Goal: Task Accomplishment & Management: Manage account settings

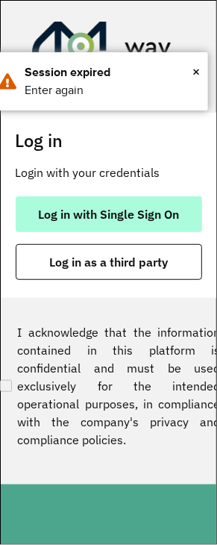
click at [48, 222] on button "Log in with Single Sign On" at bounding box center [109, 214] width 187 height 36
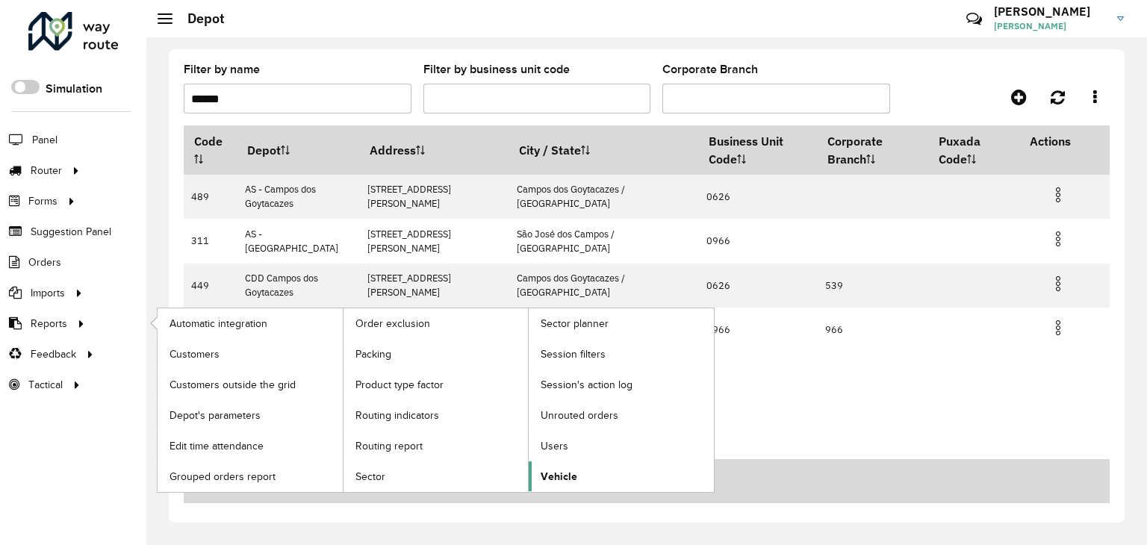
click at [538, 476] on link "Vehicle" at bounding box center [621, 477] width 185 height 30
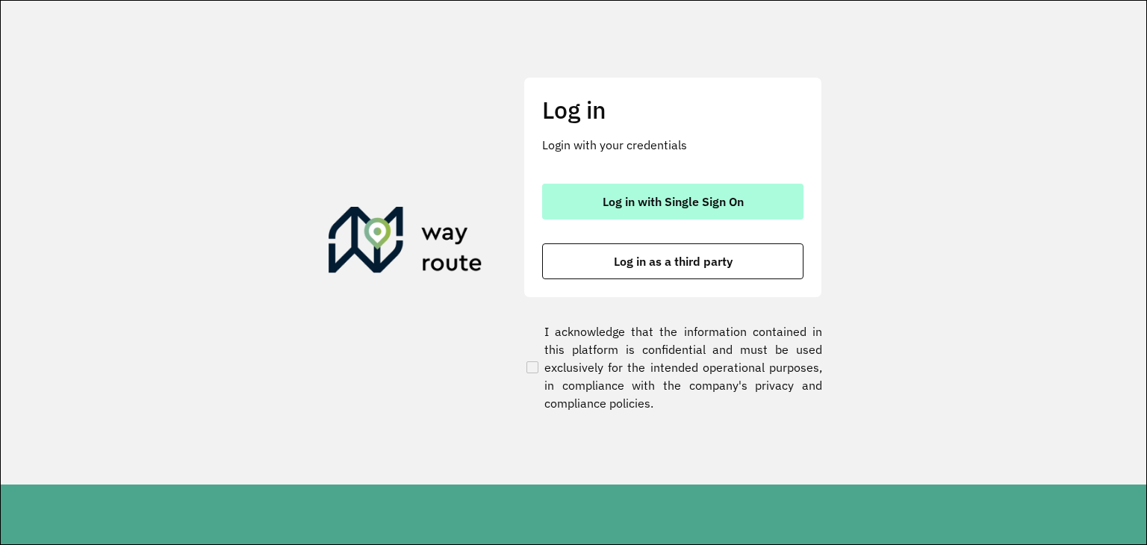
click at [641, 206] on span "Log in with Single Sign On" at bounding box center [673, 202] width 141 height 12
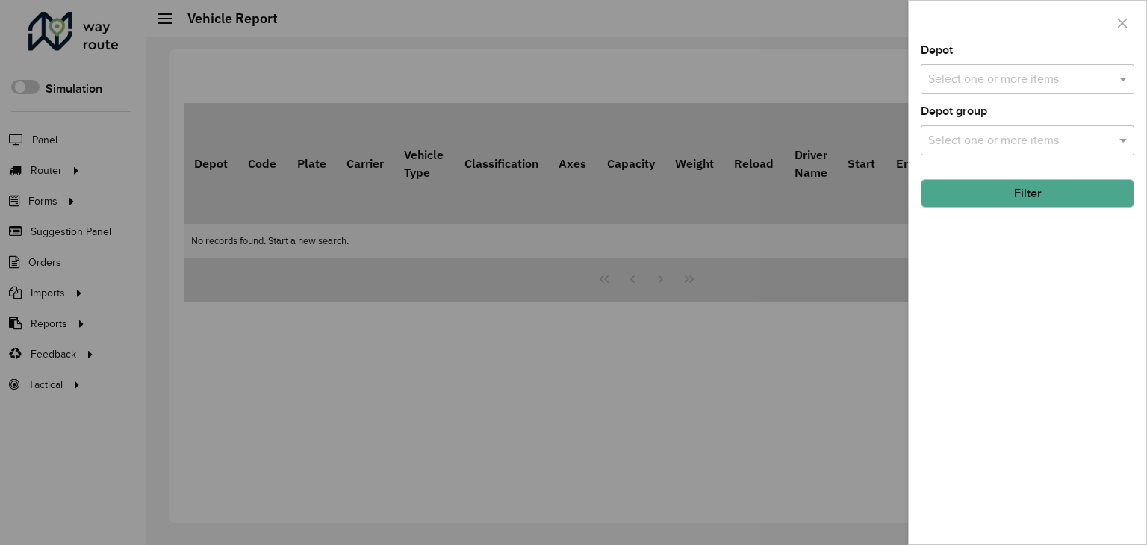
click at [973, 63] on div "Depot Select one or more items" at bounding box center [1028, 69] width 214 height 49
click at [979, 76] on input "text" at bounding box center [1020, 80] width 191 height 18
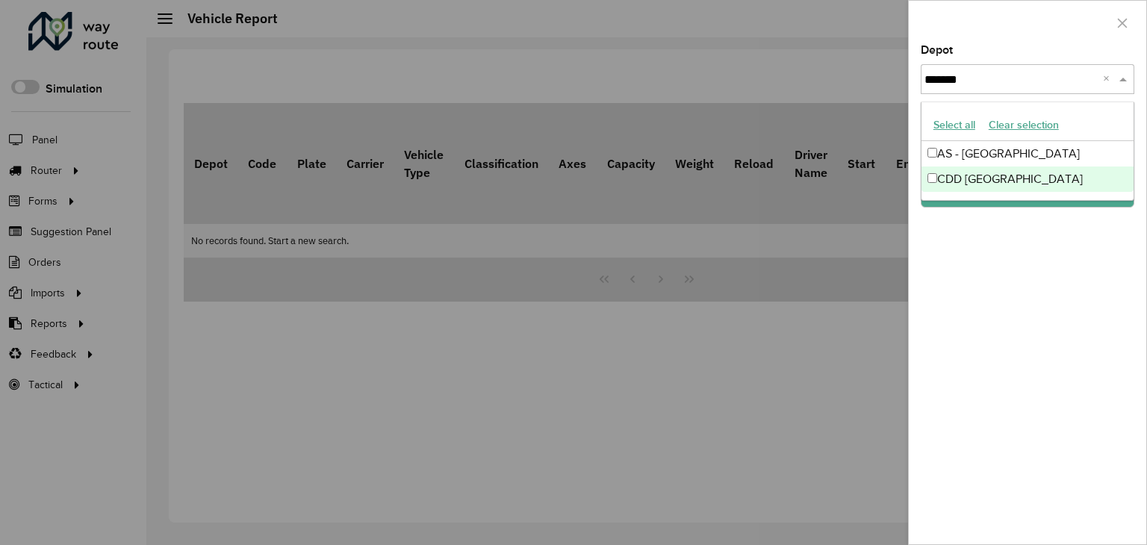
type input "*******"
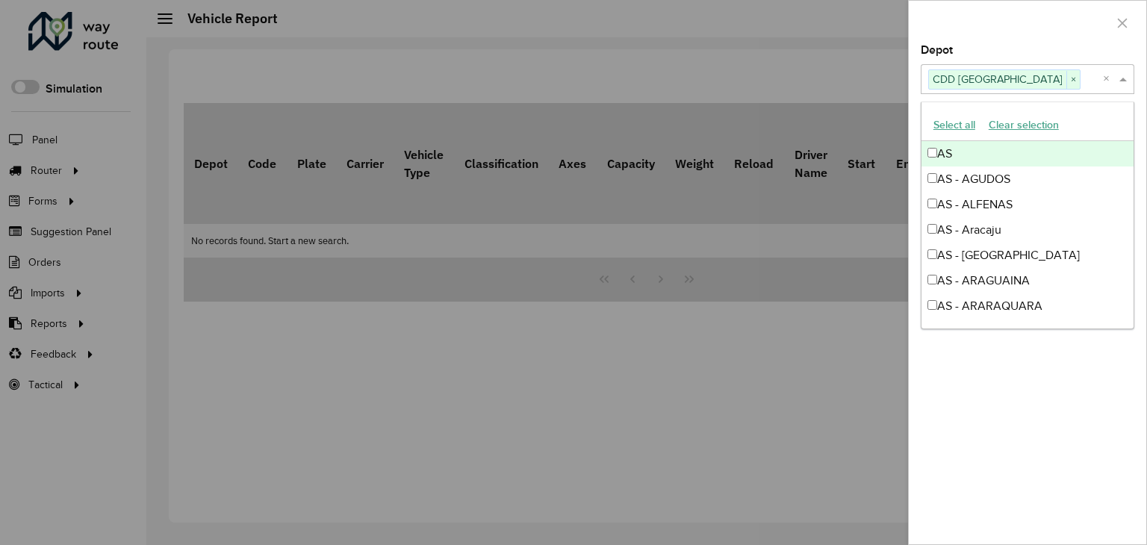
click at [964, 19] on div at bounding box center [1028, 23] width 238 height 44
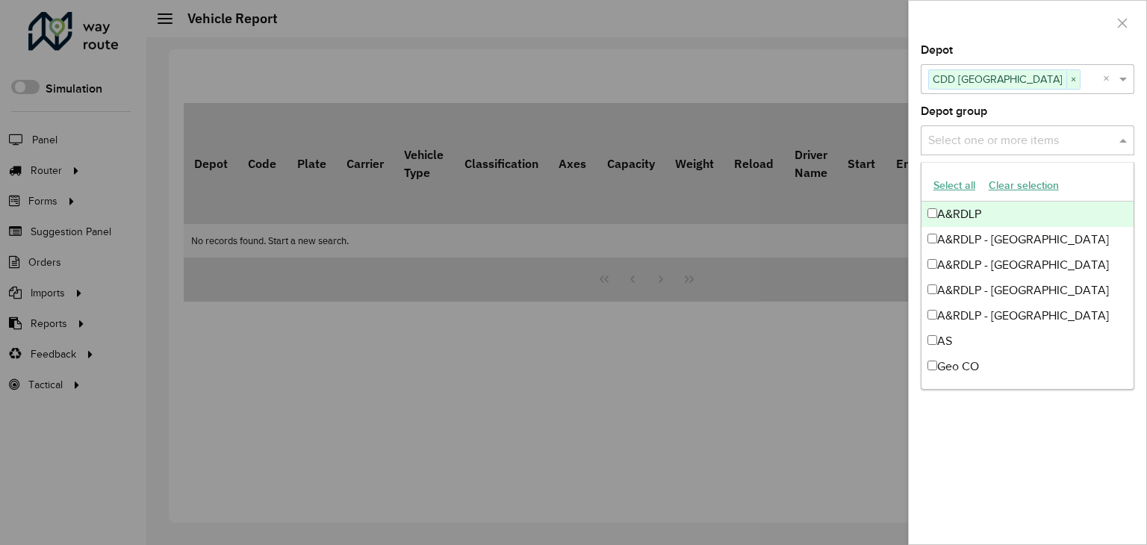
click at [997, 134] on input "text" at bounding box center [1020, 141] width 191 height 18
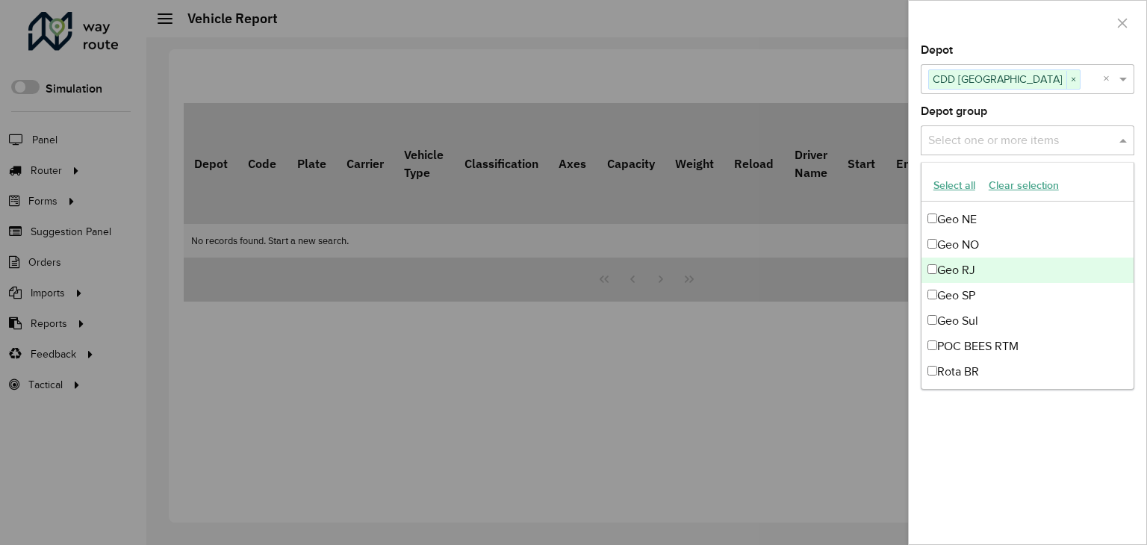
scroll to position [201, 0]
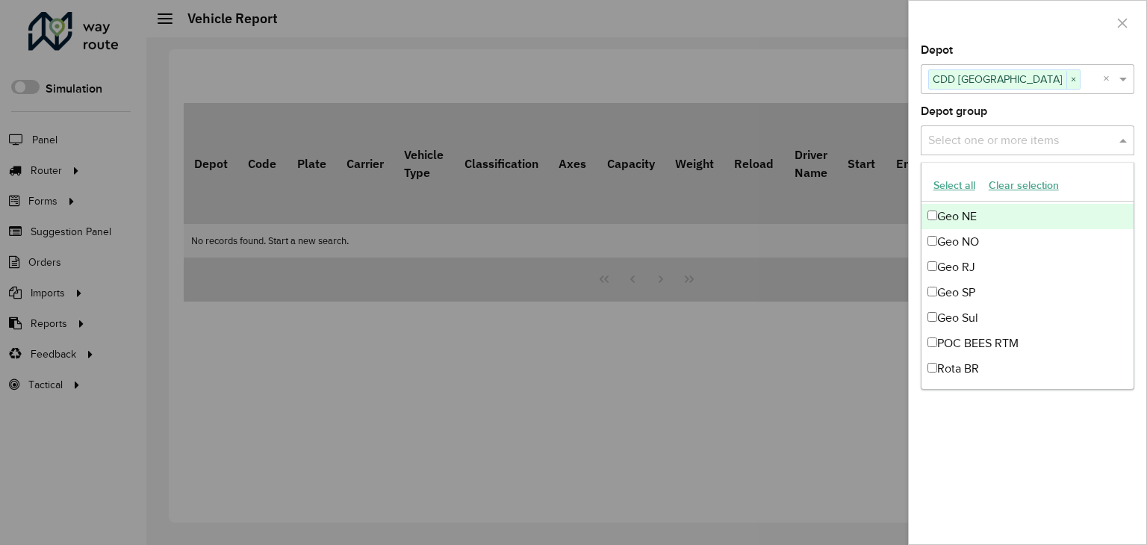
click at [962, 106] on label "Depot group" at bounding box center [954, 111] width 66 height 18
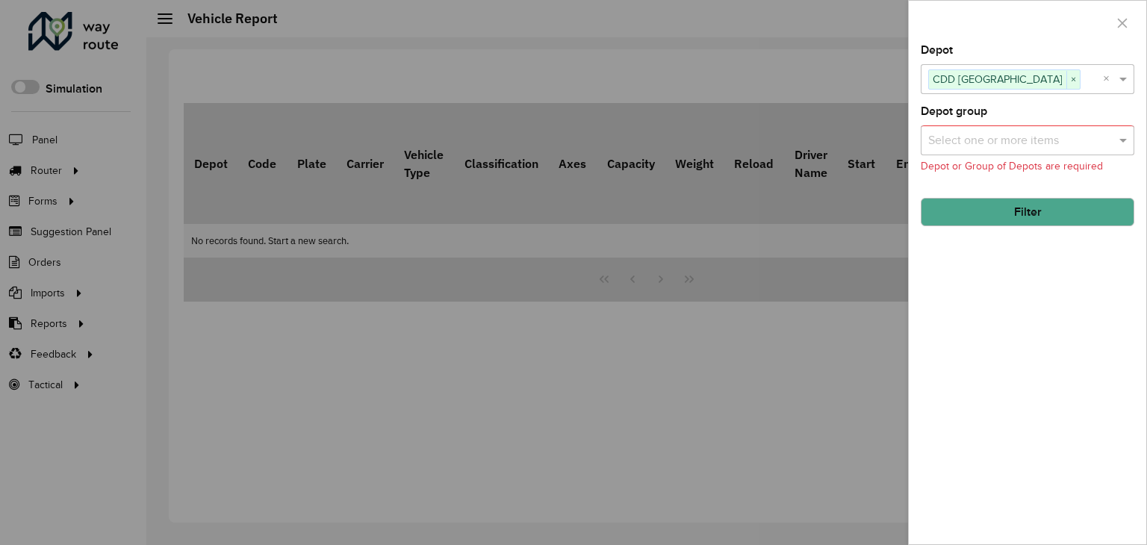
click at [1002, 144] on input "text" at bounding box center [1020, 141] width 191 height 18
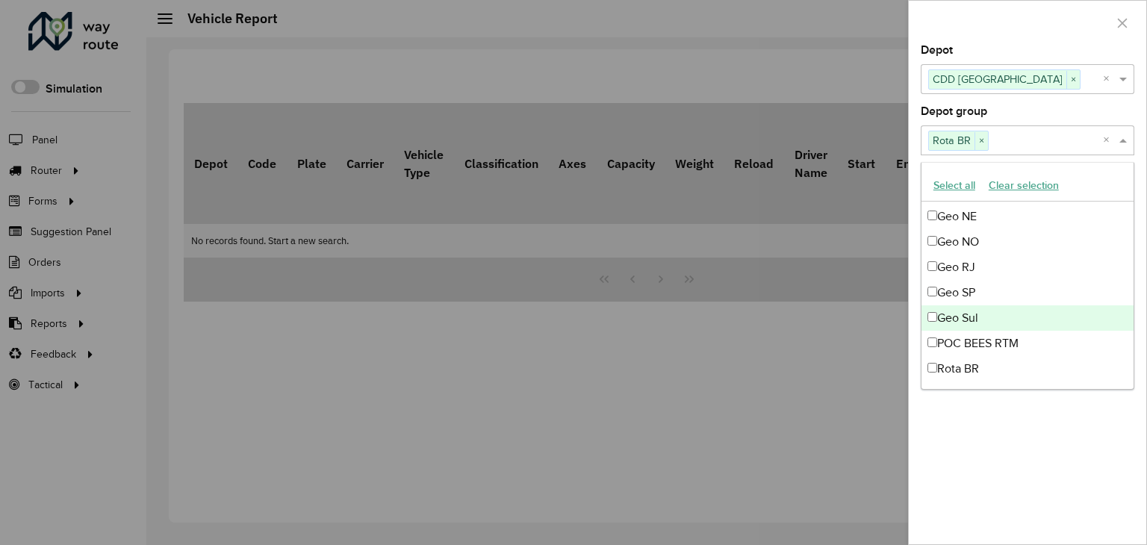
click at [862, 362] on div at bounding box center [573, 272] width 1147 height 545
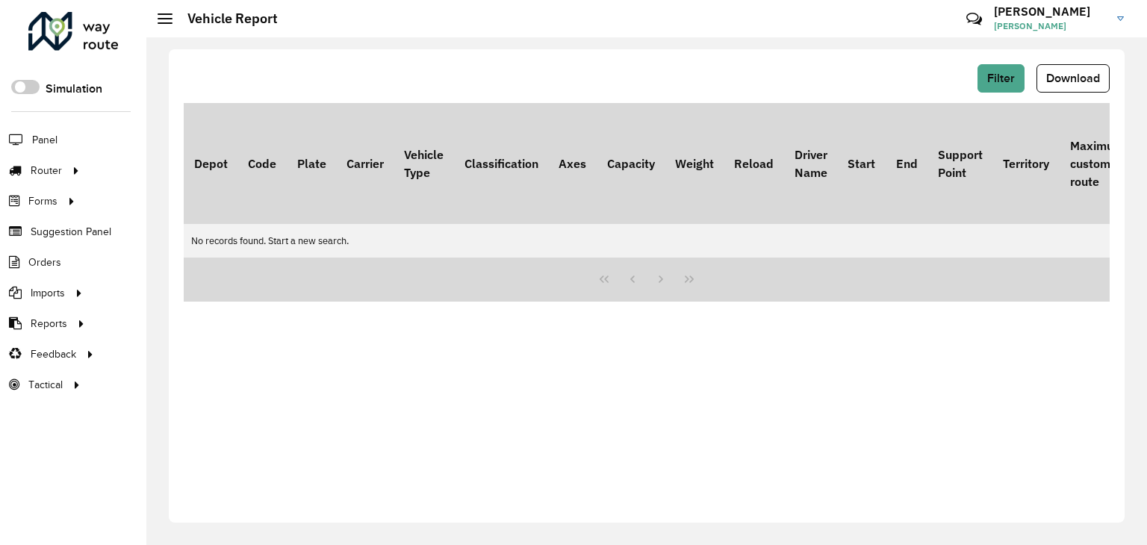
drag, startPoint x: 589, startPoint y: 256, endPoint x: 634, endPoint y: 258, distance: 45.6
click at [633, 258] on div "Depot Code Plate Carrier Vehicle Type Classification Axes Capacity Weight Reloa…" at bounding box center [647, 180] width 926 height 155
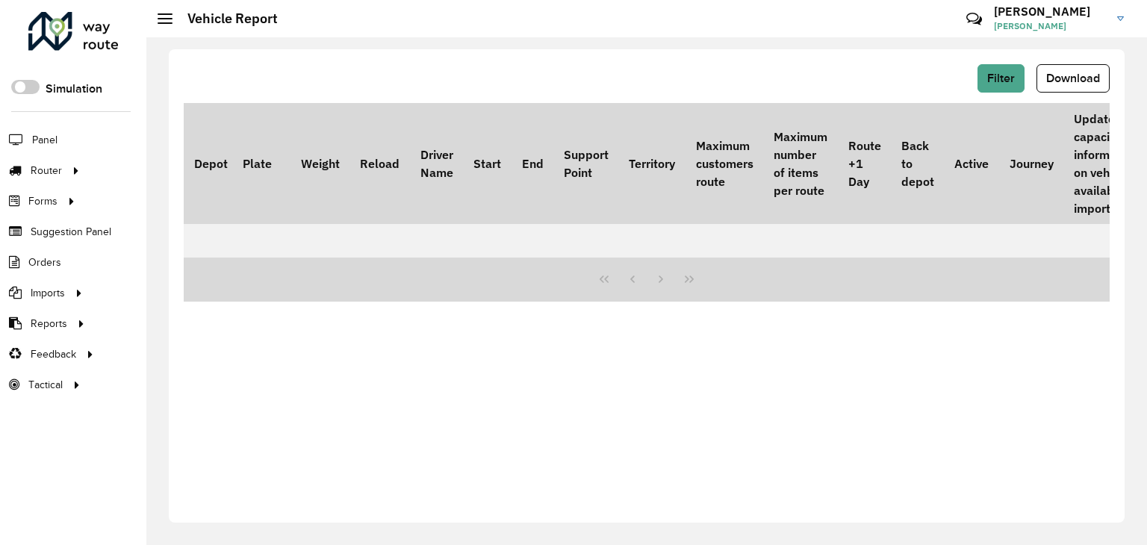
scroll to position [0, 529]
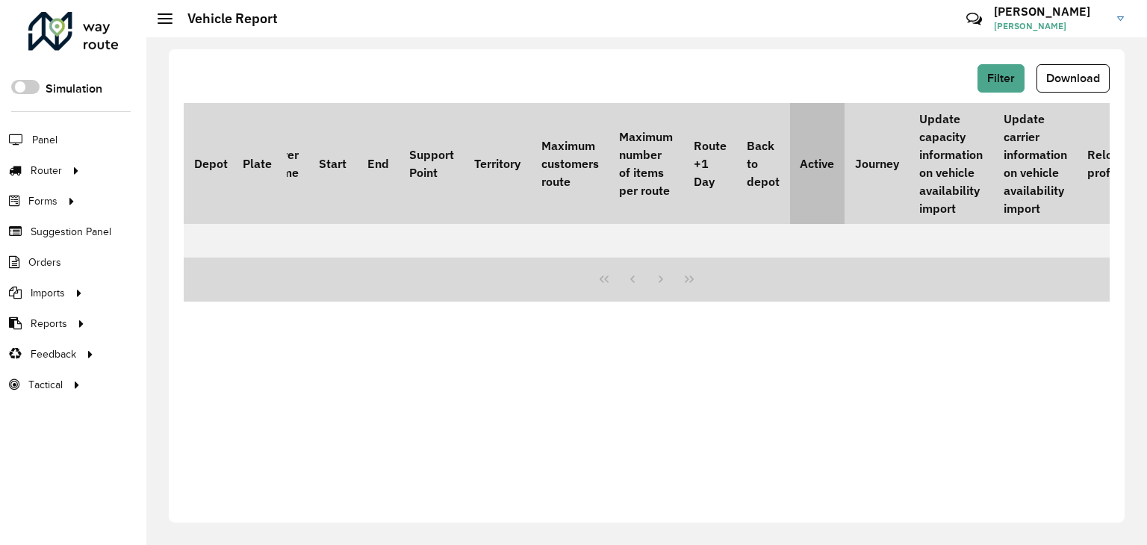
click at [810, 104] on th "Active" at bounding box center [817, 163] width 55 height 121
drag, startPoint x: 783, startPoint y: 257, endPoint x: 804, endPoint y: 258, distance: 20.2
click at [916, 258] on div "Depot Code Plate Carrier Vehicle Type Classification Axes Capacity Weight Reloa…" at bounding box center [647, 180] width 926 height 155
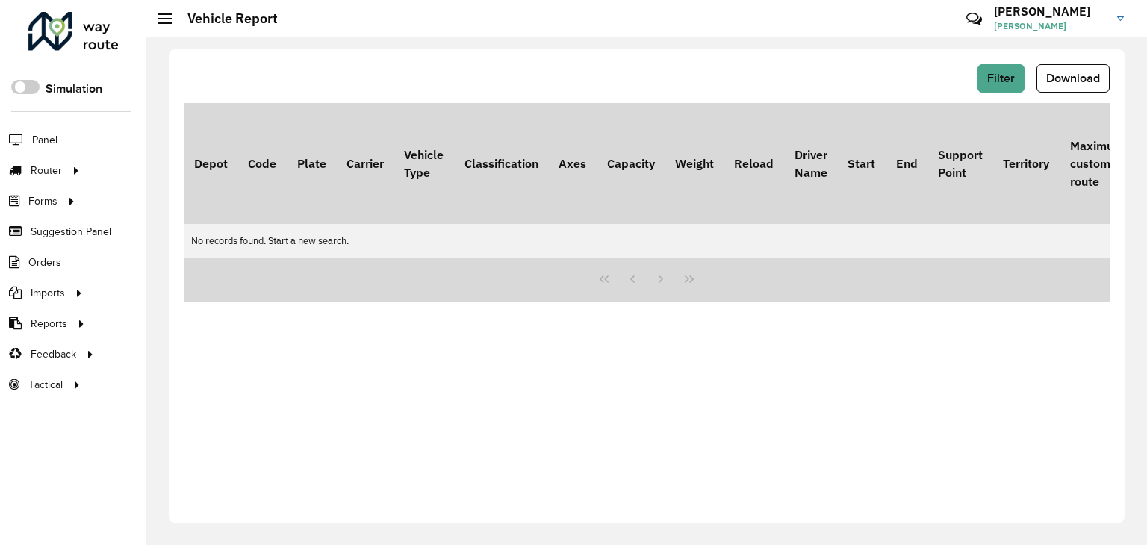
scroll to position [0, 0]
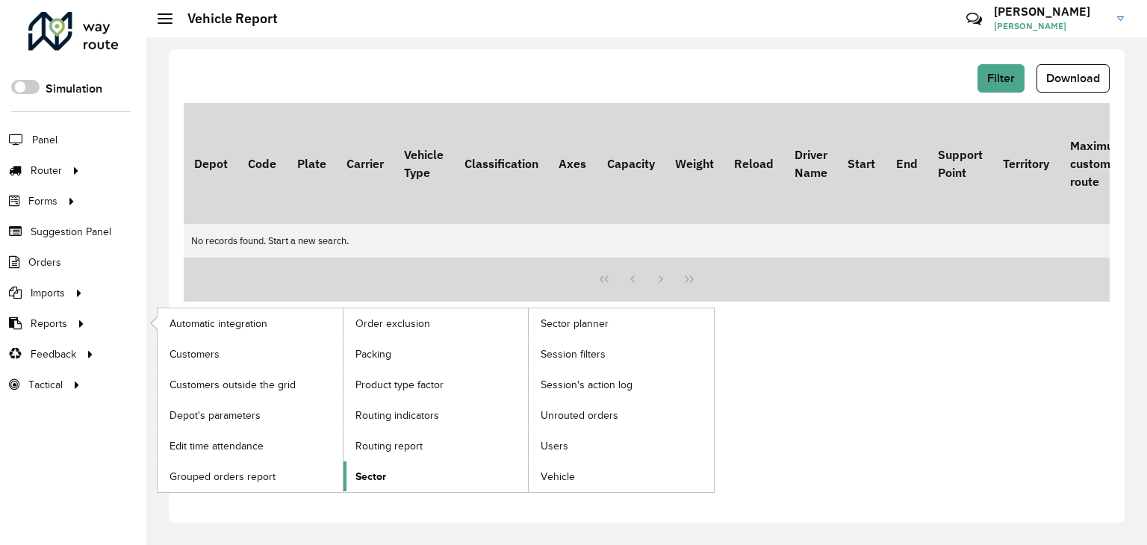
click at [379, 471] on span "Sector" at bounding box center [371, 477] width 31 height 16
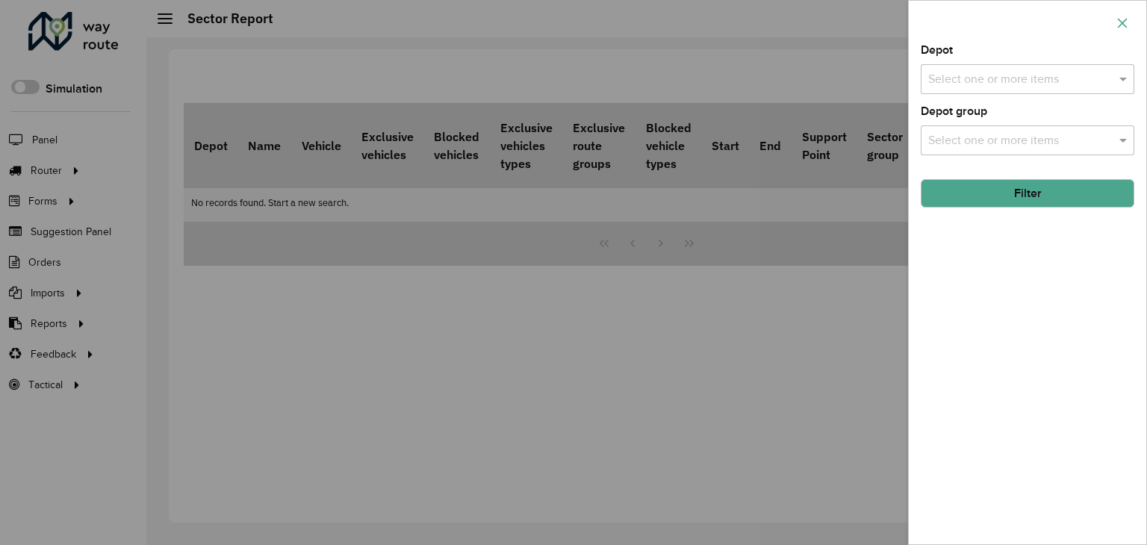
click at [1123, 21] on icon "button" at bounding box center [1123, 23] width 12 height 12
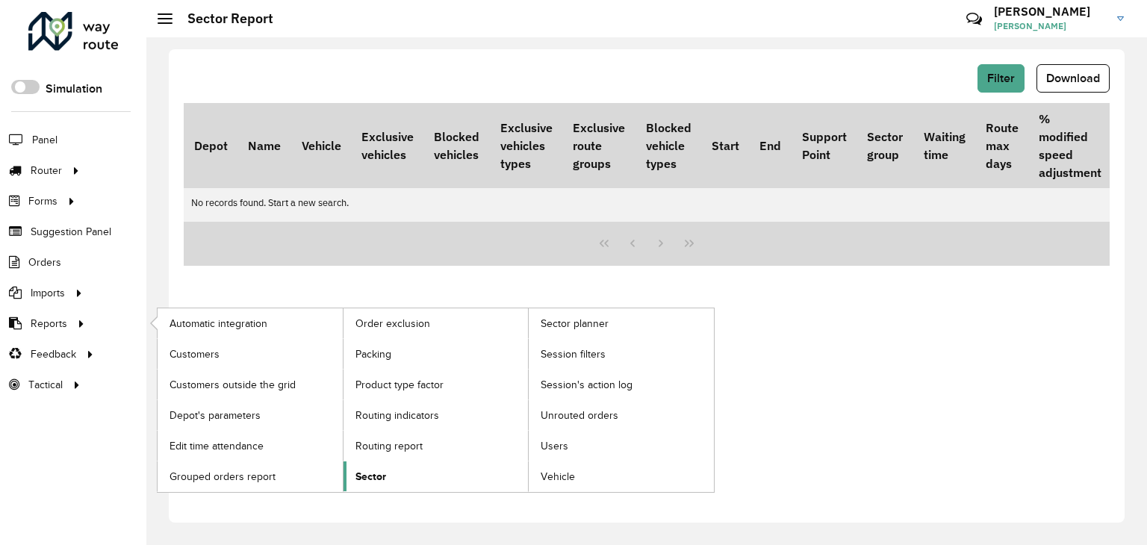
click at [377, 469] on span "Sector" at bounding box center [371, 477] width 31 height 16
click at [379, 479] on span "Sector" at bounding box center [371, 477] width 31 height 16
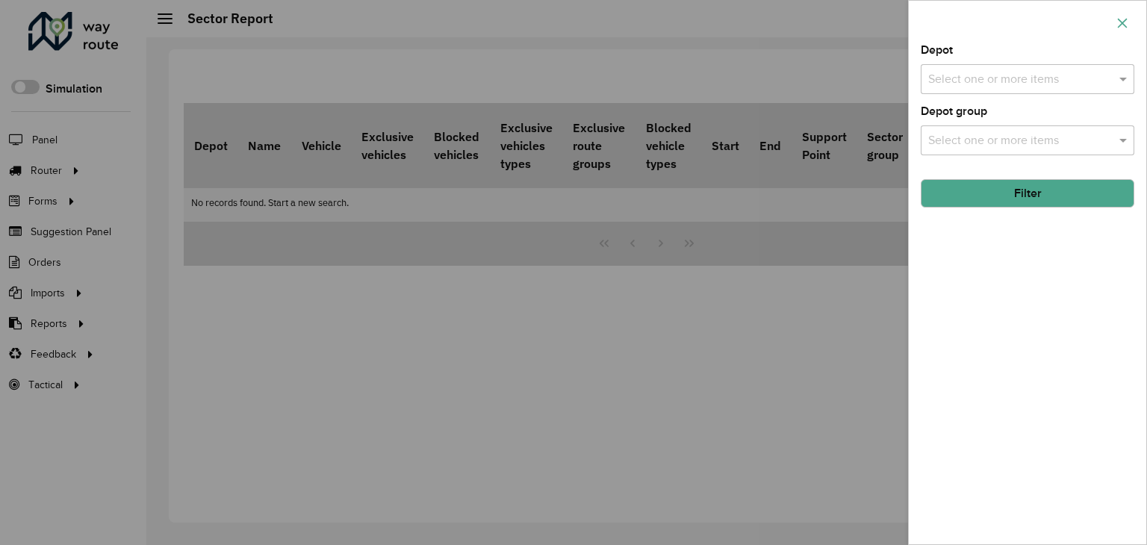
click at [1126, 19] on icon "button" at bounding box center [1123, 23] width 10 height 10
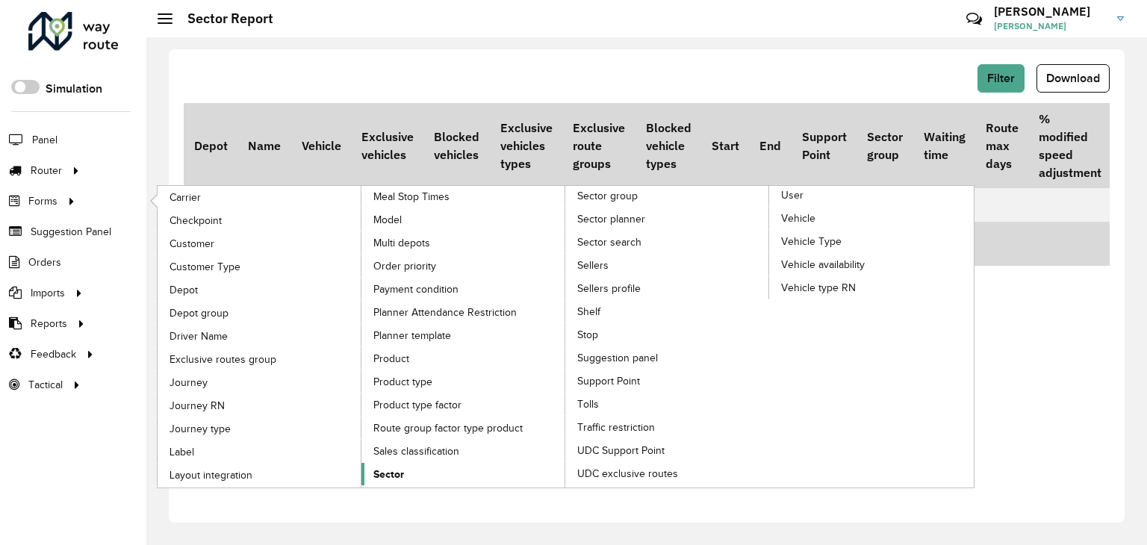
click at [389, 467] on span "Sector" at bounding box center [388, 475] width 31 height 16
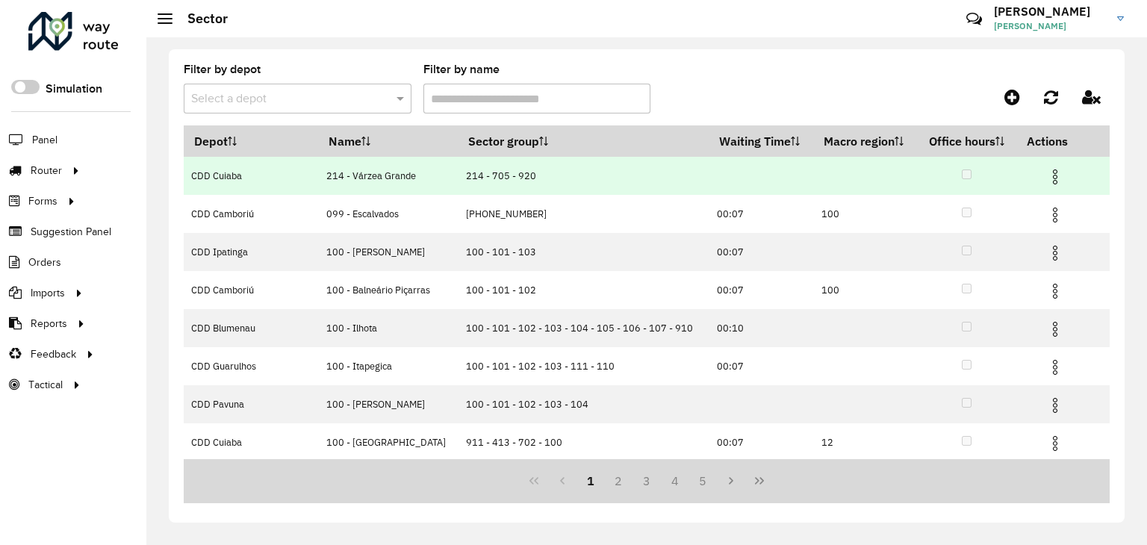
click at [1046, 176] on img at bounding box center [1055, 177] width 18 height 18
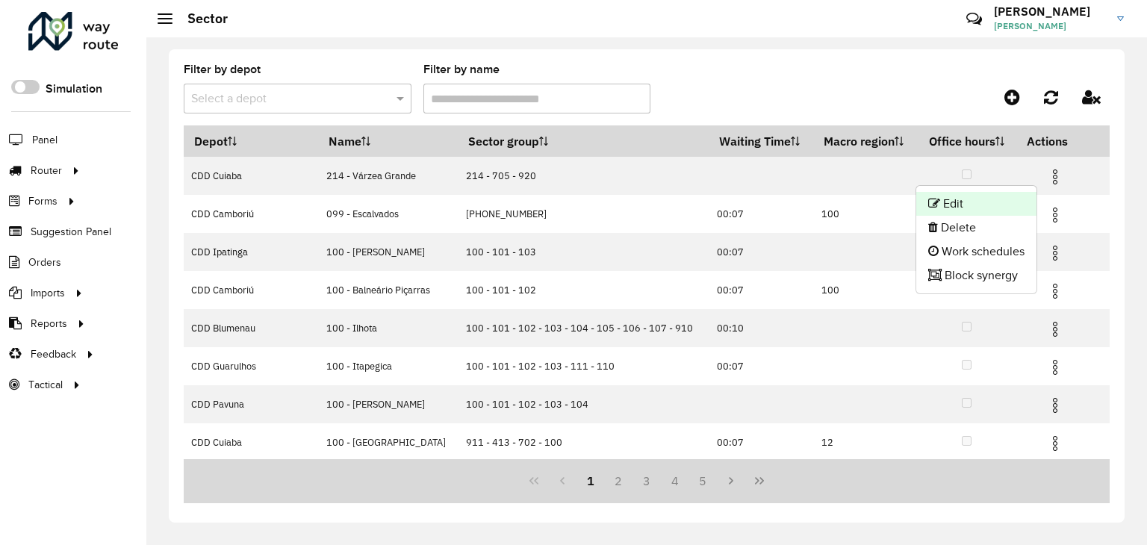
click at [982, 210] on li "Edit" at bounding box center [976, 204] width 120 height 24
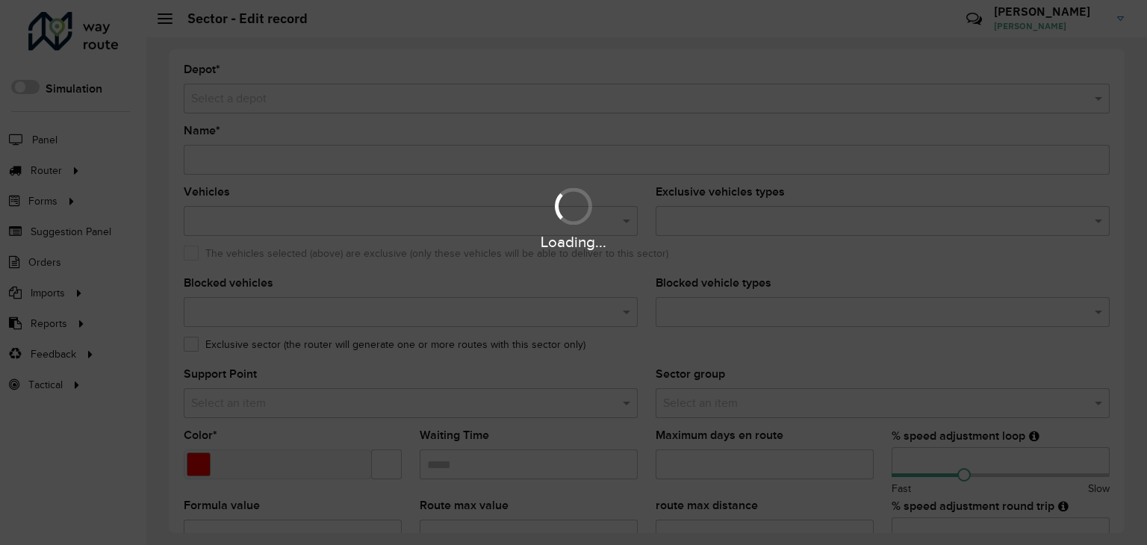
type input "**********"
type input "*******"
type input "*"
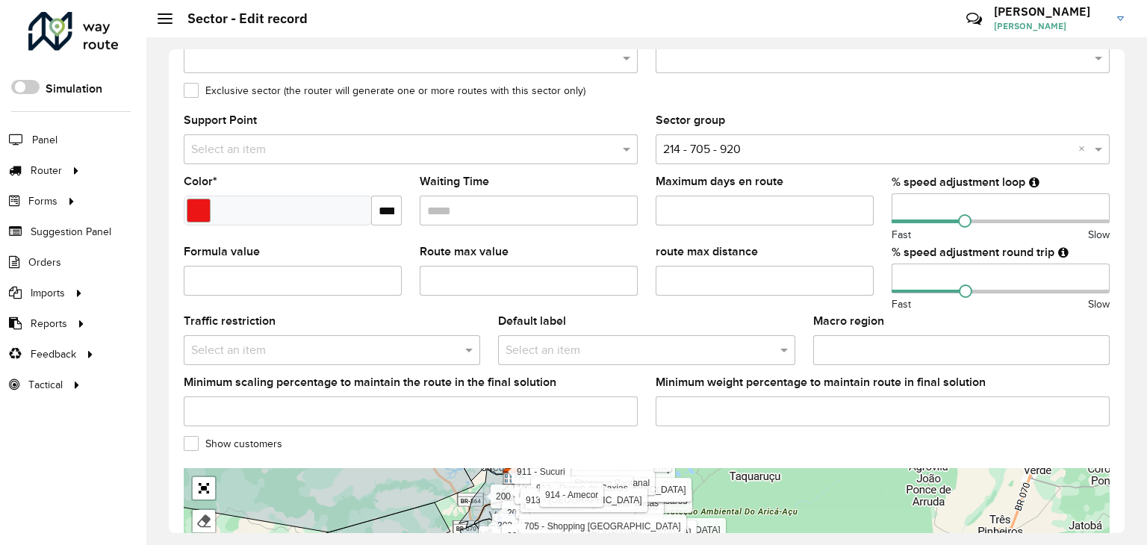
scroll to position [252, 0]
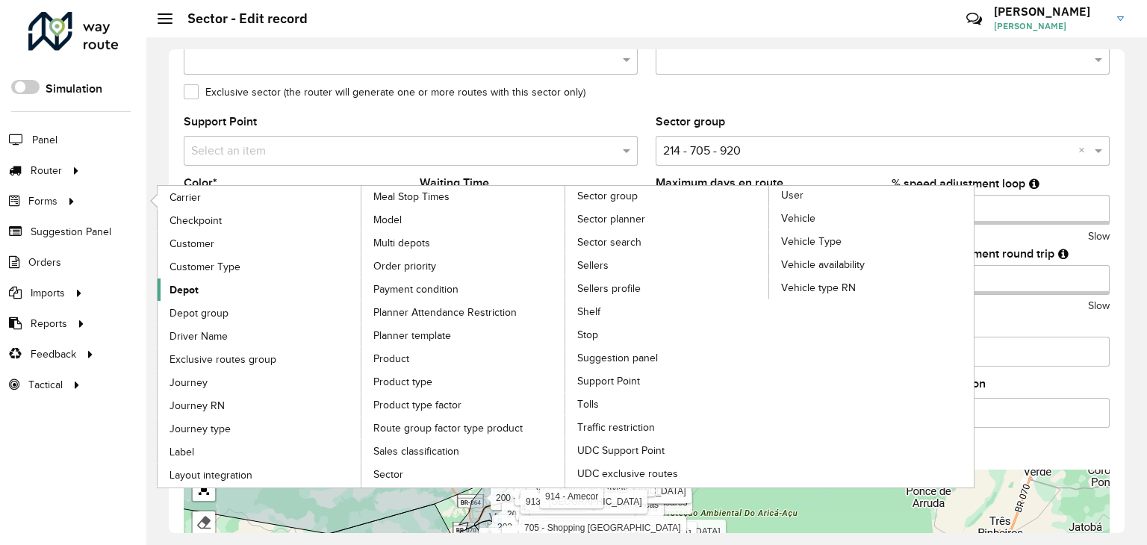
click at [191, 290] on span "Depot" at bounding box center [184, 290] width 29 height 16
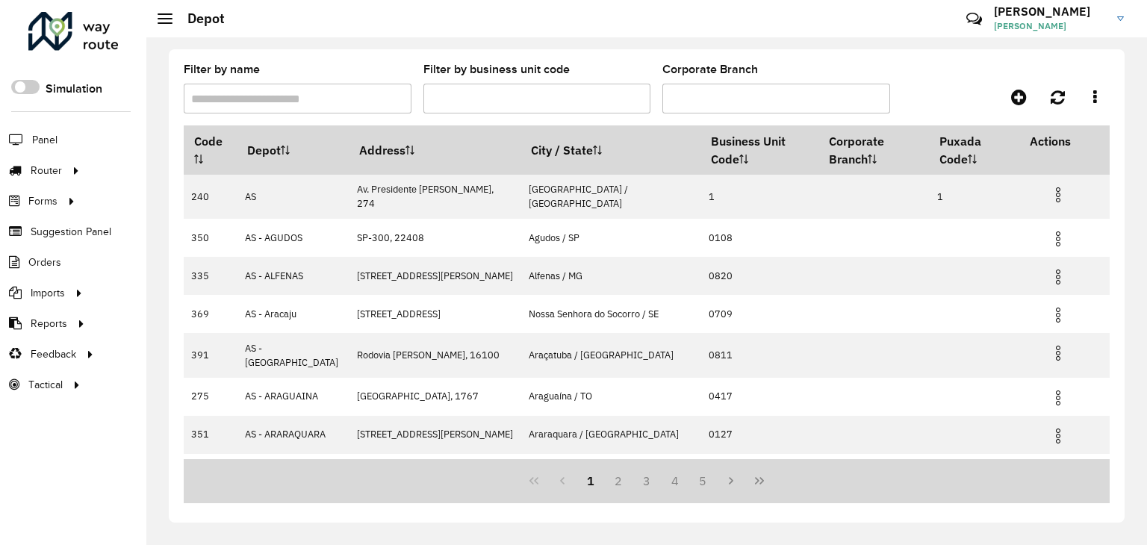
click at [332, 95] on input "Filter by name" at bounding box center [298, 99] width 228 height 30
type input "********"
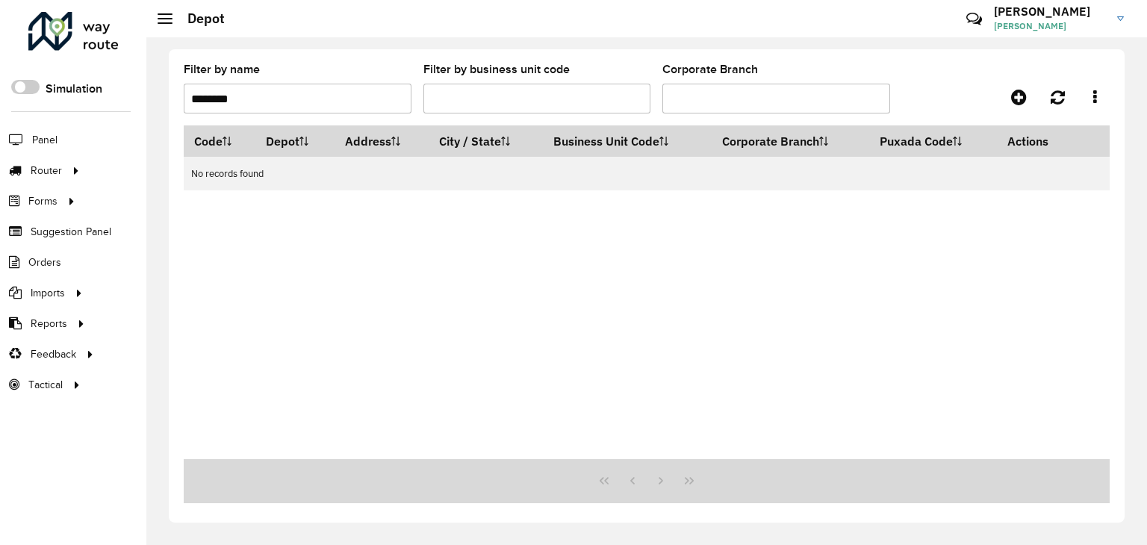
drag, startPoint x: 242, startPoint y: 99, endPoint x: 182, endPoint y: 84, distance: 61.6
click at [182, 84] on div "Filter by name ******** Filter by business unit code Corporate Branch Code Depo…" at bounding box center [647, 286] width 956 height 474
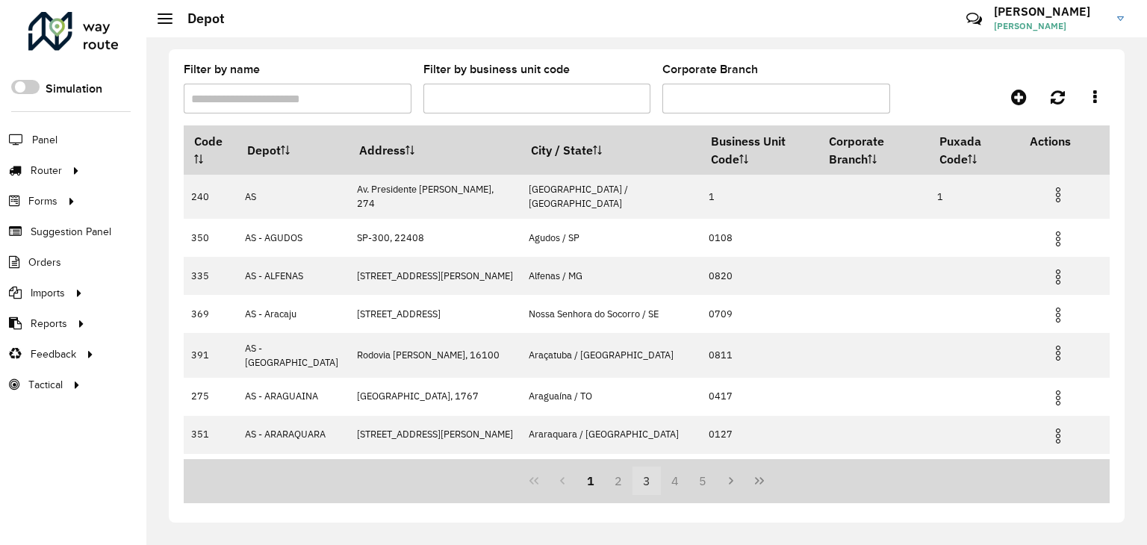
click at [646, 478] on button "3" at bounding box center [647, 481] width 28 height 28
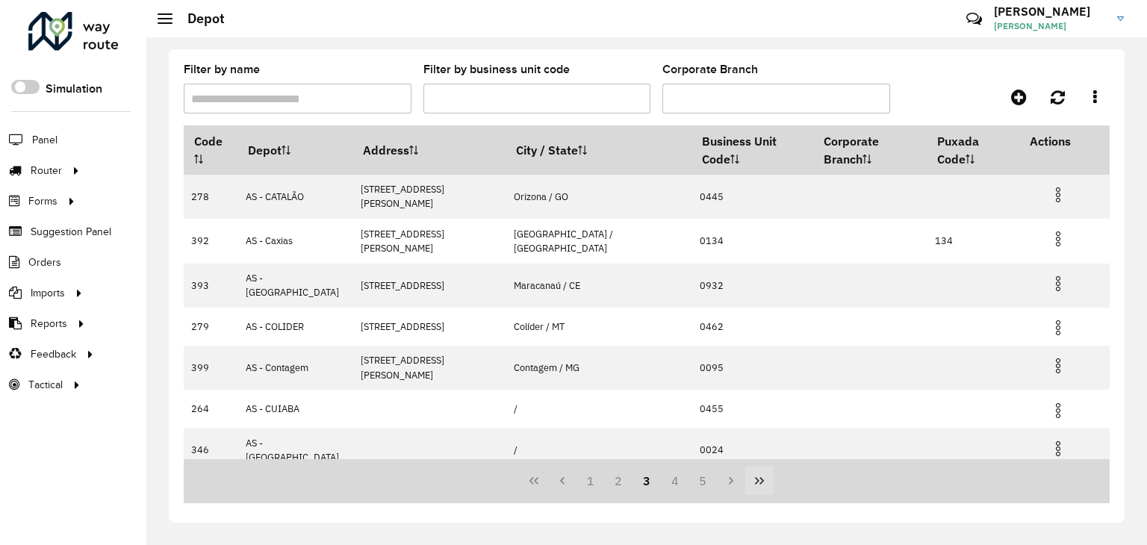
click at [758, 479] on icon "Last Page" at bounding box center [759, 480] width 9 height 7
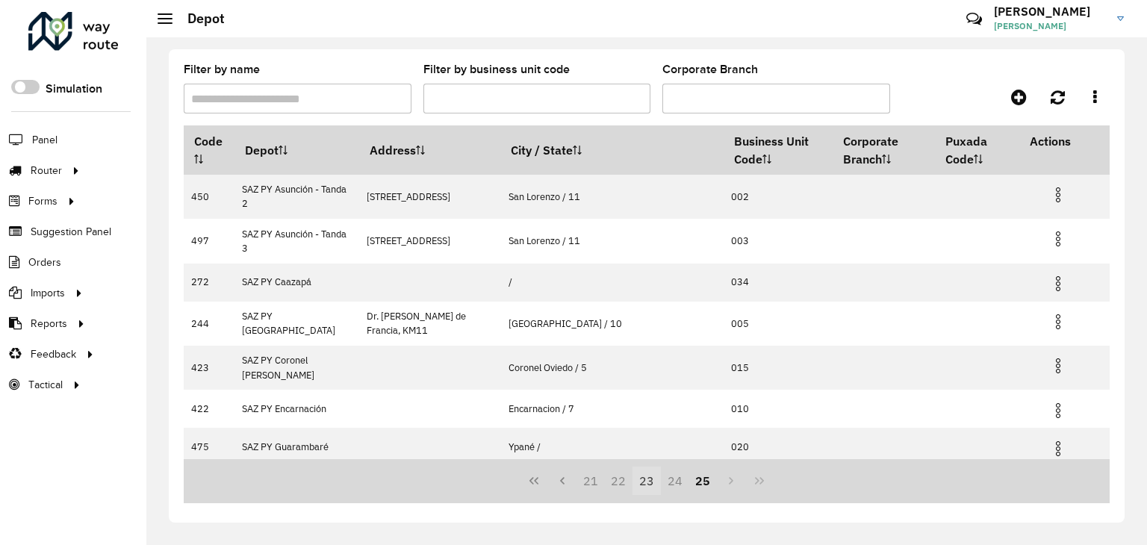
click at [645, 480] on button "23" at bounding box center [647, 481] width 28 height 28
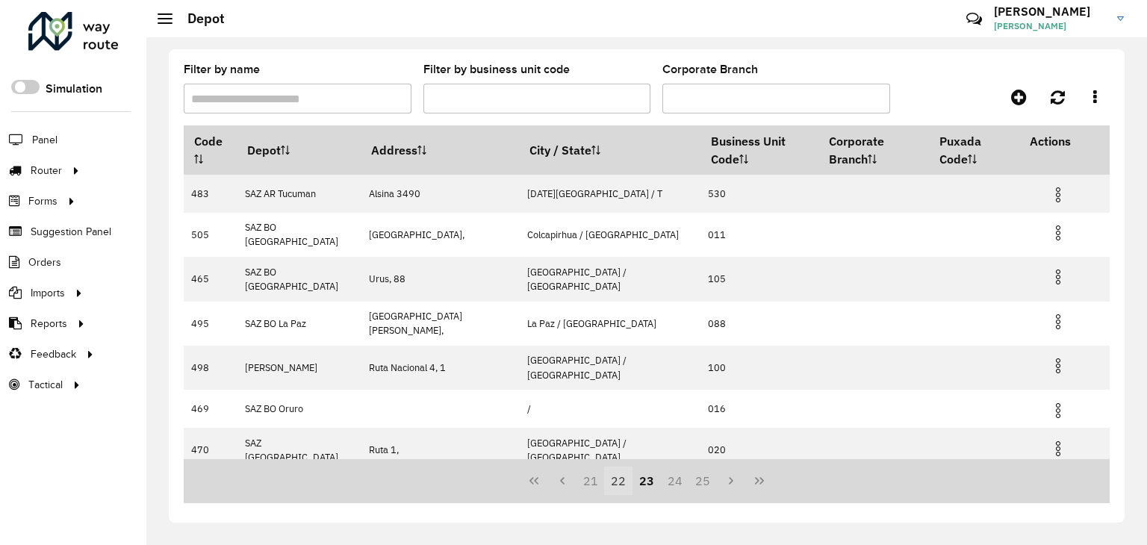
click at [619, 483] on button "22" at bounding box center [618, 481] width 28 height 28
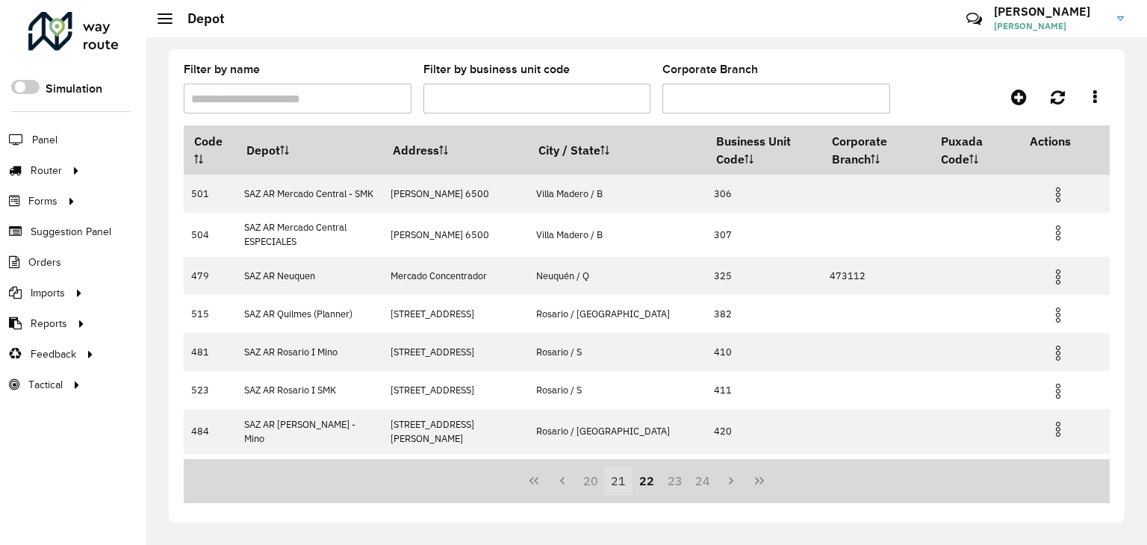
click at [618, 482] on button "21" at bounding box center [618, 481] width 28 height 28
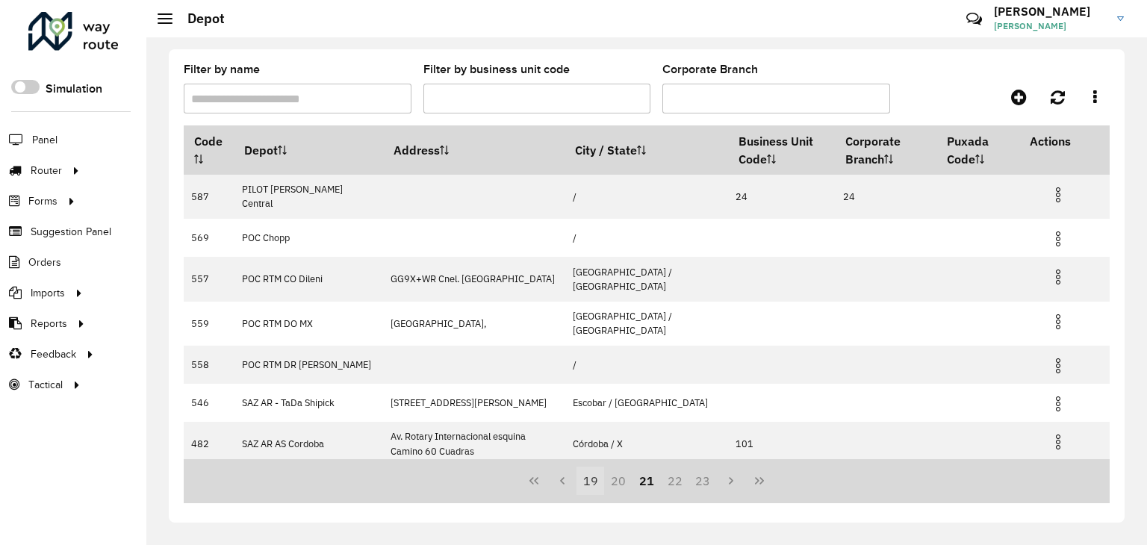
click at [589, 480] on button "19" at bounding box center [591, 481] width 28 height 28
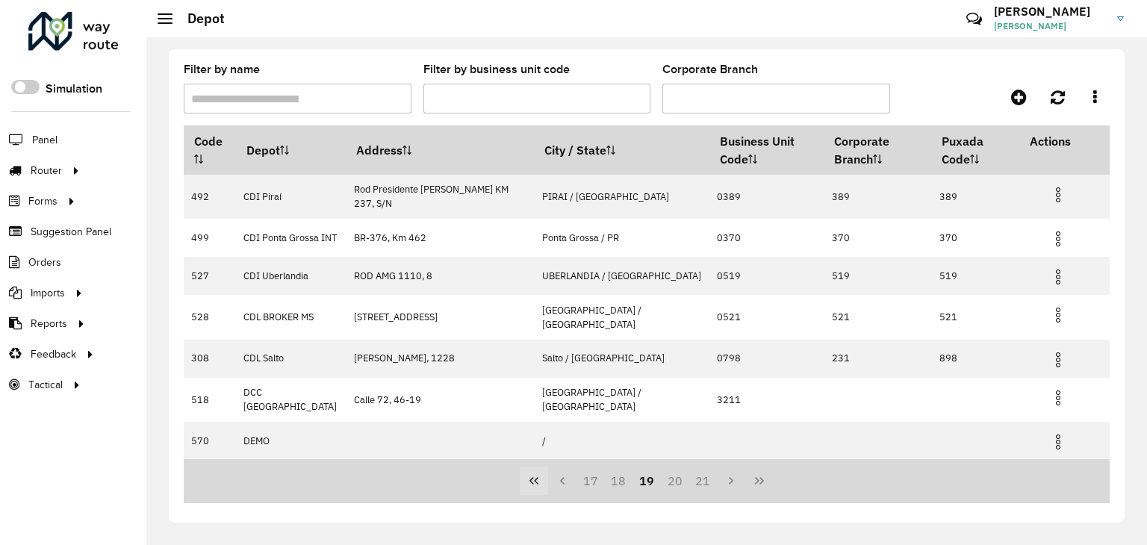
click at [538, 479] on icon "First Page" at bounding box center [534, 481] width 12 height 12
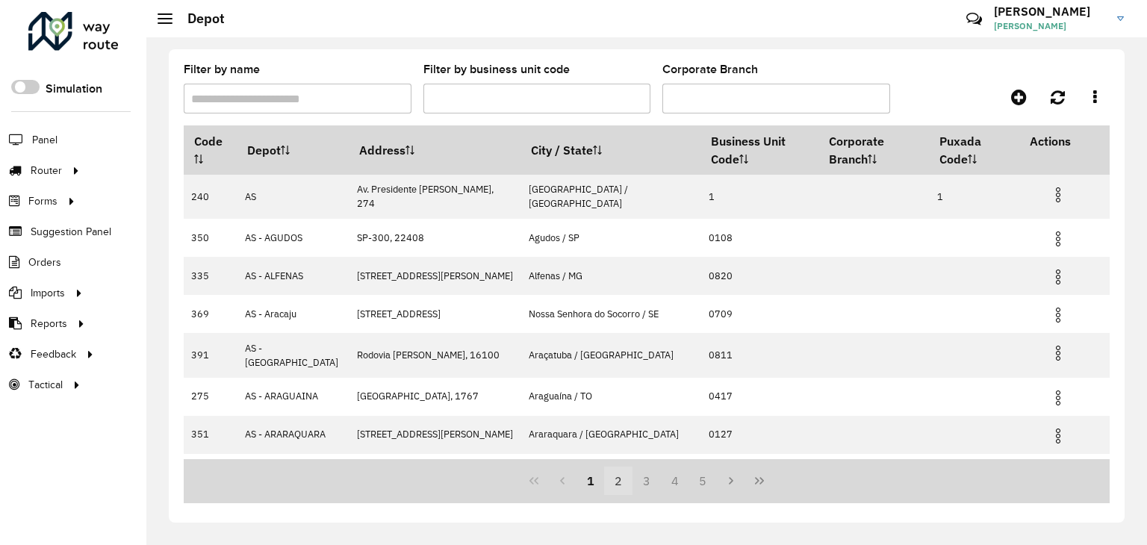
click at [621, 482] on button "2" at bounding box center [618, 481] width 28 height 28
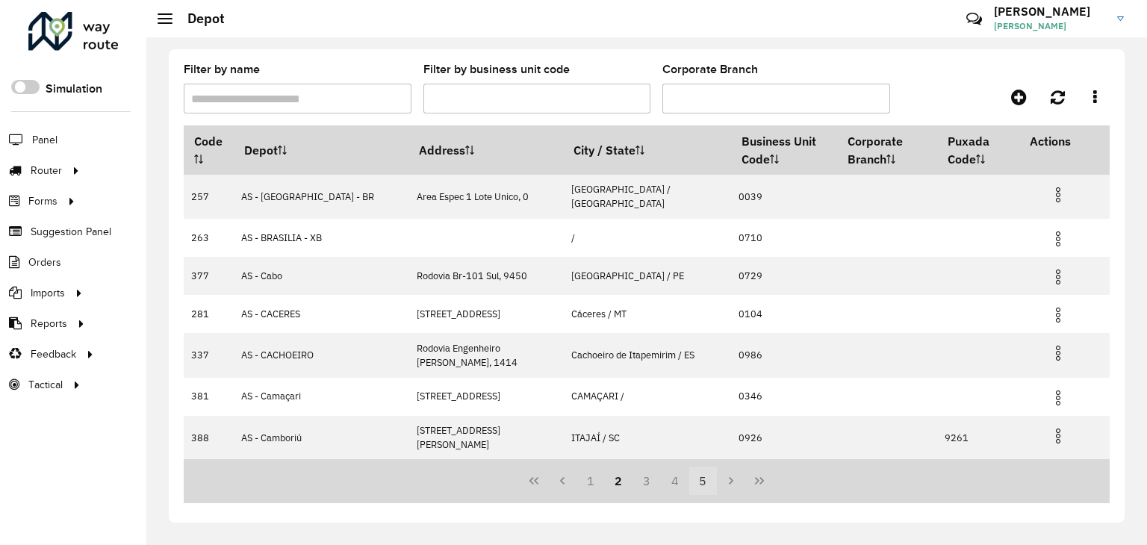
click at [701, 482] on button "5" at bounding box center [703, 481] width 28 height 28
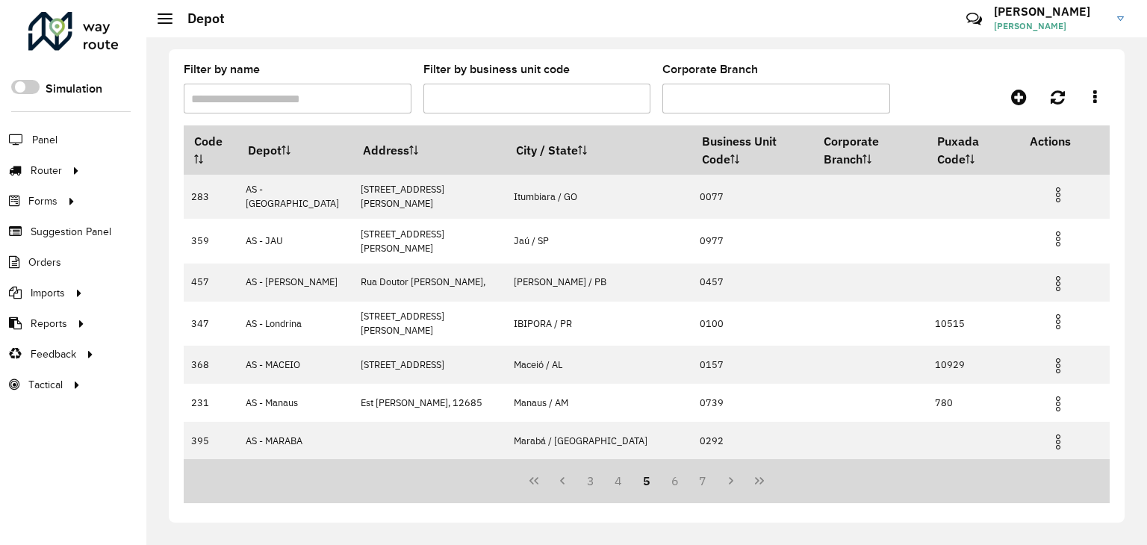
scroll to position [189, 0]
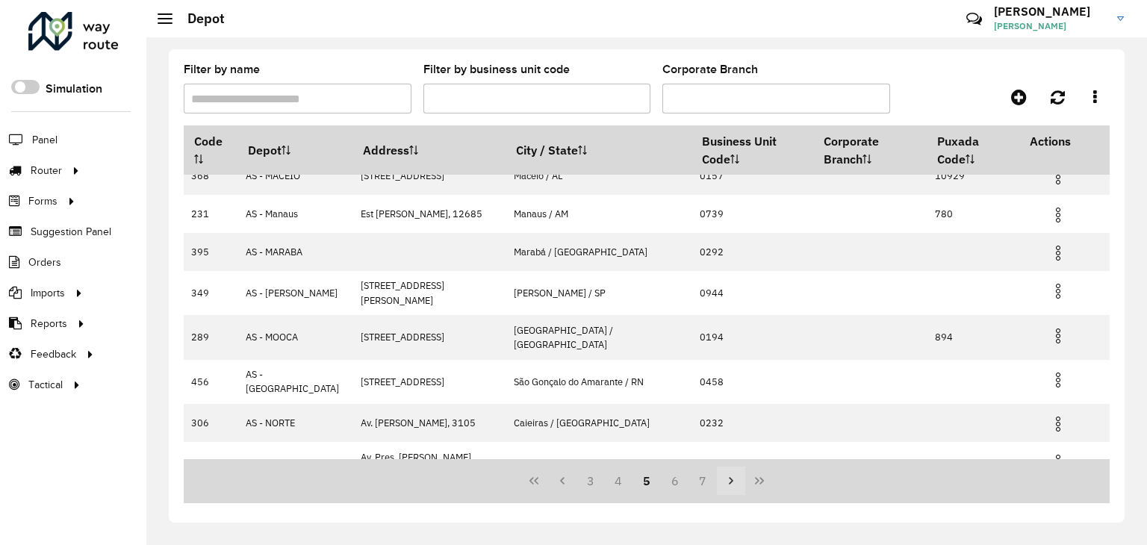
click at [733, 477] on icon "Next Page" at bounding box center [731, 481] width 12 height 12
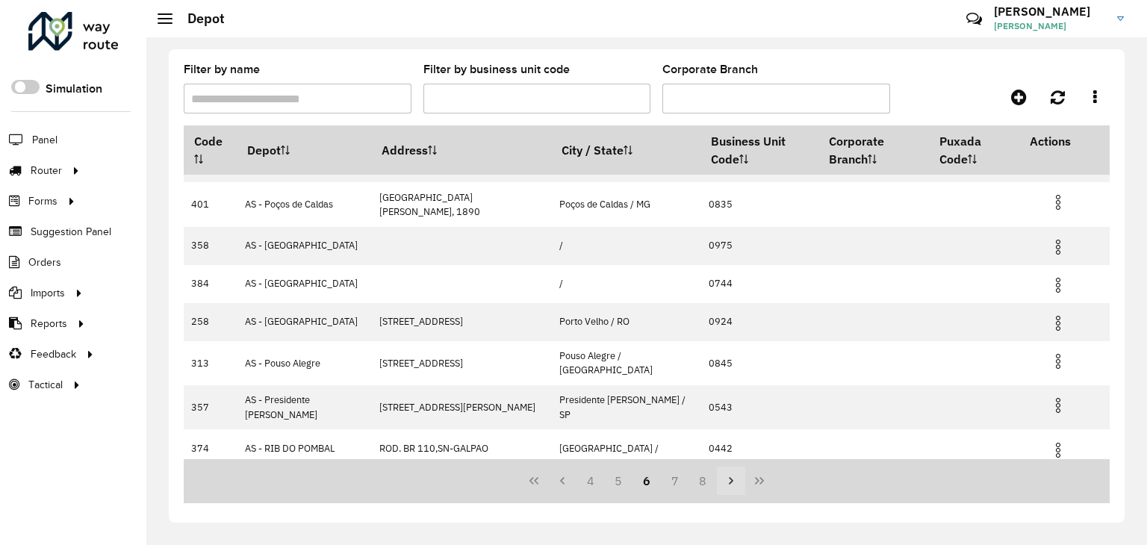
scroll to position [0, 0]
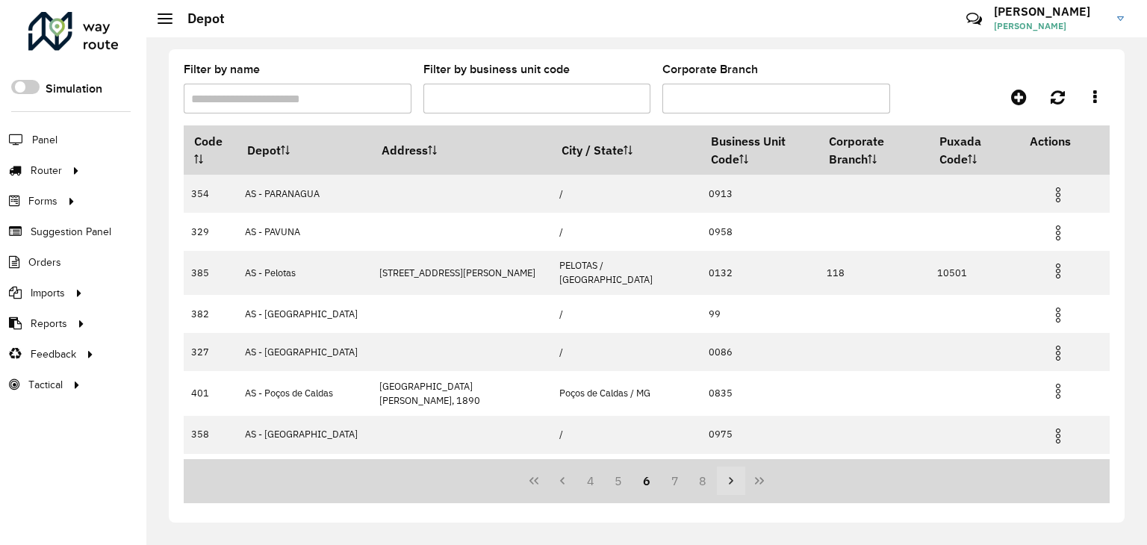
click at [733, 477] on icon "Next Page" at bounding box center [731, 481] width 12 height 12
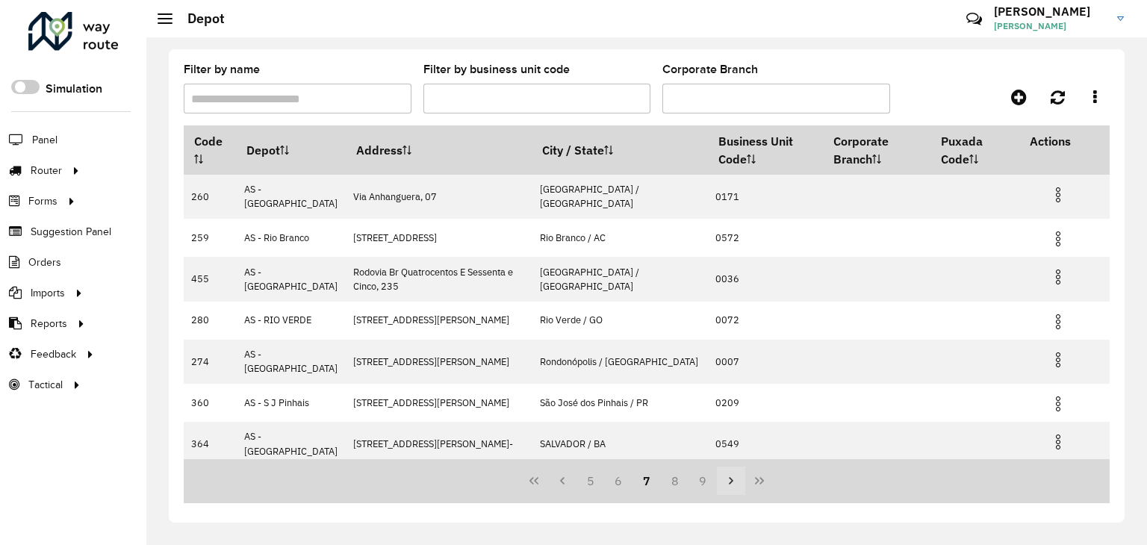
click at [733, 477] on icon "Next Page" at bounding box center [731, 481] width 12 height 12
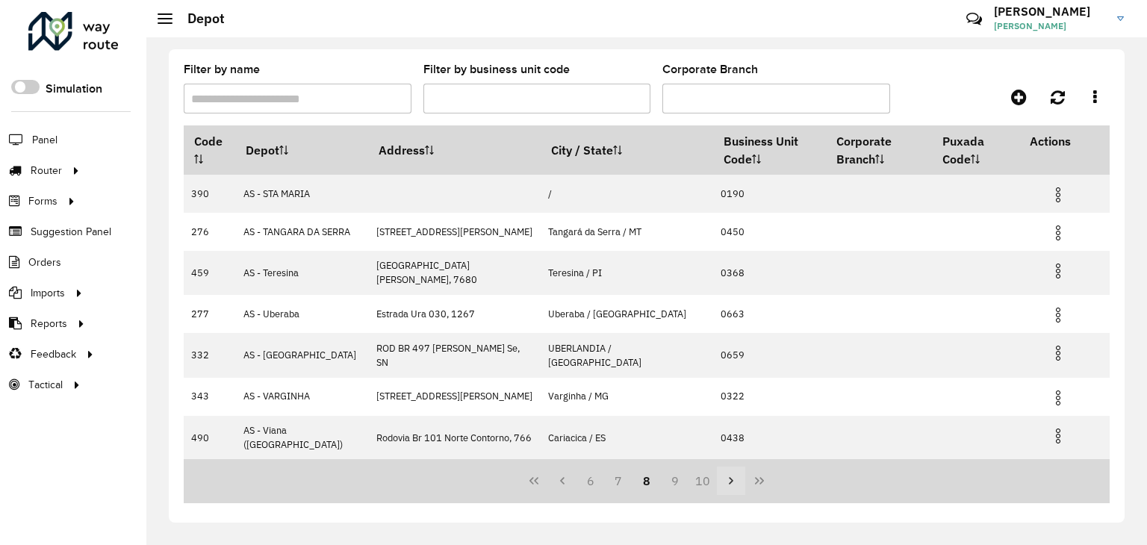
click at [733, 477] on icon "Next Page" at bounding box center [731, 481] width 12 height 12
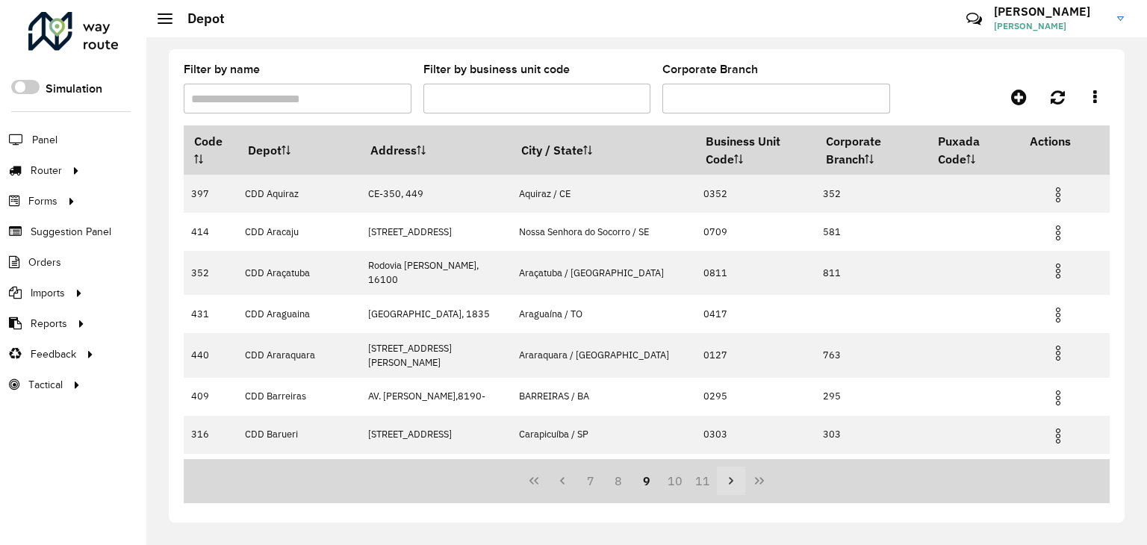
click at [733, 477] on icon "Next Page" at bounding box center [731, 481] width 12 height 12
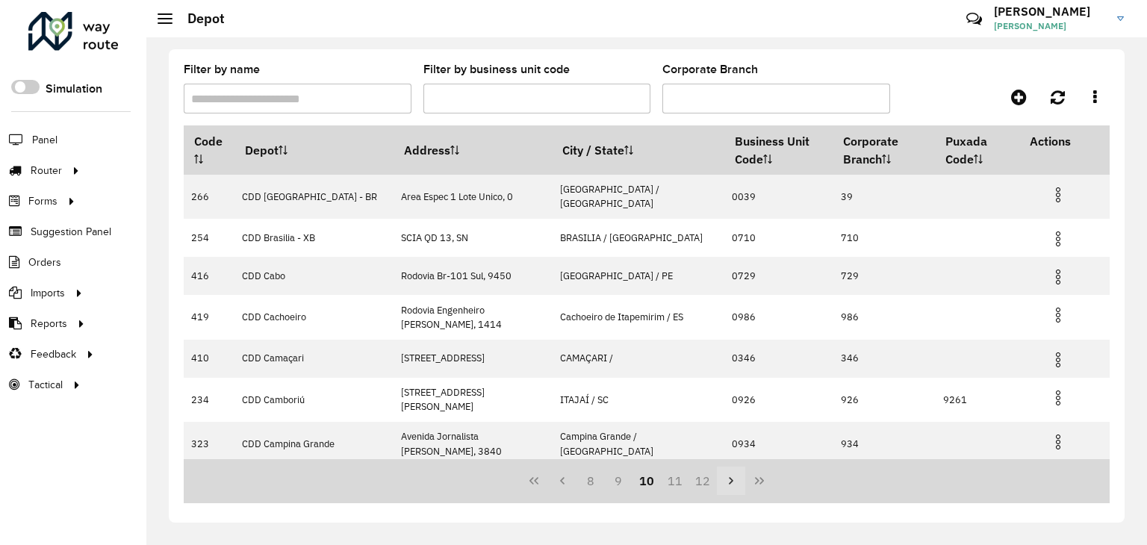
click at [733, 477] on icon "Next Page" at bounding box center [731, 481] width 12 height 12
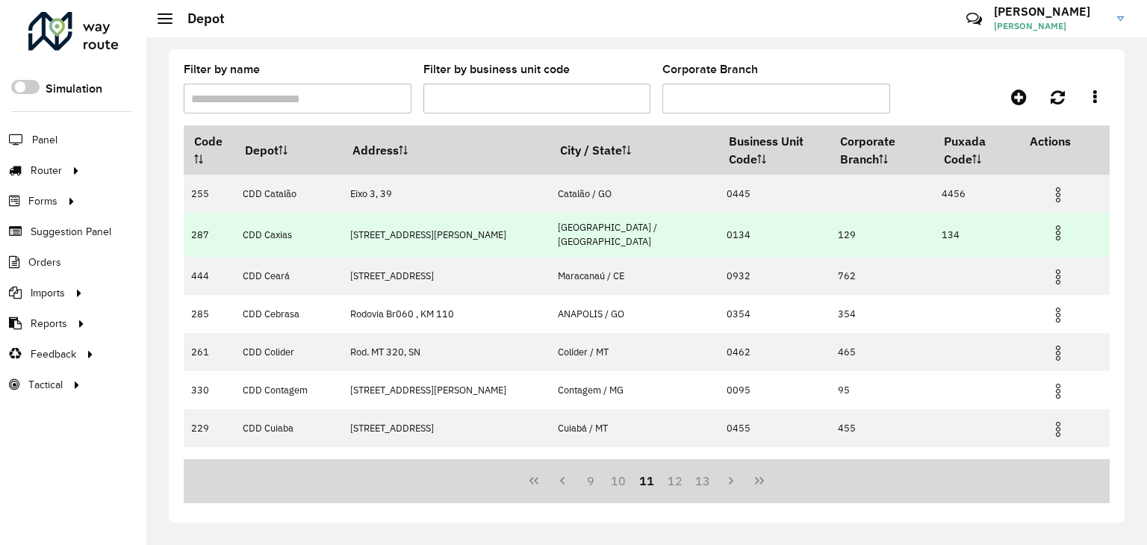
click at [1055, 233] on img at bounding box center [1058, 233] width 18 height 18
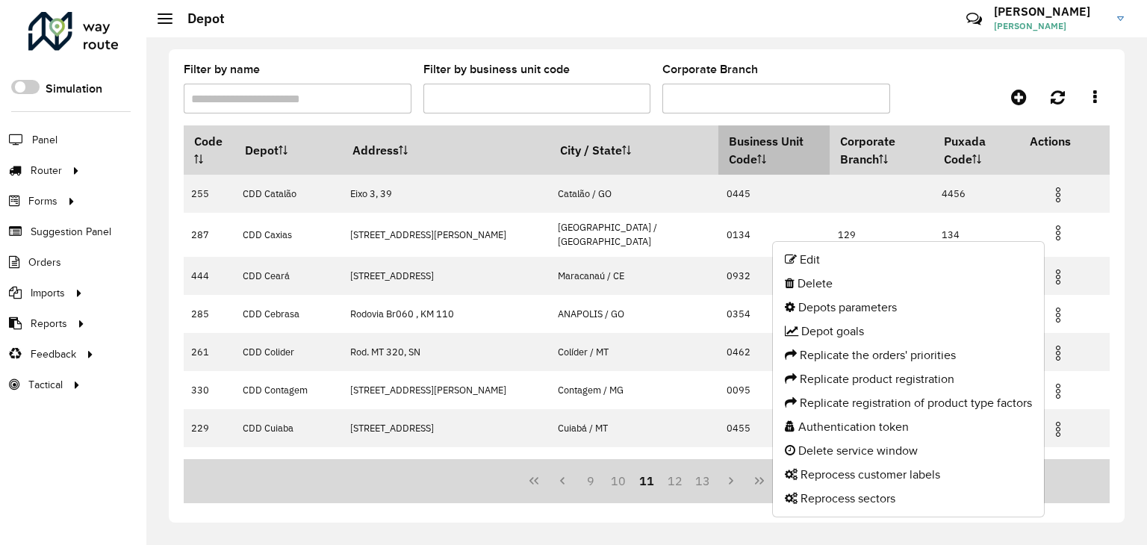
click at [769, 167] on th "Business Unit Code" at bounding box center [774, 149] width 111 height 49
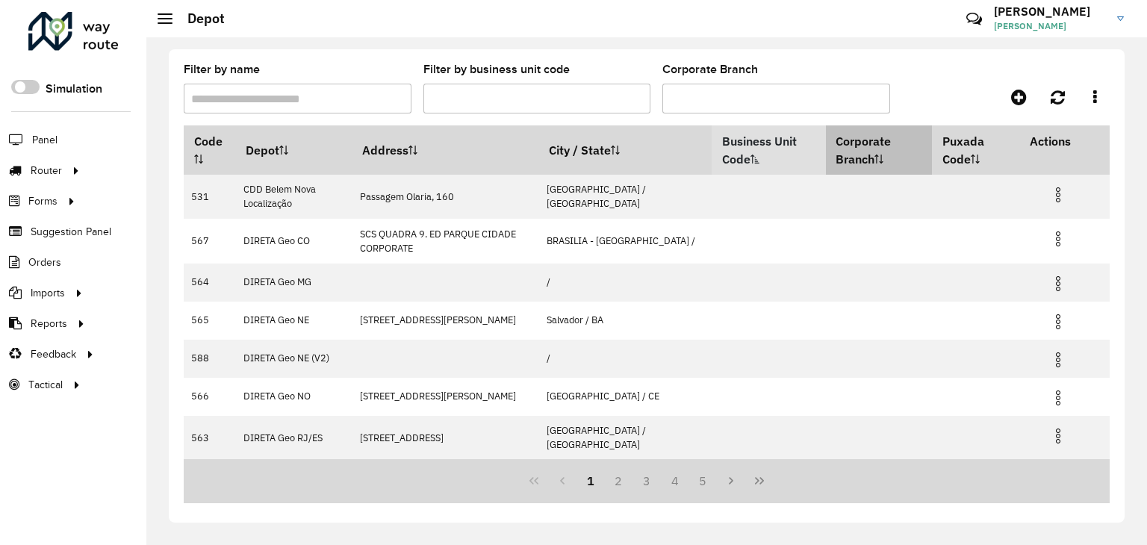
click at [865, 140] on th "Corporate Branch" at bounding box center [879, 149] width 107 height 49
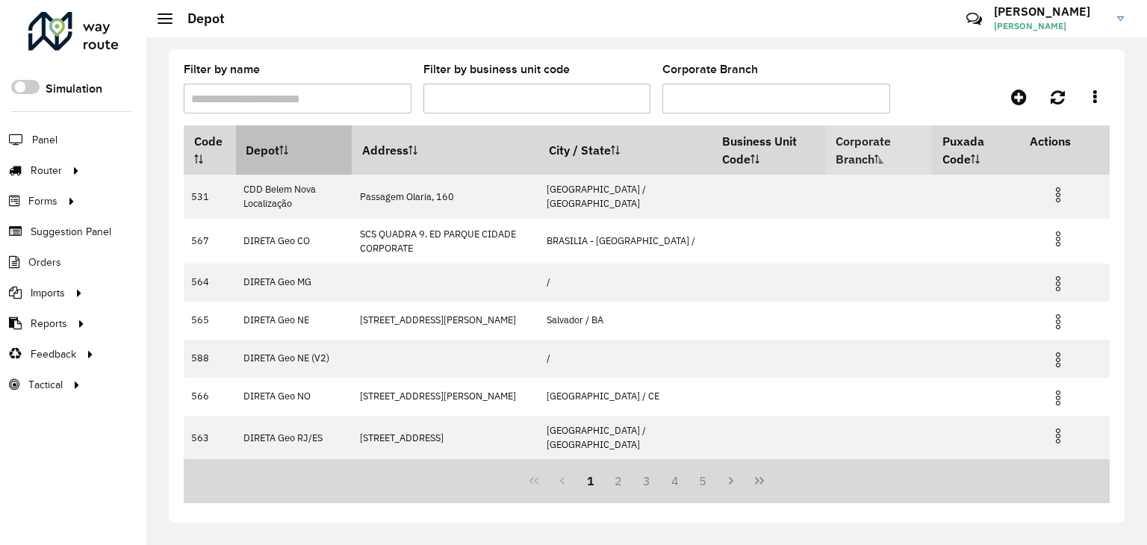
click at [282, 144] on th "Depot" at bounding box center [294, 149] width 117 height 49
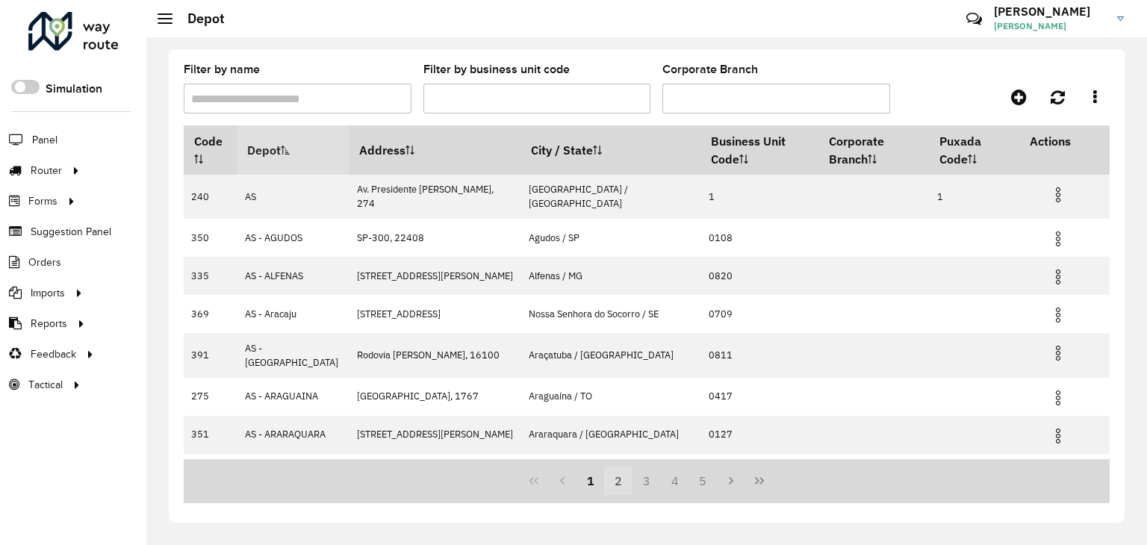
click at [612, 484] on button "2" at bounding box center [618, 481] width 28 height 28
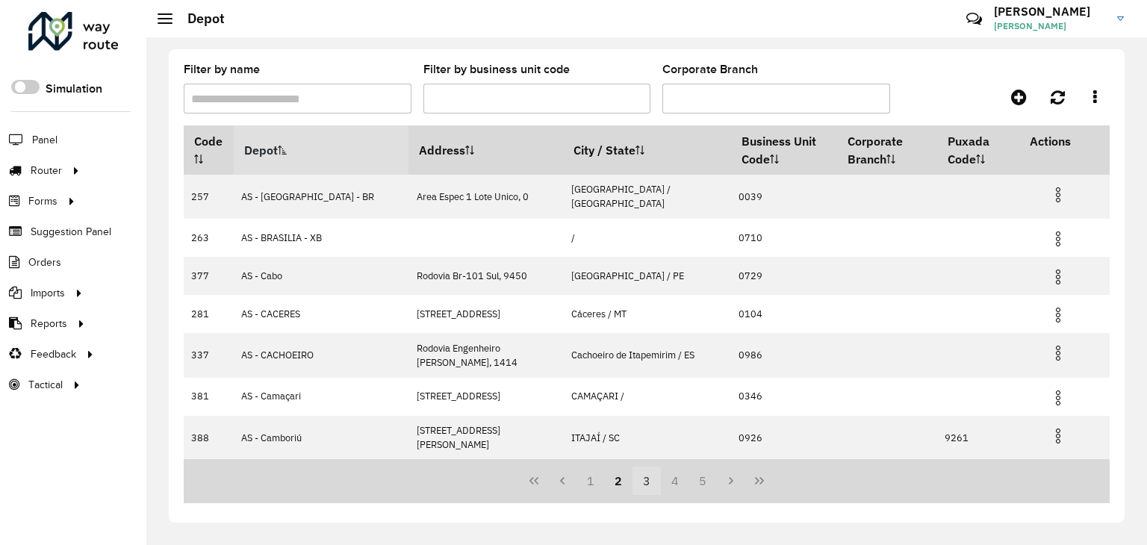
click at [646, 479] on button "3" at bounding box center [647, 481] width 28 height 28
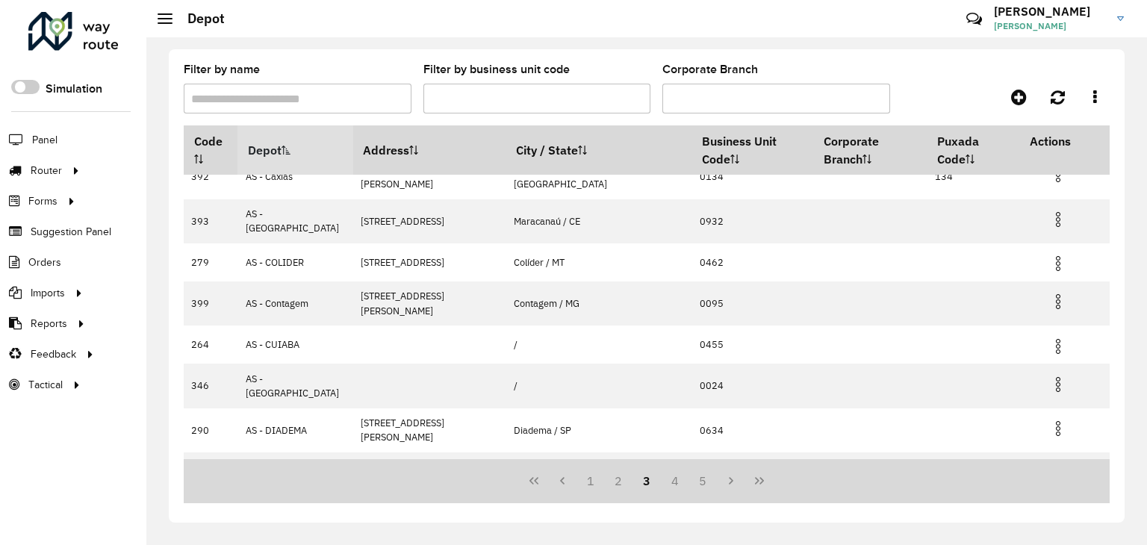
scroll to position [152, 0]
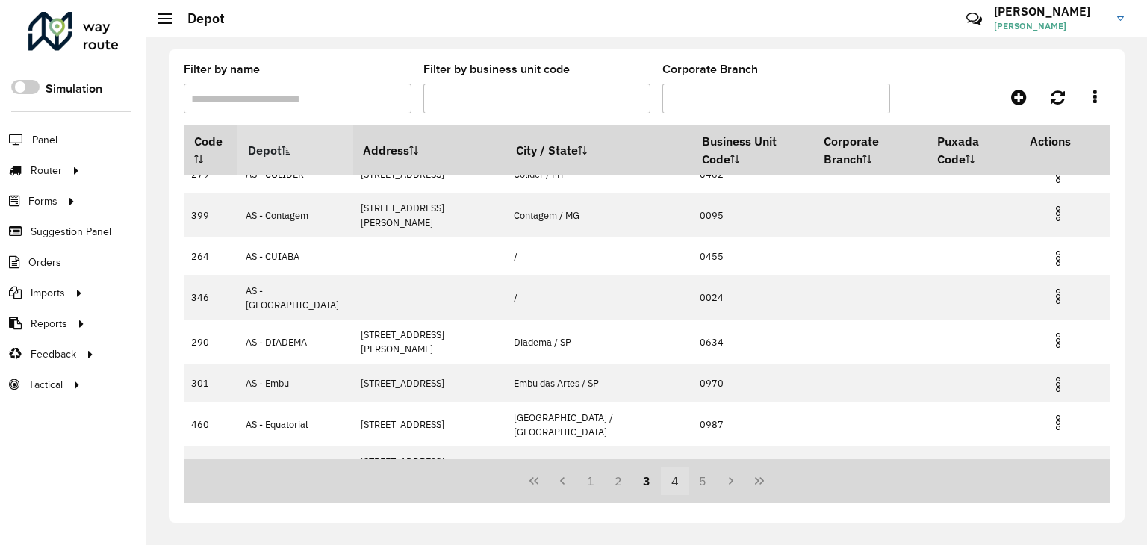
click at [677, 470] on button "4" at bounding box center [675, 481] width 28 height 28
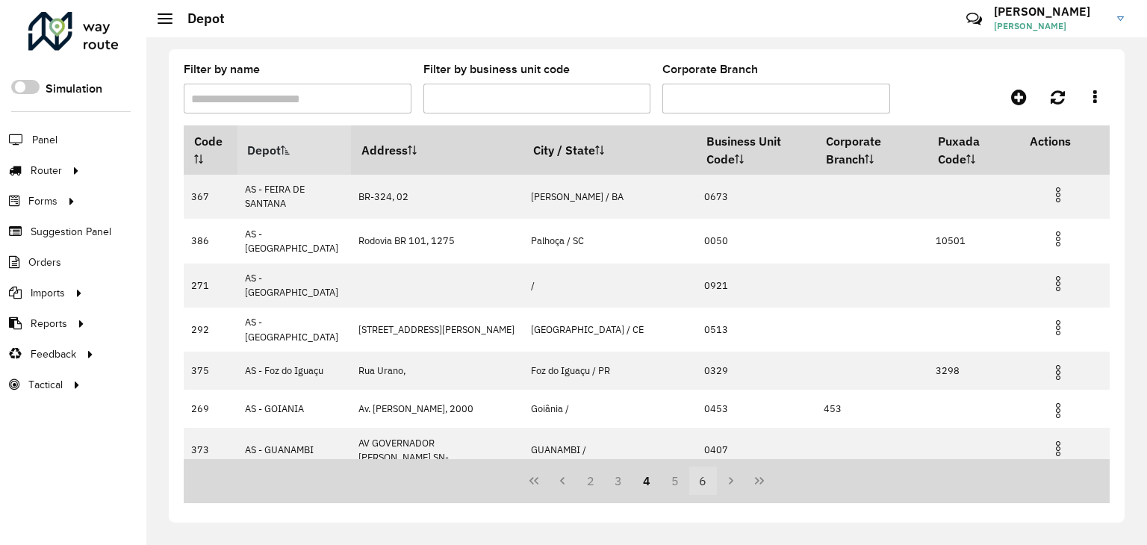
click at [703, 479] on button "6" at bounding box center [703, 481] width 28 height 28
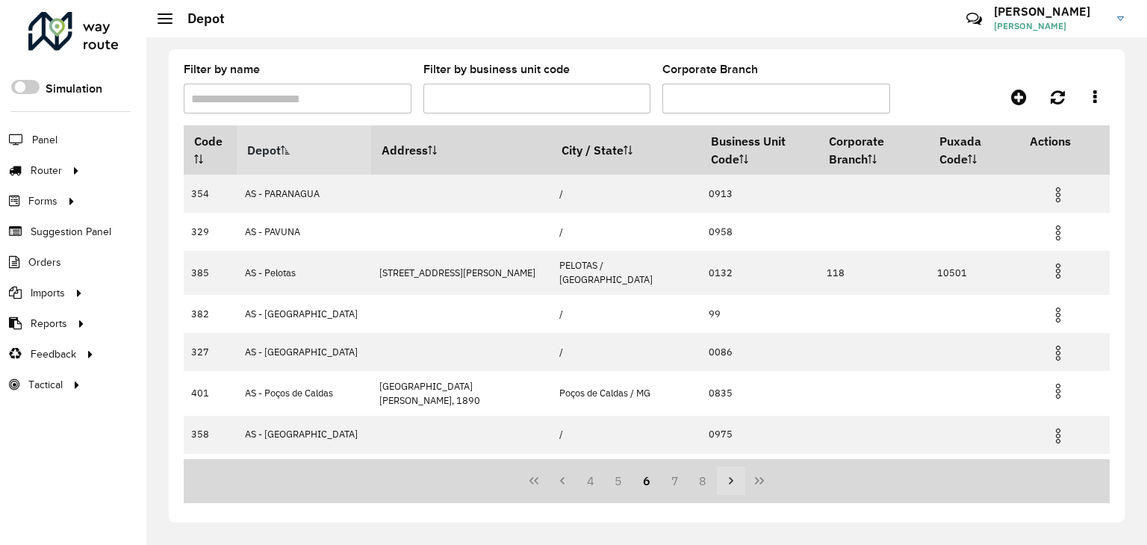
click at [725, 480] on icon "Next Page" at bounding box center [731, 481] width 12 height 12
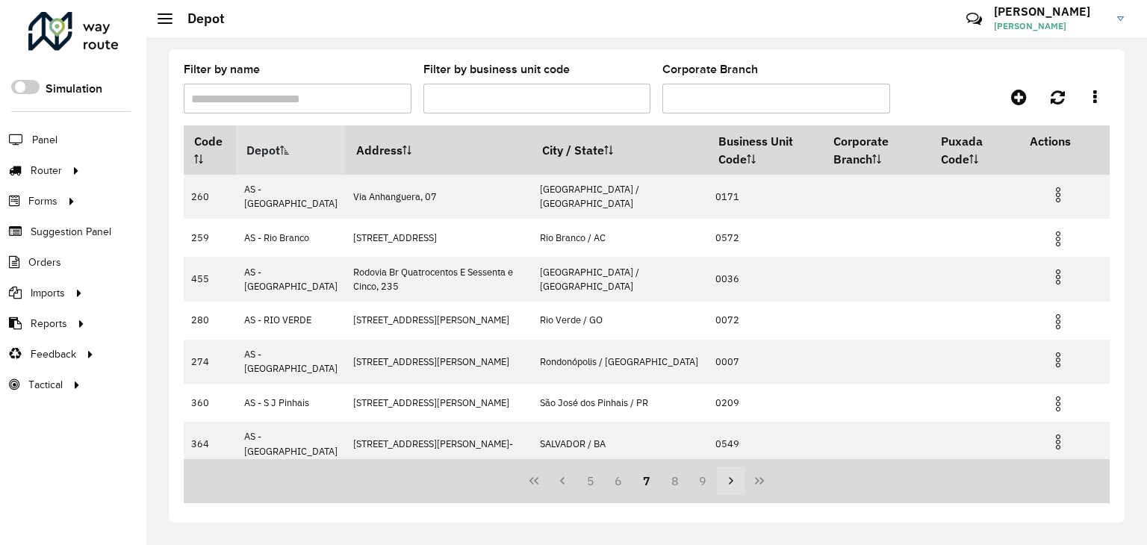
click at [726, 480] on icon "Next Page" at bounding box center [731, 481] width 12 height 12
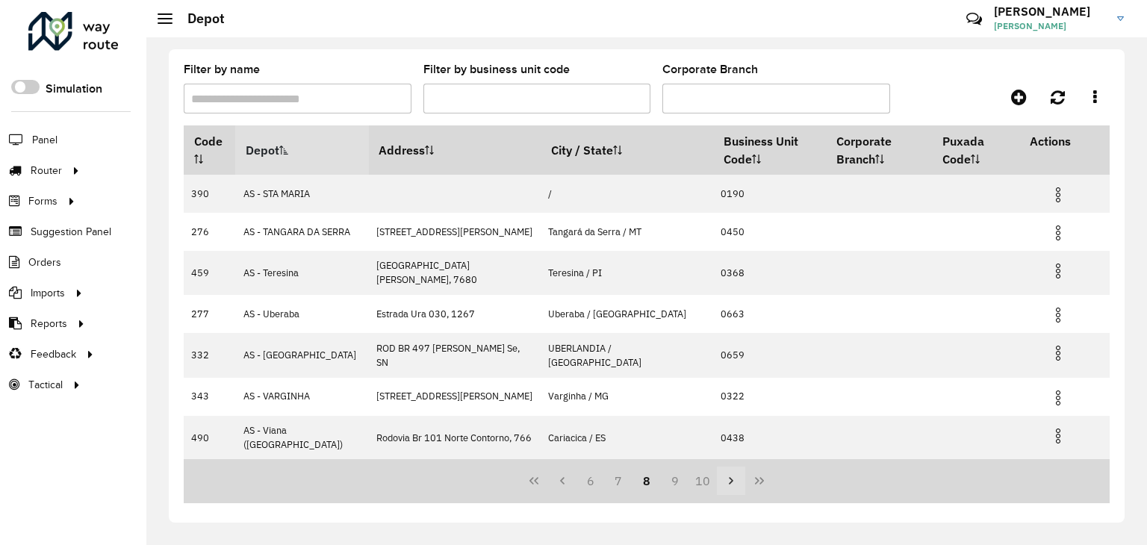
click at [726, 480] on icon "Next Page" at bounding box center [731, 481] width 12 height 12
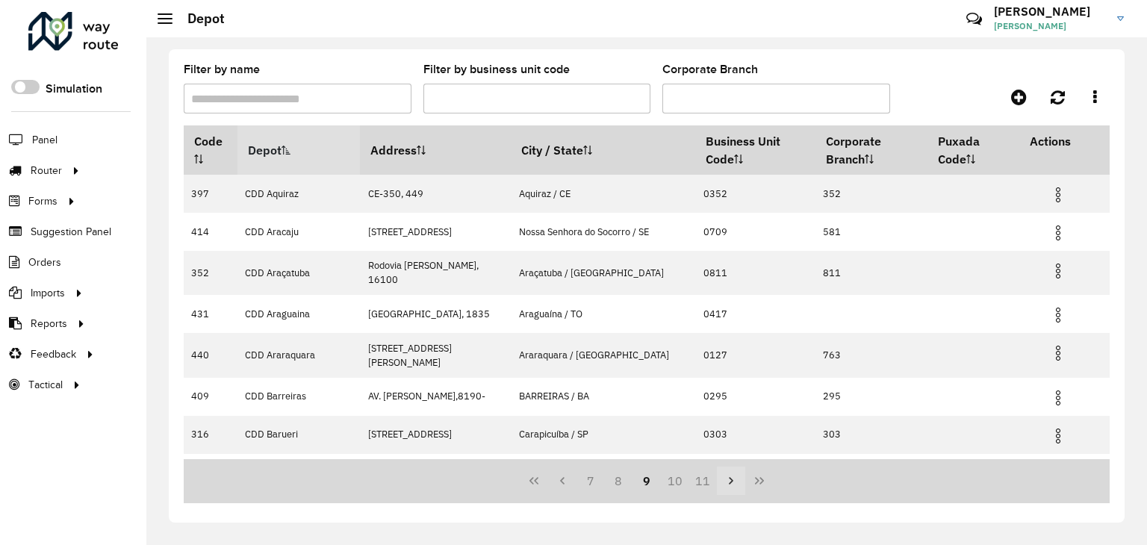
click at [726, 480] on icon "Next Page" at bounding box center [731, 481] width 12 height 12
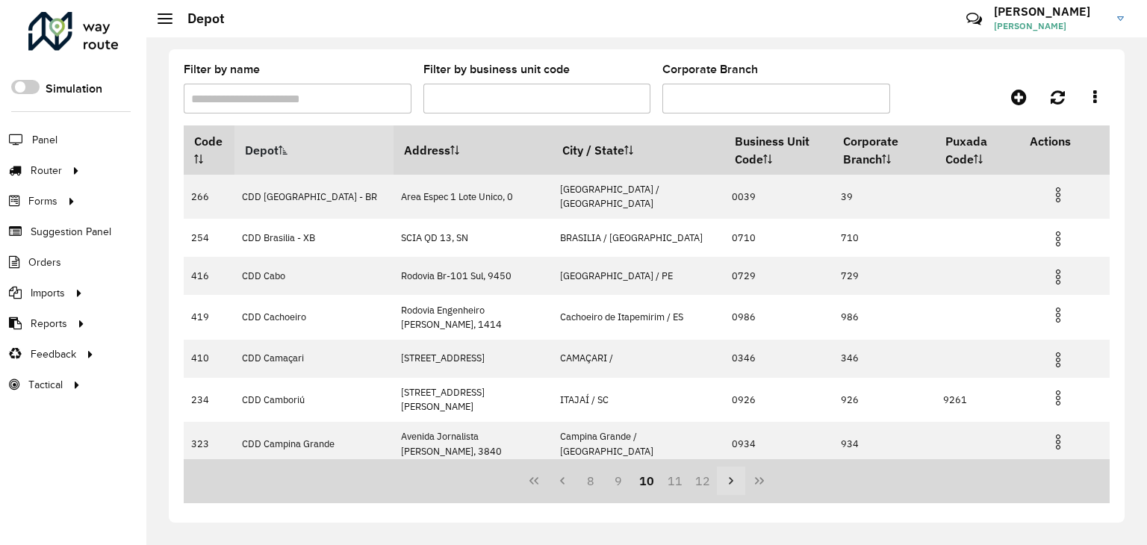
click at [726, 480] on icon "Next Page" at bounding box center [731, 481] width 12 height 12
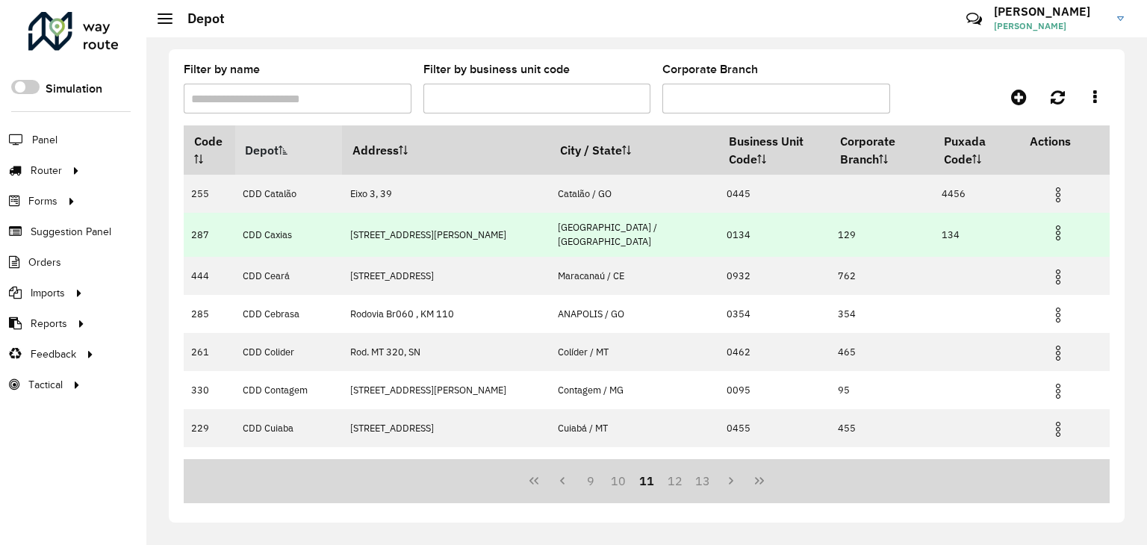
click at [1053, 232] on img at bounding box center [1058, 233] width 18 height 18
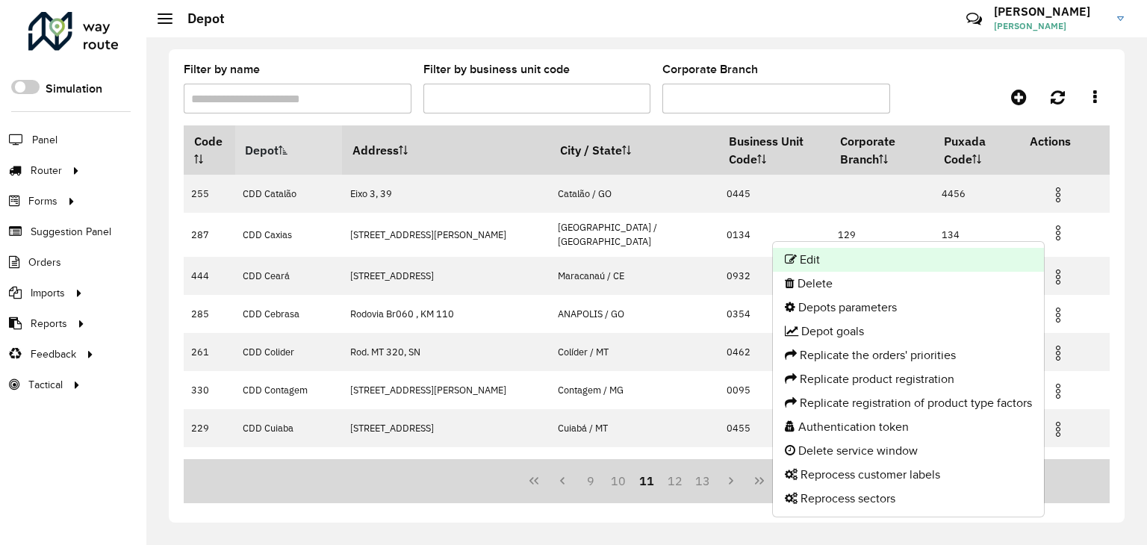
click at [892, 264] on li "Edit" at bounding box center [908, 260] width 271 height 24
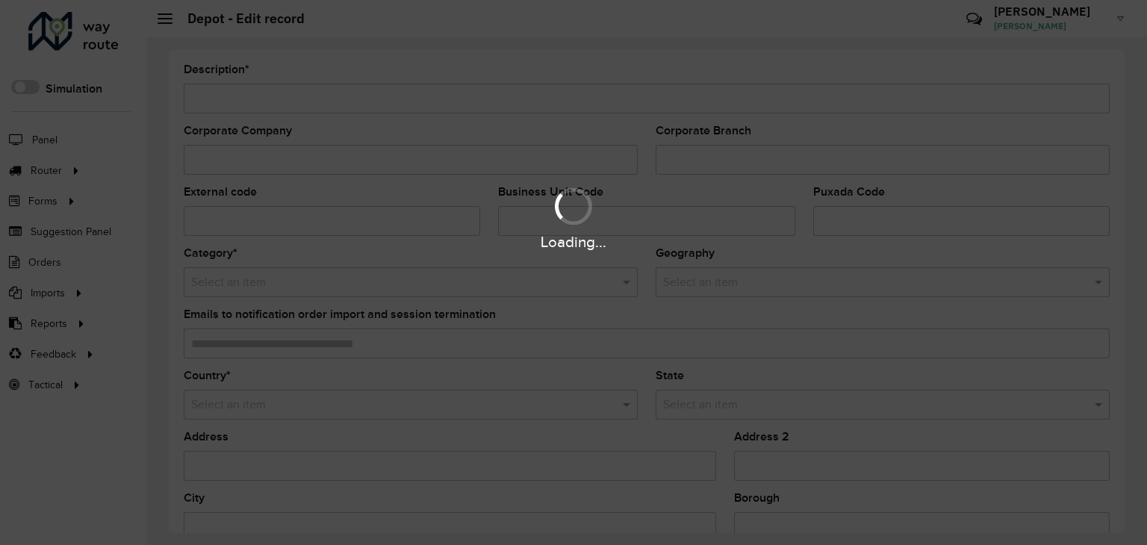
type input "**********"
type input "*"
type input "***"
type input "****"
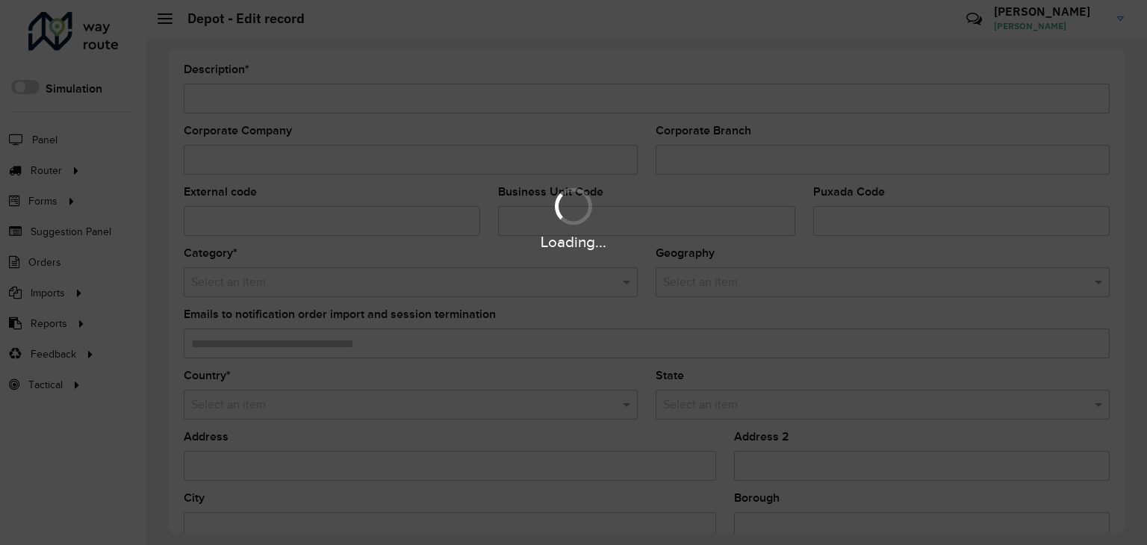
type input "***"
type input "**********"
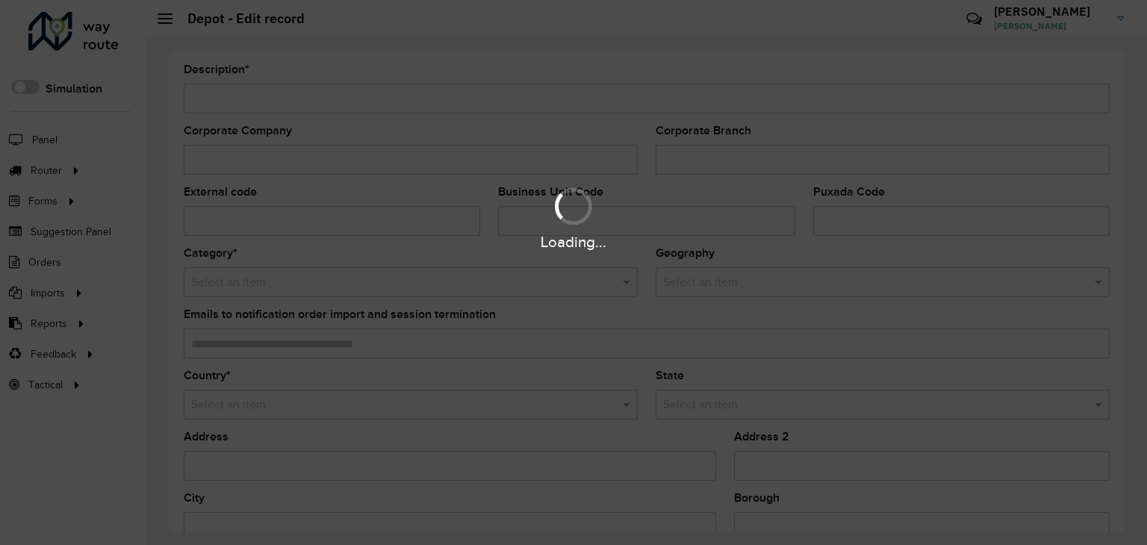
type input "**********"
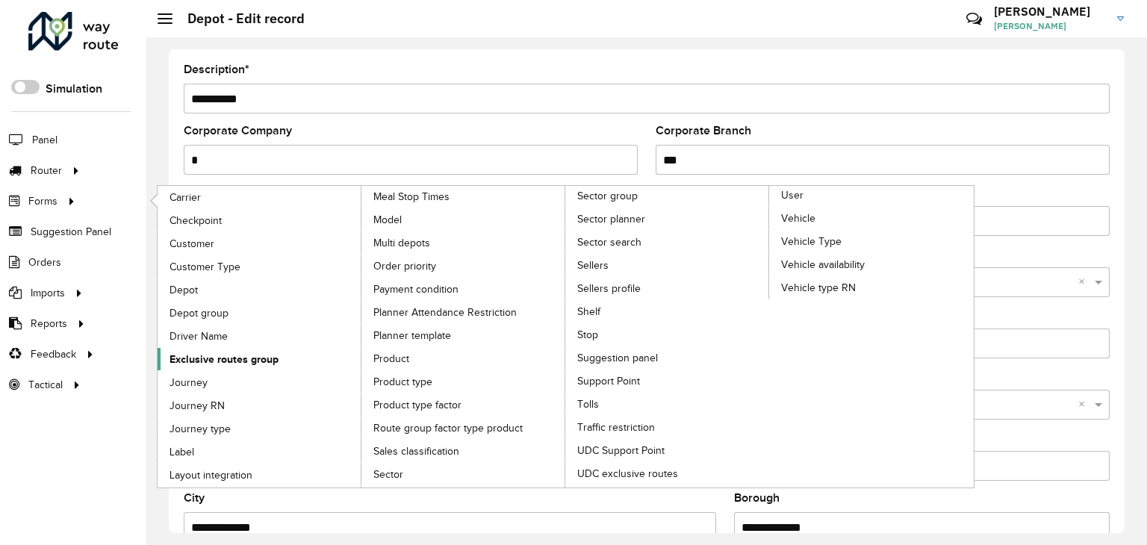
click at [223, 359] on span "Exclusive routes group" at bounding box center [224, 360] width 109 height 16
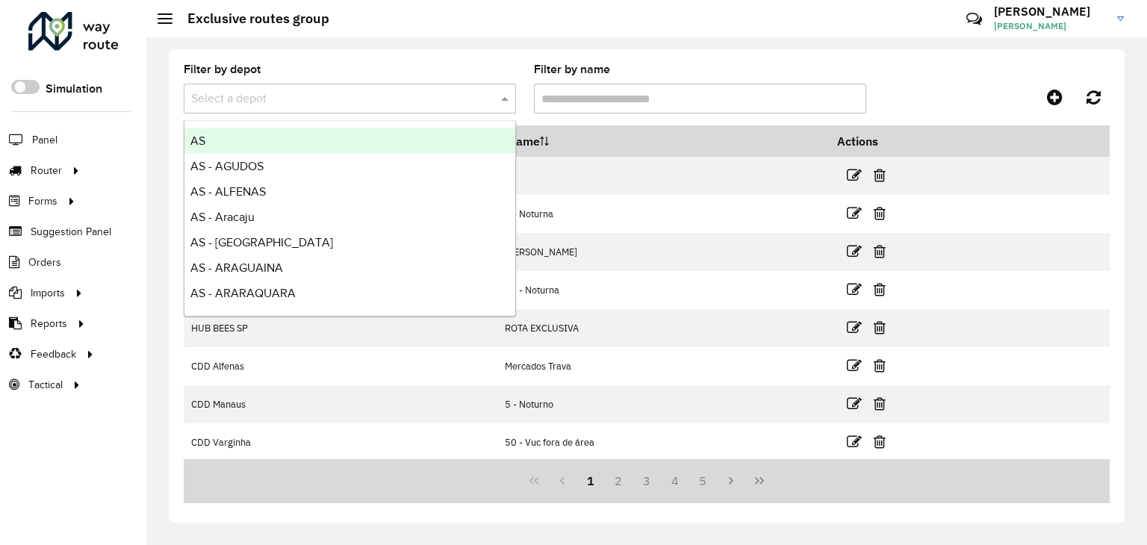
click at [374, 87] on div "Select a depot" at bounding box center [350, 99] width 332 height 30
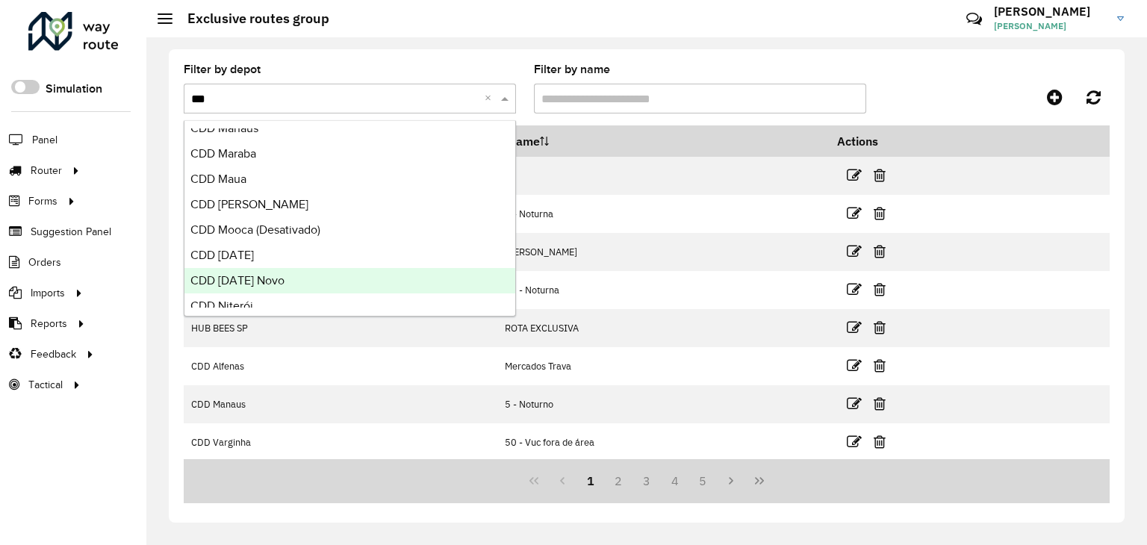
scroll to position [1419, 0]
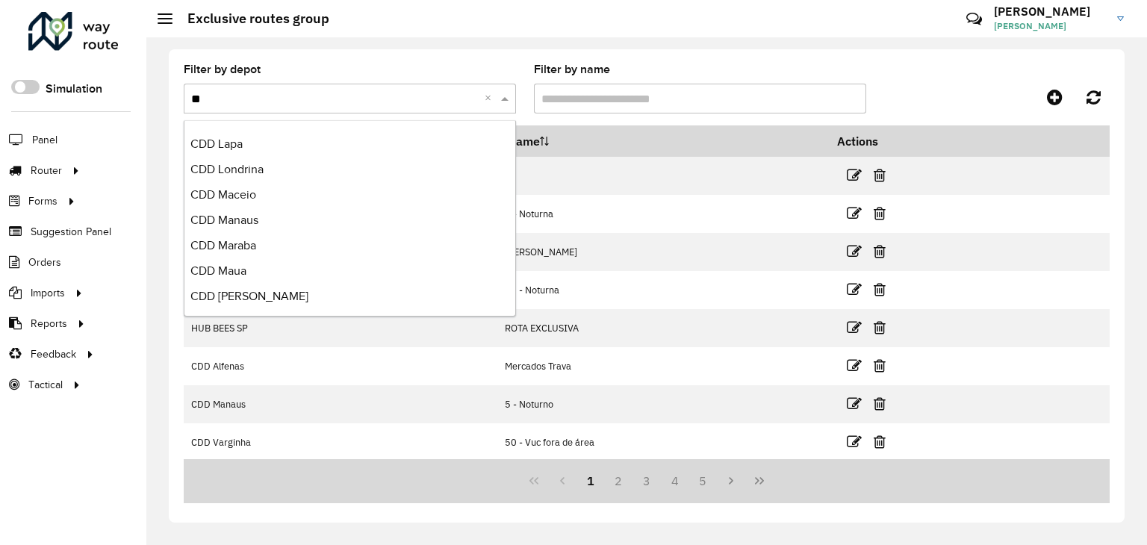
type input "*"
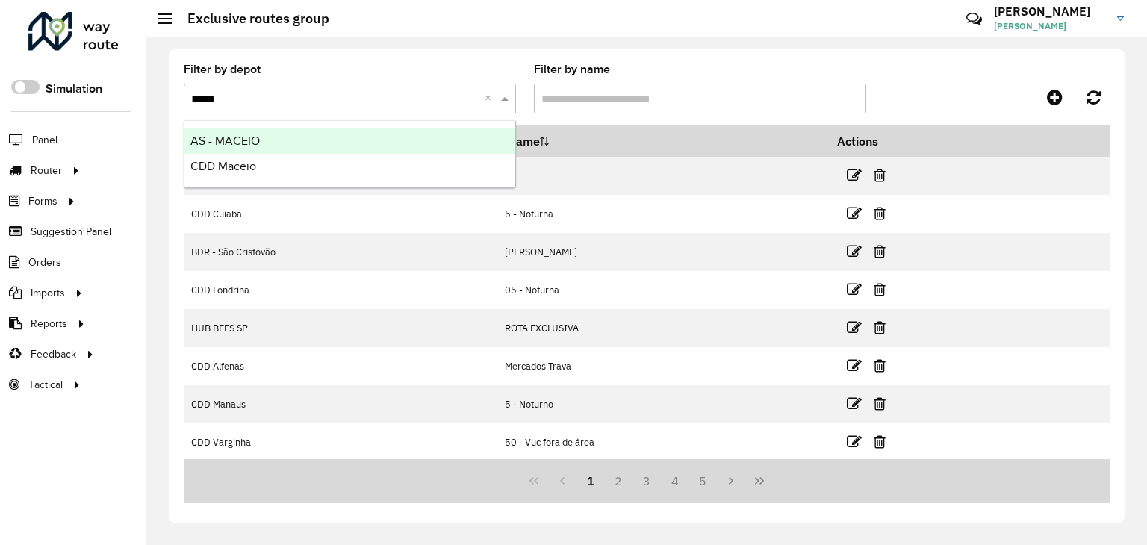
type input "******"
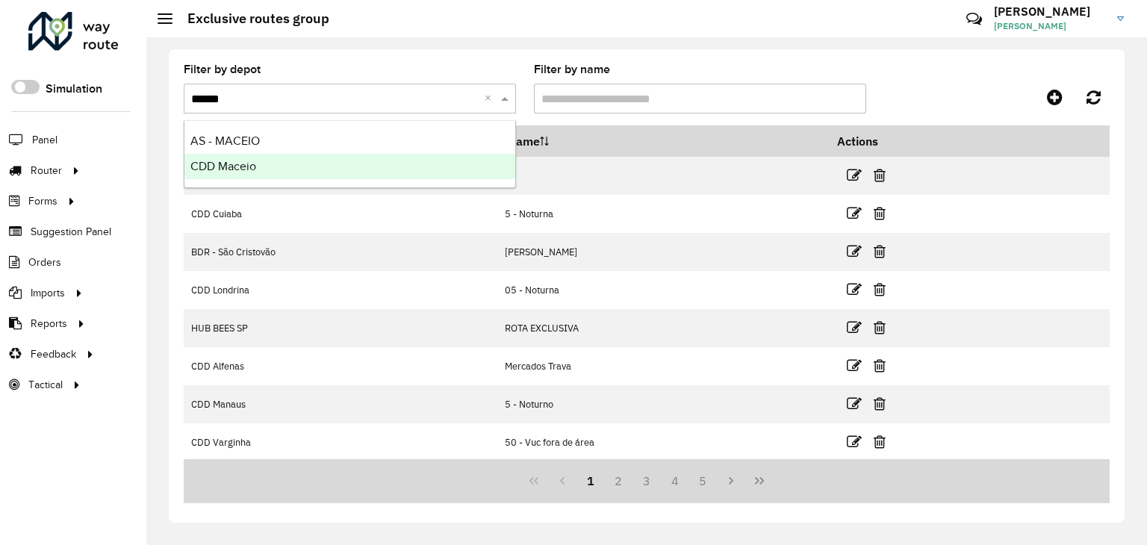
click at [203, 157] on div "CDD Maceio" at bounding box center [349, 166] width 331 height 25
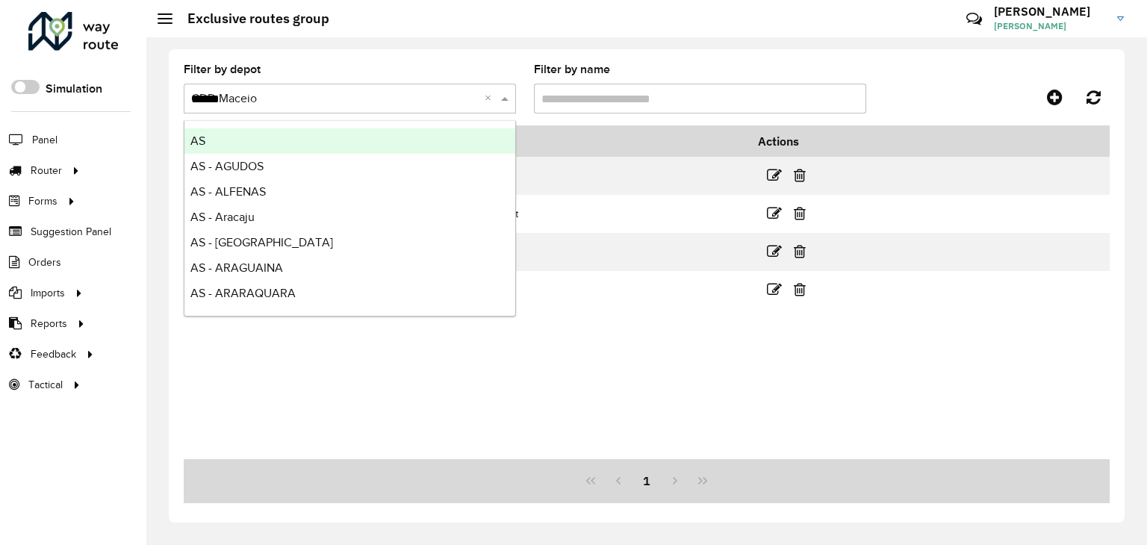
click at [338, 99] on input "******" at bounding box center [335, 99] width 288 height 18
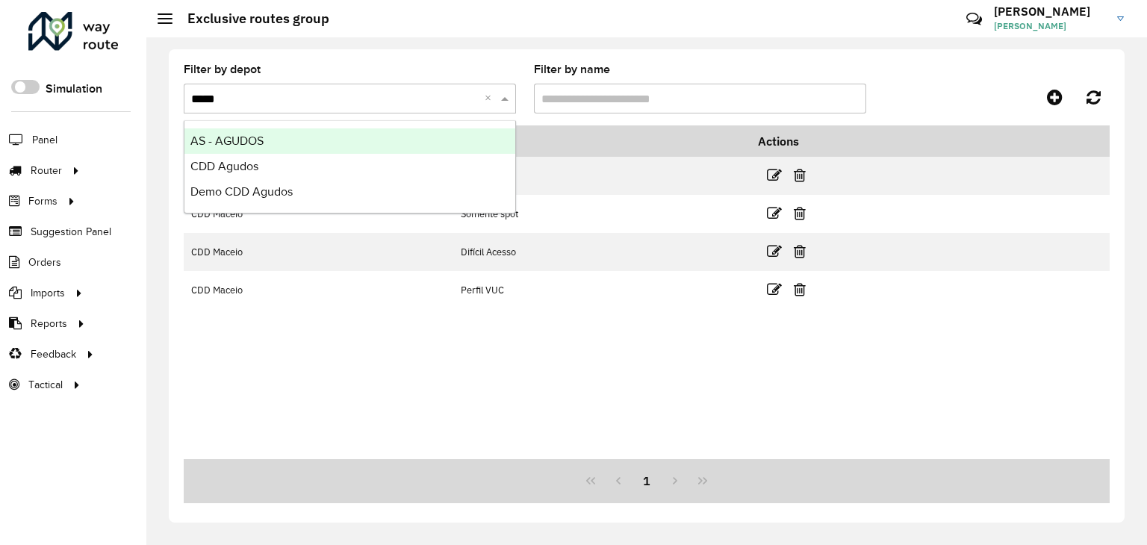
type input "******"
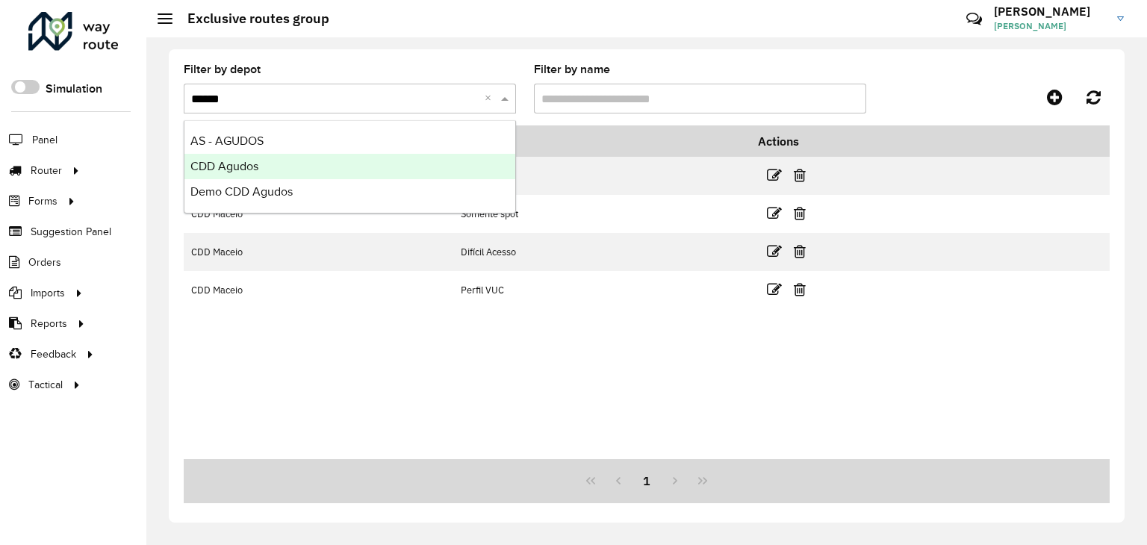
click at [243, 176] on div "CDD Agudos" at bounding box center [349, 166] width 331 height 25
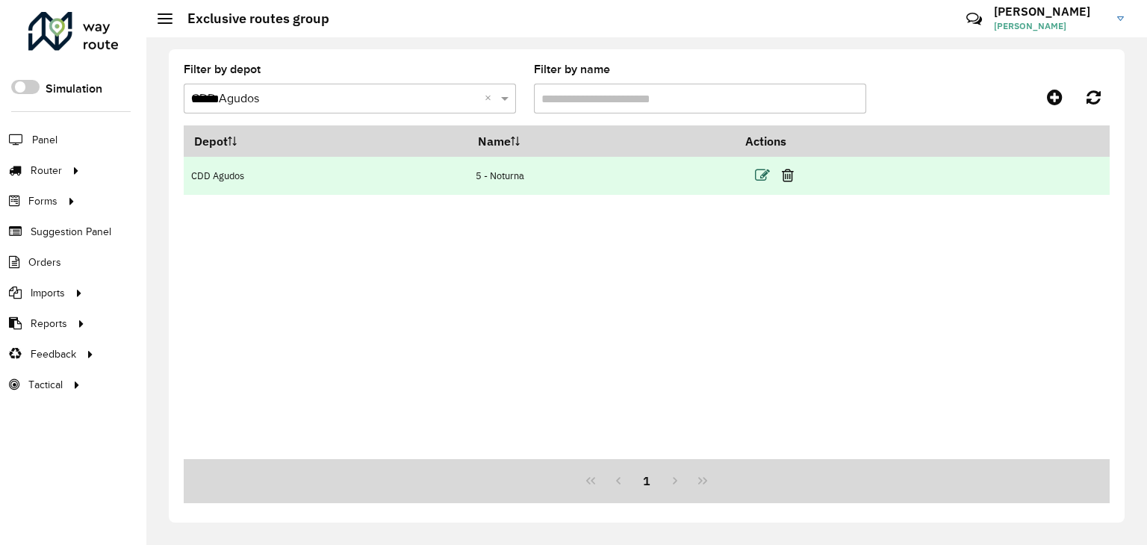
click at [763, 170] on icon at bounding box center [762, 175] width 15 height 15
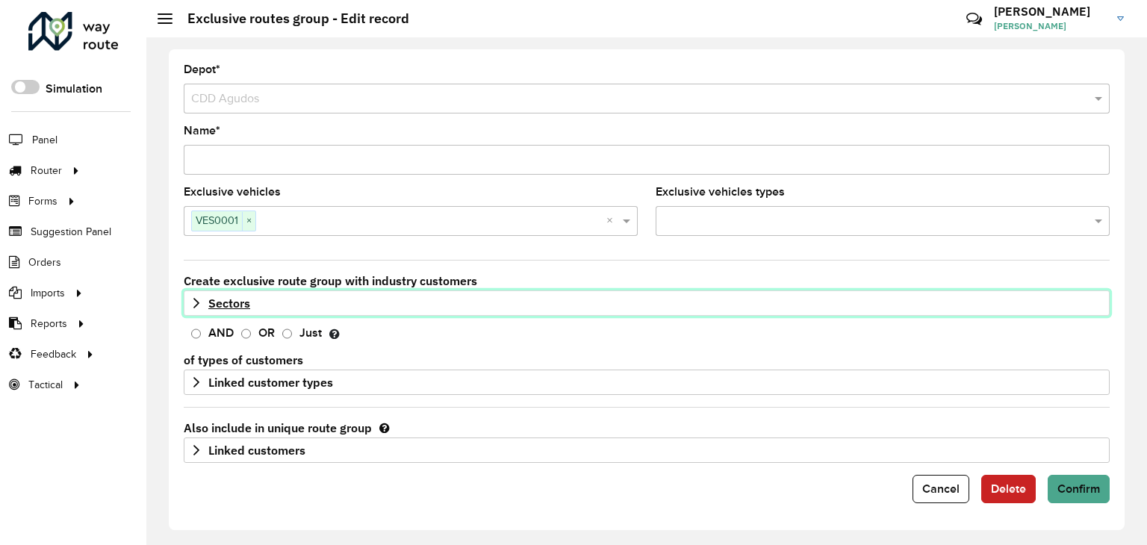
click at [199, 297] on icon at bounding box center [196, 303] width 12 height 12
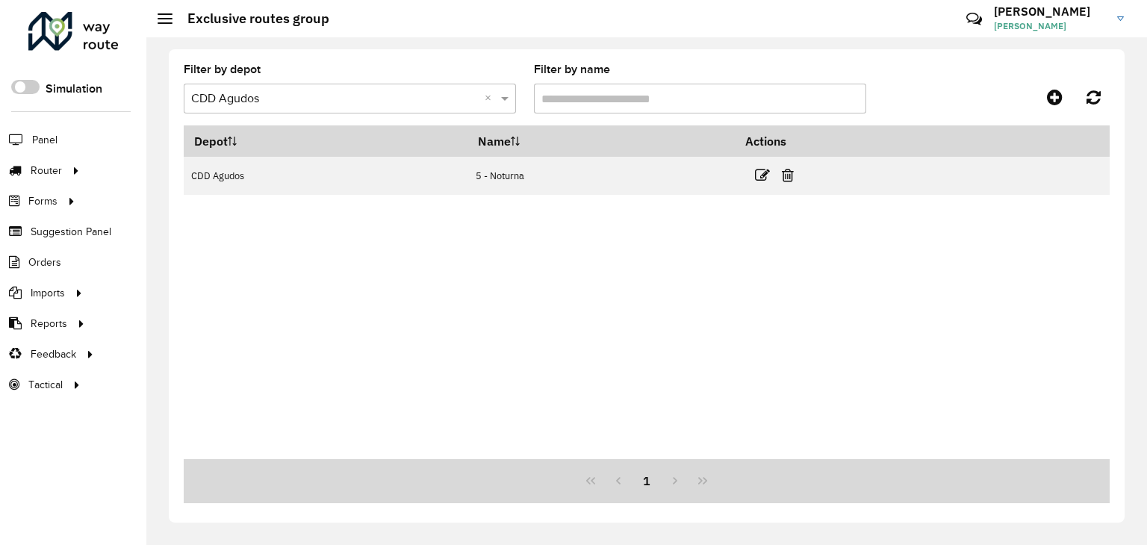
click at [361, 104] on input "text" at bounding box center [335, 99] width 288 height 18
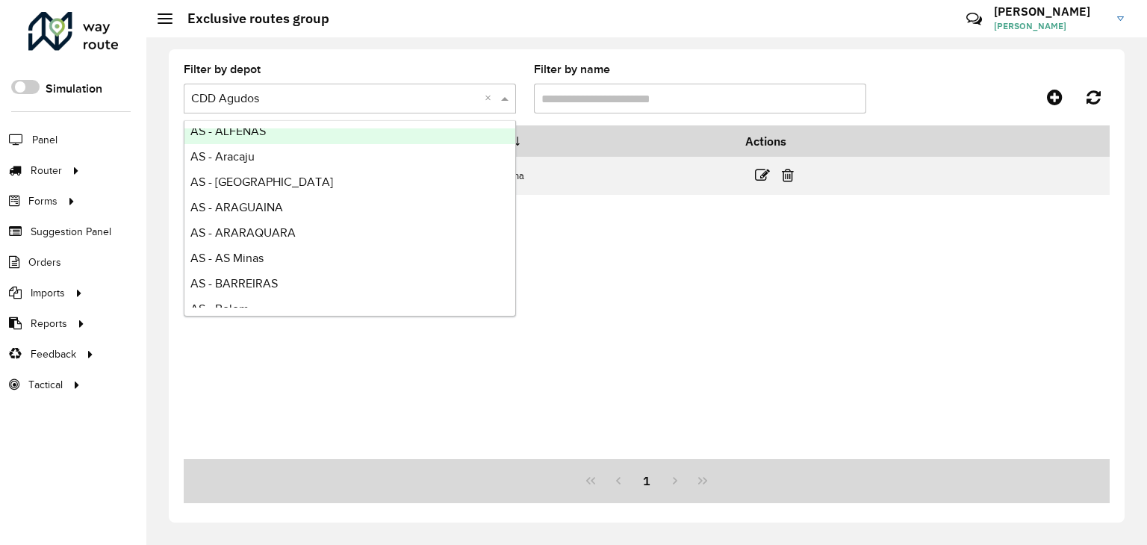
scroll to position [149, 0]
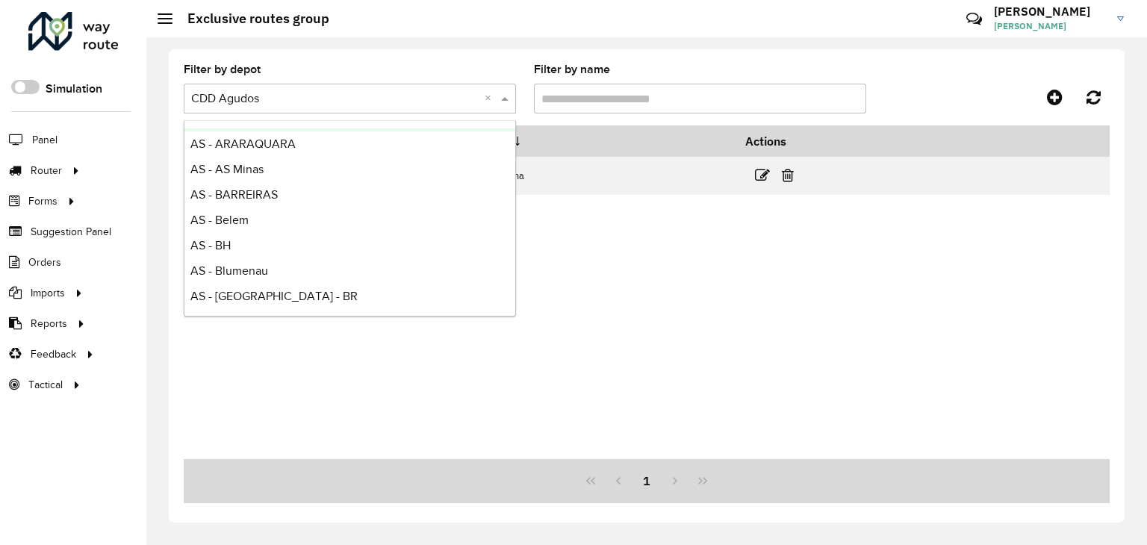
drag, startPoint x: 305, startPoint y: 95, endPoint x: 166, endPoint y: 102, distance: 139.1
click at [166, 102] on div "Filter by depot Select a depot × CDD Agudos × Filter by name Depot Name Actions…" at bounding box center [646, 291] width 1001 height 508
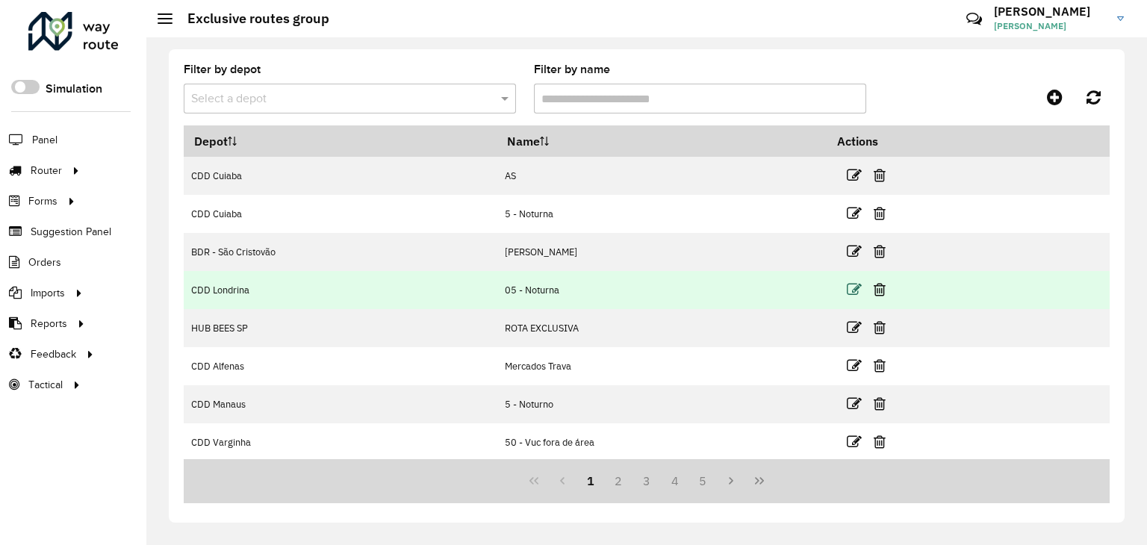
click at [862, 294] on icon at bounding box center [854, 289] width 15 height 15
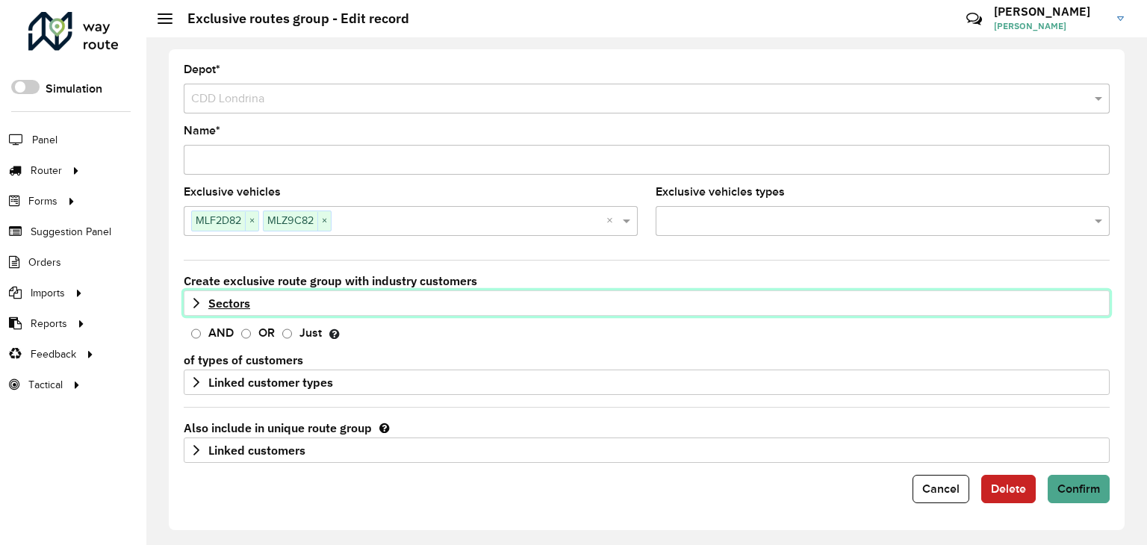
click at [194, 307] on icon at bounding box center [196, 303] width 12 height 12
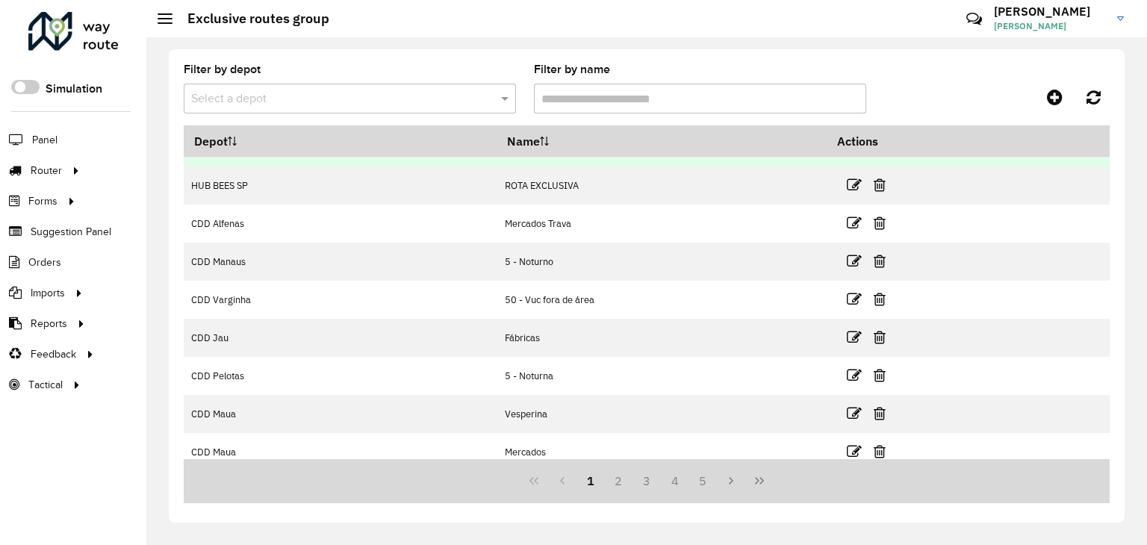
scroll to position [152, 0]
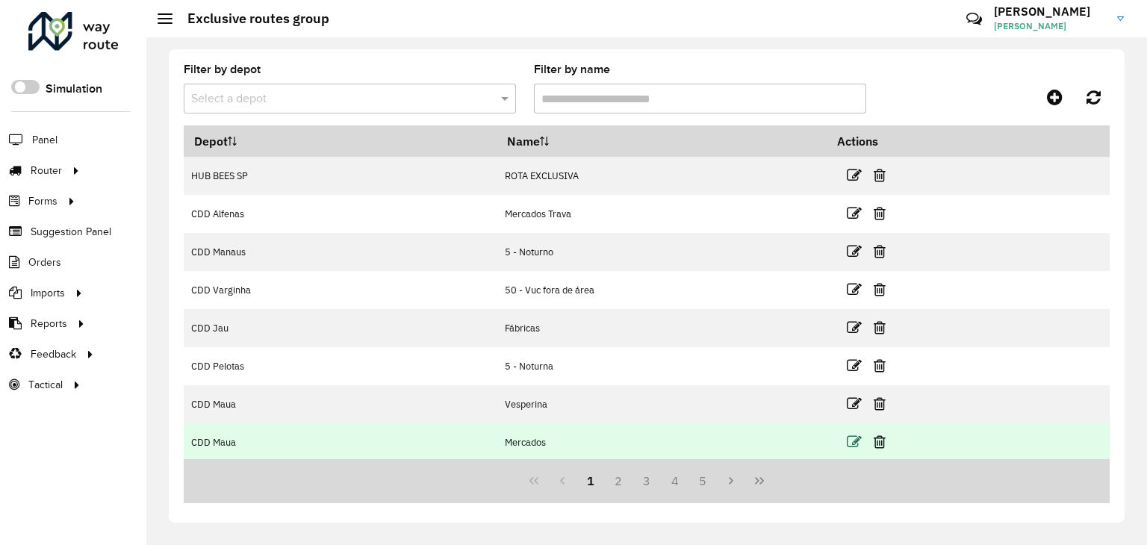
click at [857, 441] on icon at bounding box center [854, 442] width 15 height 15
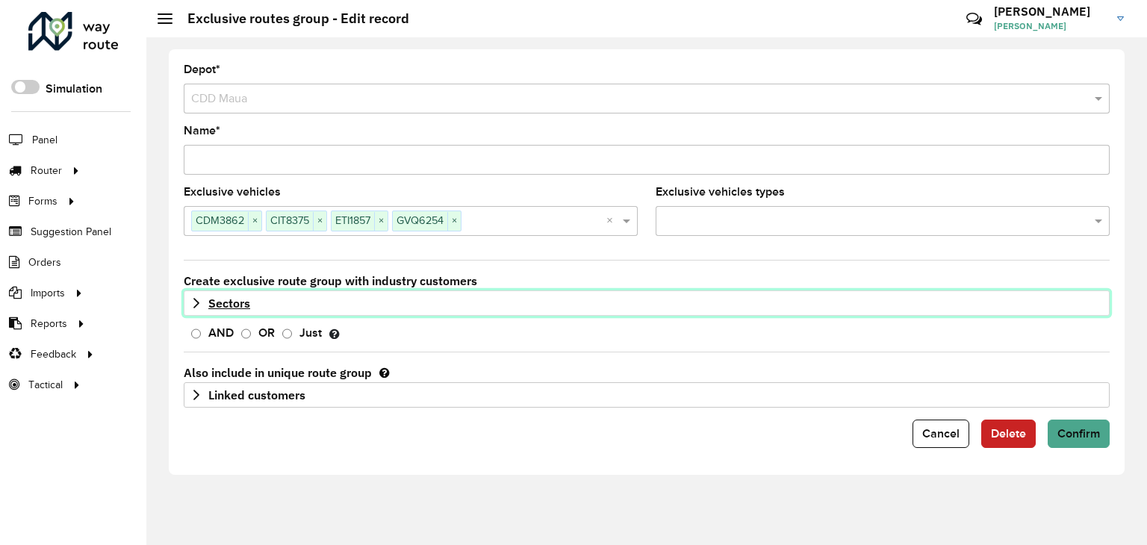
click at [194, 305] on icon at bounding box center [196, 303] width 6 height 10
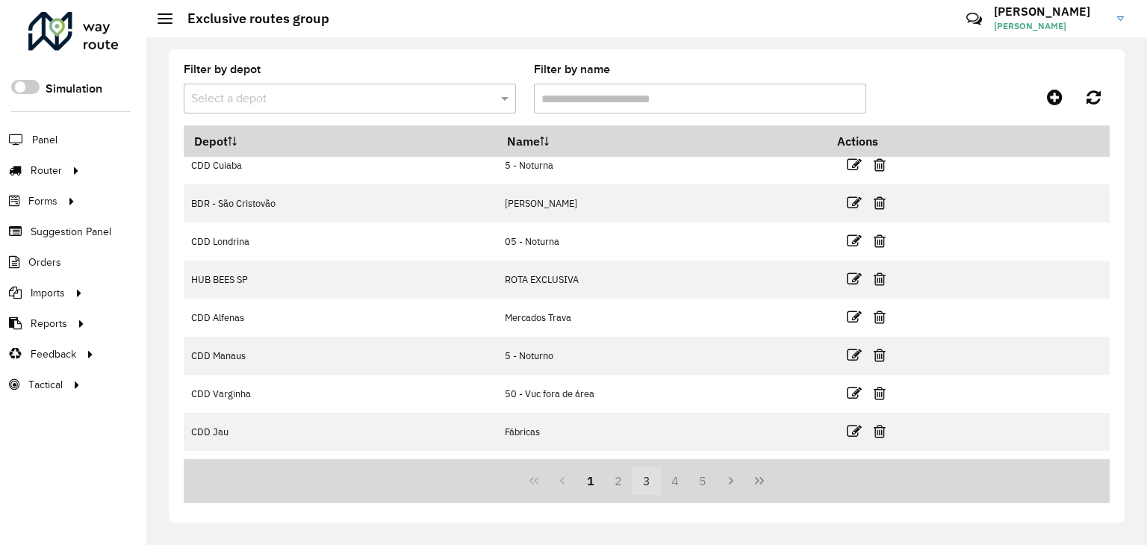
scroll to position [75, 0]
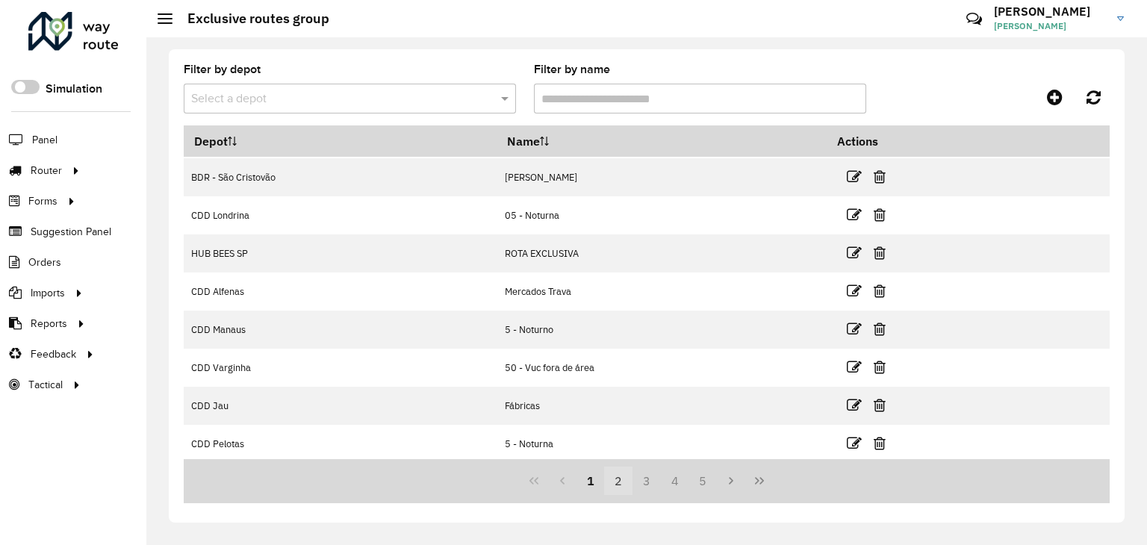
click at [621, 478] on button "2" at bounding box center [618, 481] width 28 height 28
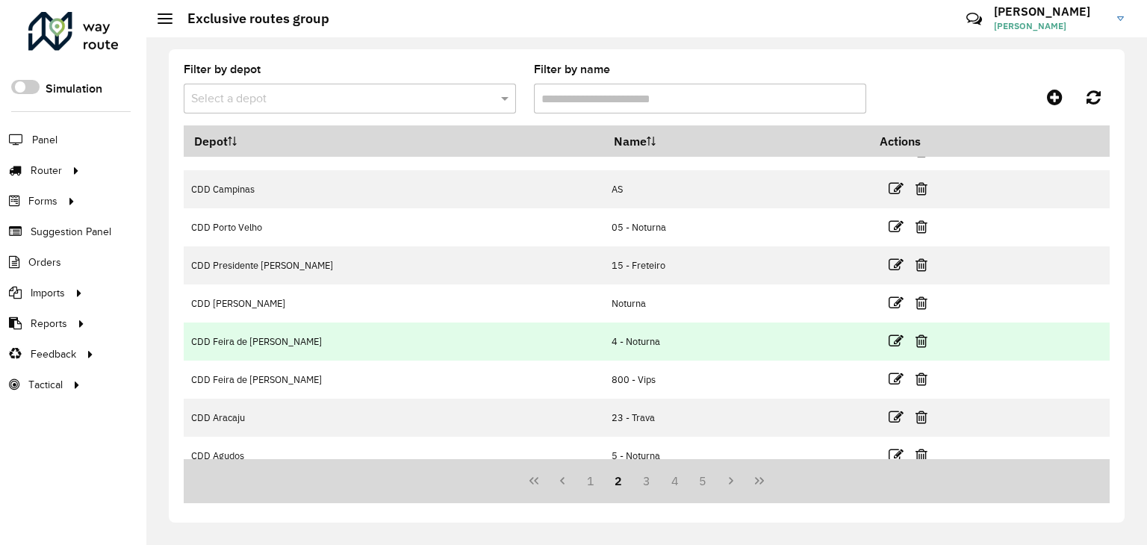
scroll to position [152, 0]
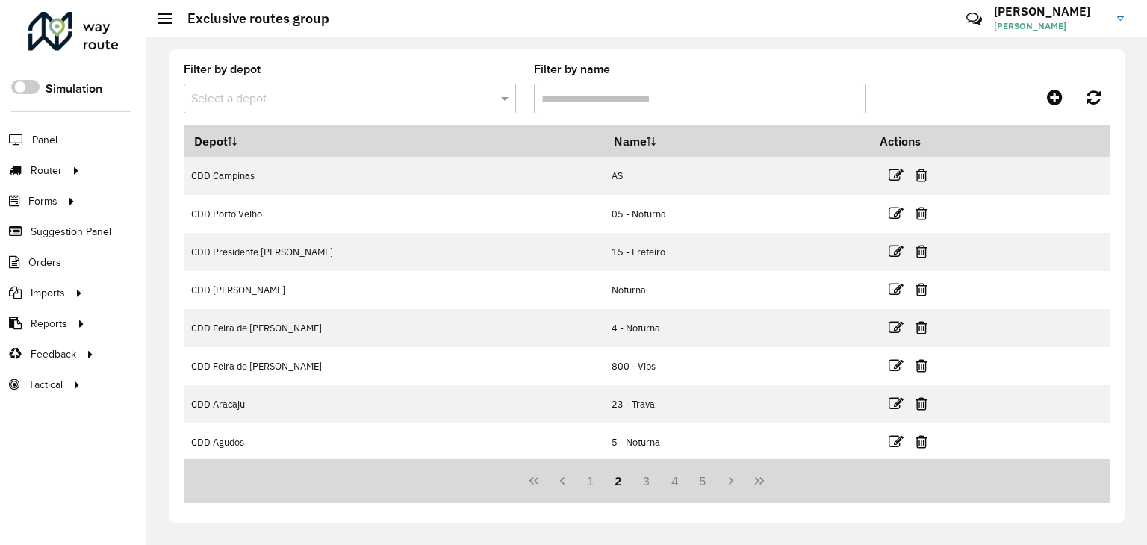
click at [381, 57] on div "Filter by depot Select a depot Filter by name Depot Name Actions CDD Votorantim…" at bounding box center [647, 286] width 956 height 474
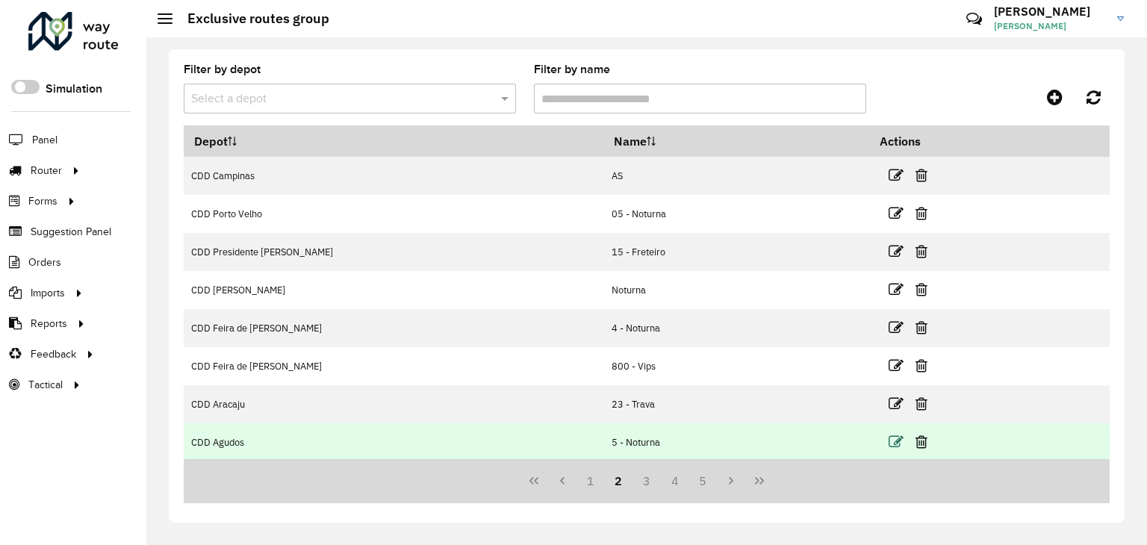
click at [889, 443] on icon at bounding box center [896, 442] width 15 height 15
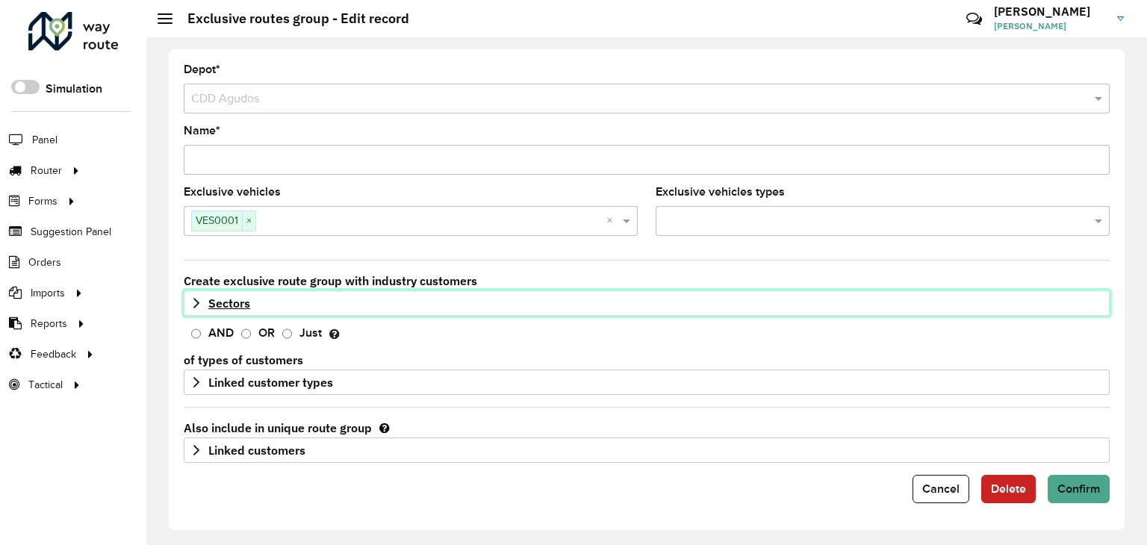
click at [194, 300] on icon at bounding box center [196, 303] width 12 height 12
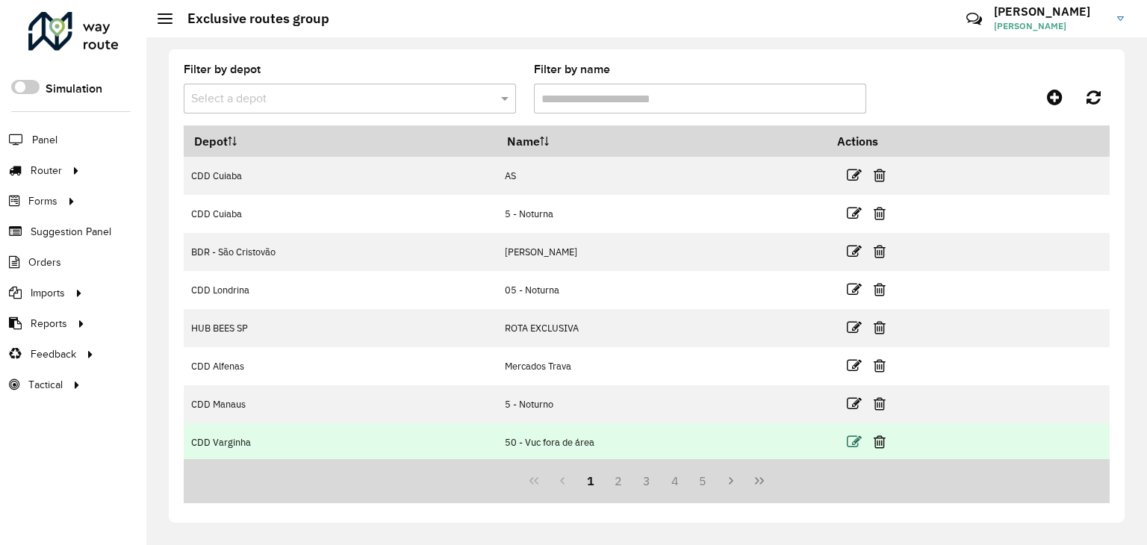
click at [862, 438] on icon at bounding box center [854, 442] width 15 height 15
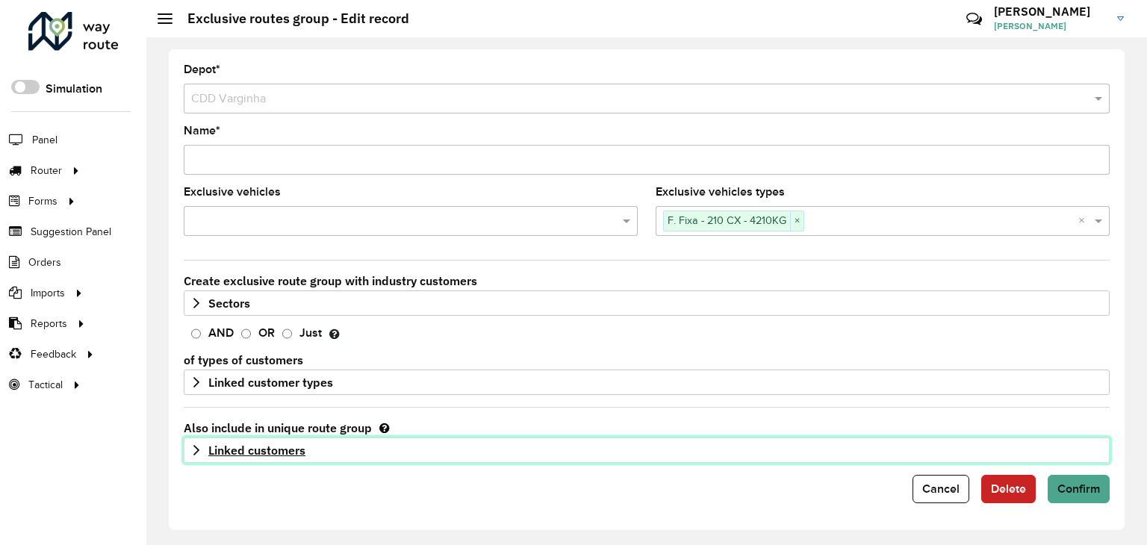
click at [196, 446] on icon at bounding box center [196, 450] width 6 height 10
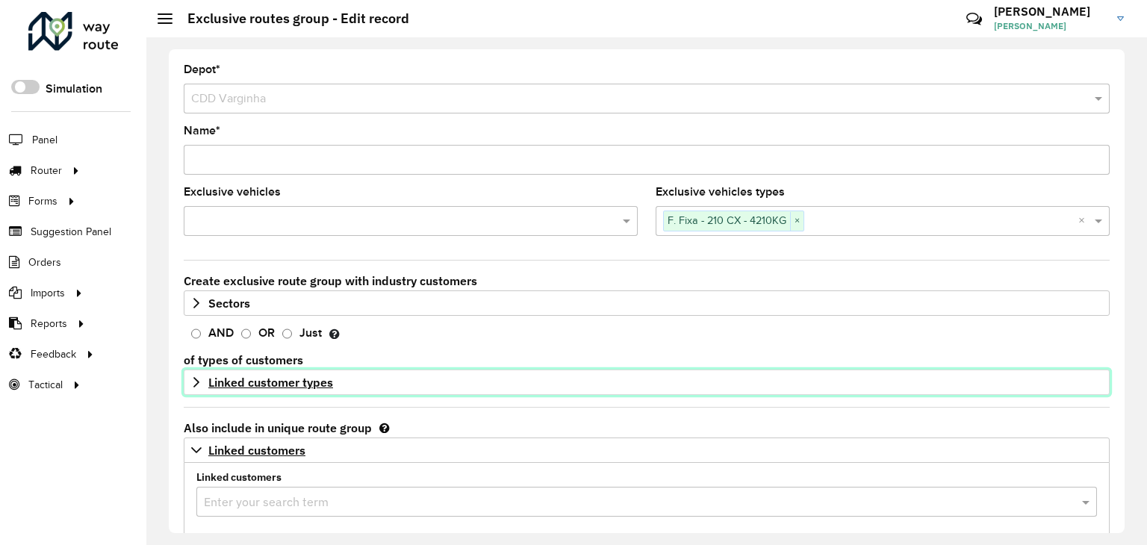
click at [190, 380] on icon at bounding box center [196, 382] width 12 height 12
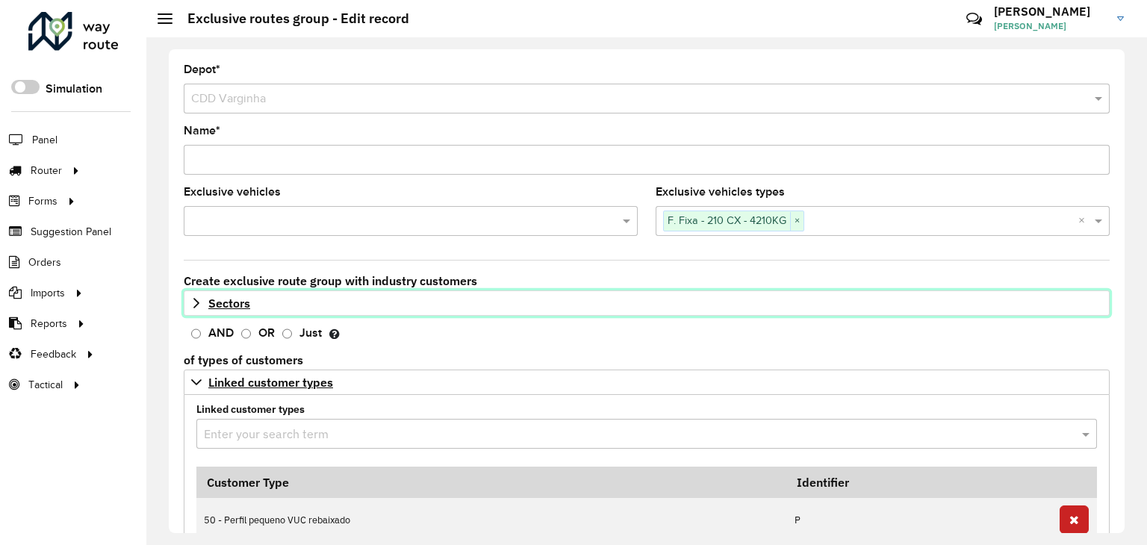
click at [194, 302] on icon at bounding box center [196, 303] width 12 height 12
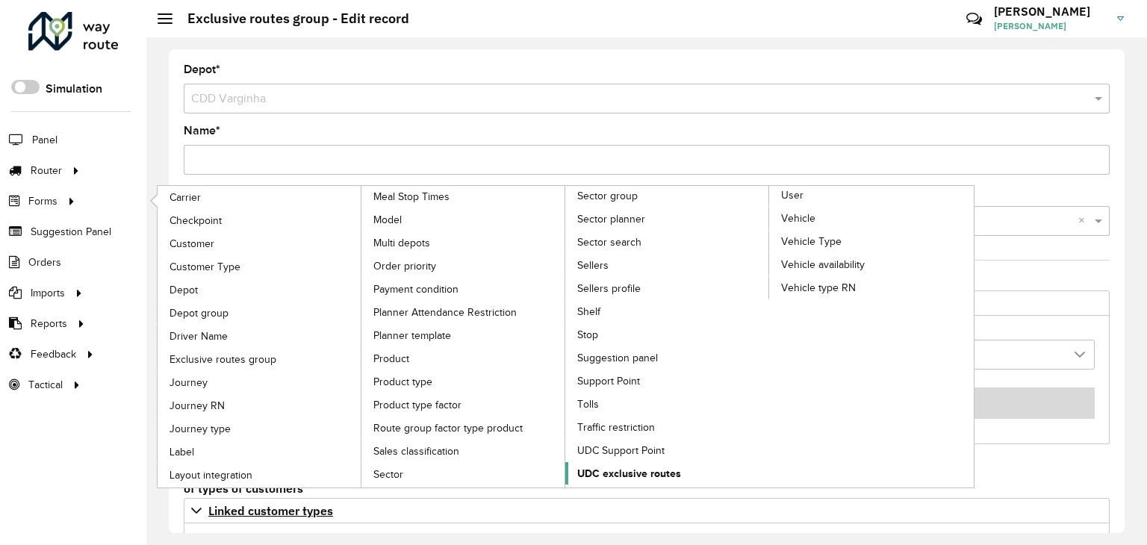
click at [624, 466] on span "UDC exclusive routes" at bounding box center [629, 474] width 104 height 16
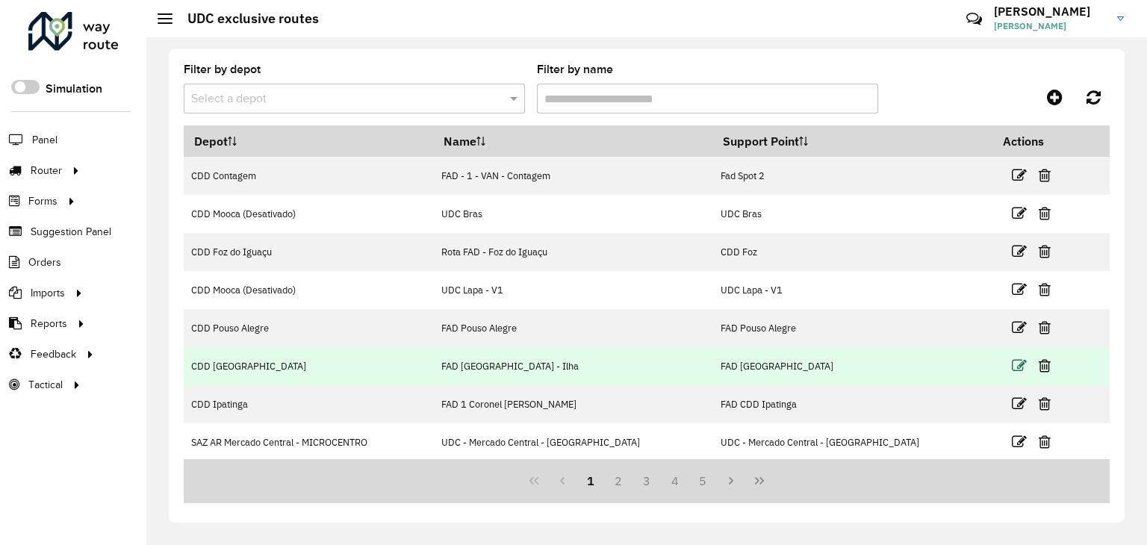
click at [1012, 368] on icon at bounding box center [1019, 366] width 15 height 15
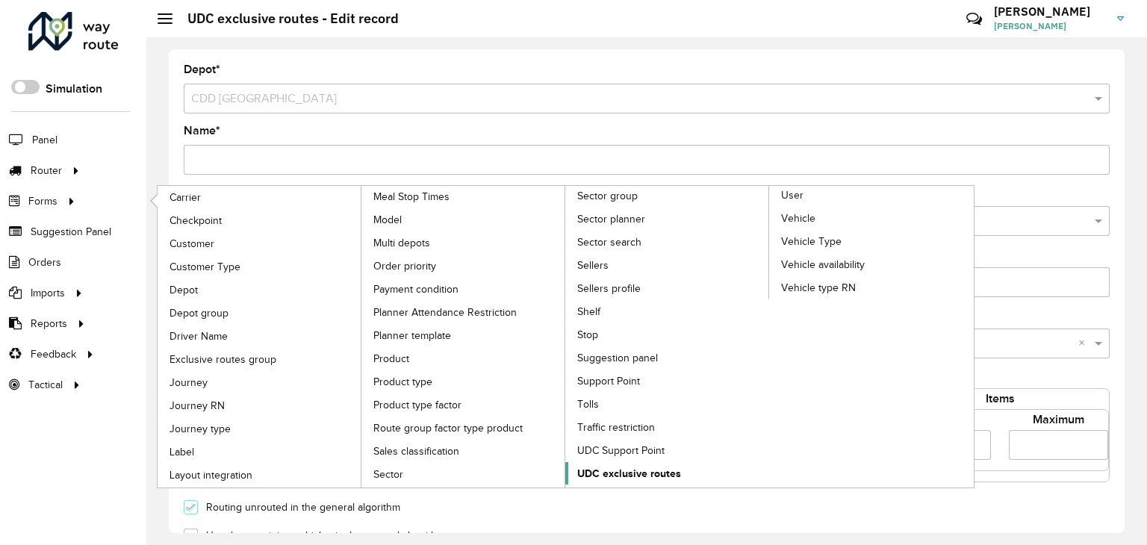
click at [613, 466] on span "UDC exclusive routes" at bounding box center [629, 474] width 104 height 16
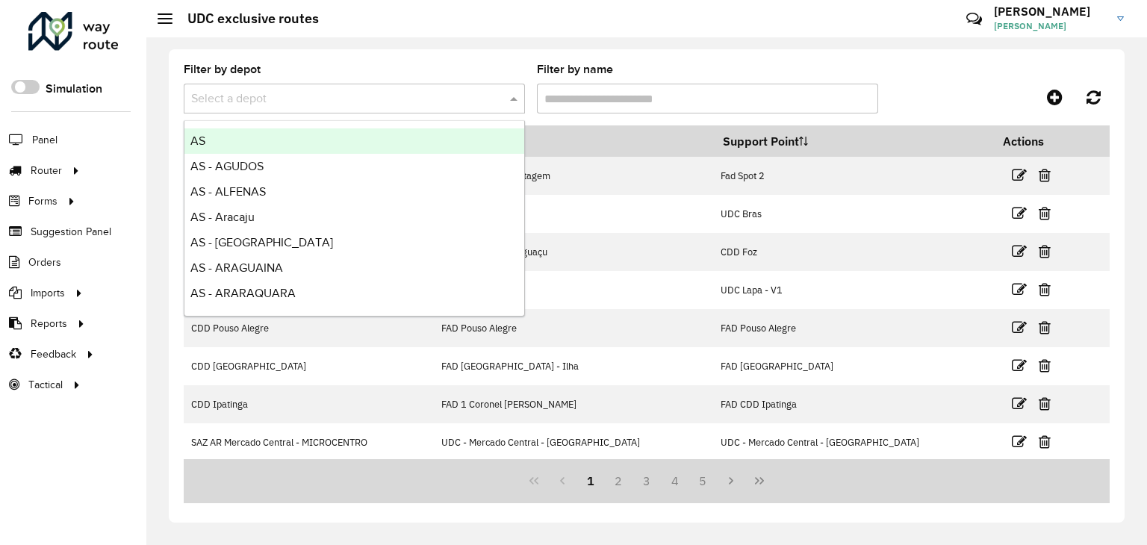
click at [444, 99] on input "text" at bounding box center [339, 99] width 297 height 18
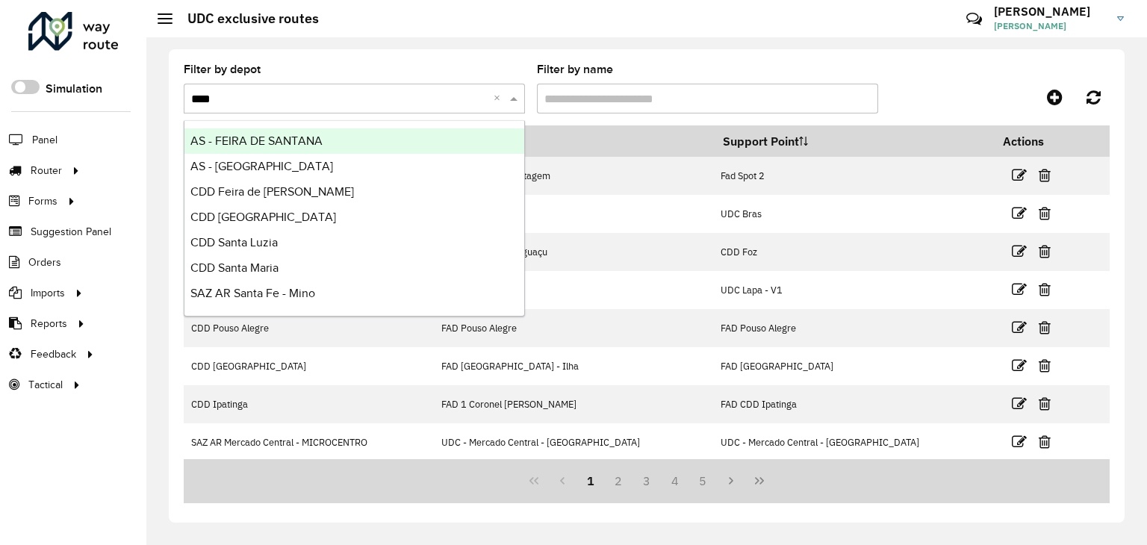
type input "*****"
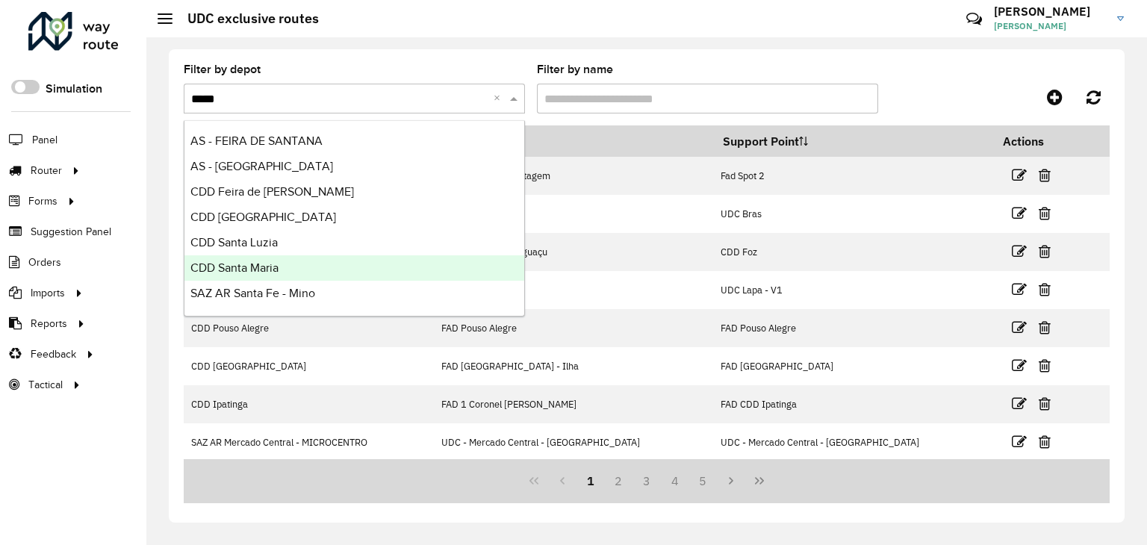
click at [274, 260] on div "CDD Santa Maria" at bounding box center [354, 267] width 340 height 25
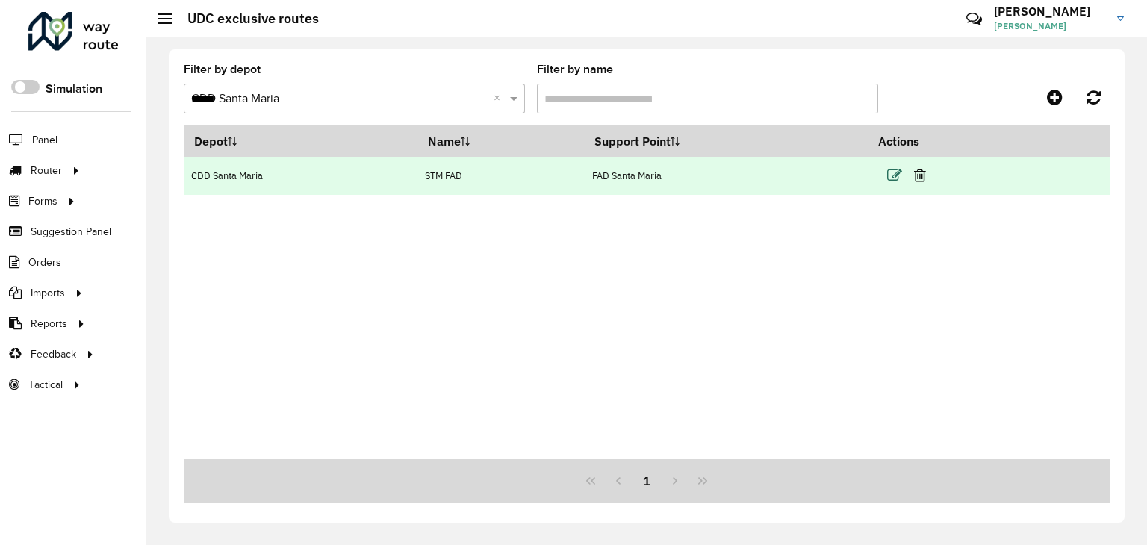
click at [893, 174] on icon at bounding box center [894, 175] width 15 height 15
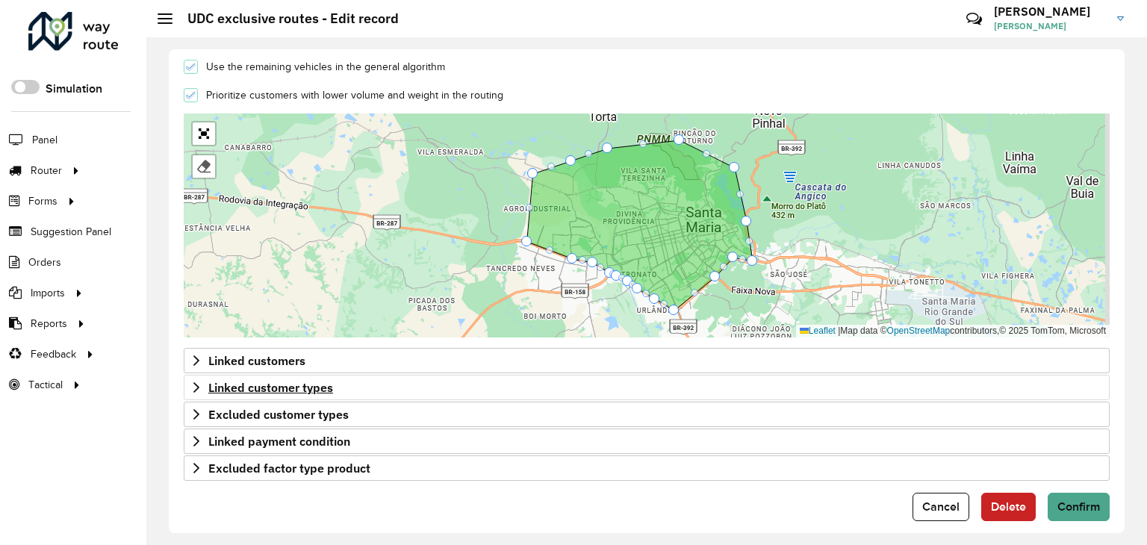
scroll to position [479, 0]
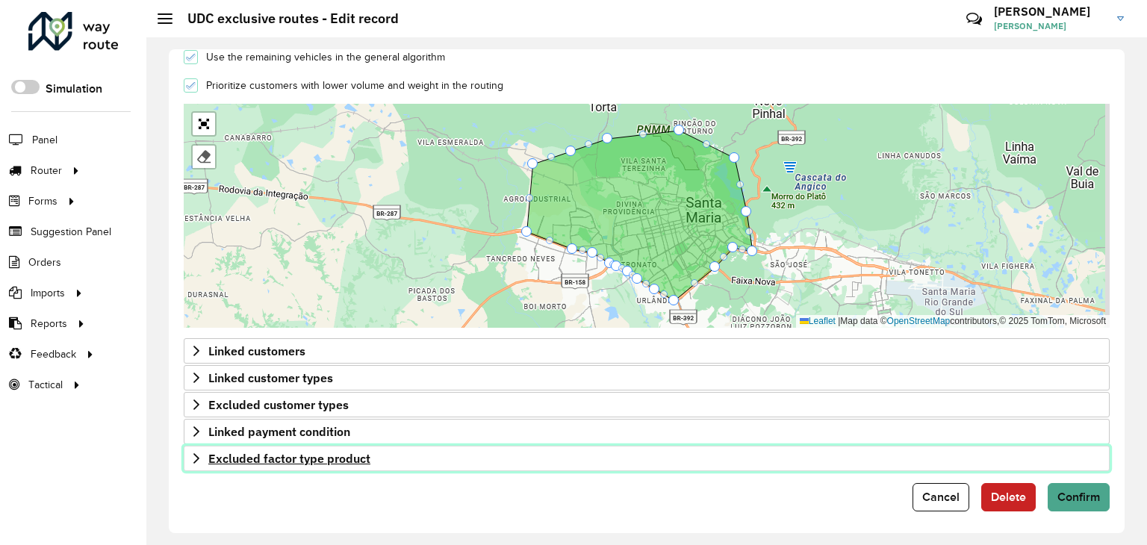
click at [190, 453] on icon at bounding box center [196, 459] width 12 height 12
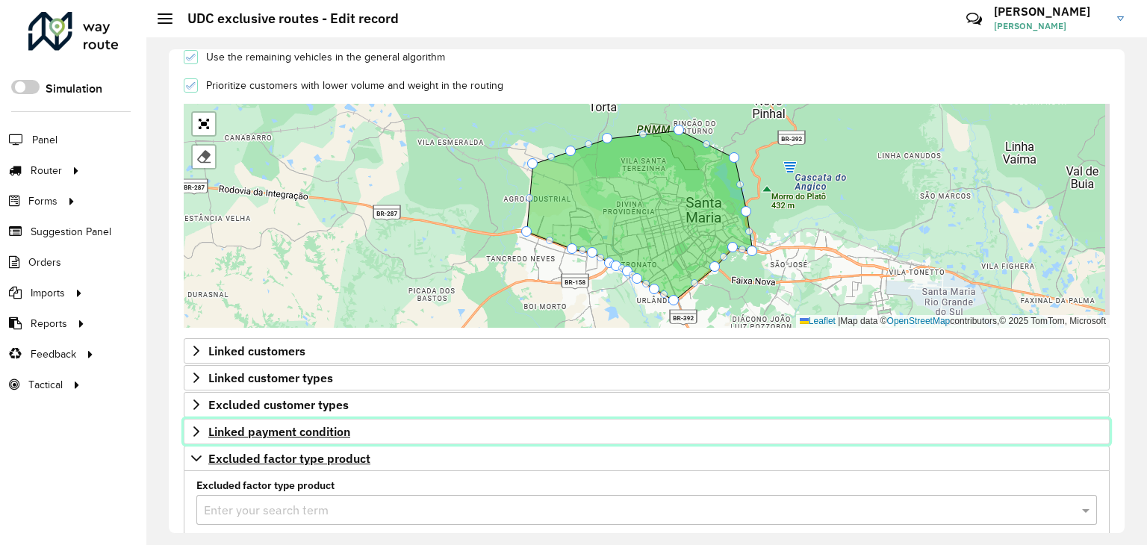
click at [193, 436] on link "Linked payment condition" at bounding box center [647, 431] width 926 height 25
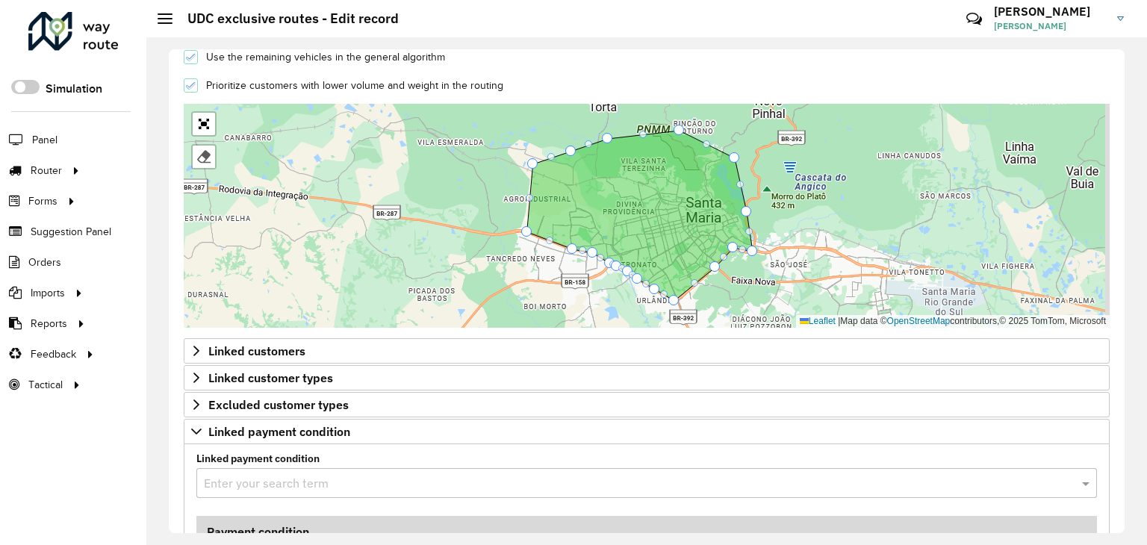
click at [200, 414] on div "Linked customers Linked customers Enter your search term Customer Business code…" at bounding box center [647, 469] width 926 height 262
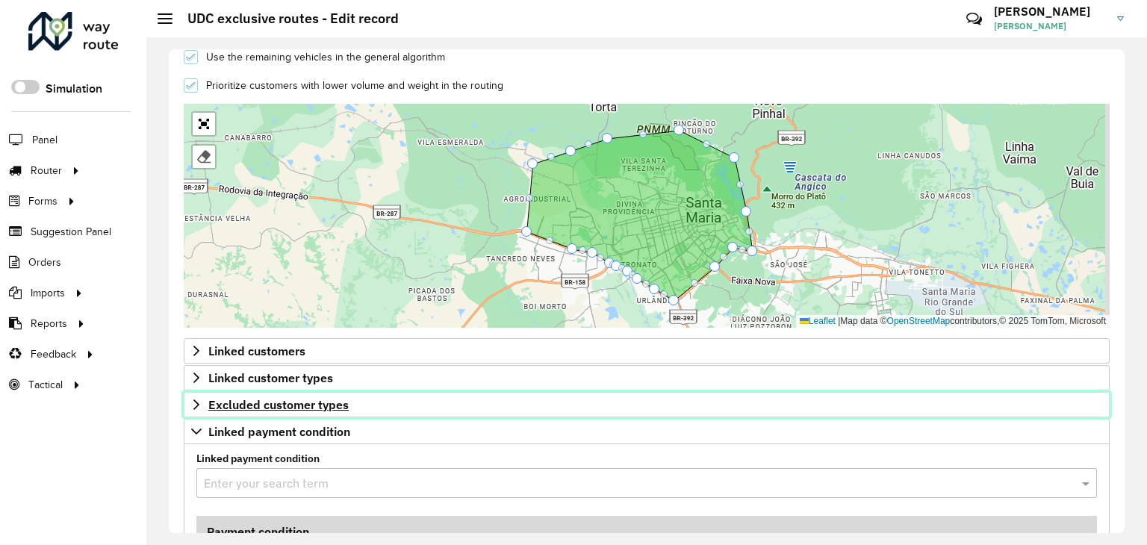
click at [196, 394] on link "Excluded customer types" at bounding box center [647, 404] width 926 height 25
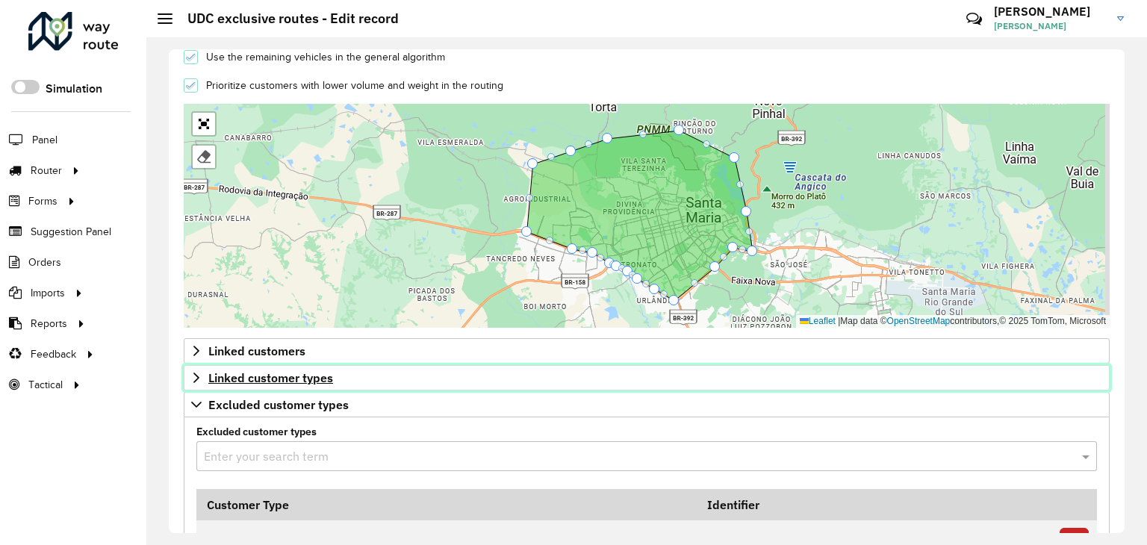
click at [194, 374] on icon at bounding box center [196, 378] width 12 height 12
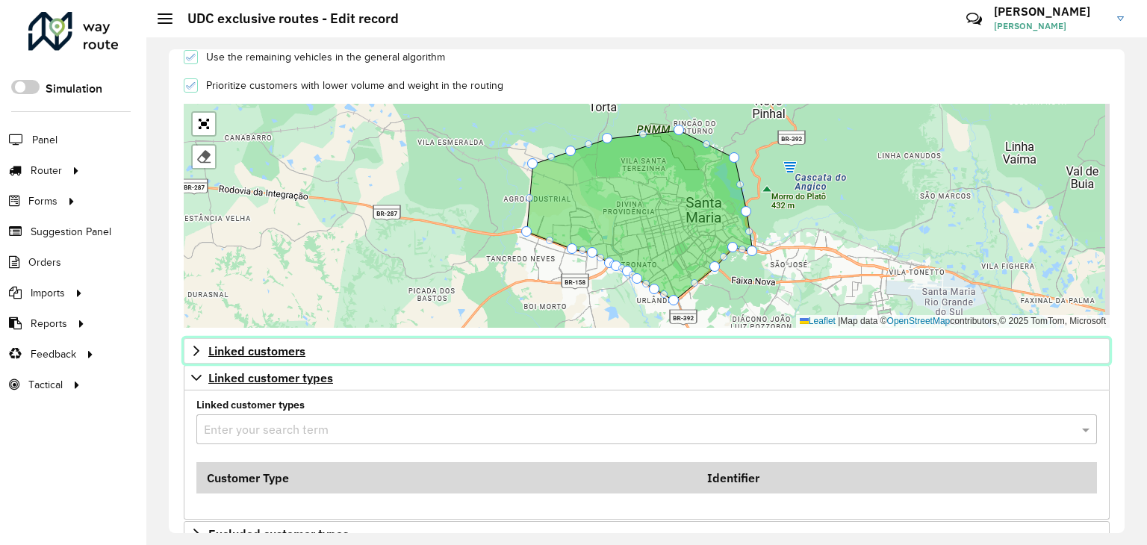
click at [194, 347] on icon at bounding box center [196, 351] width 12 height 12
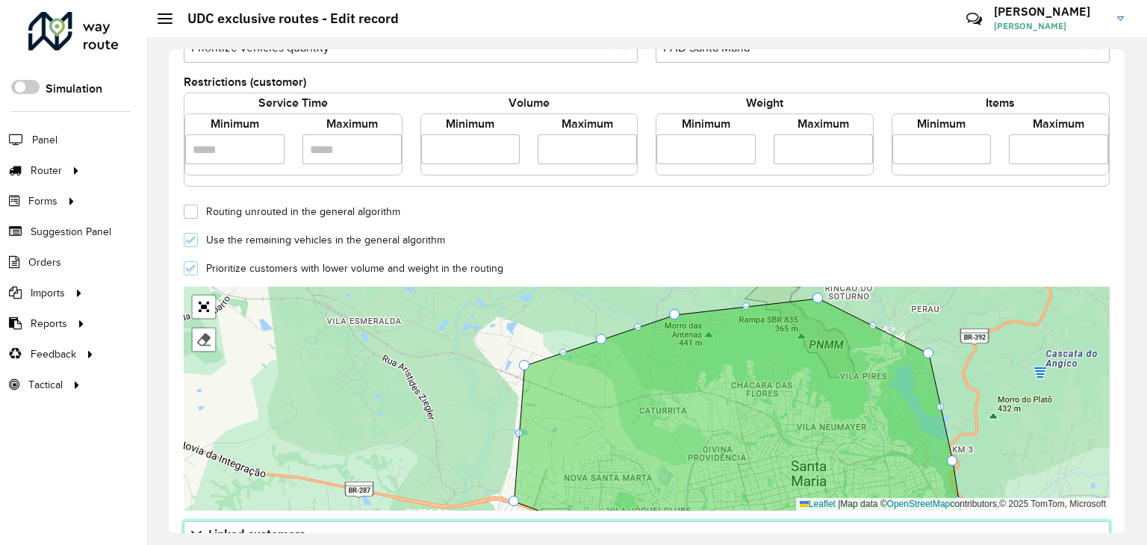
scroll to position [299, 0]
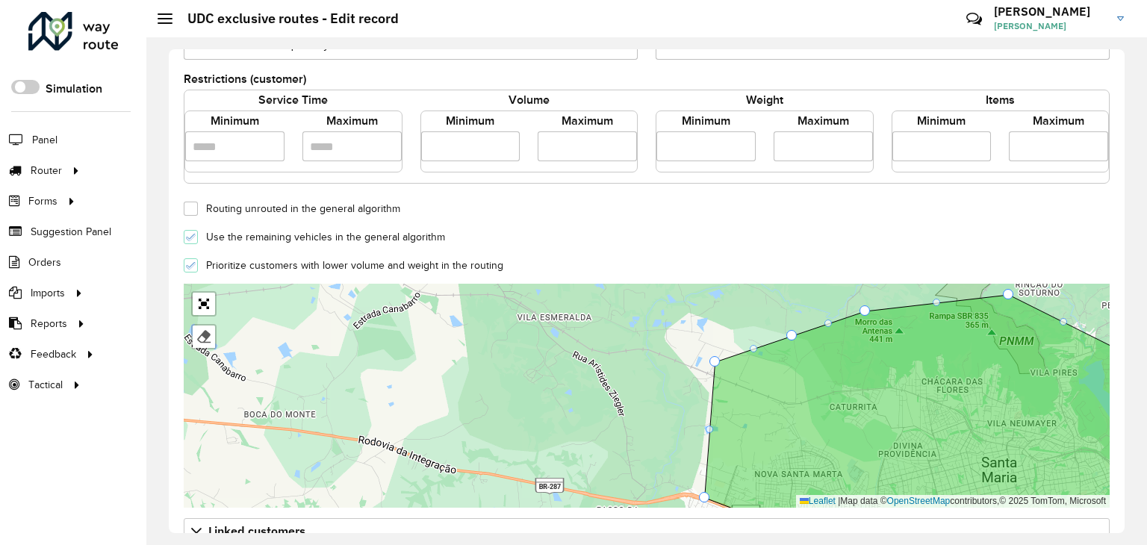
click at [548, 231] on div "Use the remaining vehicles in the general algorithm" at bounding box center [647, 236] width 944 height 18
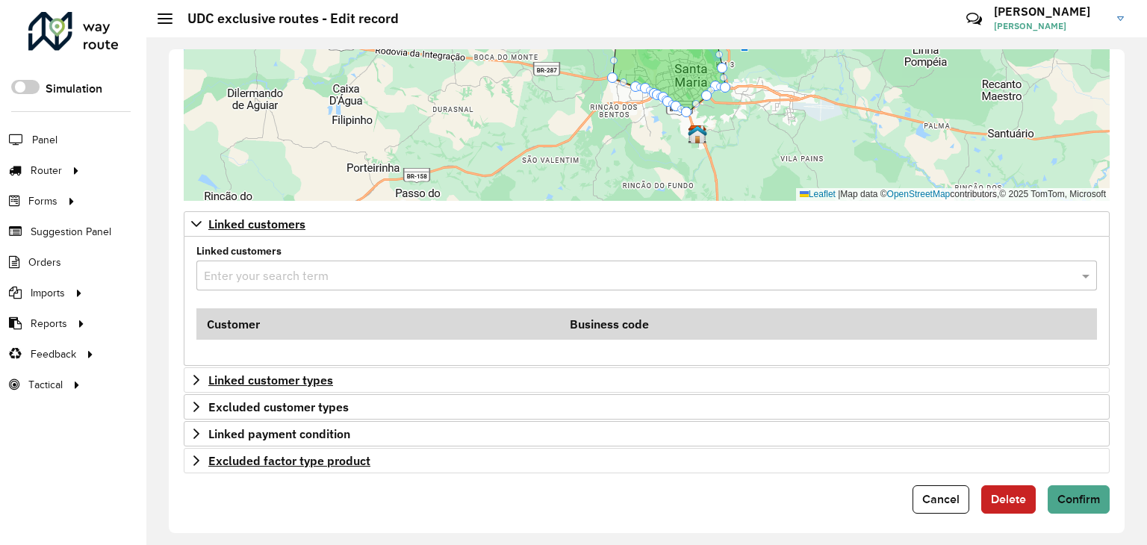
scroll to position [608, 0]
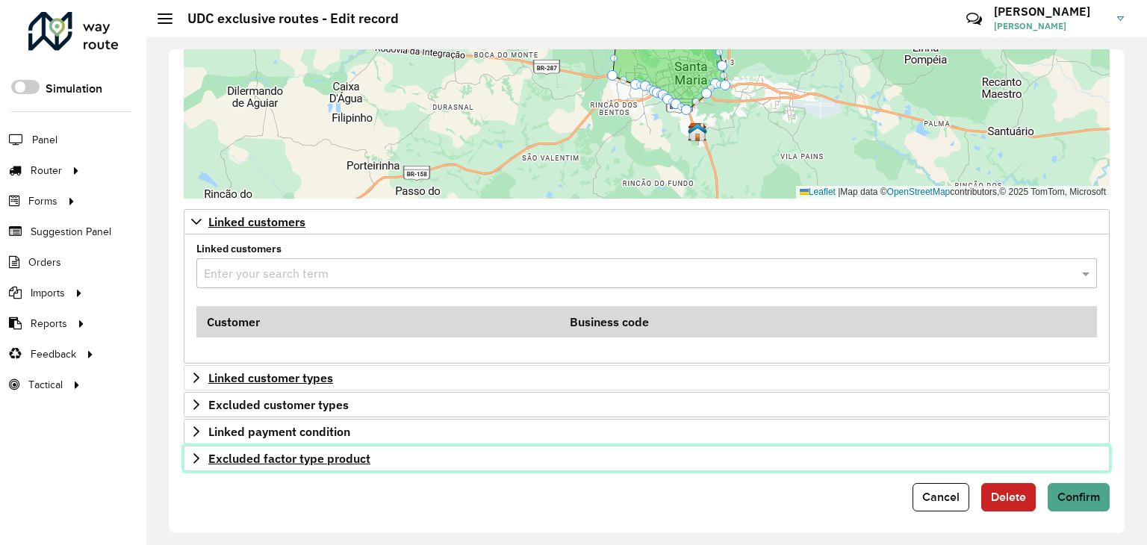
click at [201, 453] on icon at bounding box center [196, 459] width 12 height 12
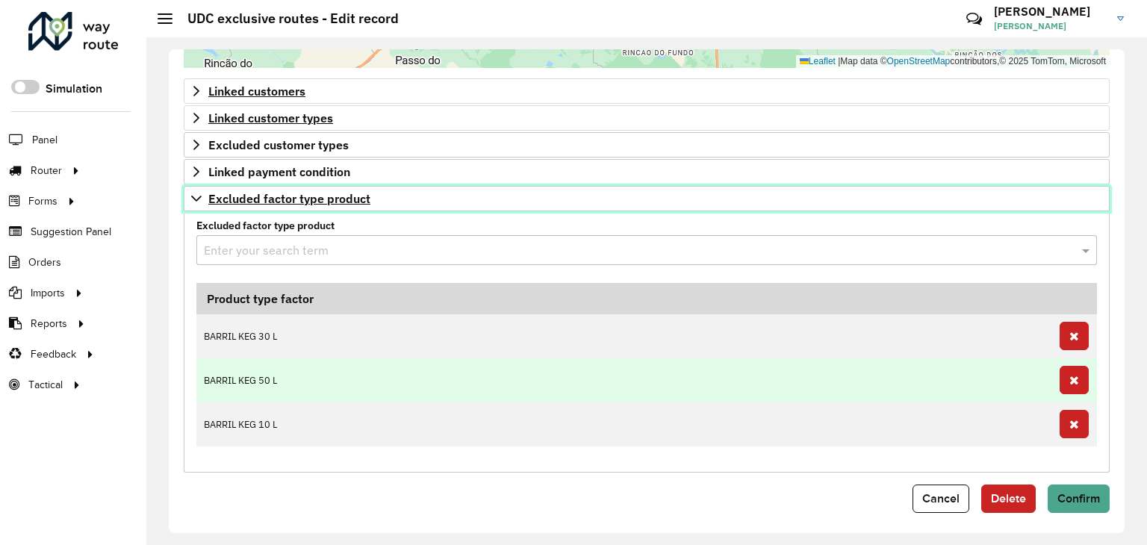
scroll to position [664, 0]
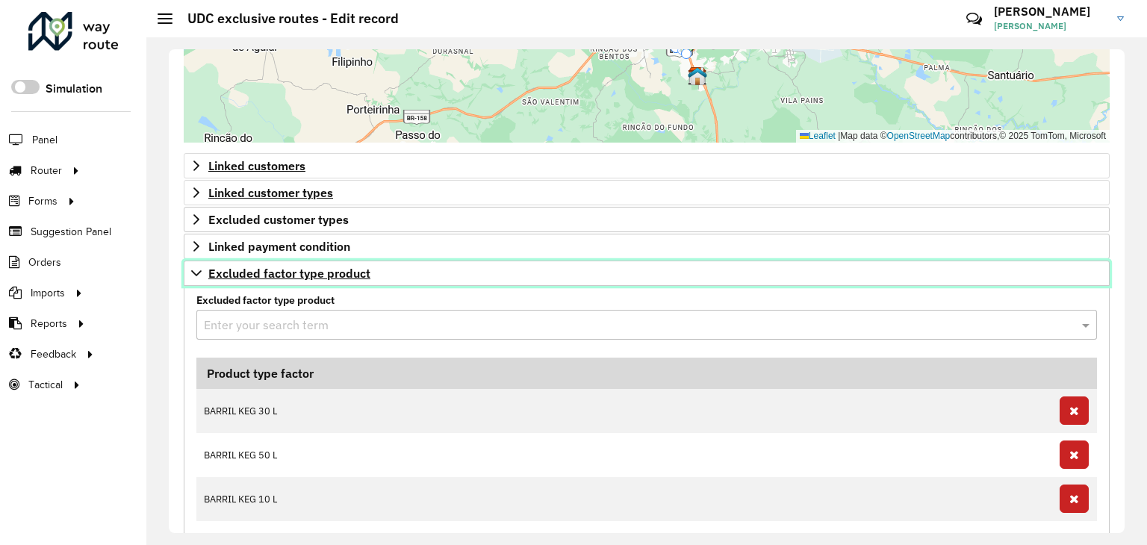
click at [189, 278] on link "Excluded factor type product" at bounding box center [647, 273] width 926 height 25
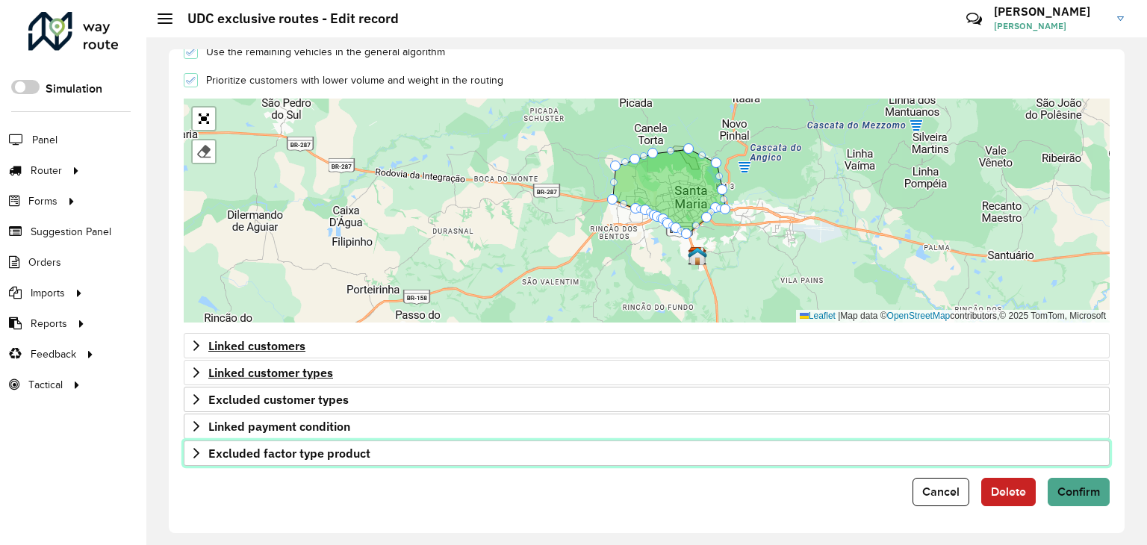
scroll to position [479, 0]
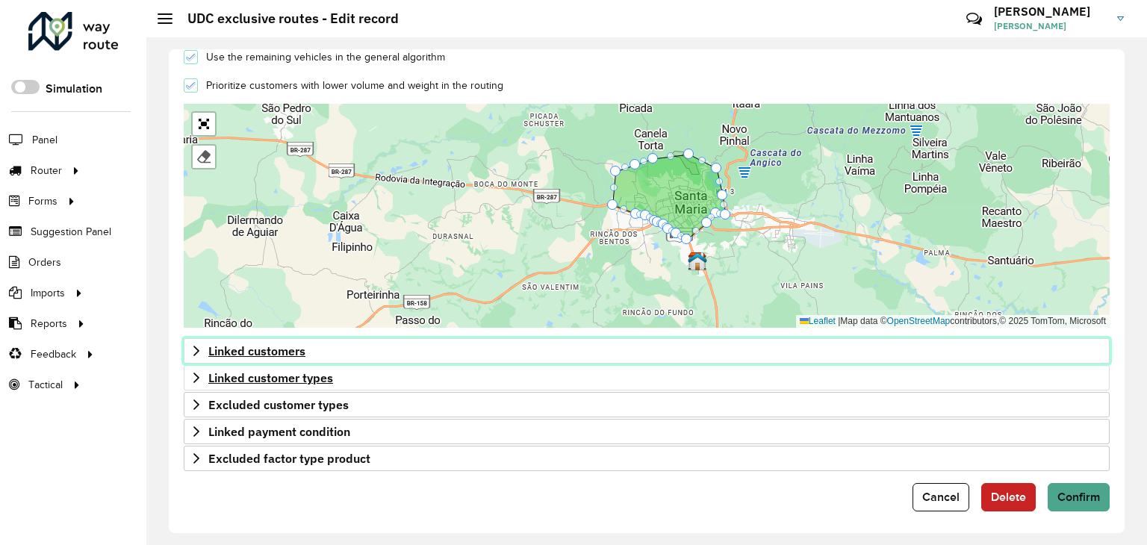
click at [305, 350] on span "Linked customers" at bounding box center [256, 351] width 97 height 12
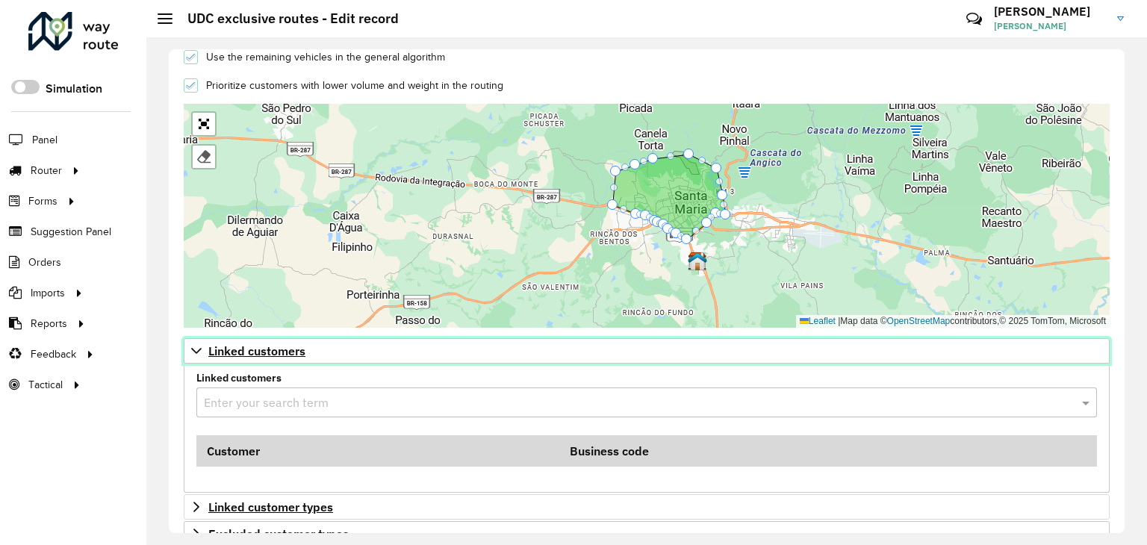
click at [305, 350] on span "Linked customers" at bounding box center [256, 351] width 97 height 12
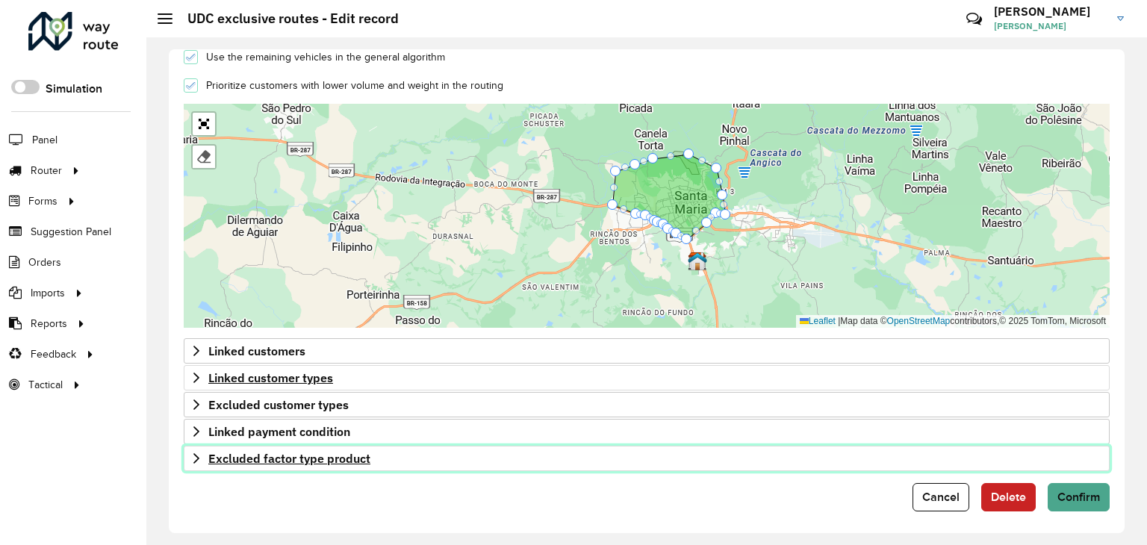
click at [194, 453] on icon at bounding box center [196, 459] width 12 height 12
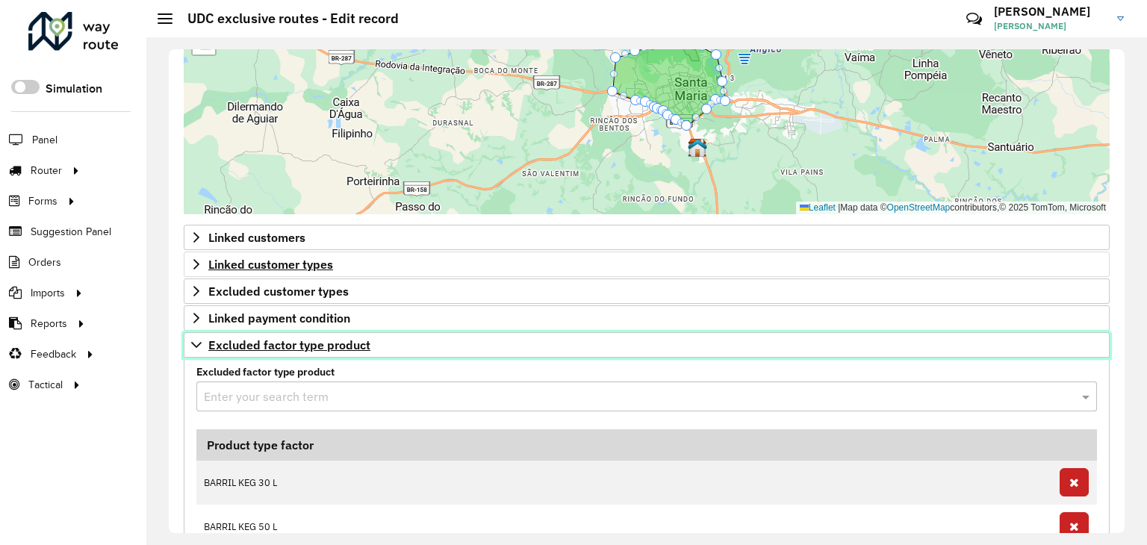
scroll to position [589, 0]
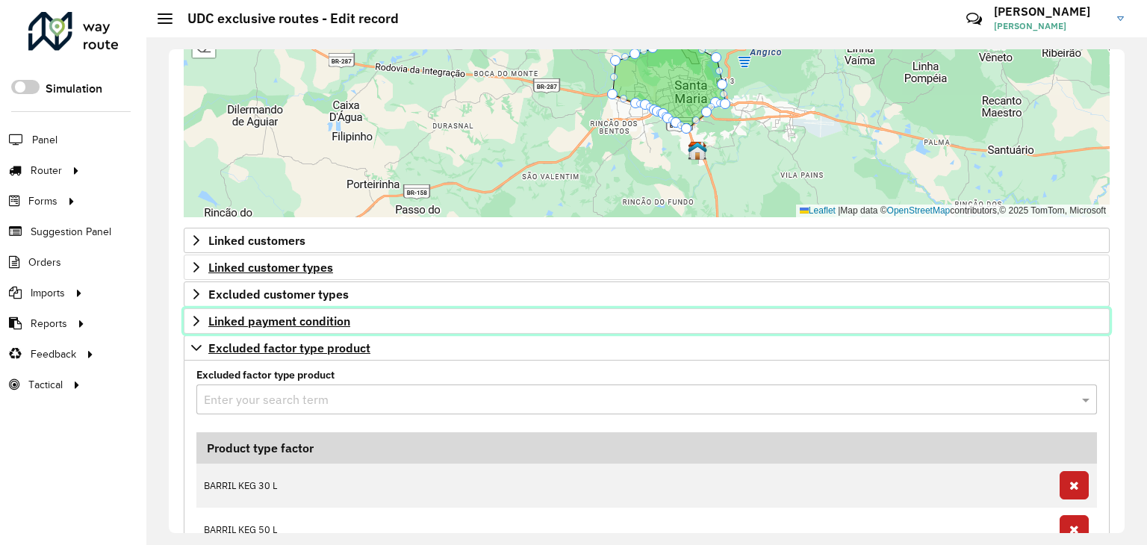
click at [195, 315] on icon at bounding box center [196, 321] width 12 height 12
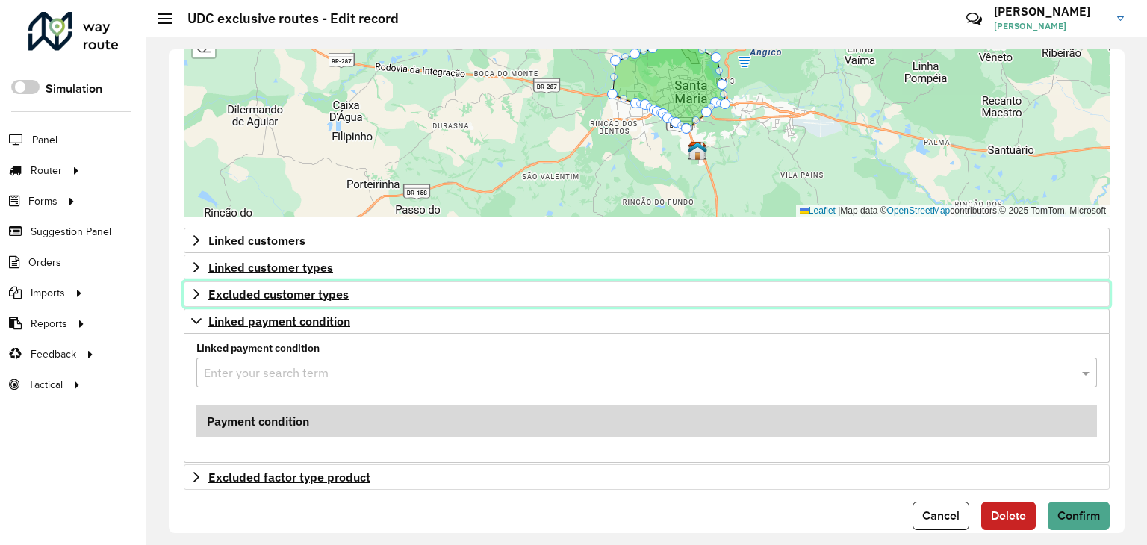
click at [197, 291] on icon at bounding box center [196, 294] width 6 height 10
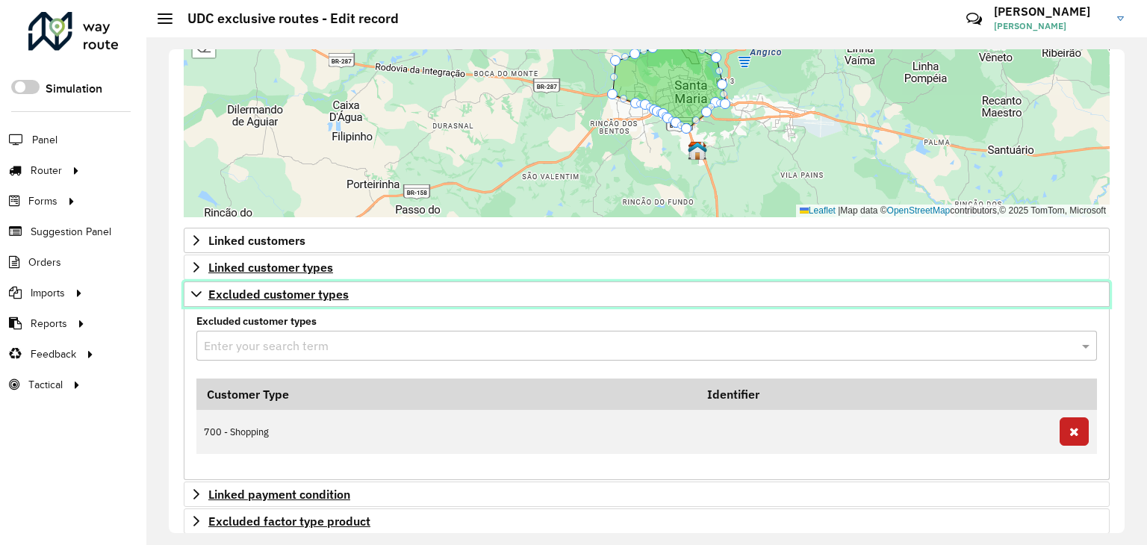
click at [193, 291] on icon at bounding box center [196, 294] width 10 height 6
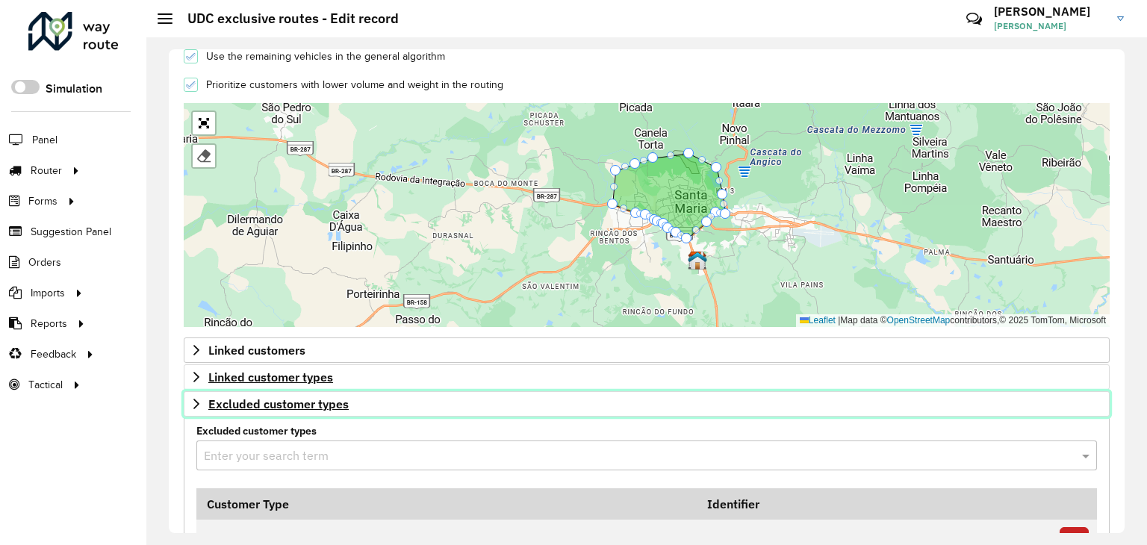
scroll to position [479, 0]
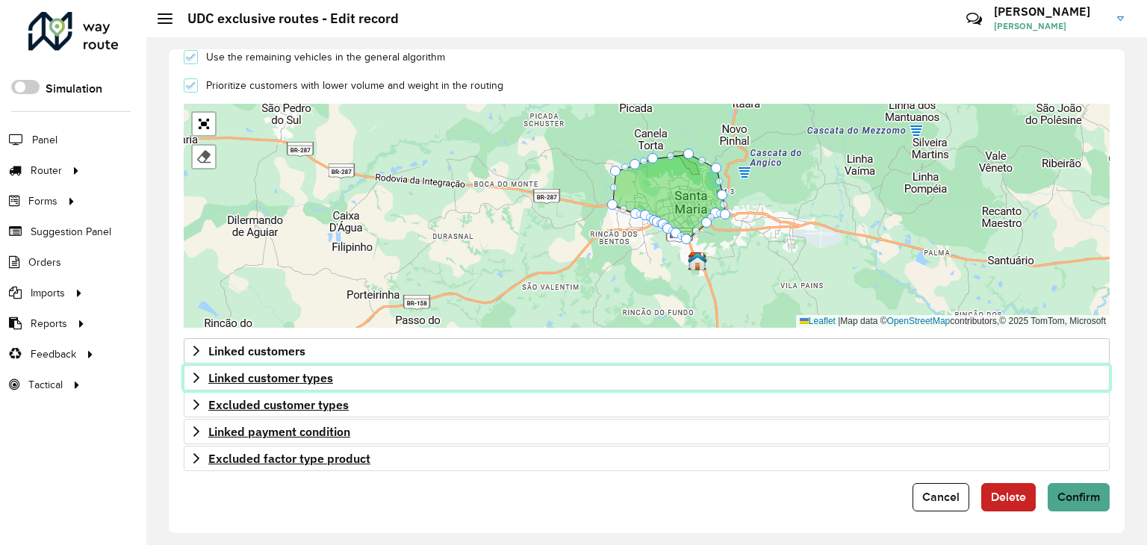
click at [193, 372] on icon at bounding box center [196, 378] width 12 height 12
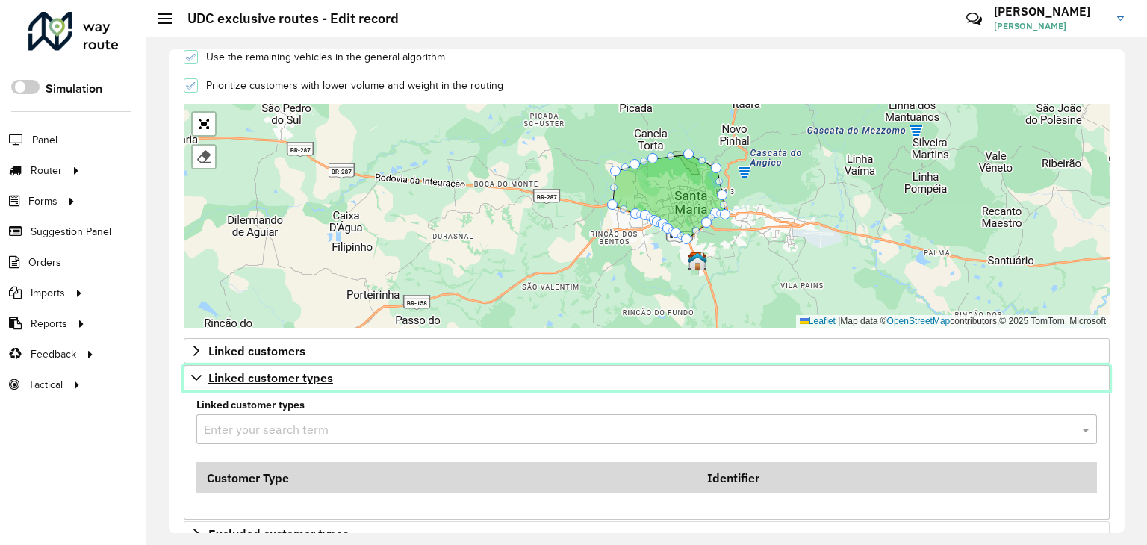
click at [193, 372] on icon at bounding box center [196, 378] width 12 height 12
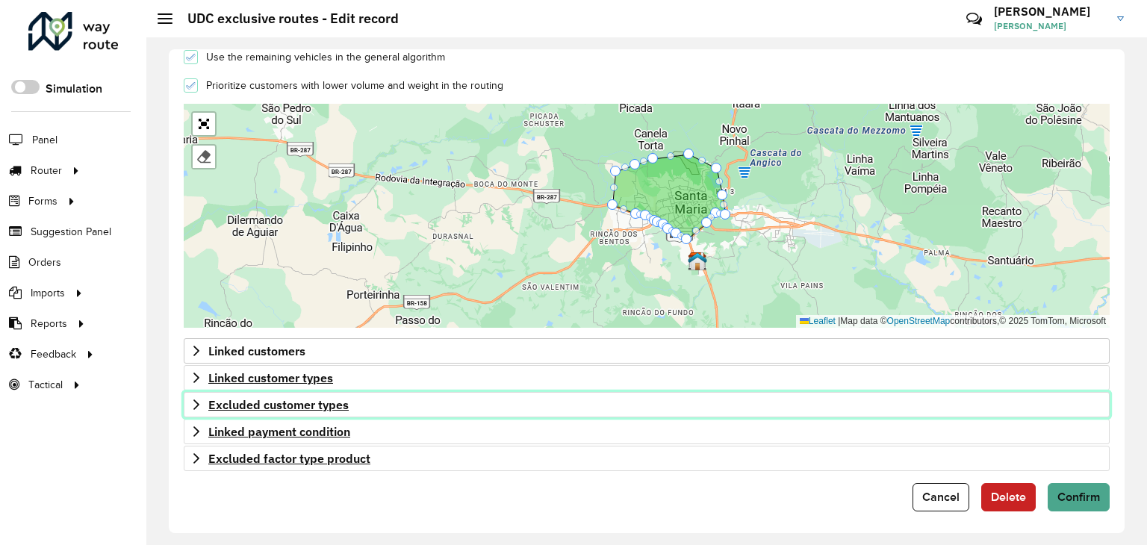
click at [197, 392] on link "Excluded customer types" at bounding box center [647, 404] width 926 height 25
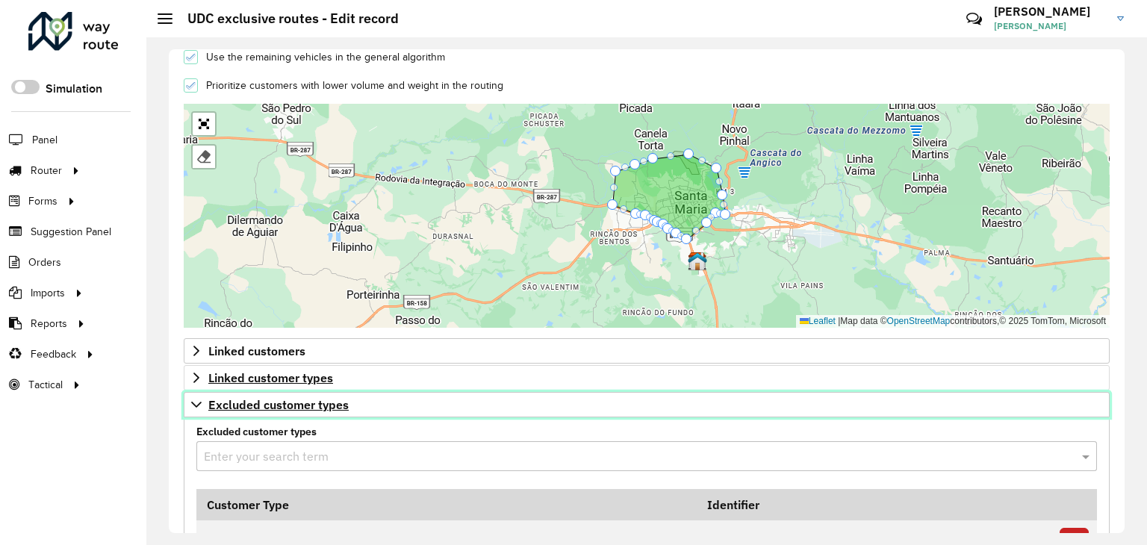
click at [197, 392] on link "Excluded customer types" at bounding box center [647, 404] width 926 height 25
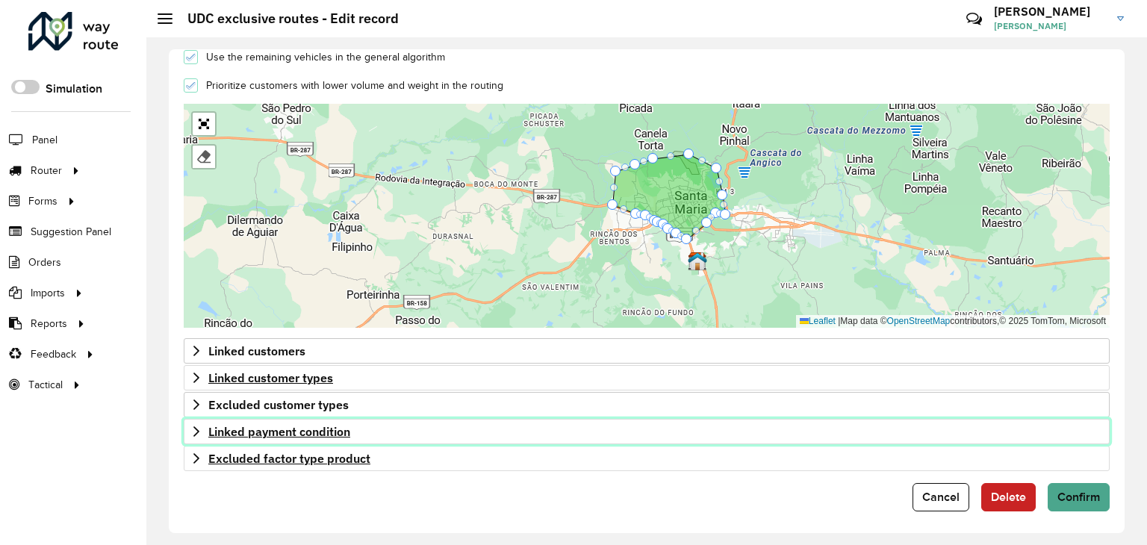
click at [187, 420] on link "Linked payment condition" at bounding box center [647, 431] width 926 height 25
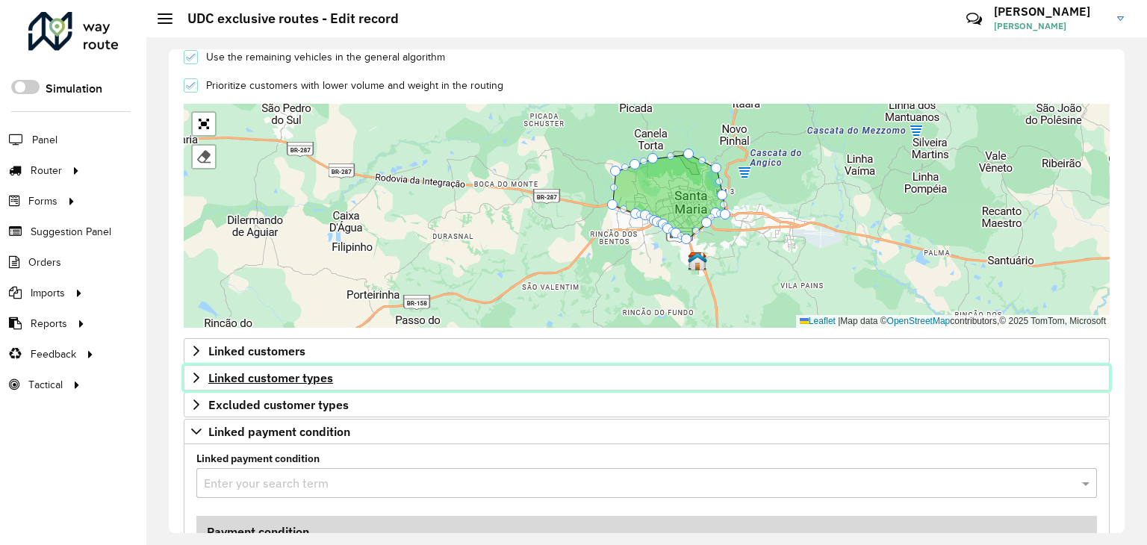
click at [191, 380] on link "Linked customer types" at bounding box center [647, 377] width 926 height 25
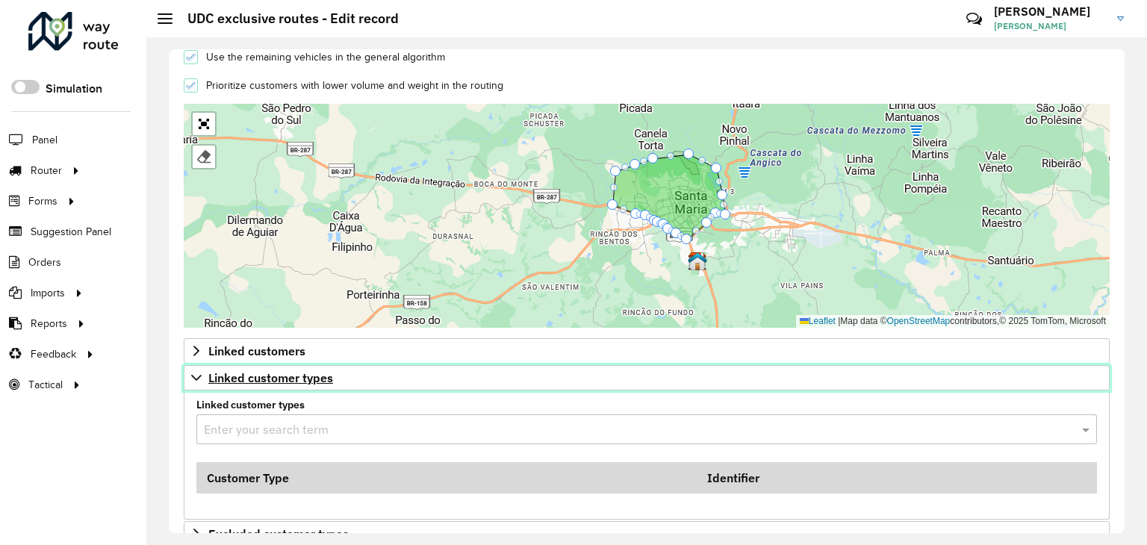
click at [190, 365] on link "Linked customer types" at bounding box center [647, 377] width 926 height 25
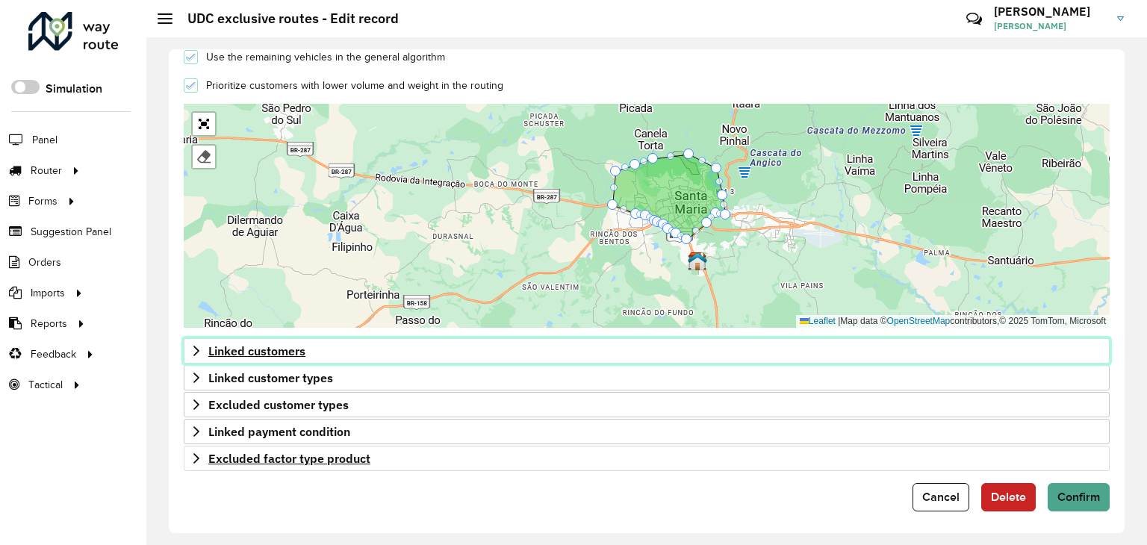
click at [194, 353] on icon at bounding box center [196, 351] width 6 height 10
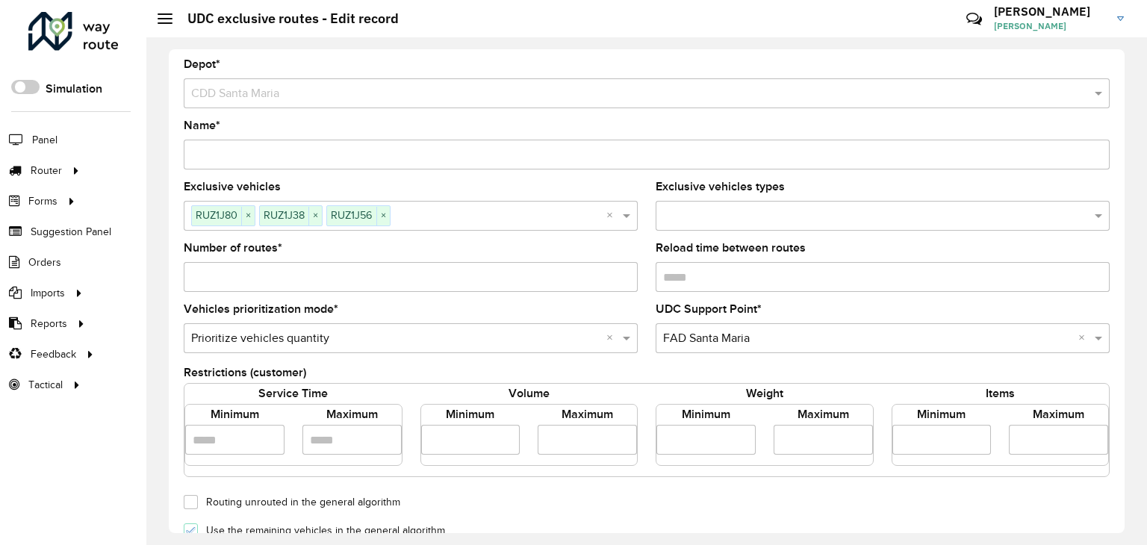
scroll to position [0, 0]
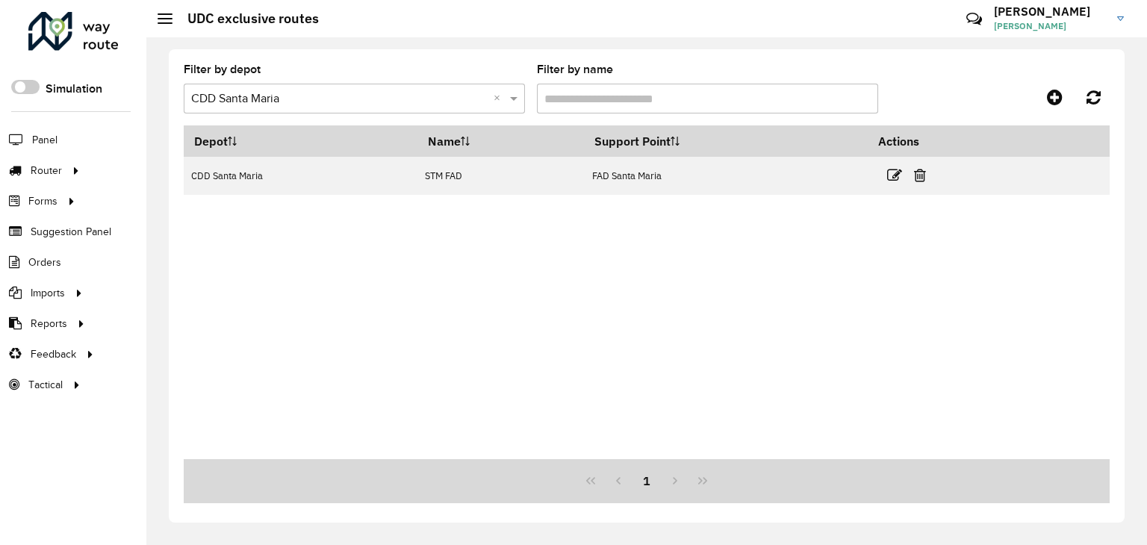
click at [290, 104] on input "text" at bounding box center [339, 99] width 297 height 18
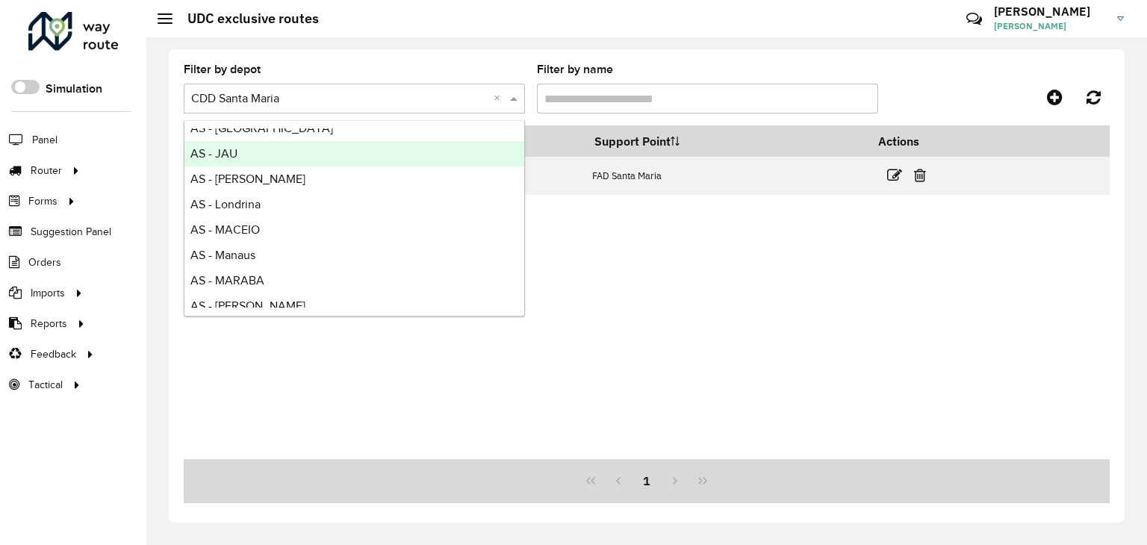
scroll to position [1419, 0]
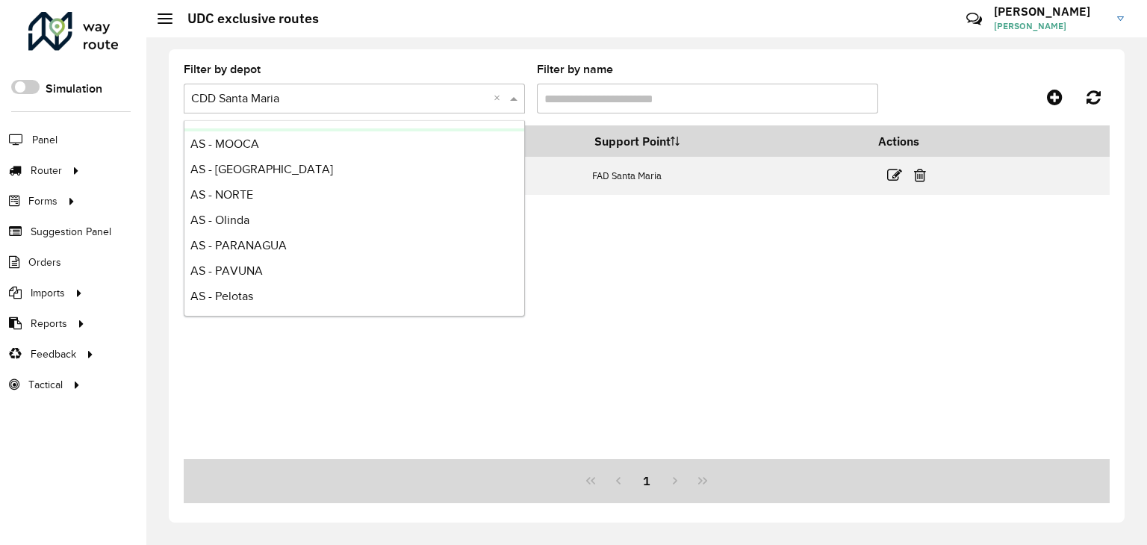
drag, startPoint x: 435, startPoint y: 100, endPoint x: 55, endPoint y: 80, distance: 381.4
click at [55, 80] on div "Roteirizador AmbevTech Simulation Panel Router Deliveries Sales Forms Carrier C…" at bounding box center [573, 272] width 1147 height 545
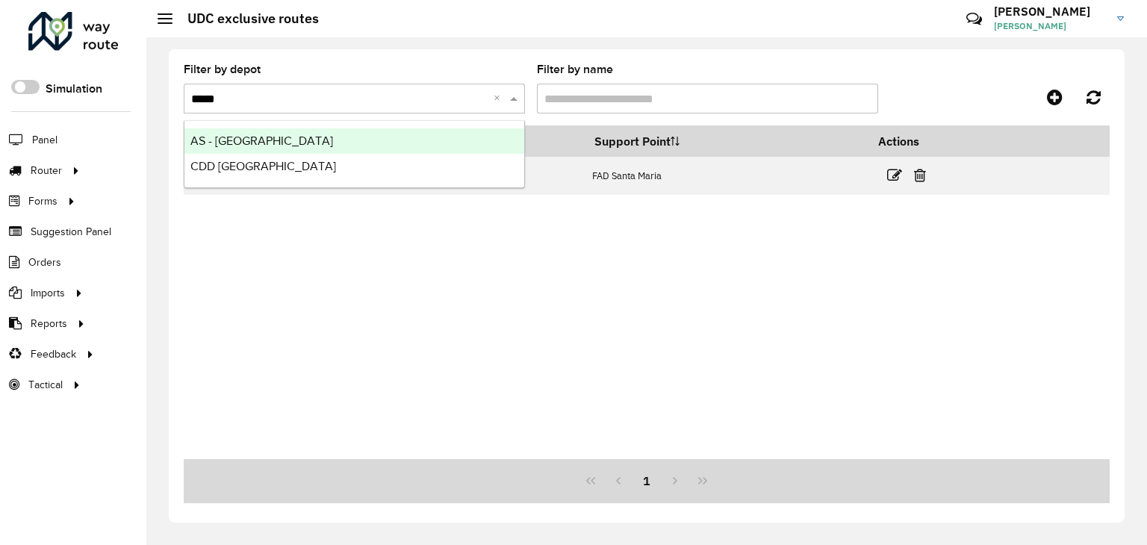
type input "******"
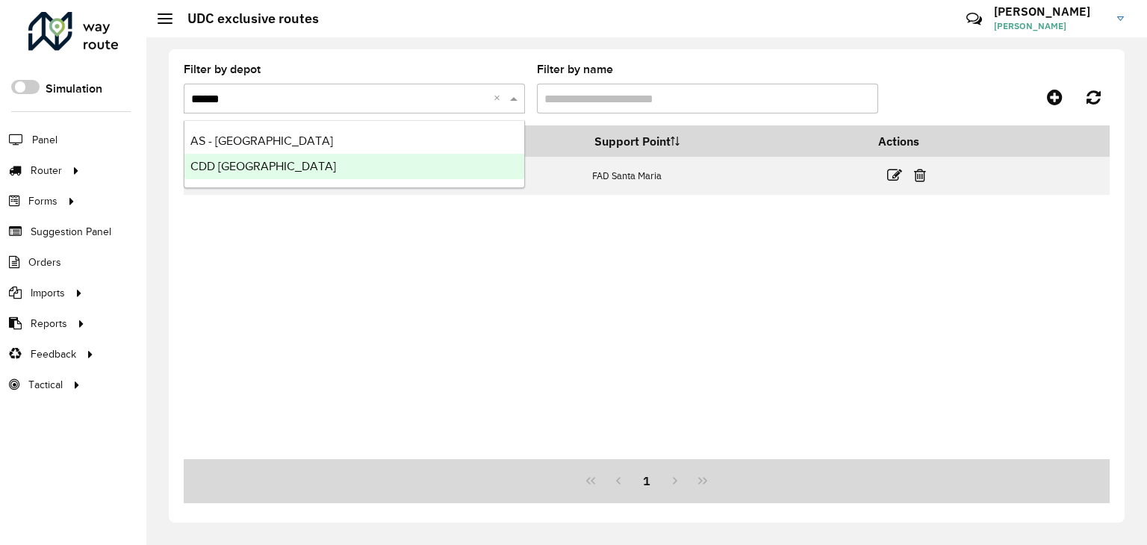
click at [287, 171] on span "CDD [GEOGRAPHIC_DATA]" at bounding box center [263, 166] width 146 height 13
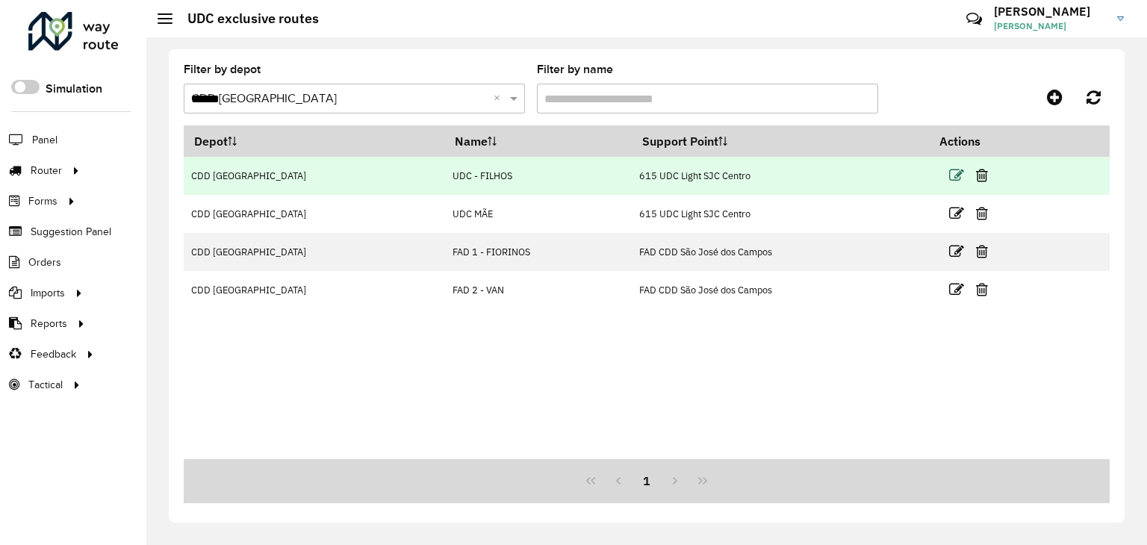
click at [956, 178] on icon at bounding box center [956, 175] width 15 height 15
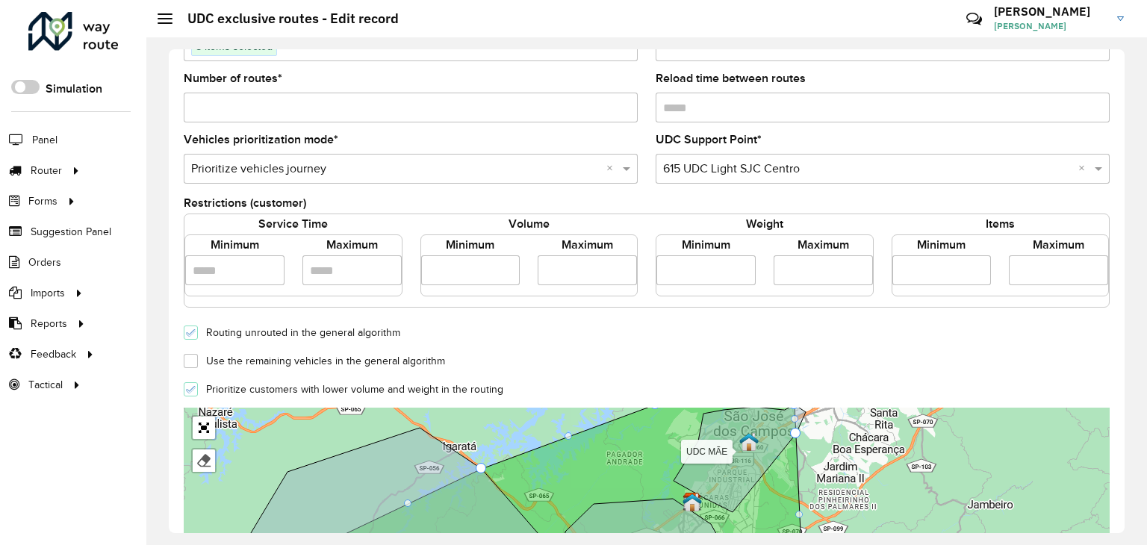
scroll to position [149, 0]
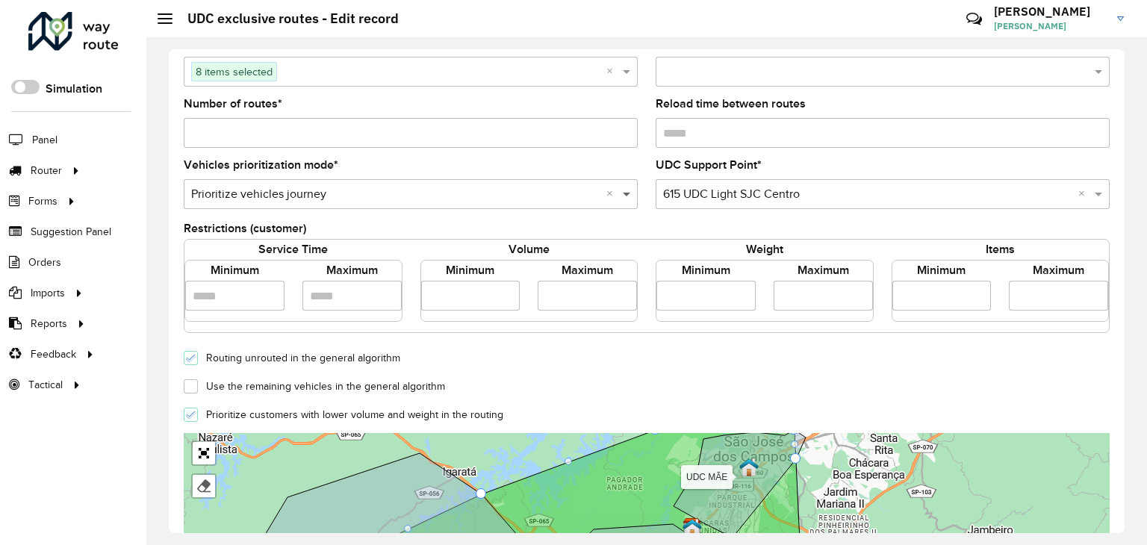
click at [630, 197] on span at bounding box center [628, 194] width 19 height 18
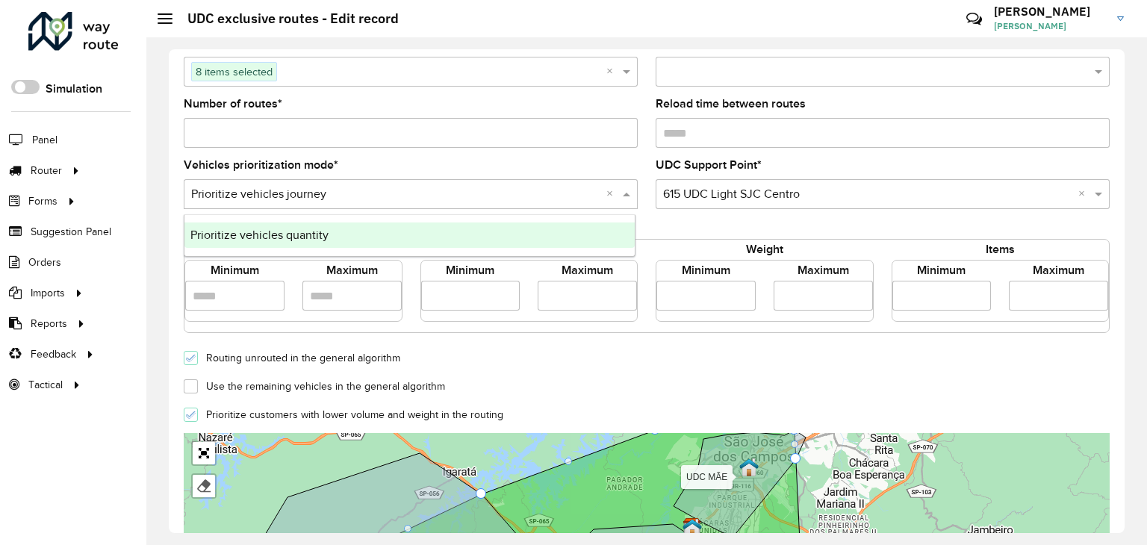
click at [532, 100] on div "Number of routes *" at bounding box center [411, 123] width 454 height 49
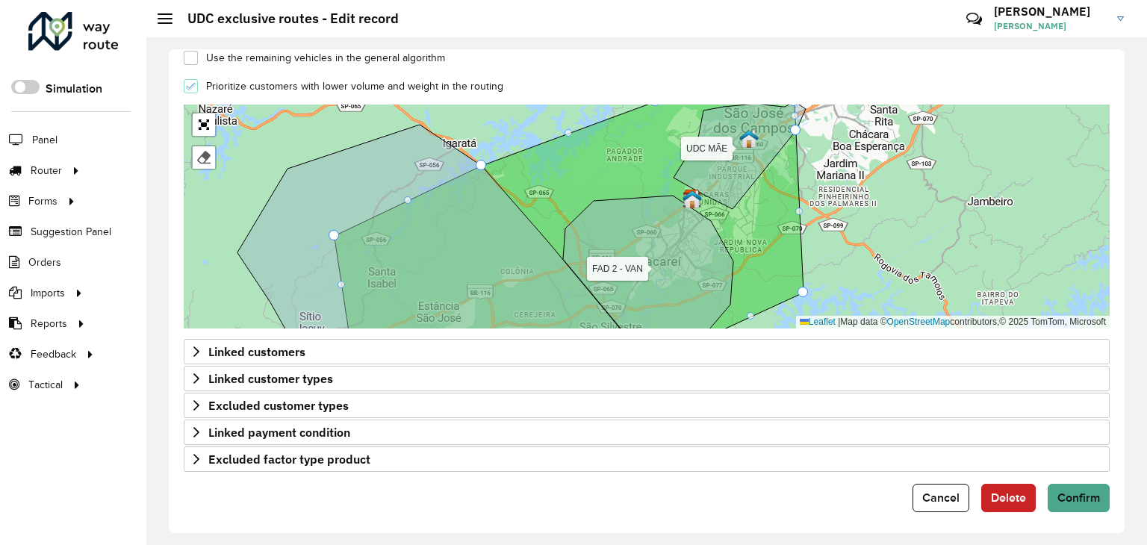
scroll to position [479, 0]
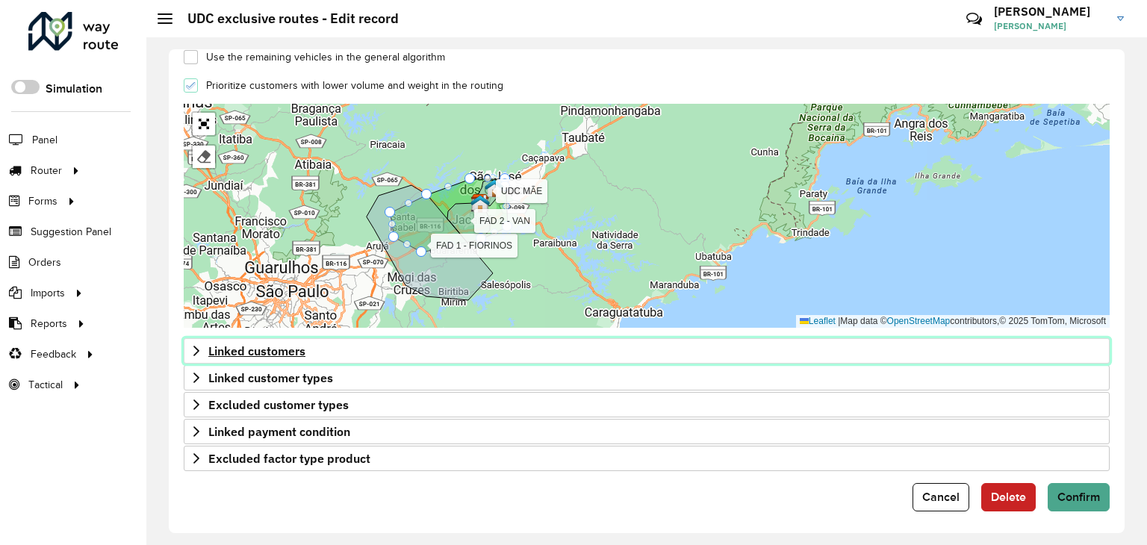
click at [233, 350] on span "Linked customers" at bounding box center [256, 351] width 97 height 12
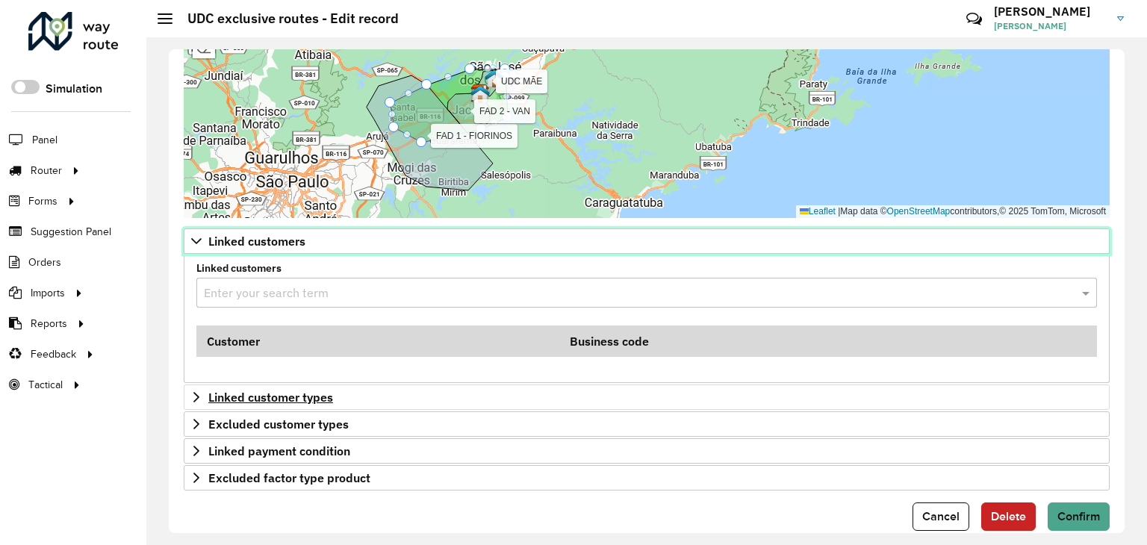
scroll to position [608, 0]
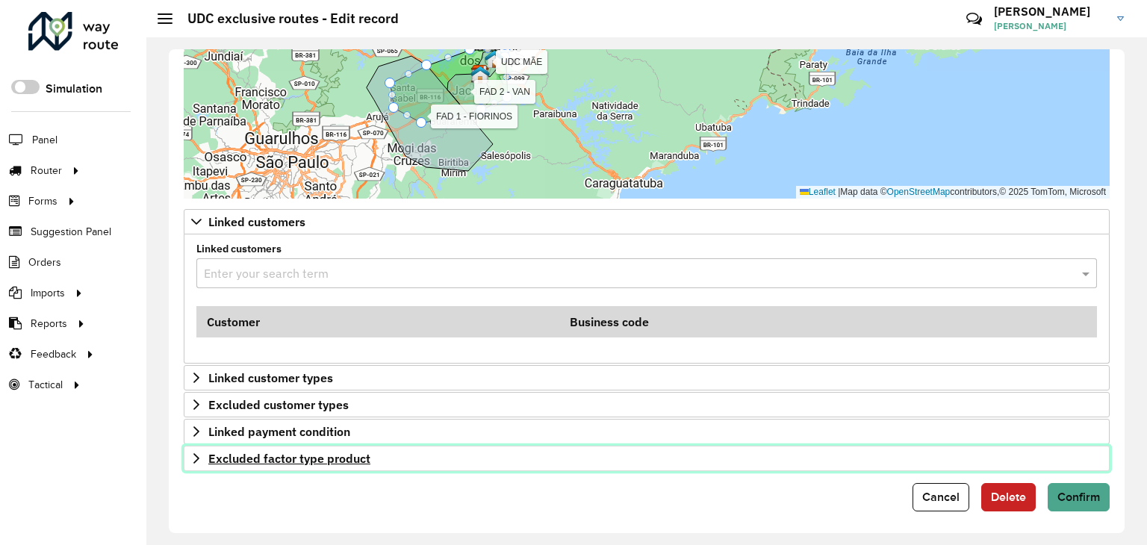
click at [246, 453] on span "Excluded factor type product" at bounding box center [289, 459] width 162 height 12
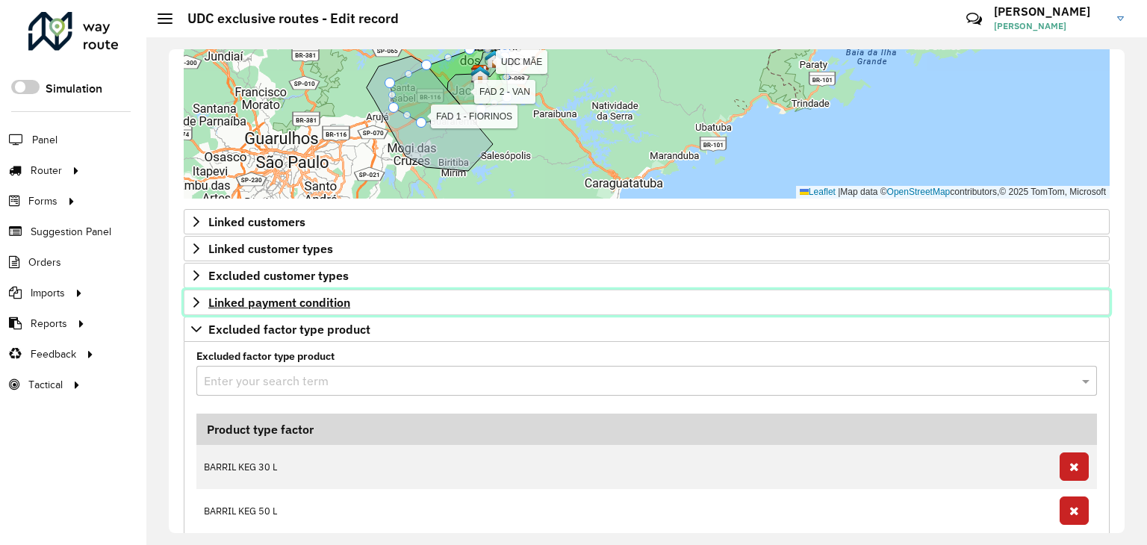
click at [249, 309] on link "Linked payment condition" at bounding box center [647, 302] width 926 height 25
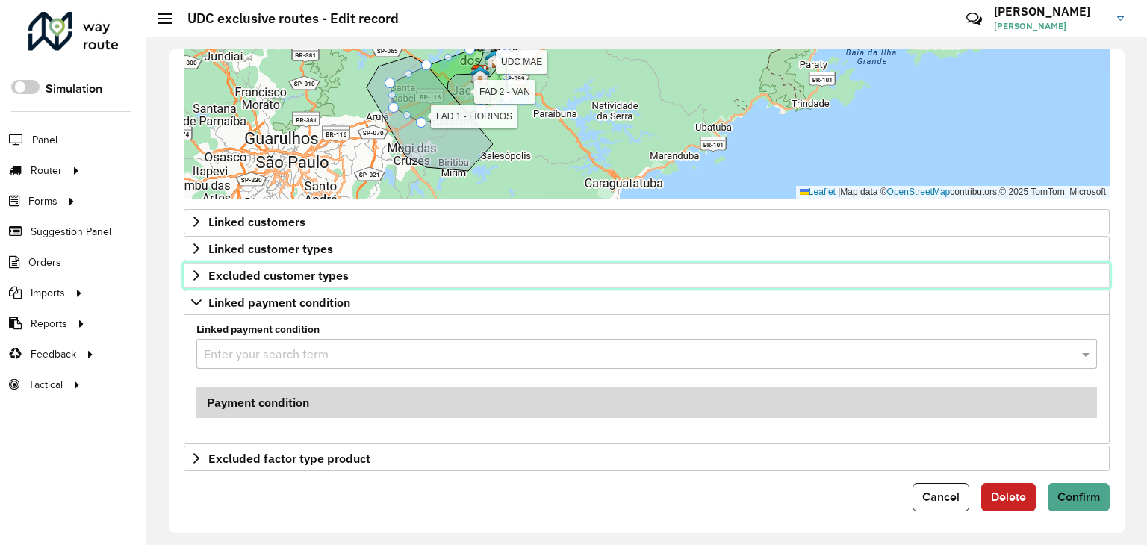
click at [263, 271] on span "Excluded customer types" at bounding box center [278, 276] width 140 height 12
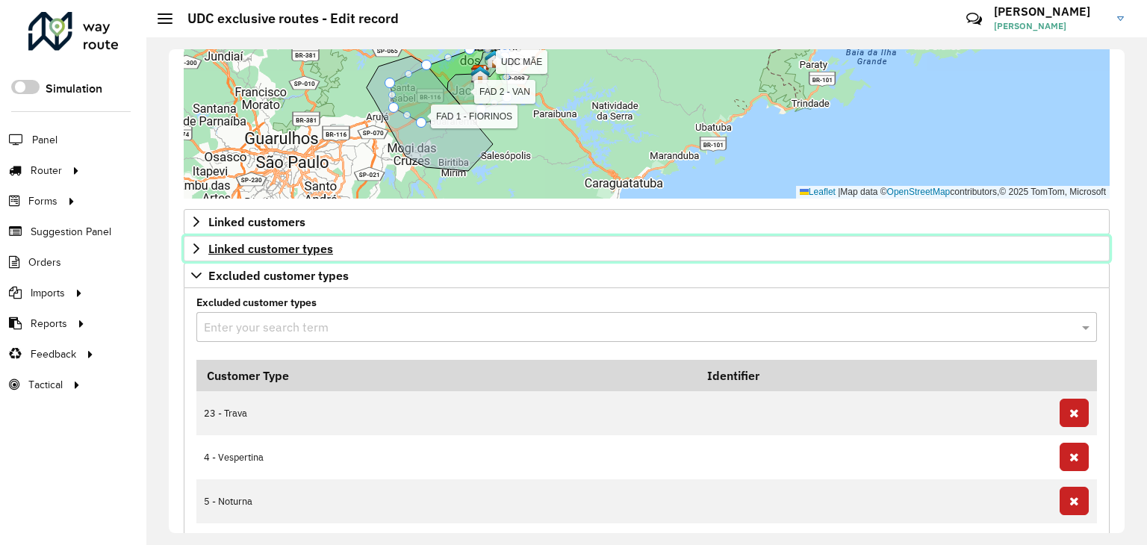
click at [308, 243] on span "Linked customer types" at bounding box center [270, 249] width 125 height 12
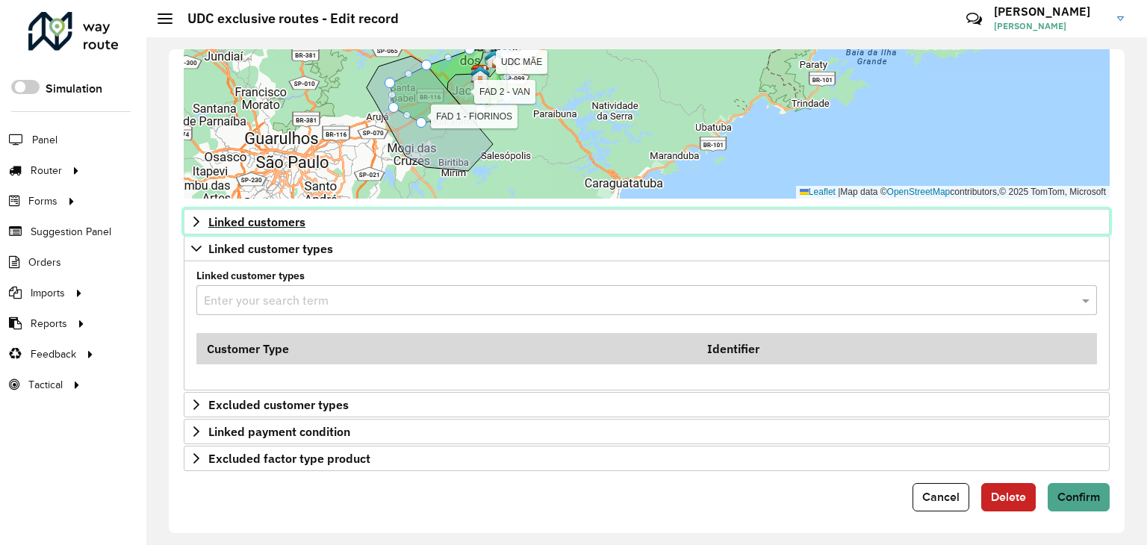
click at [299, 223] on span "Linked customers" at bounding box center [256, 222] width 97 height 12
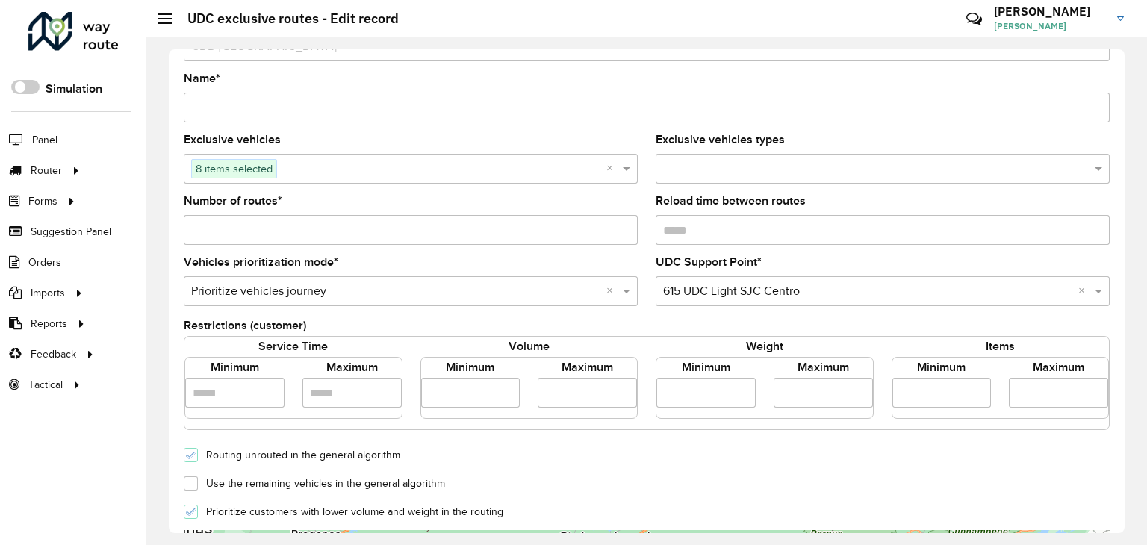
scroll to position [0, 0]
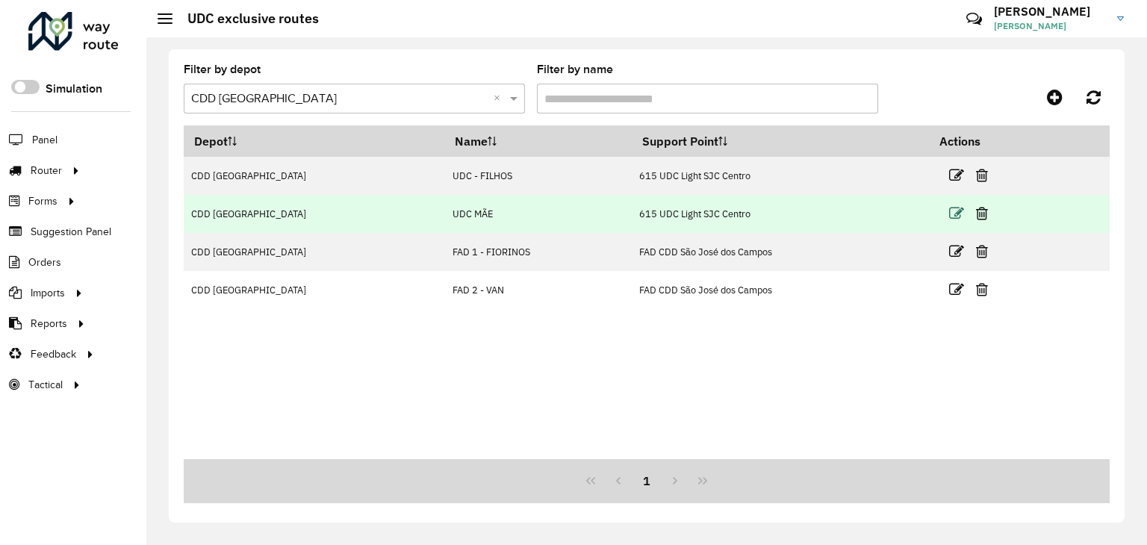
click at [960, 219] on icon at bounding box center [956, 213] width 15 height 15
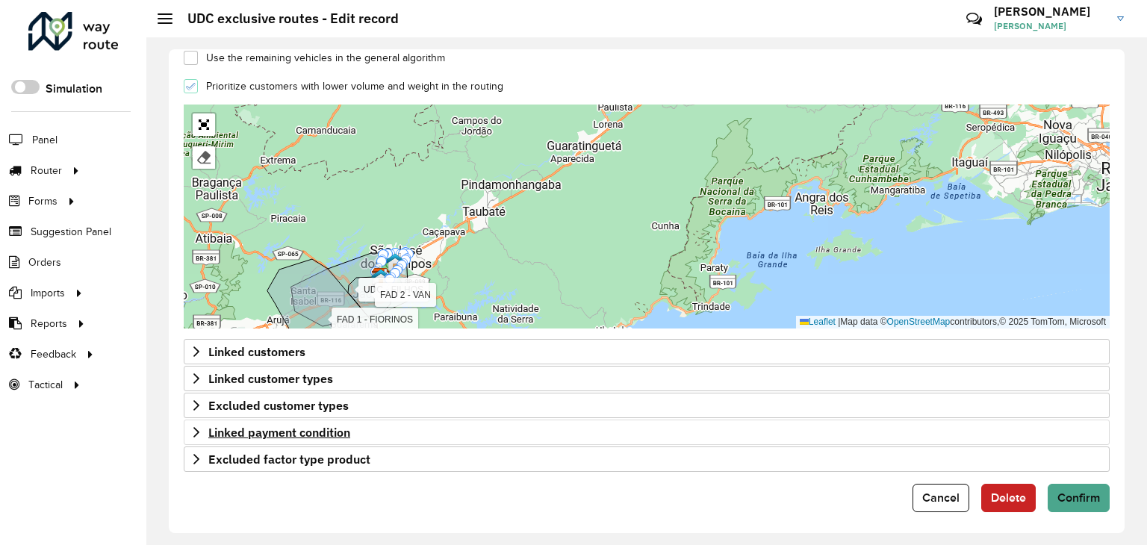
scroll to position [479, 0]
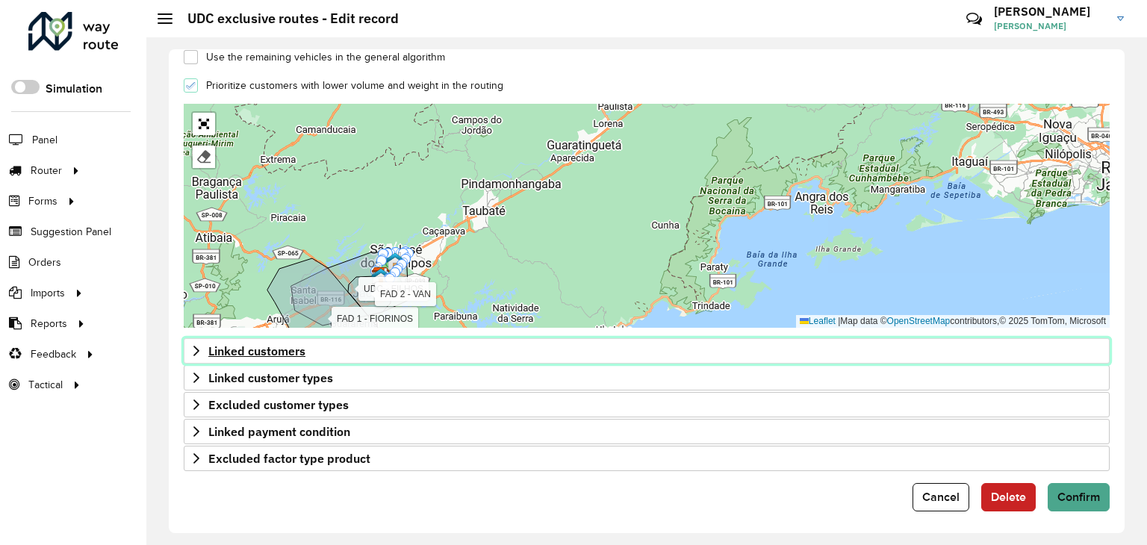
click at [299, 353] on span "Linked customers" at bounding box center [256, 351] width 97 height 12
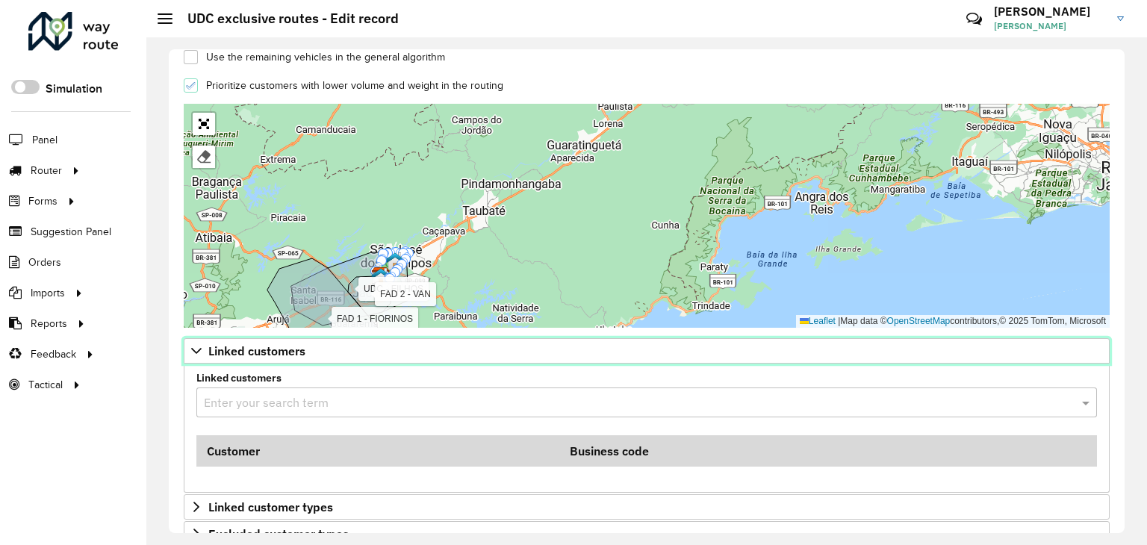
scroll to position [608, 0]
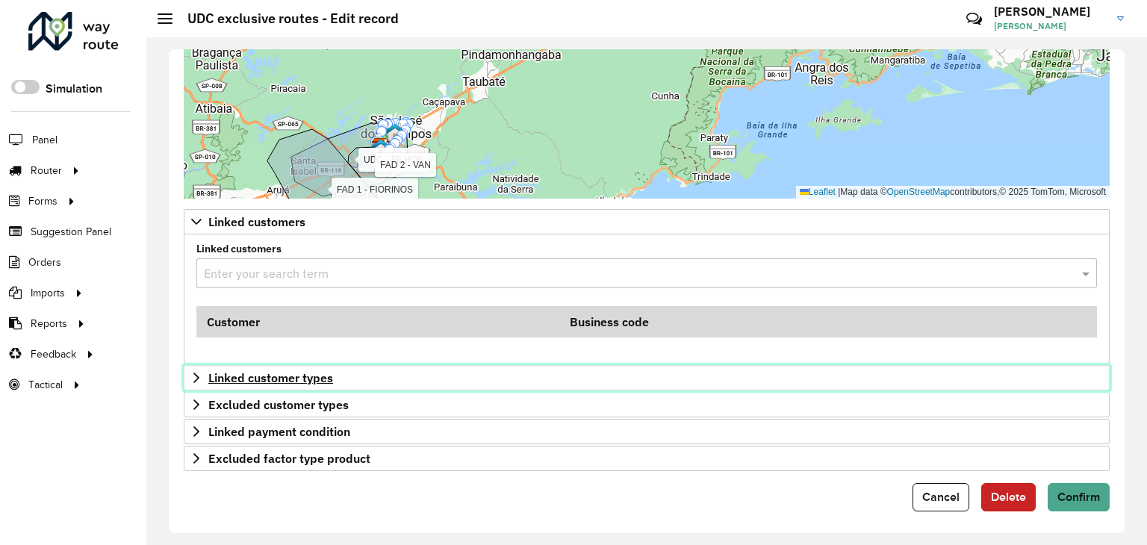
click at [311, 374] on span "Linked customer types" at bounding box center [270, 378] width 125 height 12
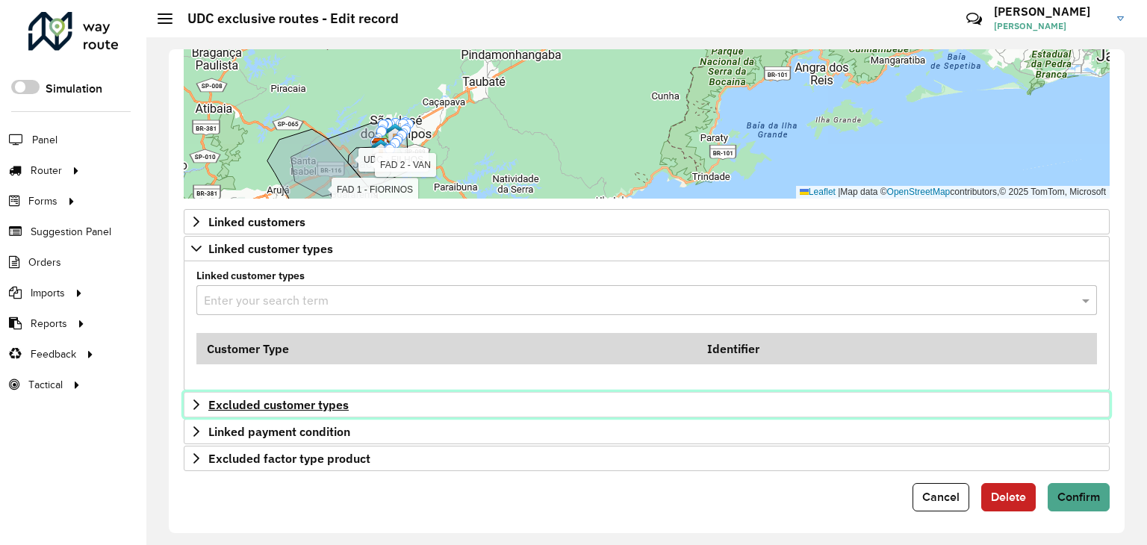
click at [305, 399] on span "Excluded customer types" at bounding box center [278, 405] width 140 height 12
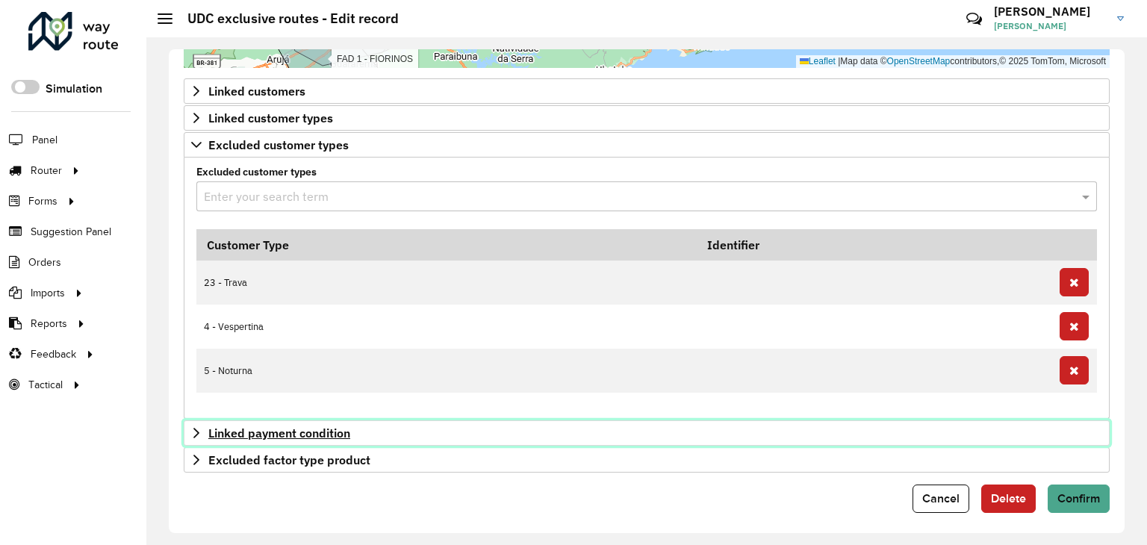
click at [298, 427] on span "Linked payment condition" at bounding box center [279, 433] width 142 height 12
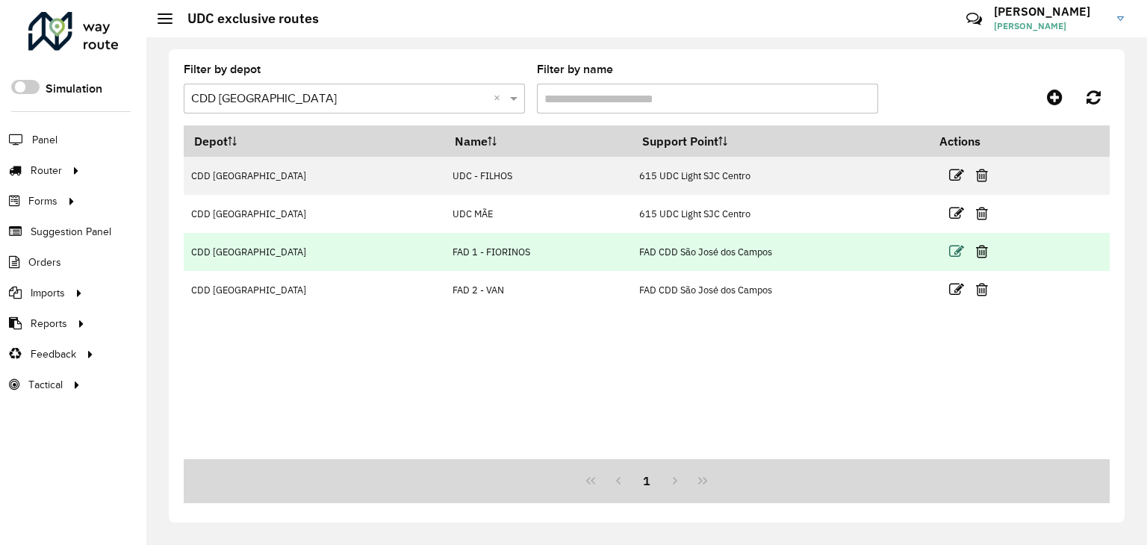
click at [953, 253] on icon at bounding box center [956, 251] width 15 height 15
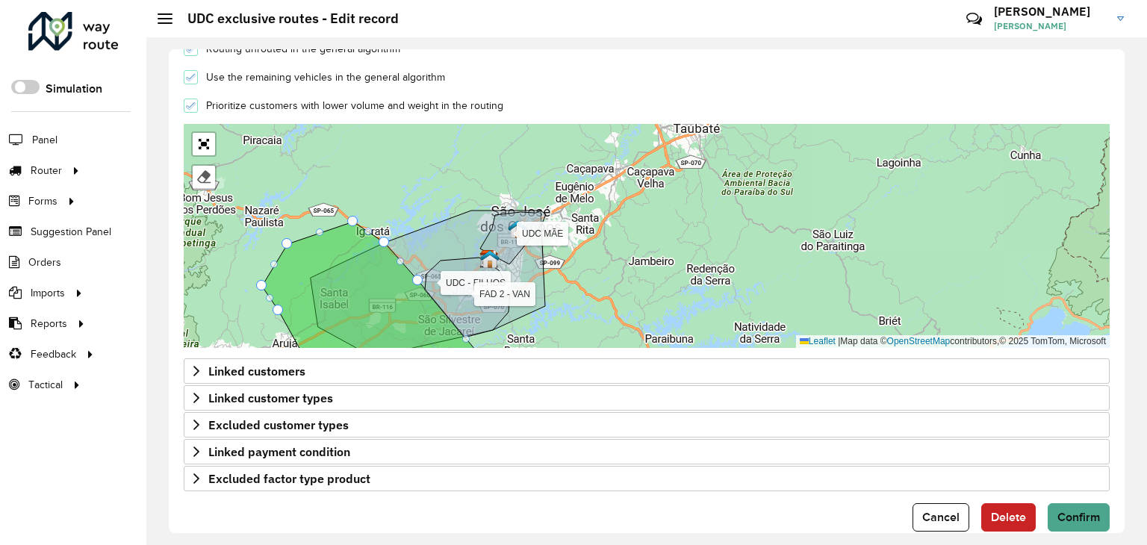
scroll to position [479, 0]
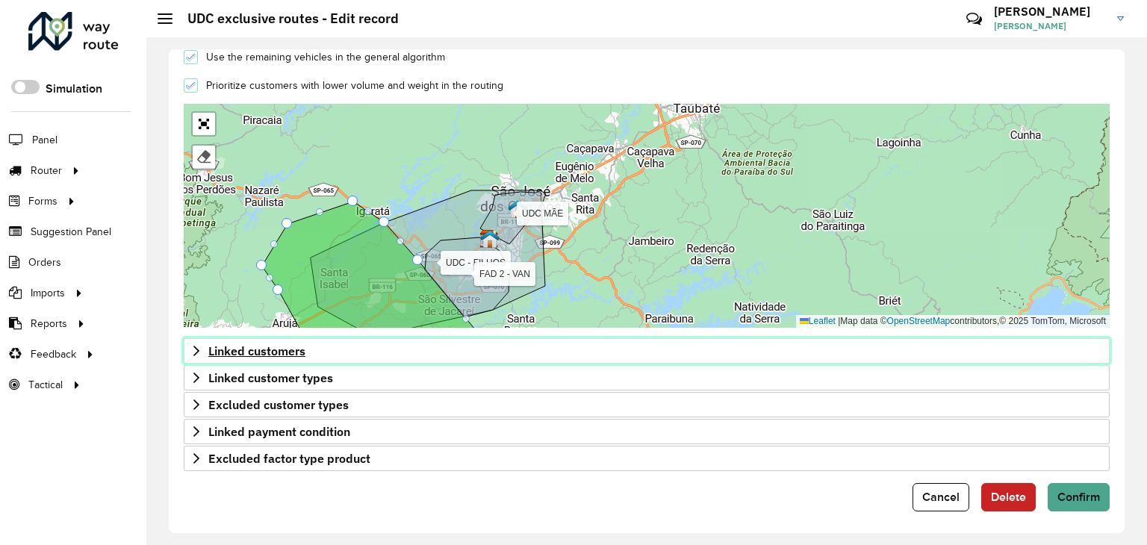
click at [289, 354] on span "Linked customers" at bounding box center [256, 351] width 97 height 12
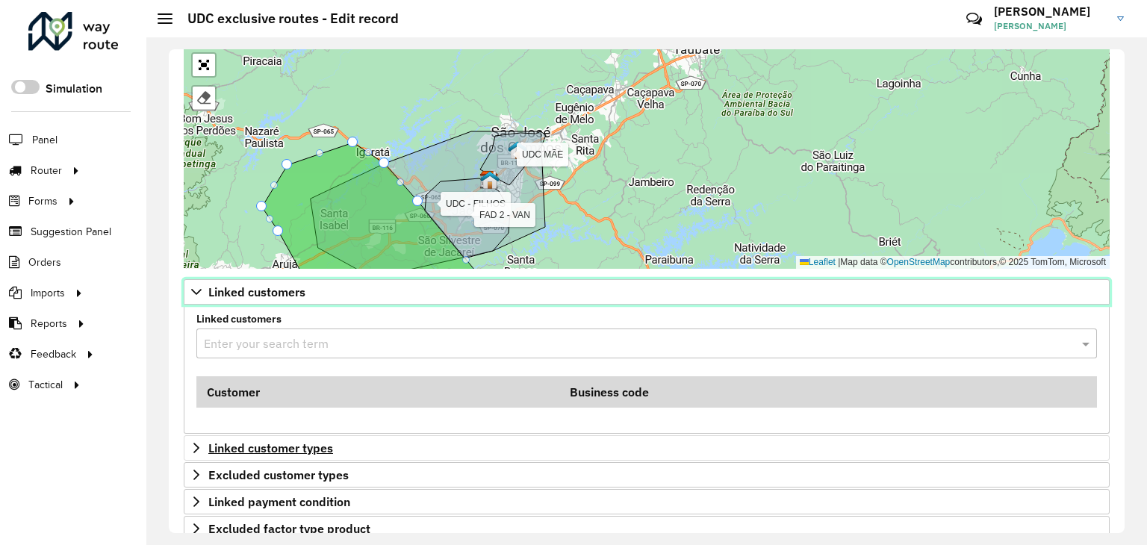
scroll to position [608, 0]
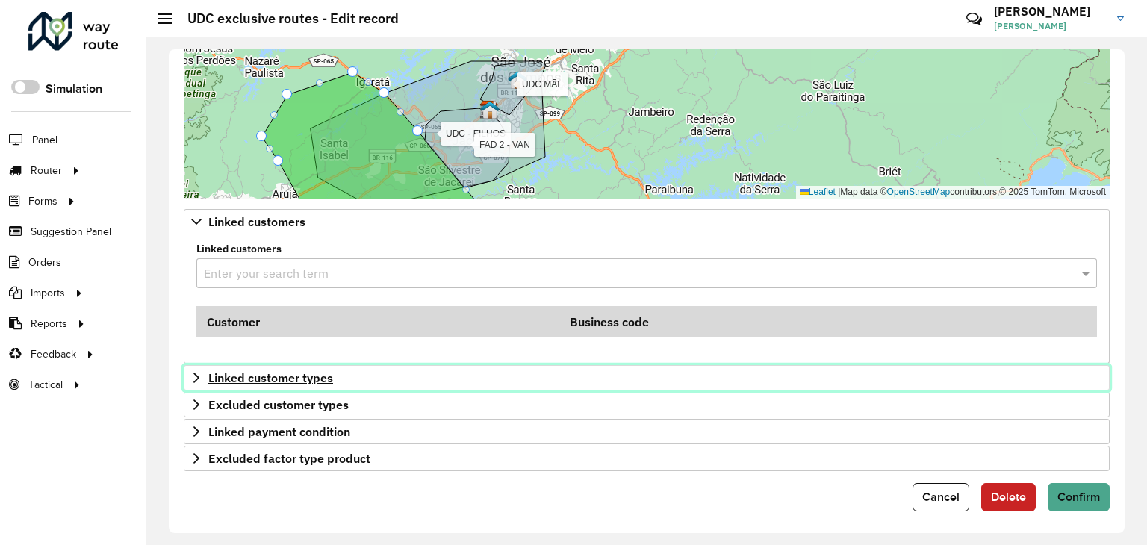
click at [310, 372] on span "Linked customer types" at bounding box center [270, 378] width 125 height 12
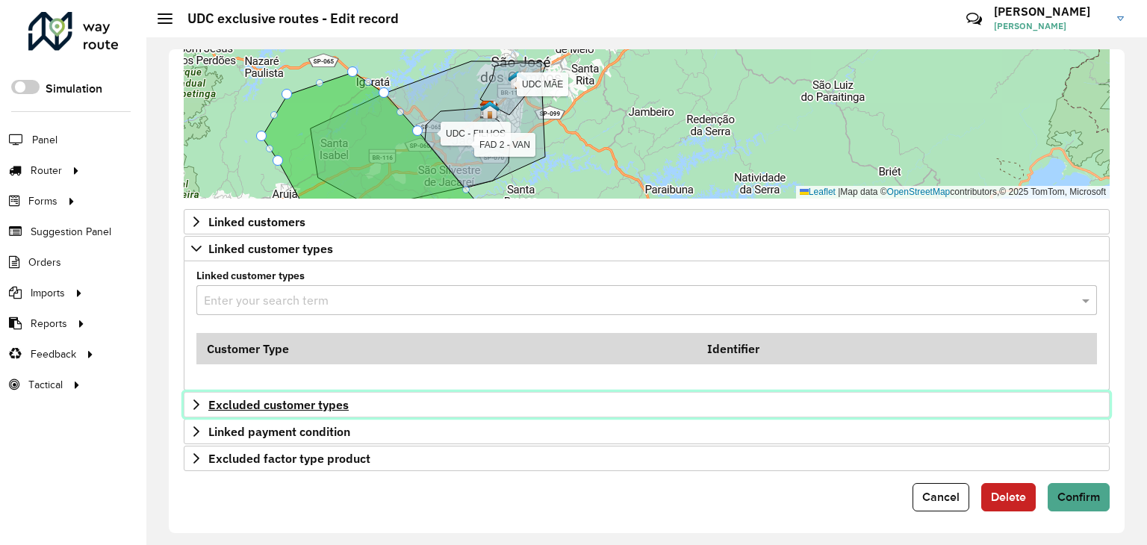
click at [302, 399] on span "Excluded customer types" at bounding box center [278, 405] width 140 height 12
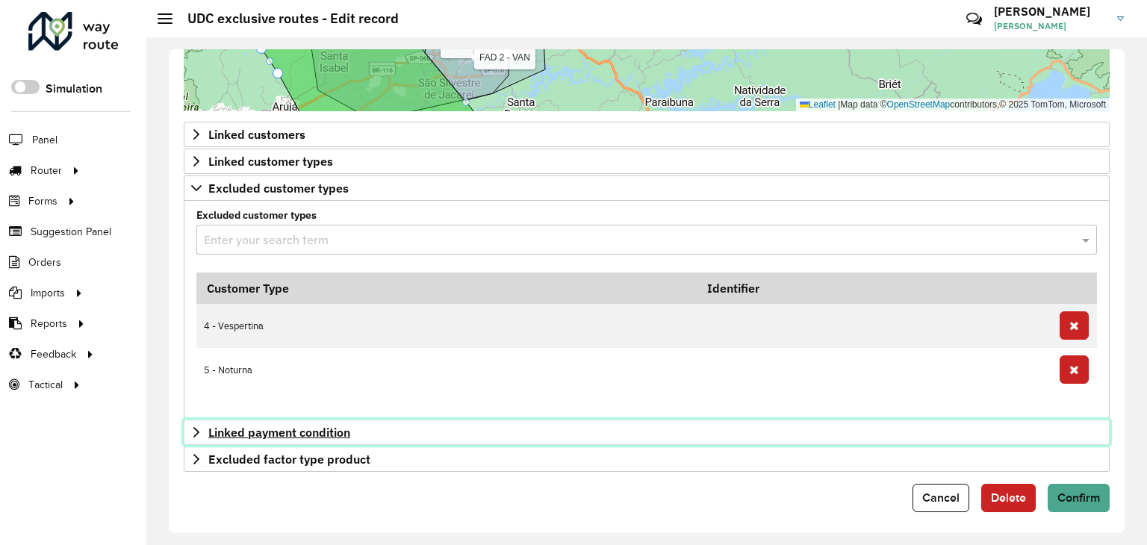
click at [300, 426] on span "Linked payment condition" at bounding box center [279, 432] width 142 height 12
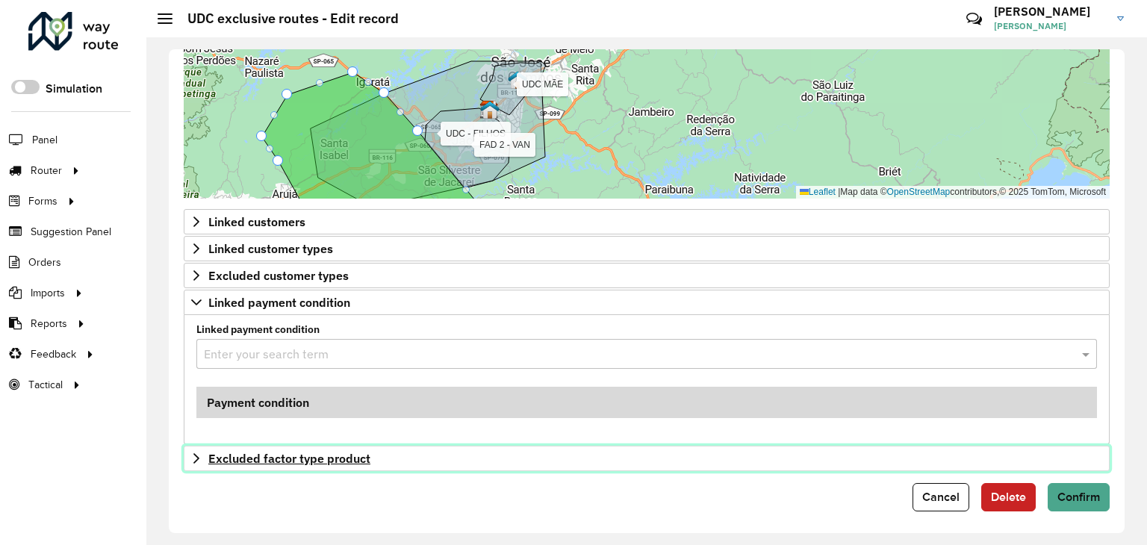
click at [300, 453] on span "Excluded factor type product" at bounding box center [289, 459] width 162 height 12
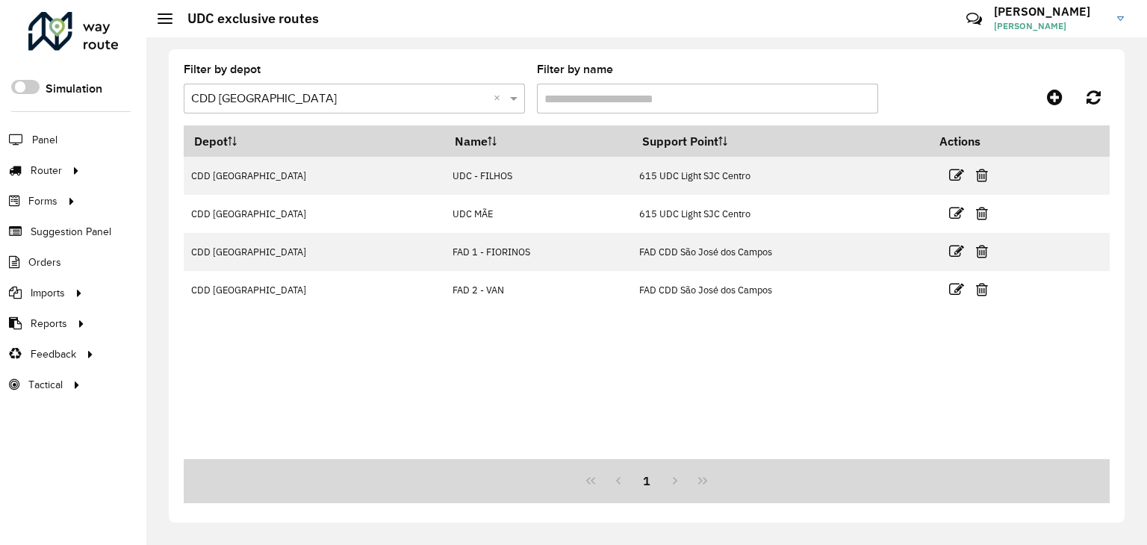
click at [347, 95] on input "text" at bounding box center [339, 99] width 297 height 18
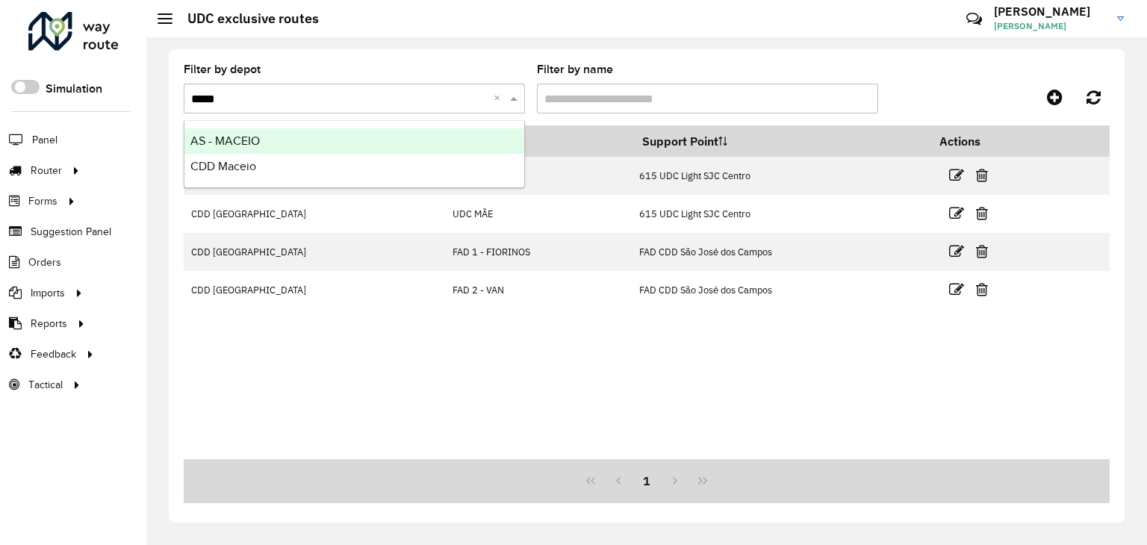
type input "******"
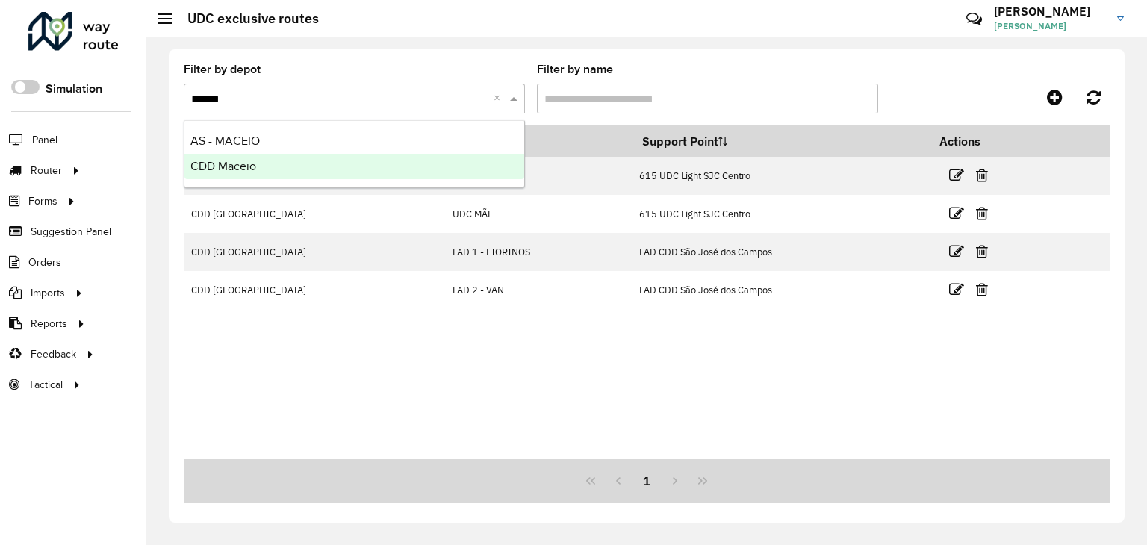
click at [227, 162] on span "CDD Maceio" at bounding box center [223, 166] width 66 height 13
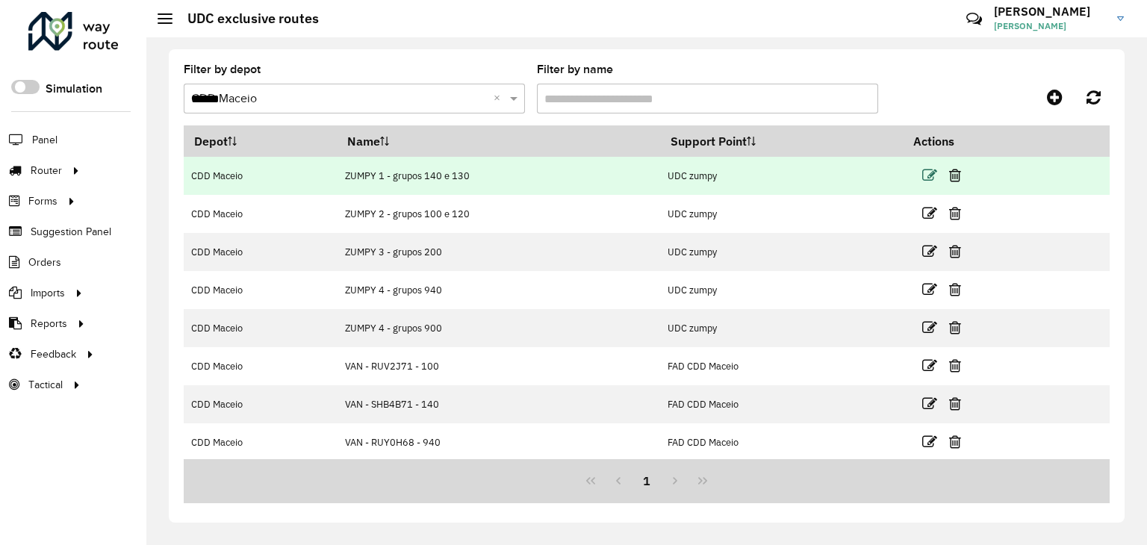
click at [926, 177] on icon at bounding box center [929, 175] width 15 height 15
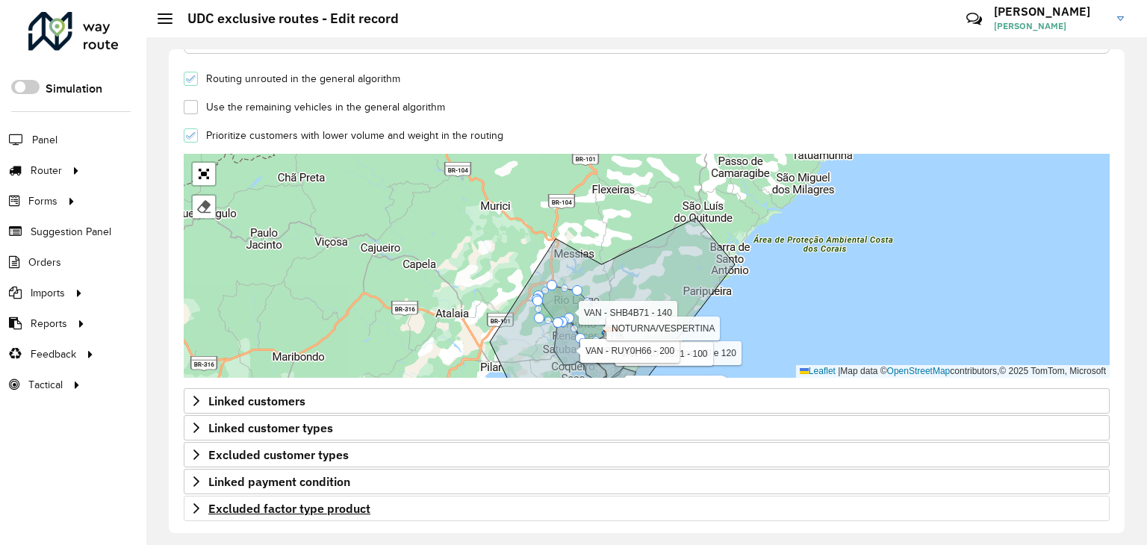
scroll to position [479, 0]
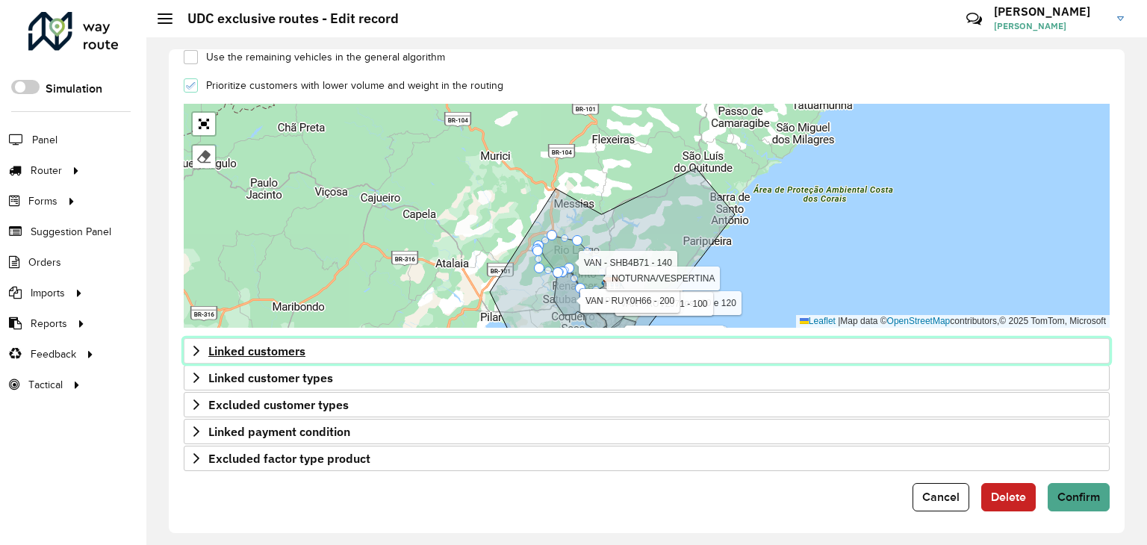
click at [436, 347] on link "Linked customers" at bounding box center [647, 350] width 926 height 25
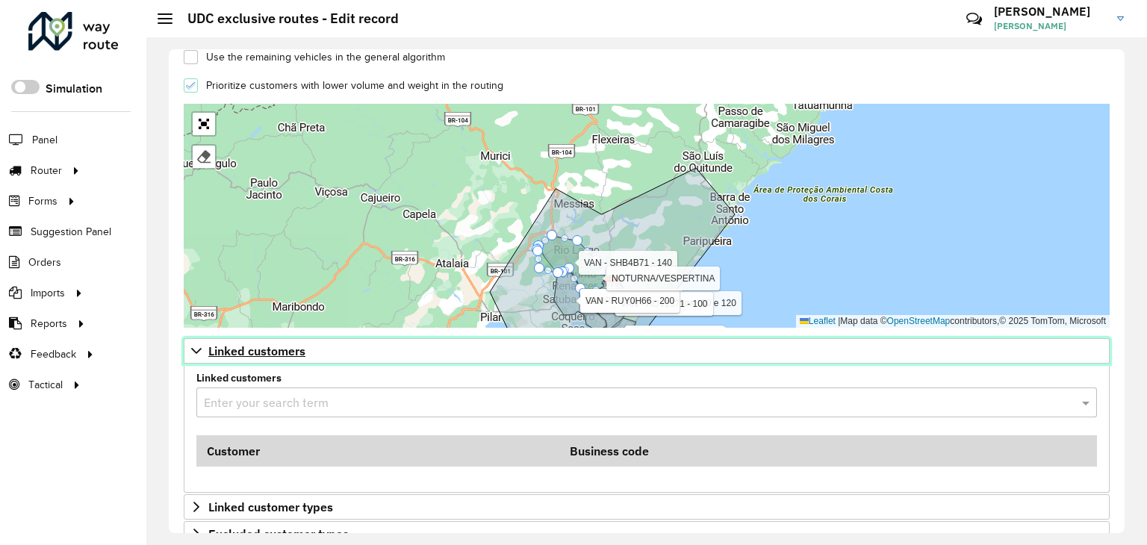
click at [436, 347] on link "Linked customers" at bounding box center [647, 350] width 926 height 25
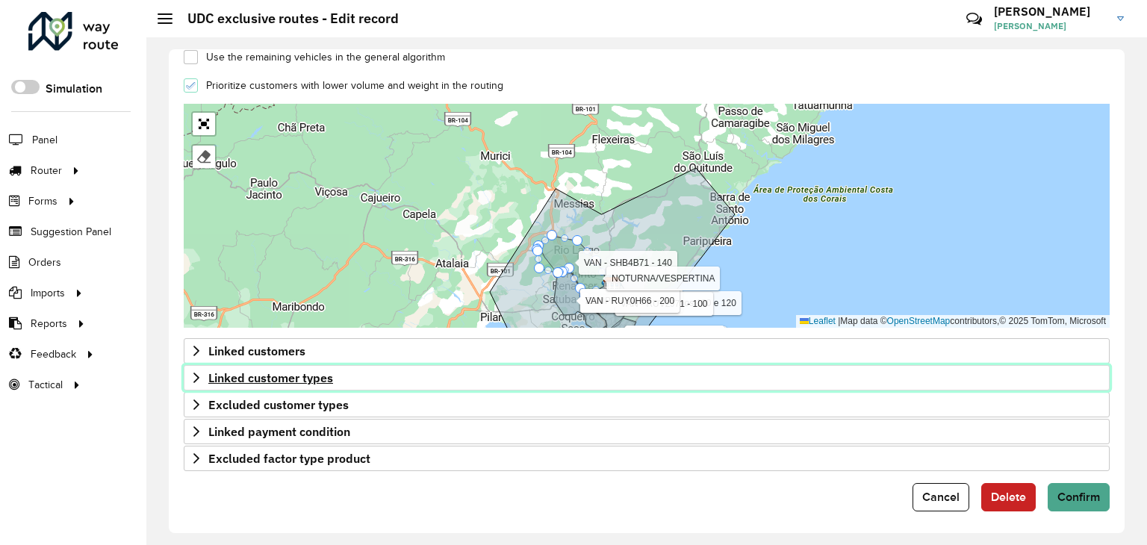
click at [312, 375] on span "Linked customer types" at bounding box center [270, 378] width 125 height 12
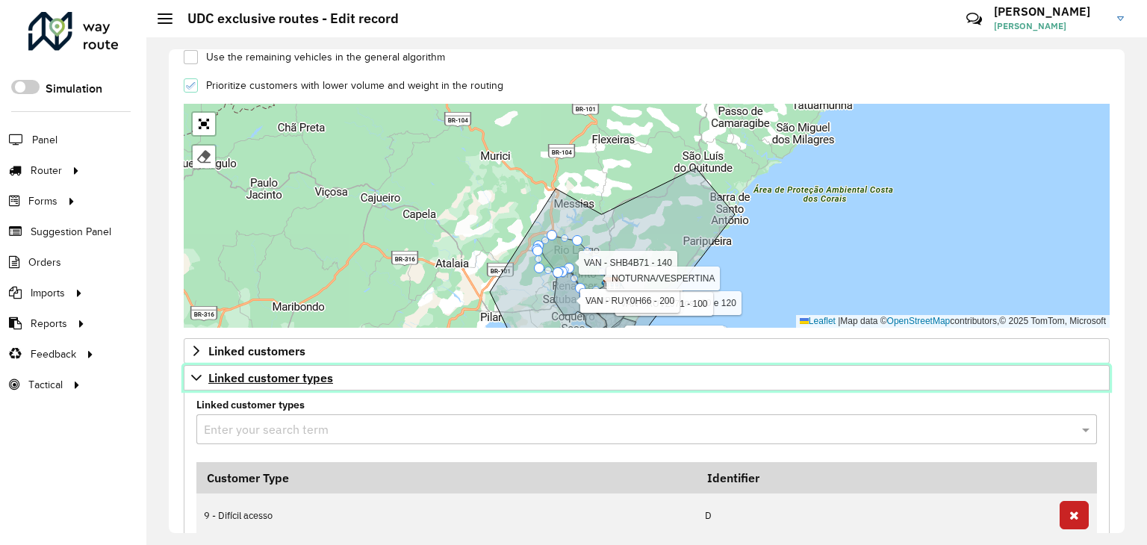
click at [312, 375] on span "Linked customer types" at bounding box center [270, 378] width 125 height 12
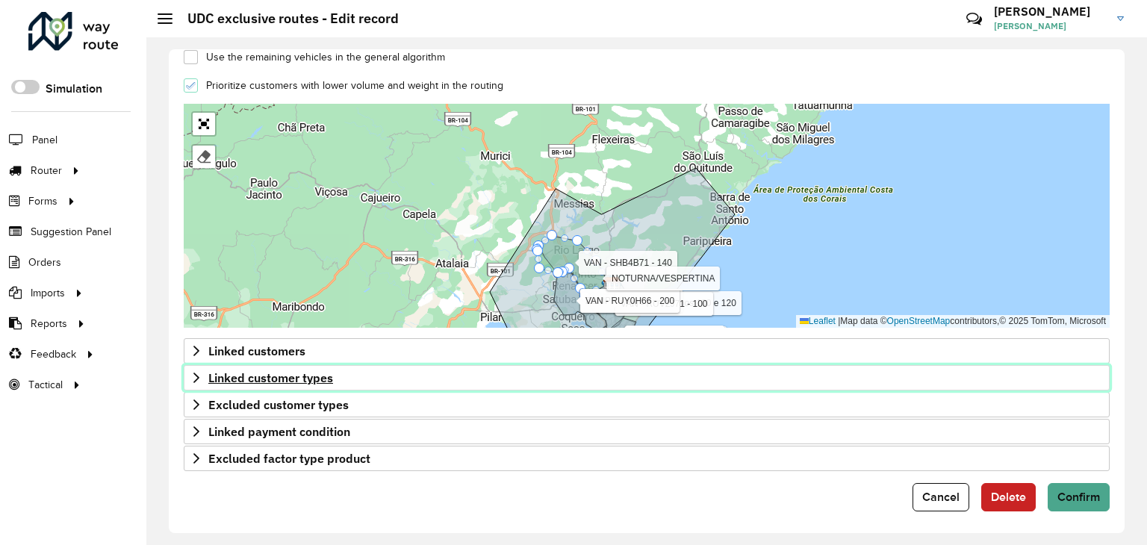
click at [314, 377] on span "Linked customer types" at bounding box center [270, 378] width 125 height 12
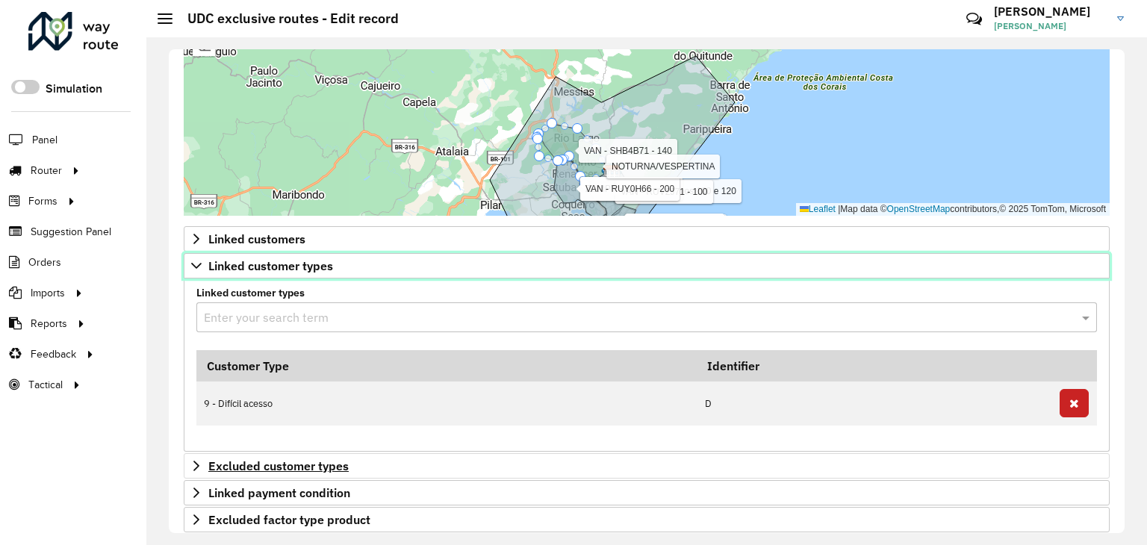
scroll to position [628, 0]
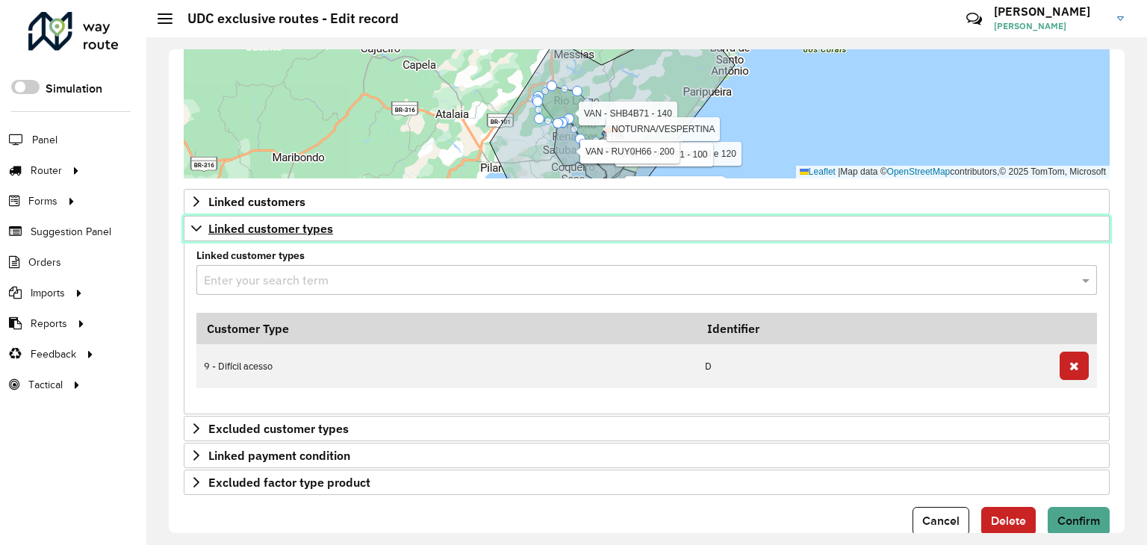
click at [275, 231] on span "Linked customer types" at bounding box center [270, 229] width 125 height 12
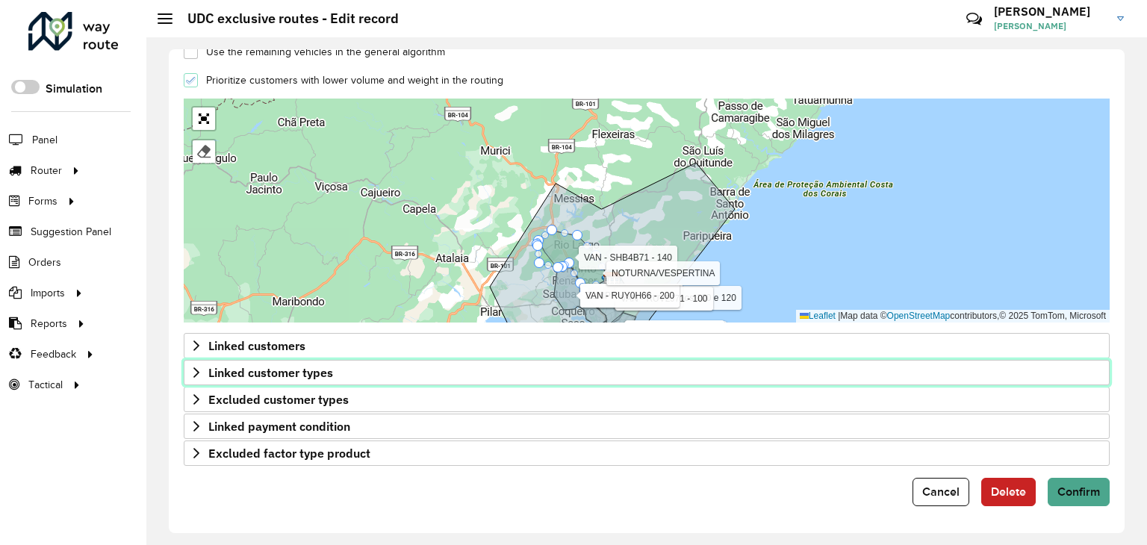
scroll to position [479, 0]
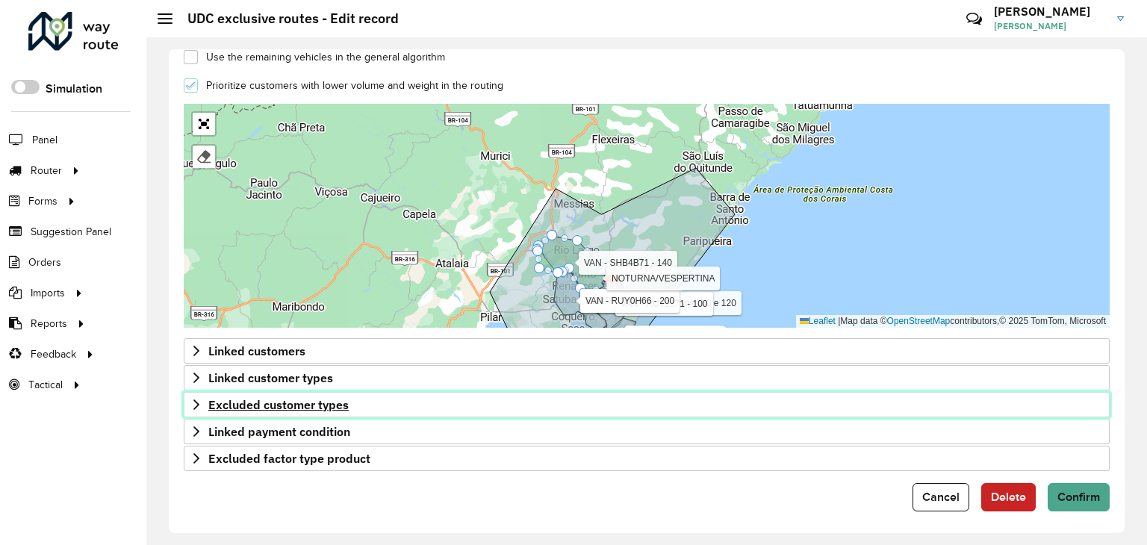
click at [248, 399] on span "Excluded customer types" at bounding box center [278, 405] width 140 height 12
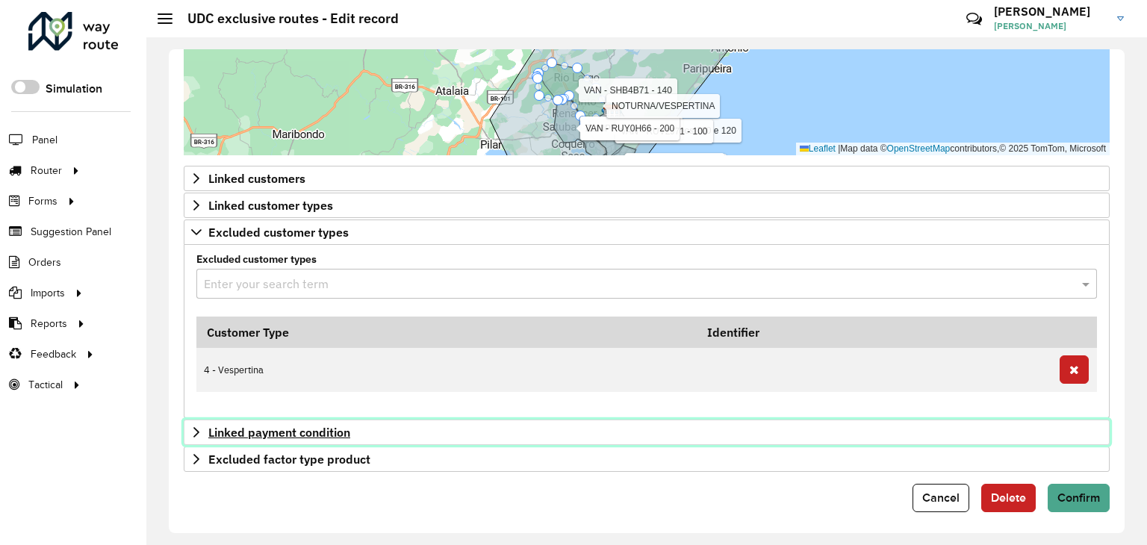
click at [279, 429] on span "Linked payment condition" at bounding box center [279, 432] width 142 height 12
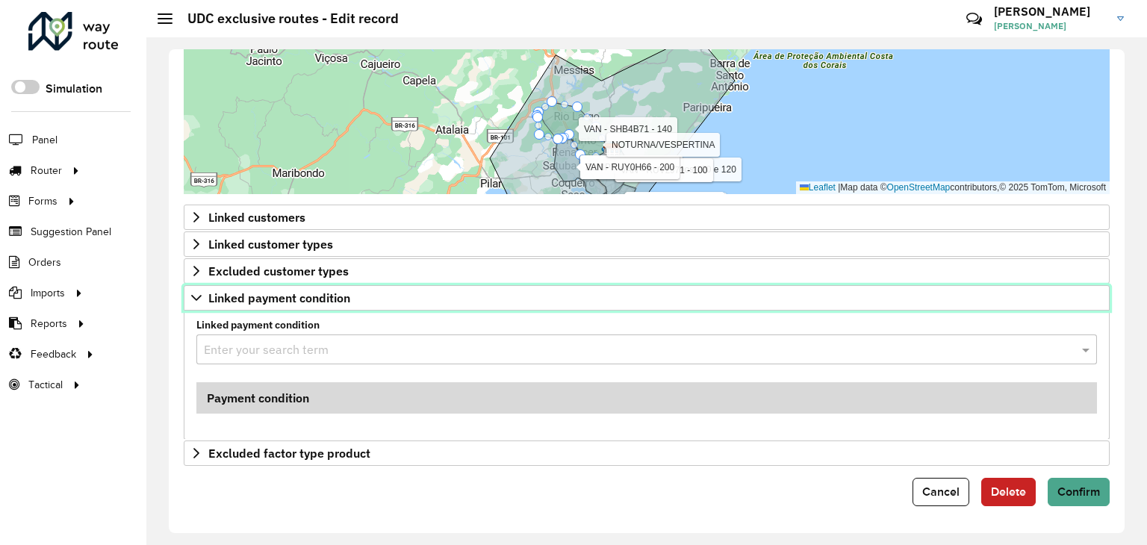
scroll to position [608, 0]
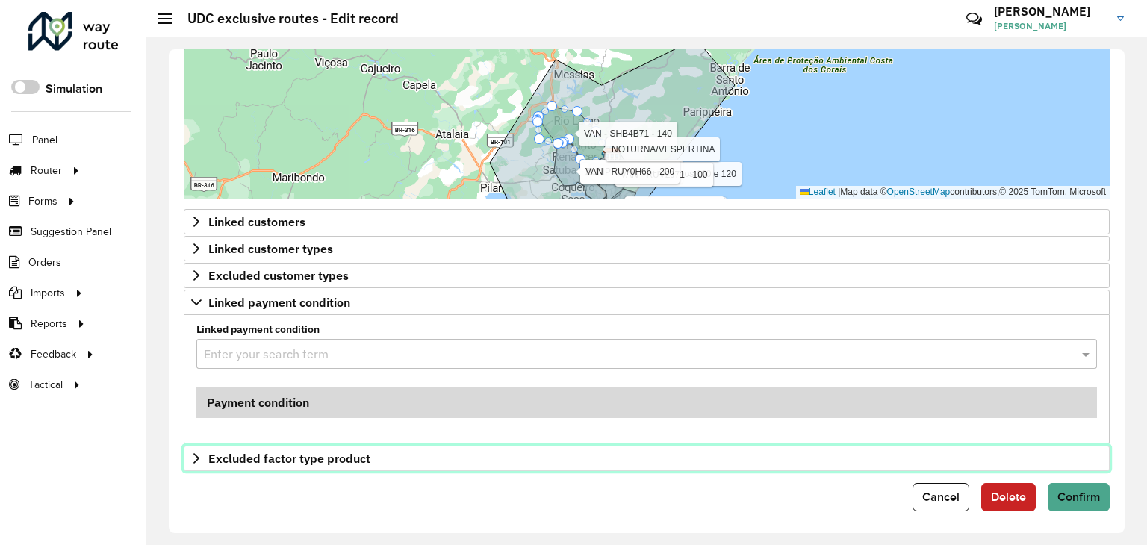
click at [277, 446] on link "Excluded factor type product" at bounding box center [647, 458] width 926 height 25
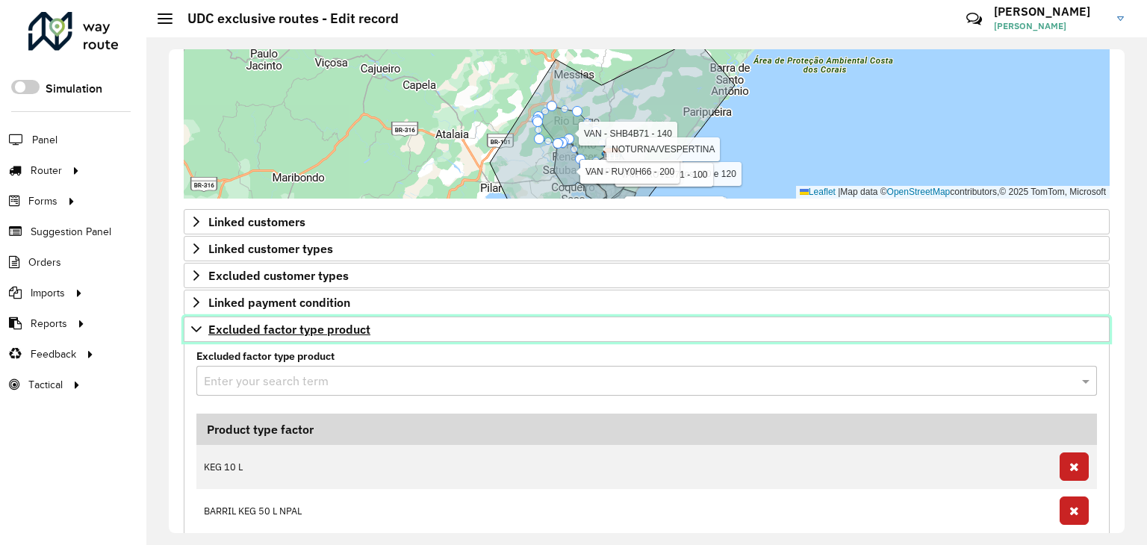
click at [278, 323] on span "Excluded factor type product" at bounding box center [289, 329] width 162 height 12
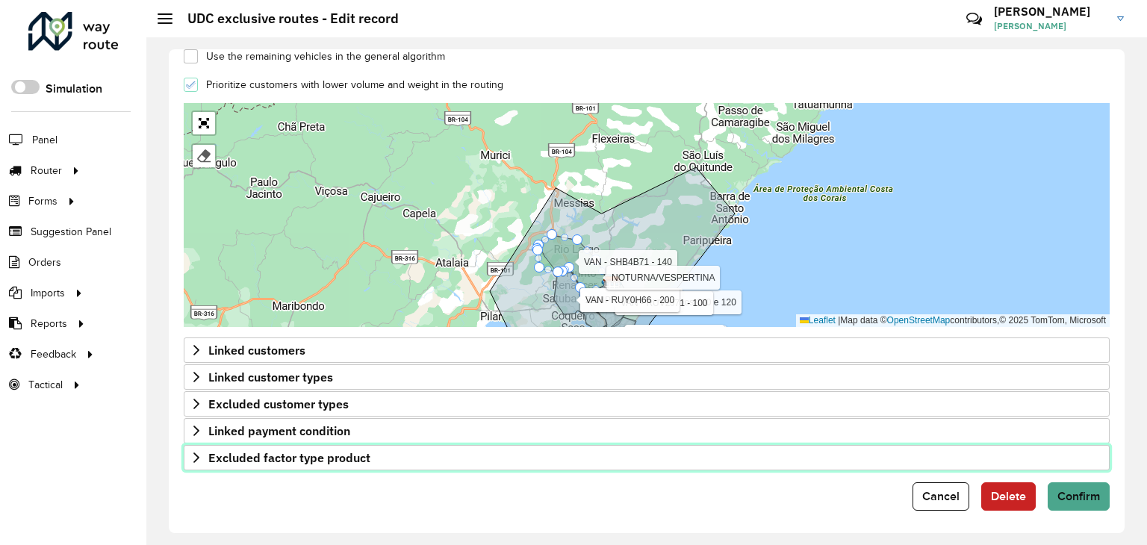
scroll to position [479, 0]
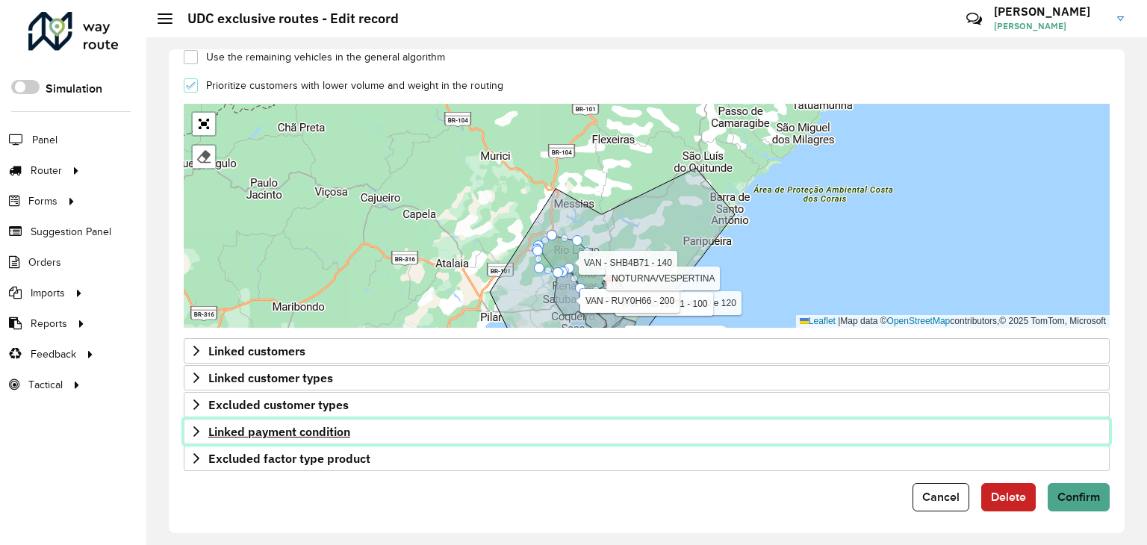
click at [273, 426] on span "Linked payment condition" at bounding box center [279, 432] width 142 height 12
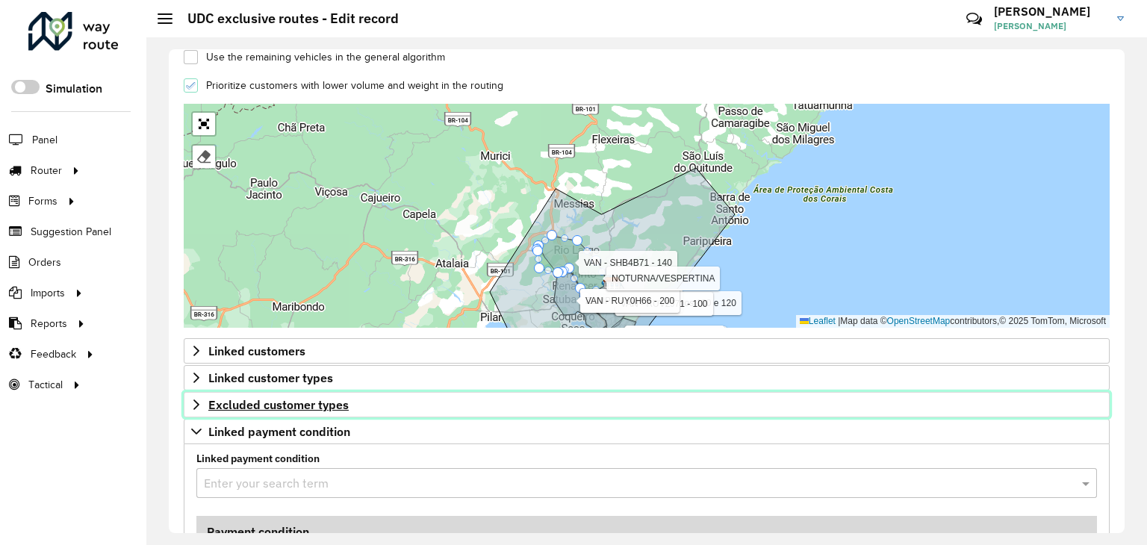
click at [275, 407] on span "Excluded customer types" at bounding box center [278, 405] width 140 height 12
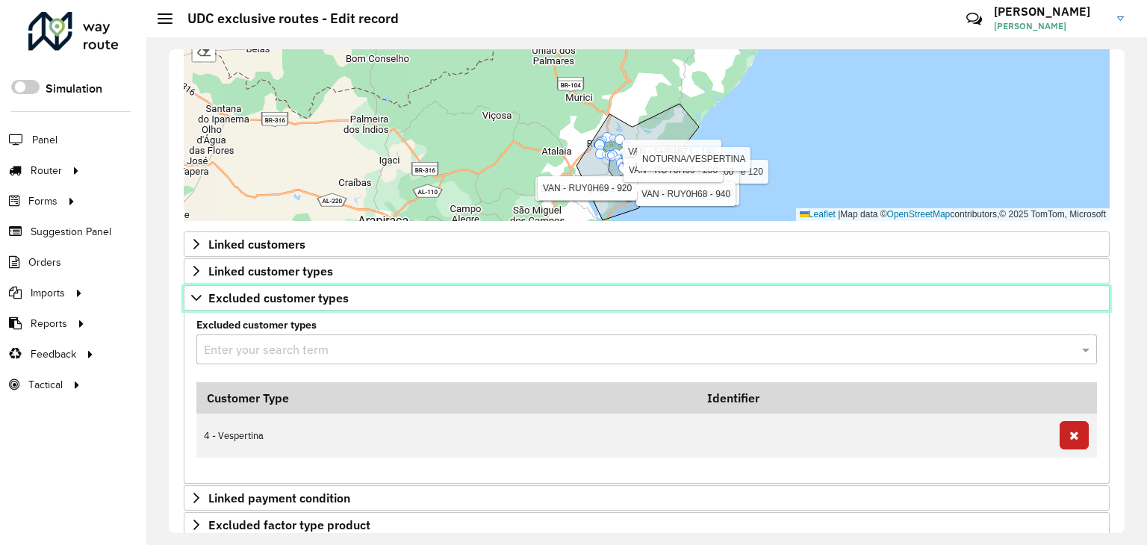
scroll to position [651, 0]
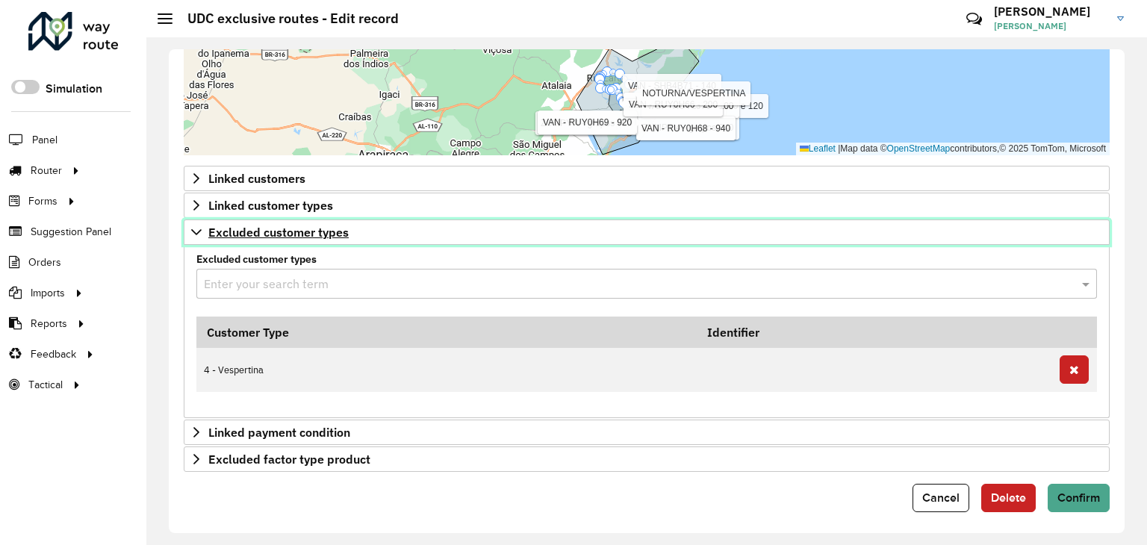
click at [191, 231] on icon at bounding box center [196, 232] width 12 height 12
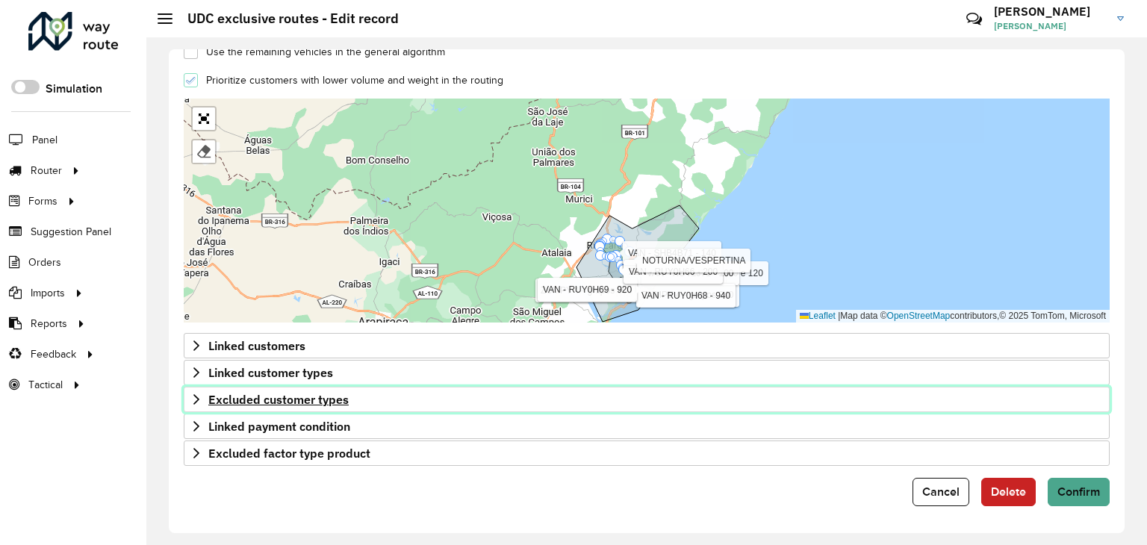
scroll to position [479, 0]
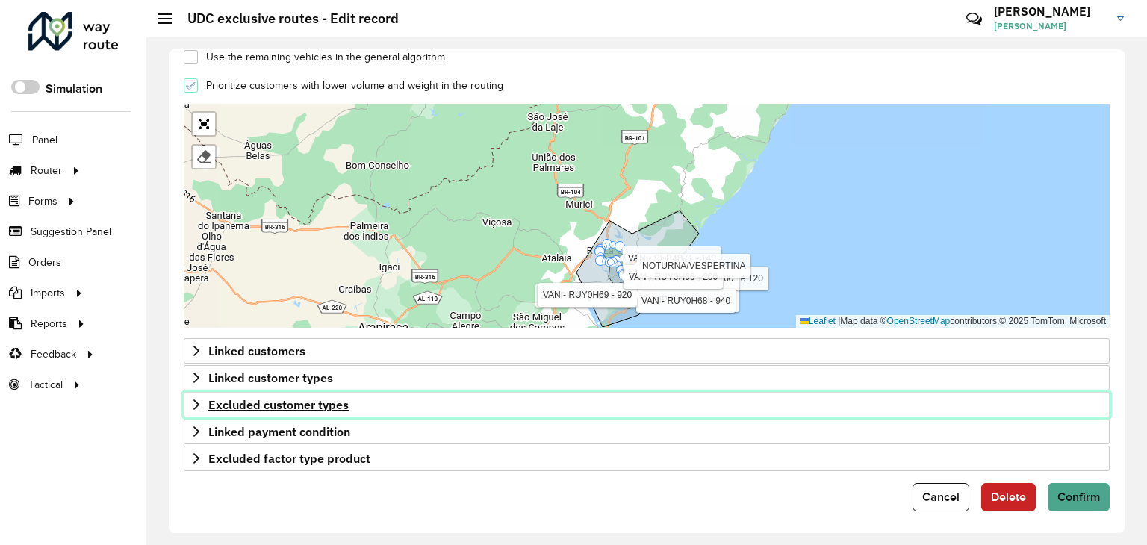
click at [193, 399] on icon at bounding box center [196, 405] width 12 height 12
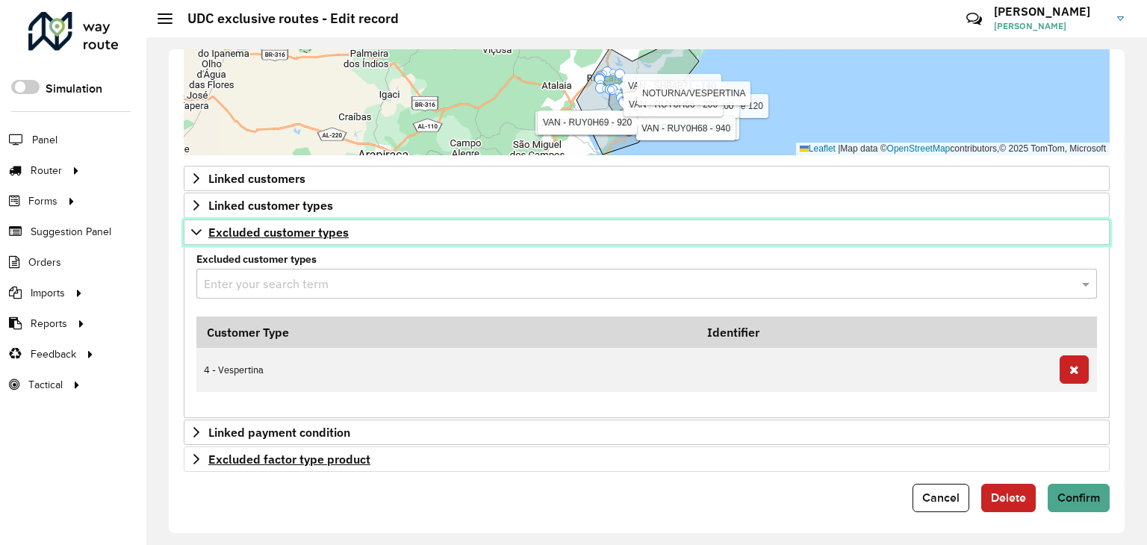
scroll to position [651, 0]
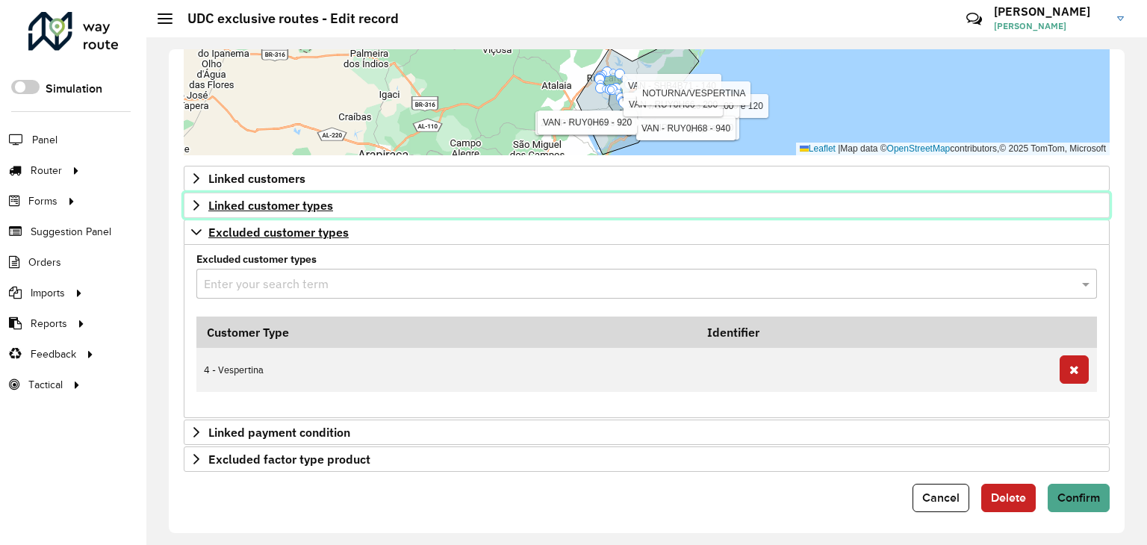
click at [196, 200] on icon at bounding box center [196, 205] width 6 height 10
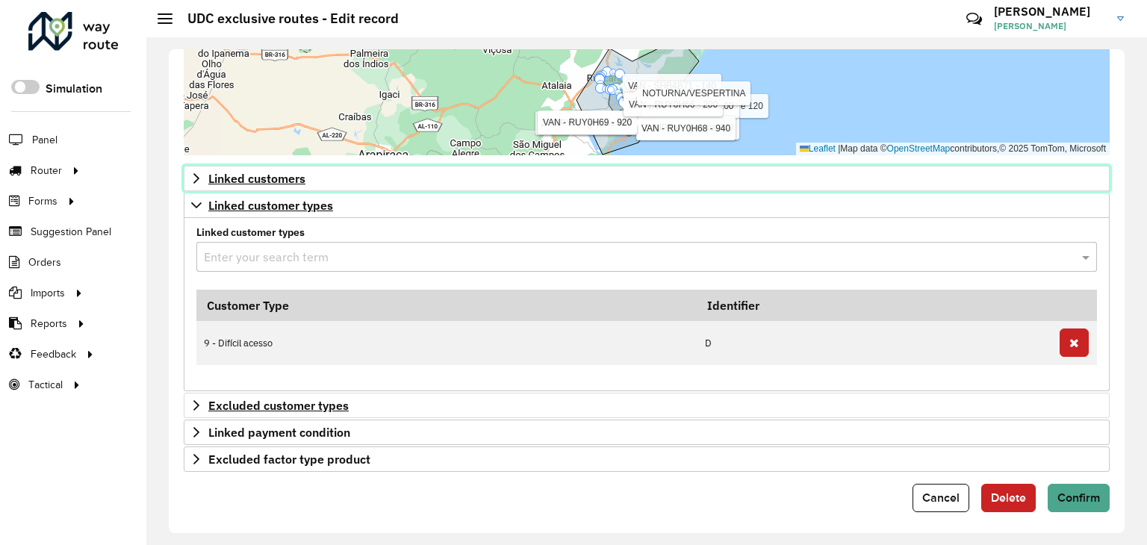
click at [302, 176] on span "Linked customers" at bounding box center [256, 179] width 97 height 12
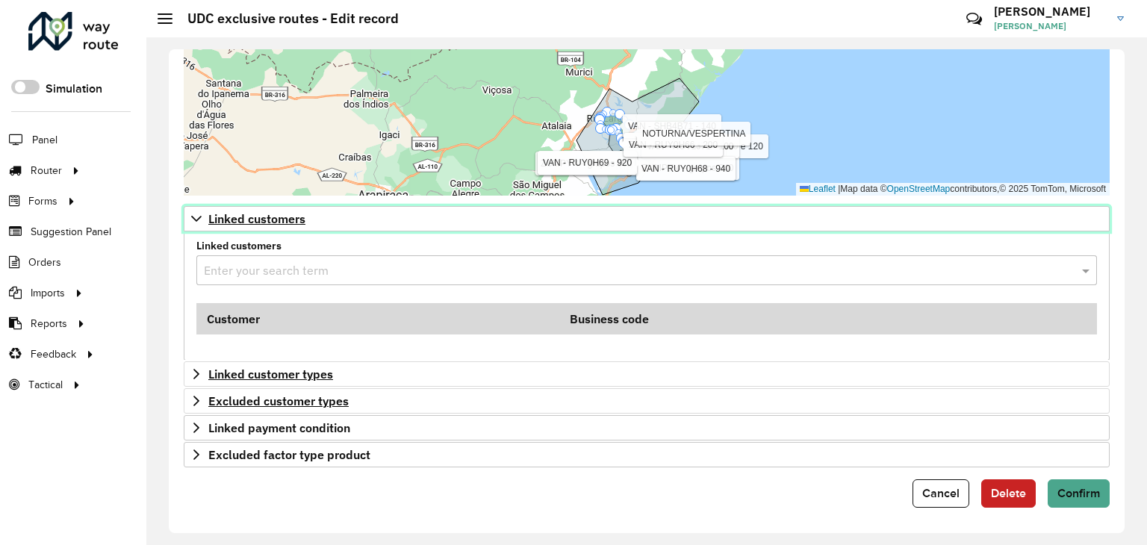
scroll to position [608, 0]
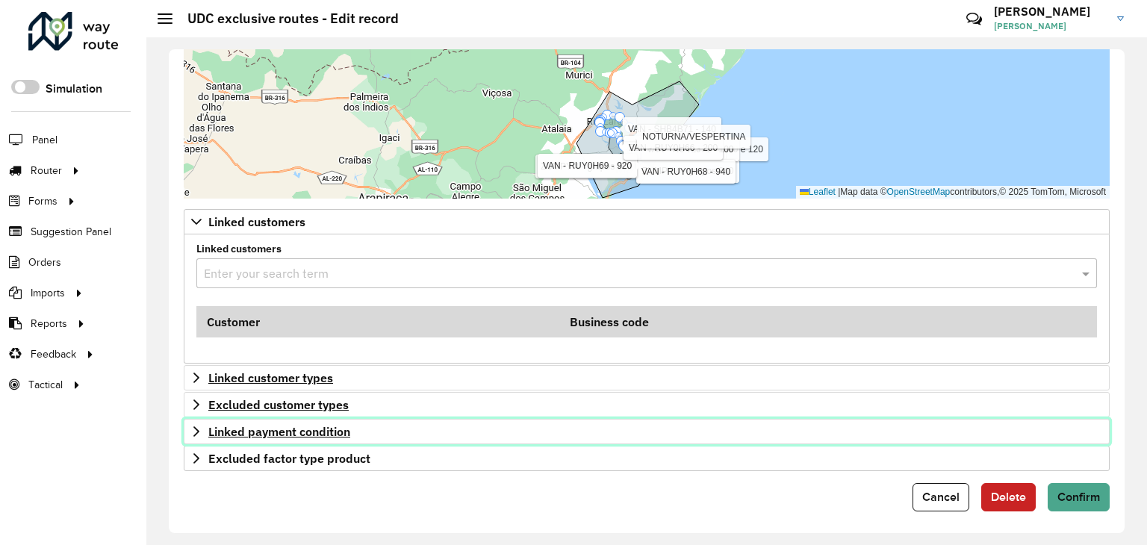
click at [230, 428] on span "Linked payment condition" at bounding box center [279, 432] width 142 height 12
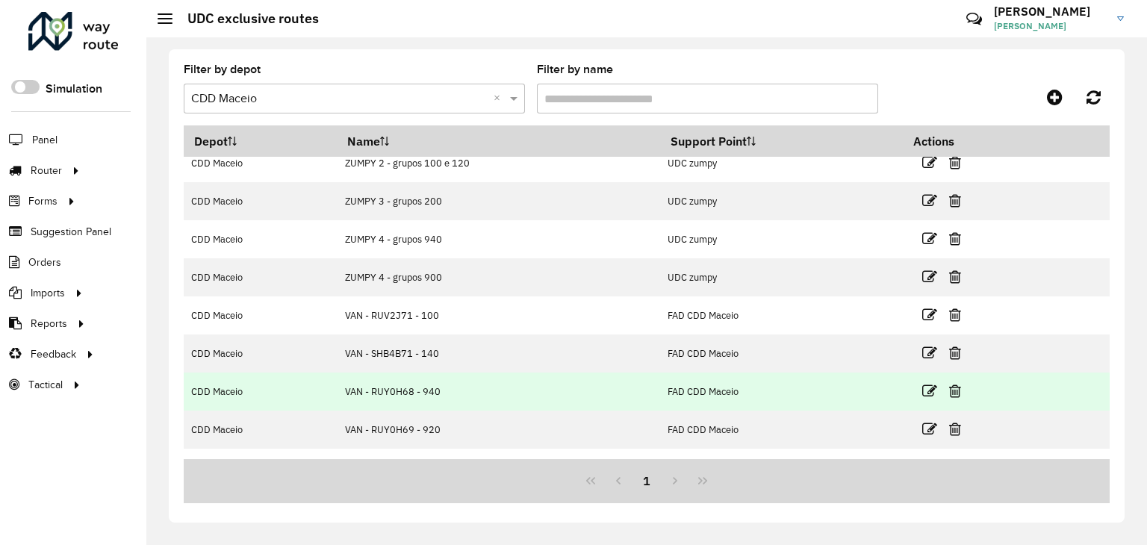
scroll to position [114, 0]
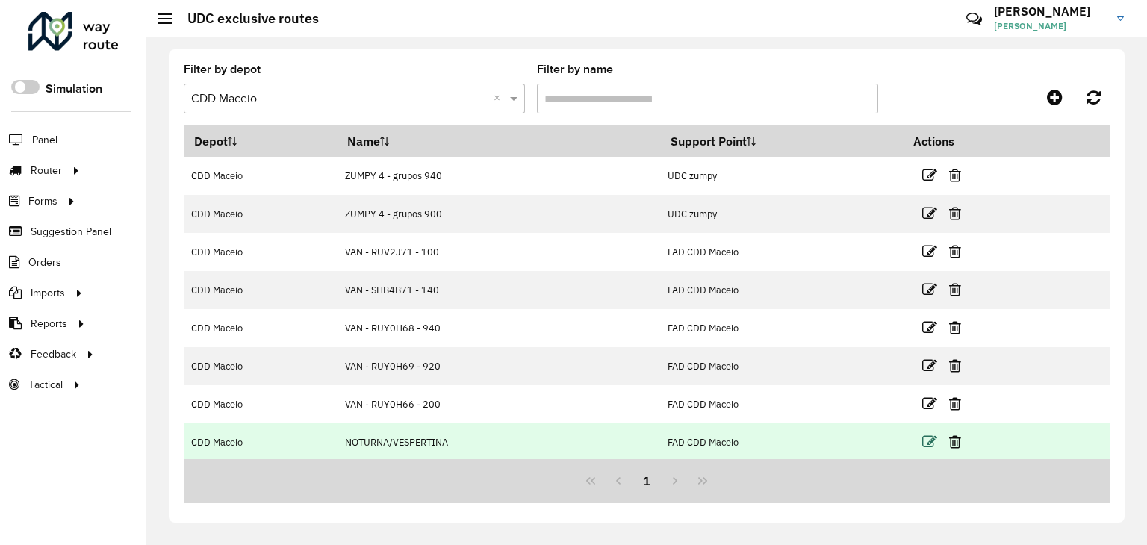
click at [922, 438] on icon at bounding box center [929, 442] width 15 height 15
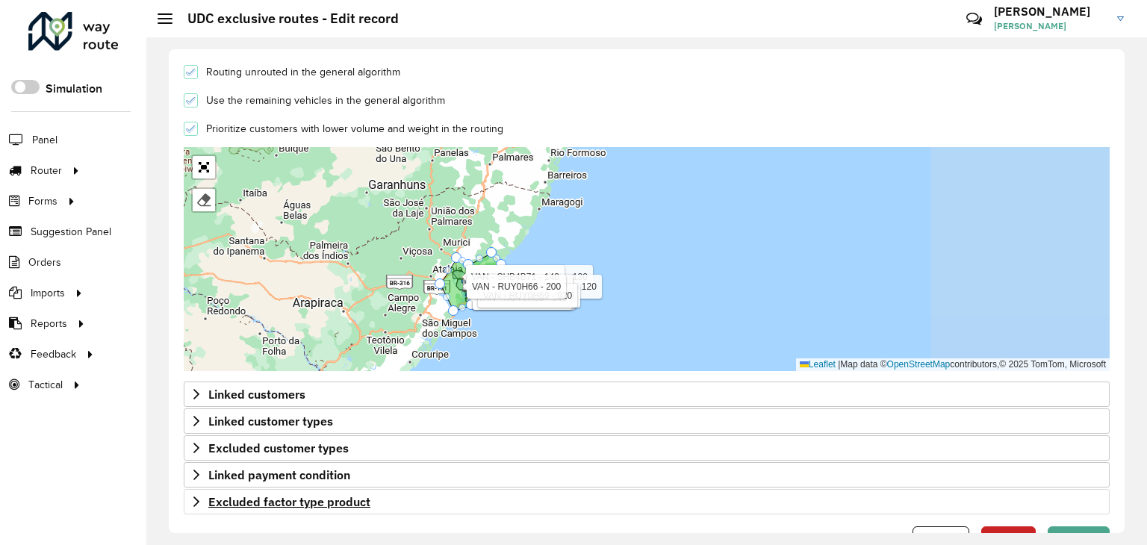
scroll to position [479, 0]
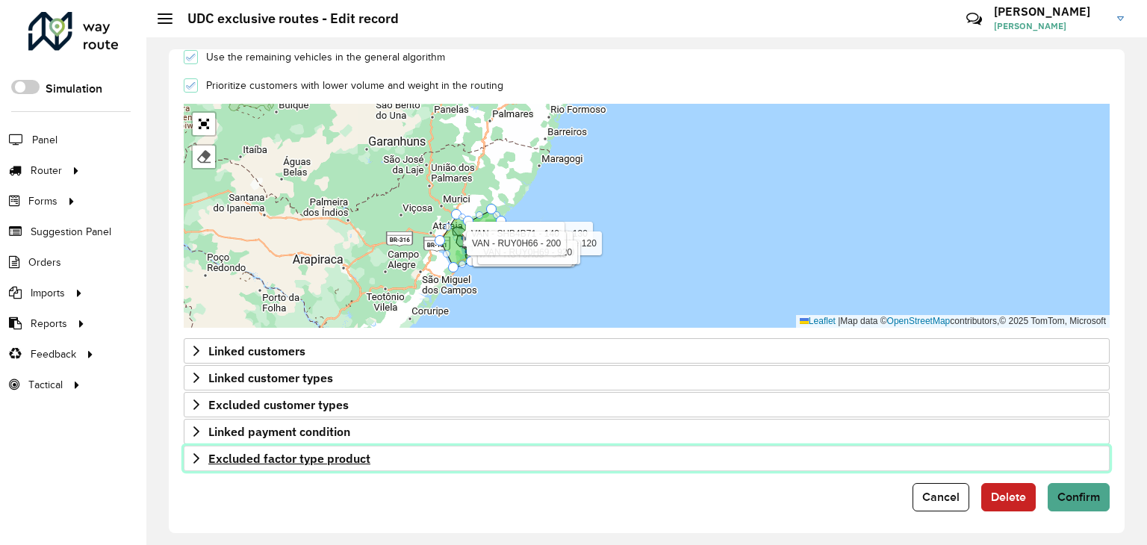
click at [191, 446] on link "Excluded factor type product" at bounding box center [647, 458] width 926 height 25
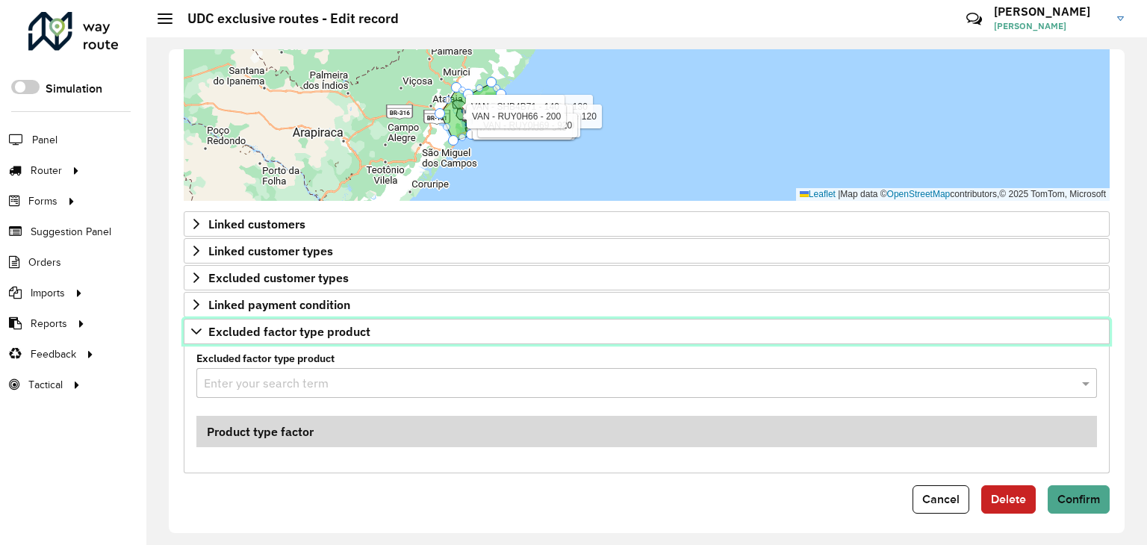
scroll to position [608, 0]
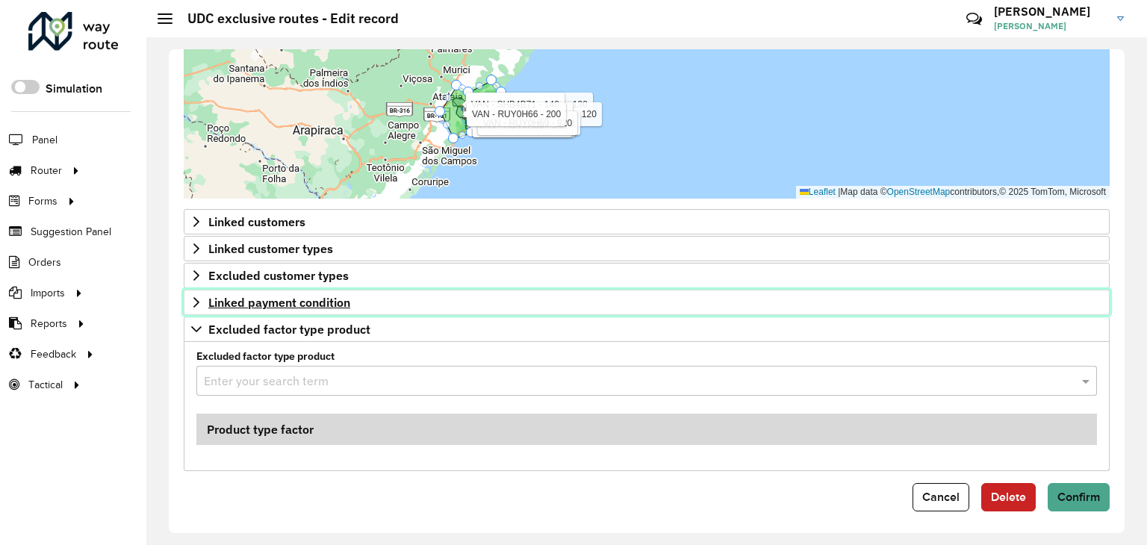
click at [188, 301] on link "Linked payment condition" at bounding box center [647, 302] width 926 height 25
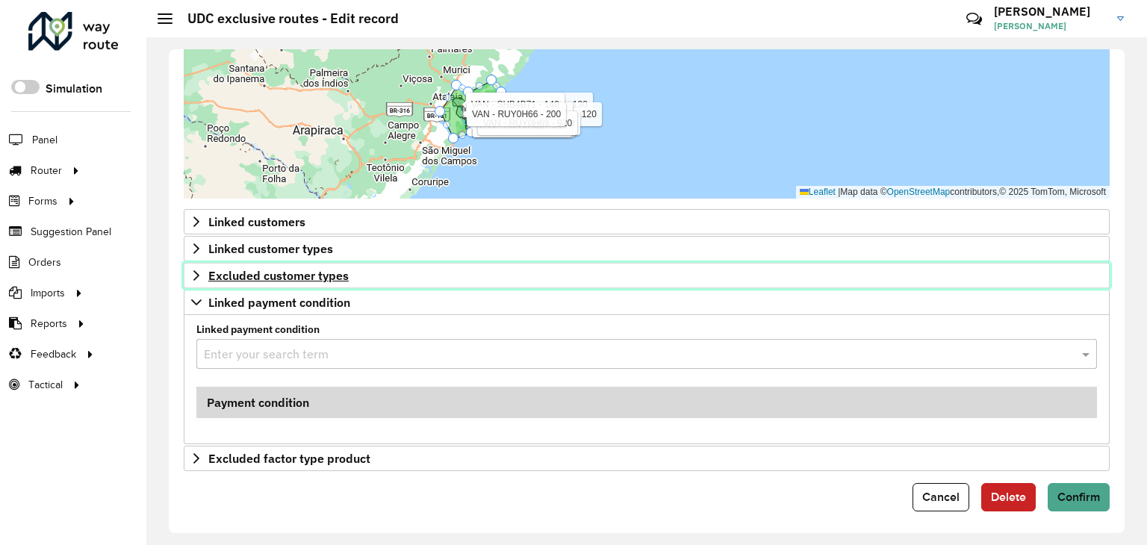
click at [193, 279] on link "Excluded customer types" at bounding box center [647, 275] width 926 height 25
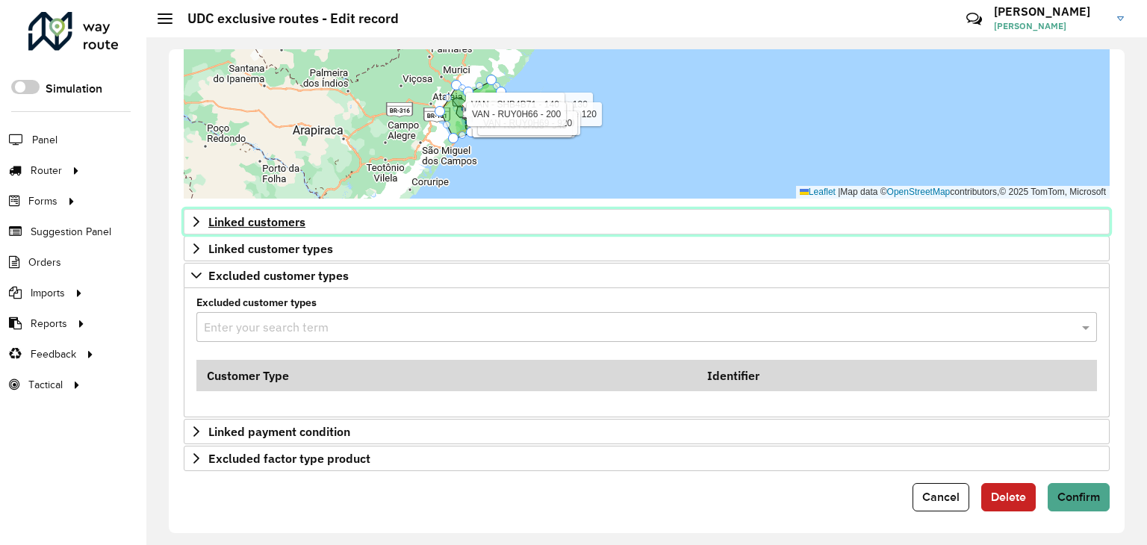
click at [195, 227] on link "Linked customers" at bounding box center [647, 221] width 926 height 25
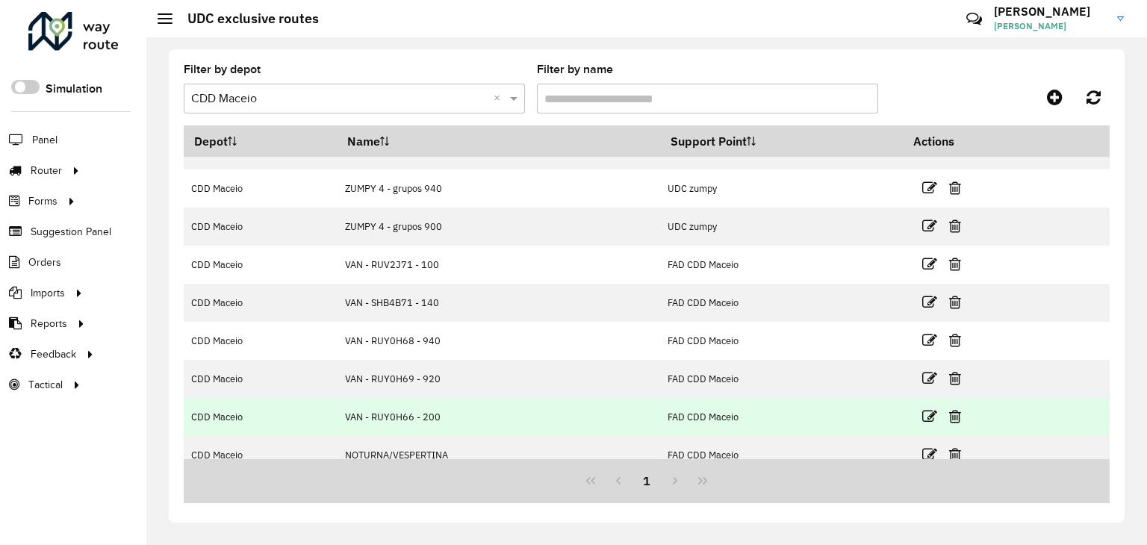
scroll to position [114, 0]
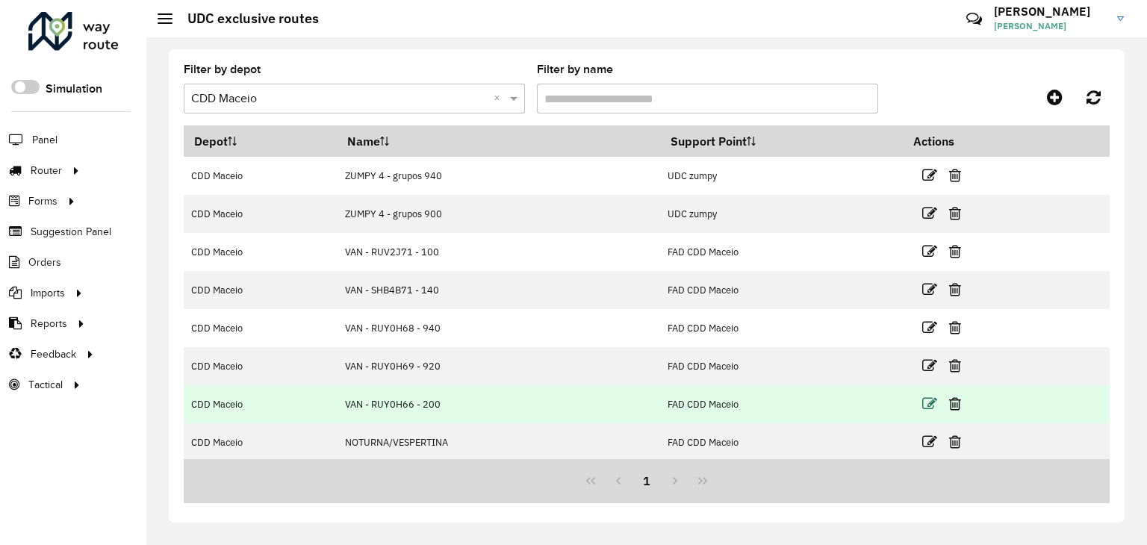
click at [923, 398] on icon at bounding box center [929, 404] width 15 height 15
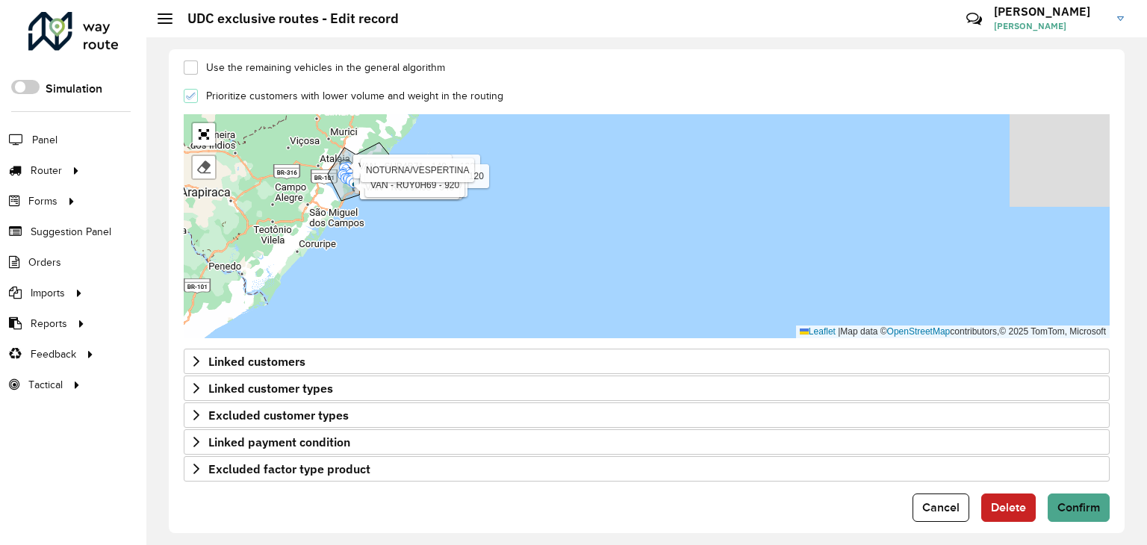
scroll to position [479, 0]
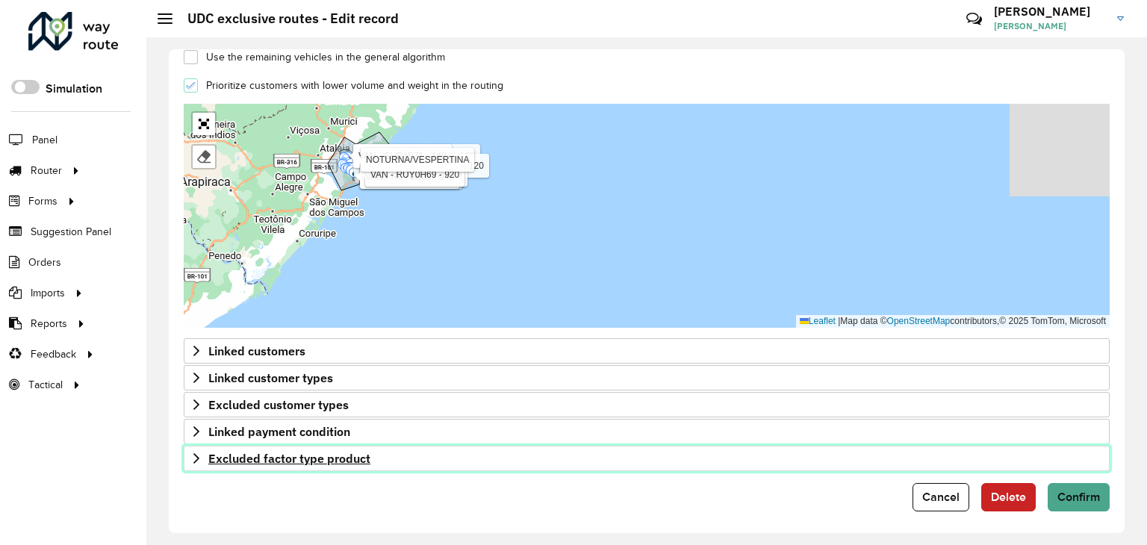
click at [187, 448] on link "Excluded factor type product" at bounding box center [647, 458] width 926 height 25
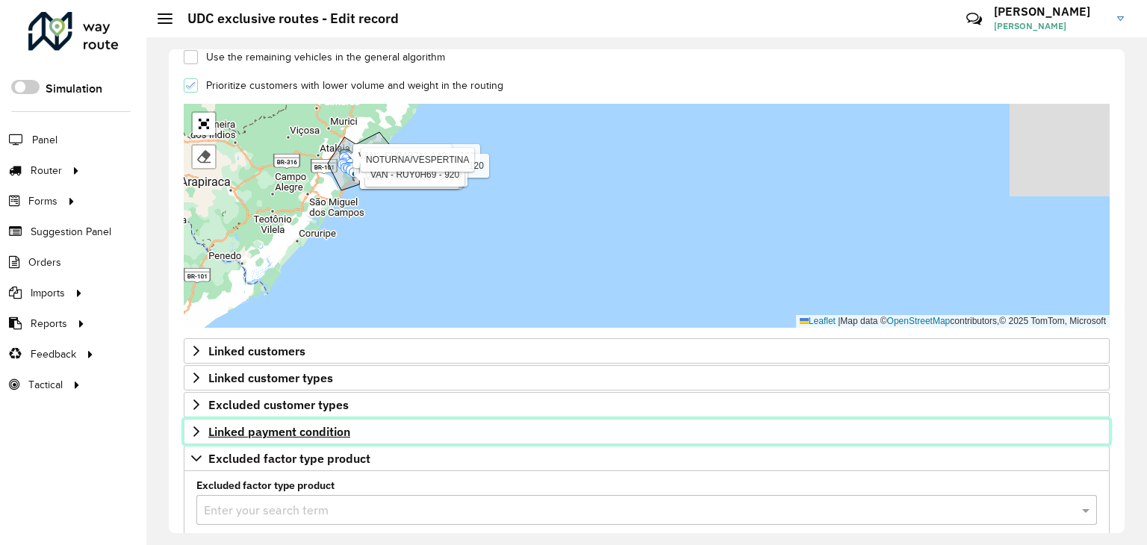
click at [194, 427] on icon at bounding box center [196, 432] width 12 height 12
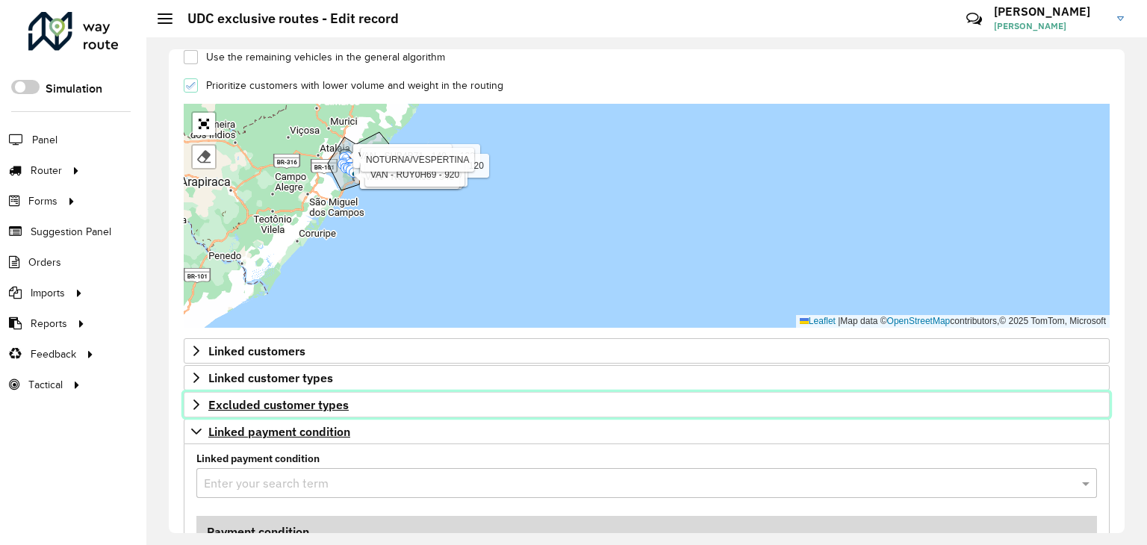
click at [194, 403] on icon at bounding box center [196, 405] width 12 height 12
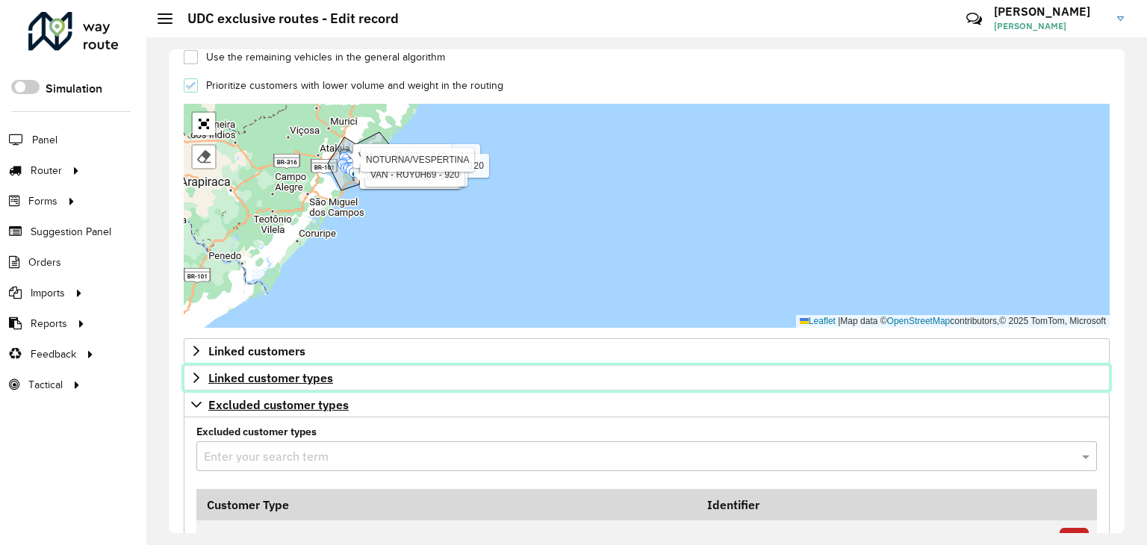
click at [193, 385] on link "Linked customer types" at bounding box center [647, 377] width 926 height 25
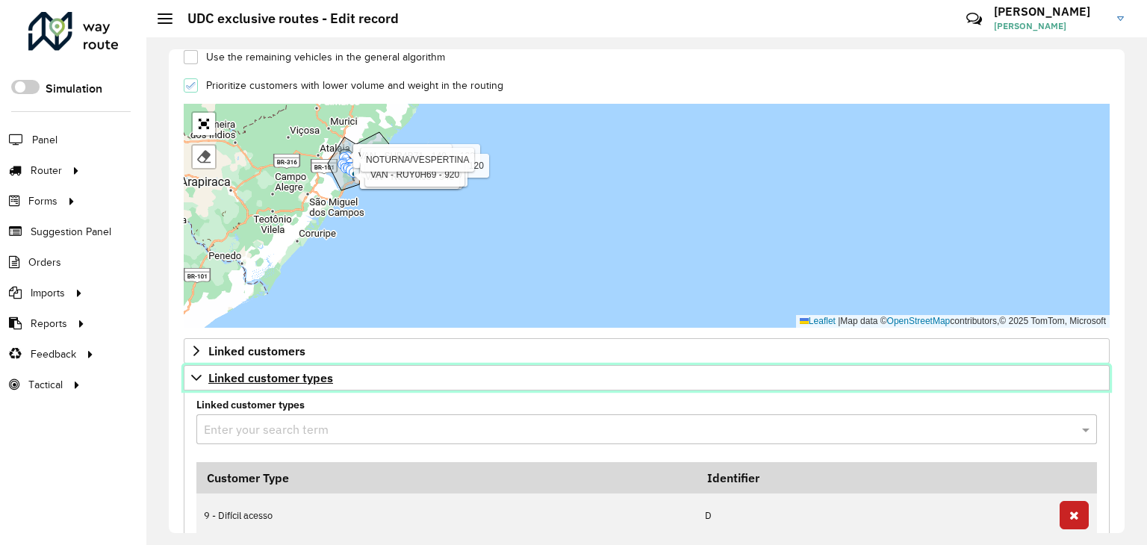
click at [194, 365] on link "Linked customer types" at bounding box center [647, 377] width 926 height 25
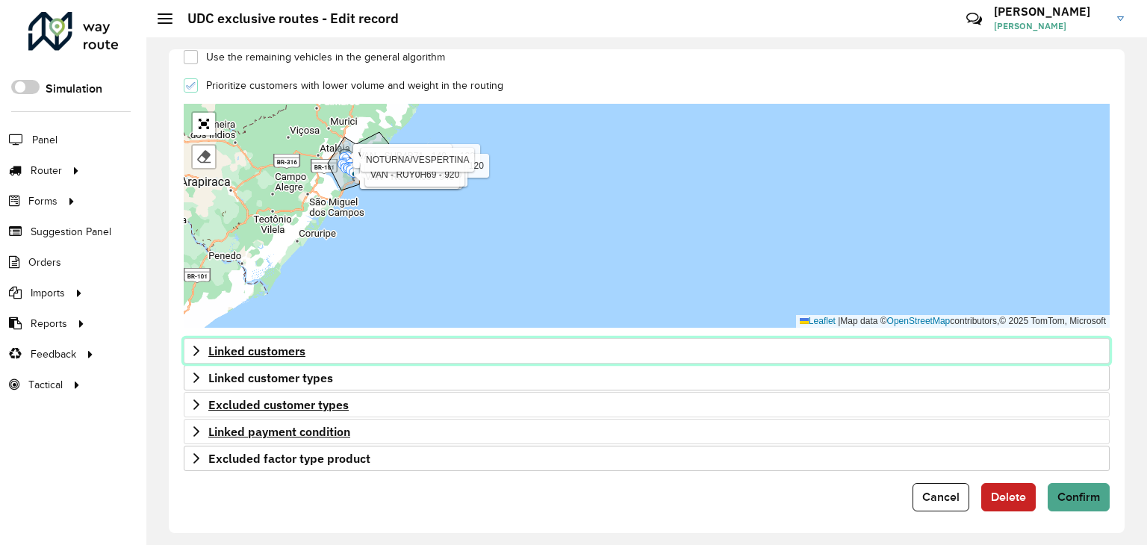
click at [196, 346] on icon at bounding box center [196, 351] width 12 height 12
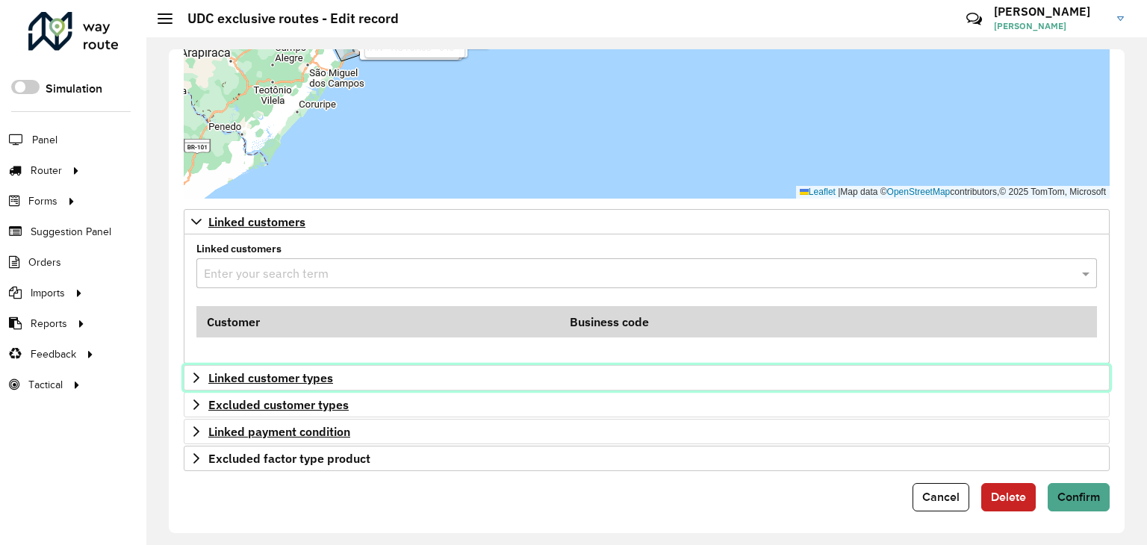
click at [197, 374] on icon at bounding box center [196, 378] width 12 height 12
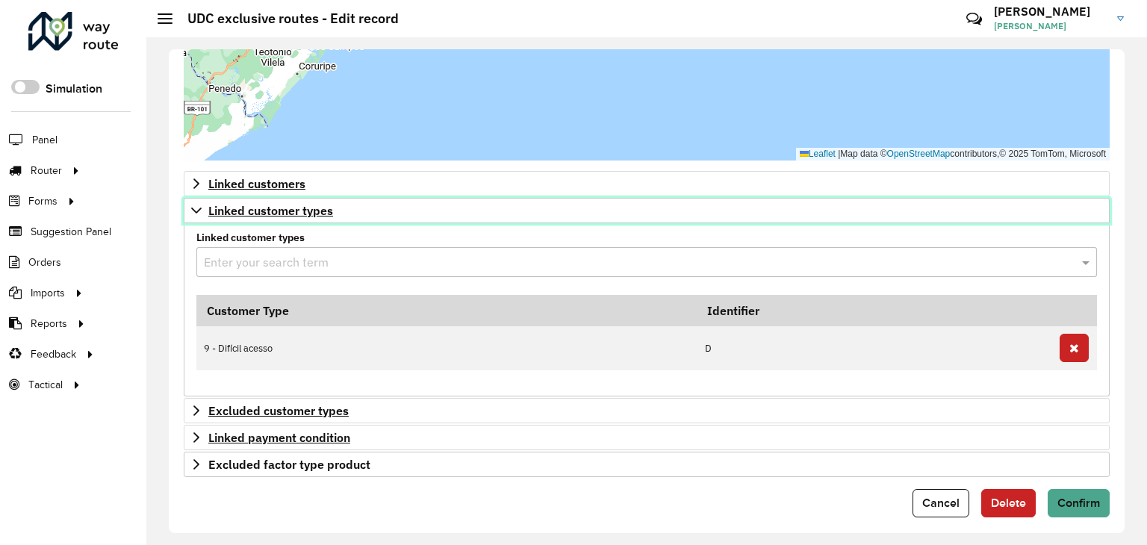
scroll to position [651, 0]
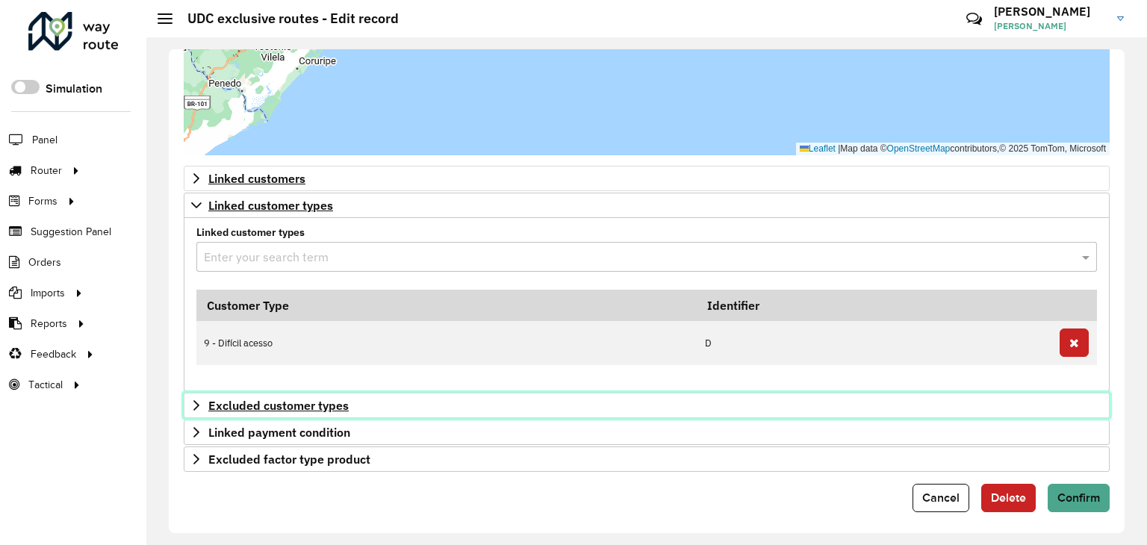
click at [189, 395] on link "Excluded customer types" at bounding box center [647, 405] width 926 height 25
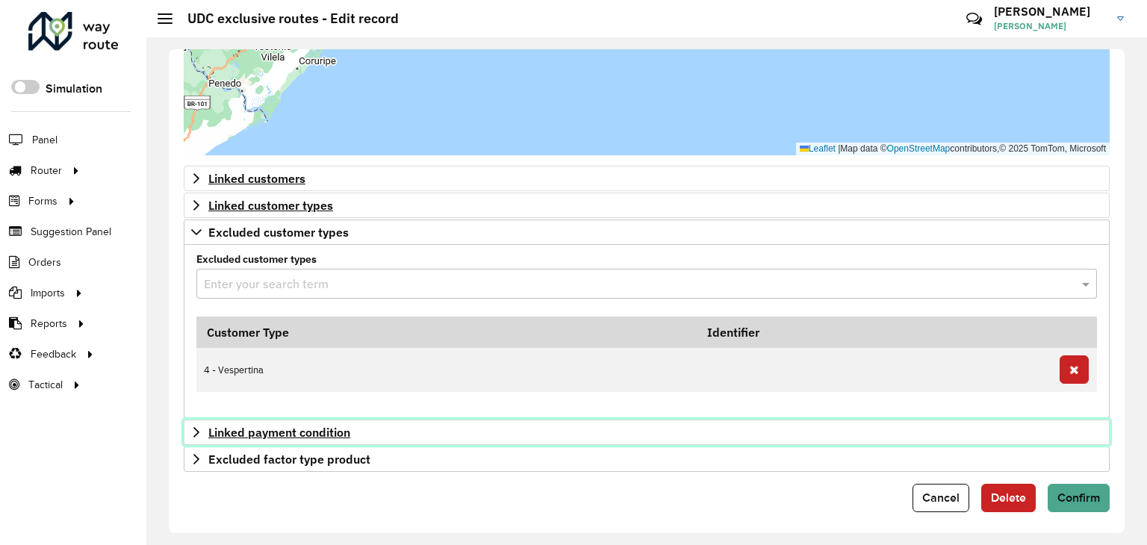
click at [193, 426] on icon at bounding box center [196, 432] width 12 height 12
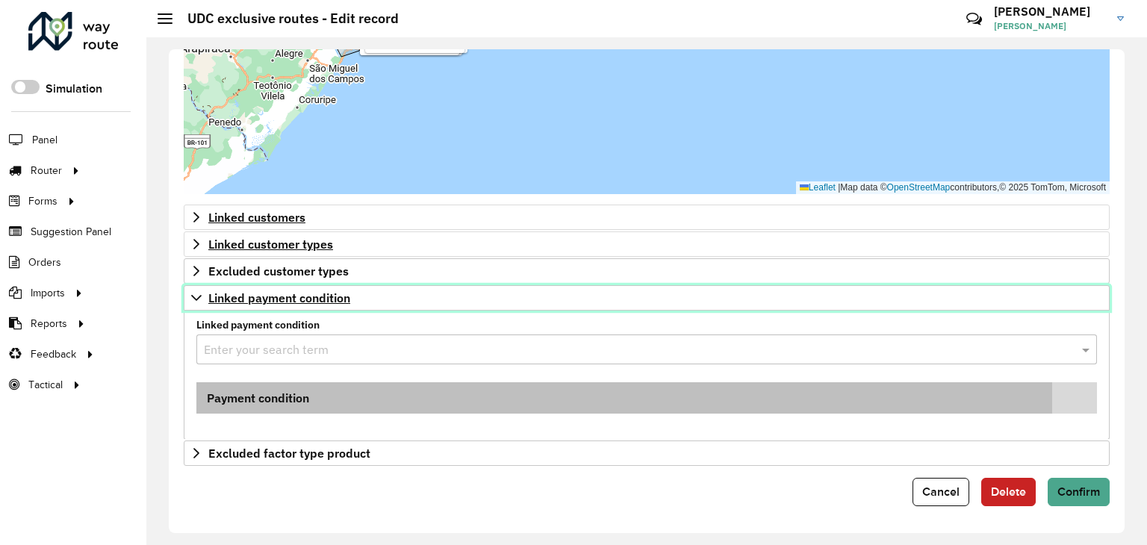
scroll to position [608, 0]
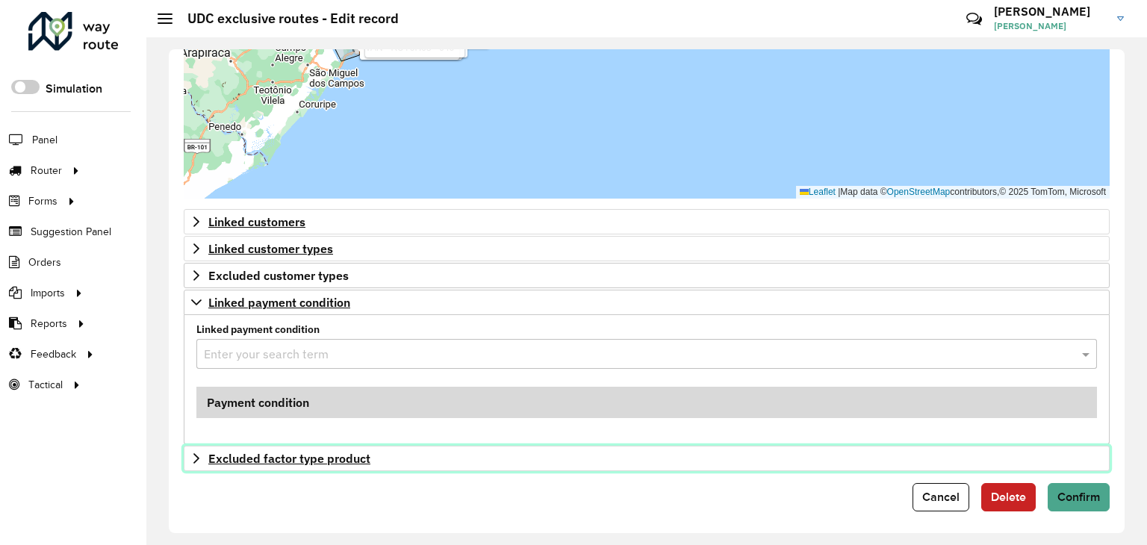
click at [191, 453] on icon at bounding box center [196, 459] width 12 height 12
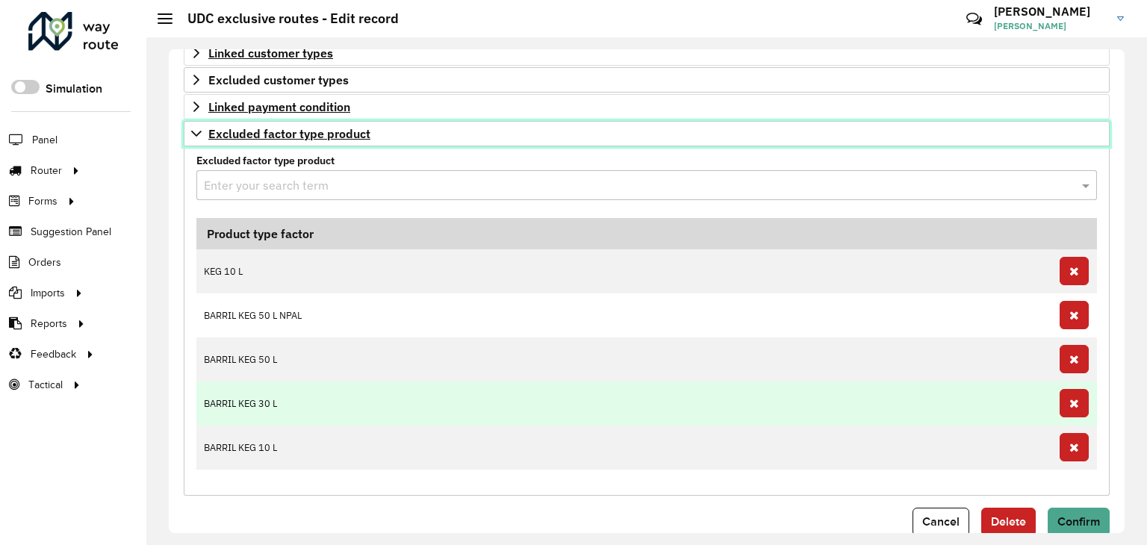
scroll to position [826, 0]
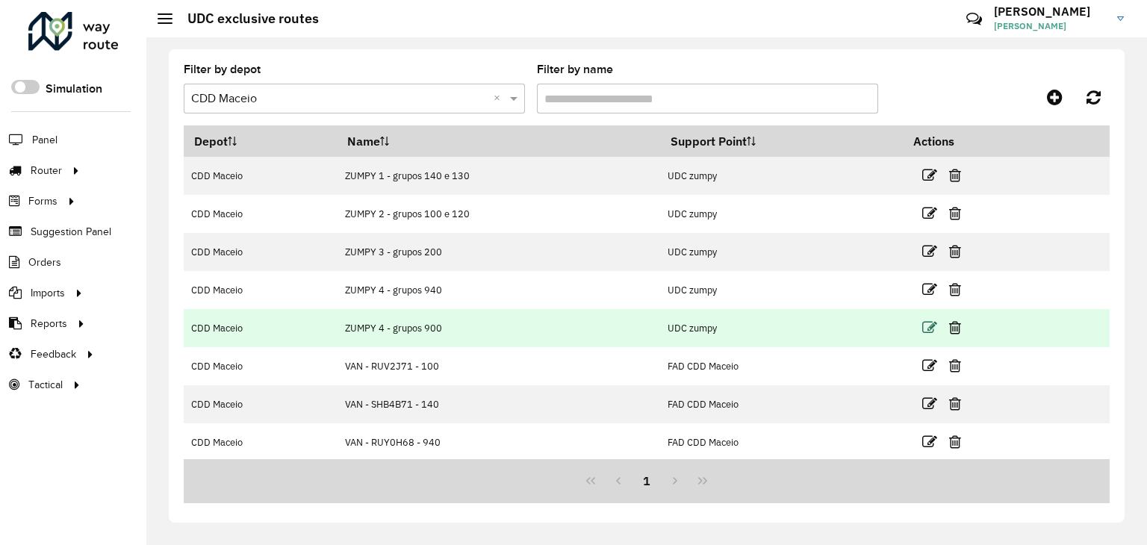
click at [925, 329] on icon at bounding box center [929, 327] width 15 height 15
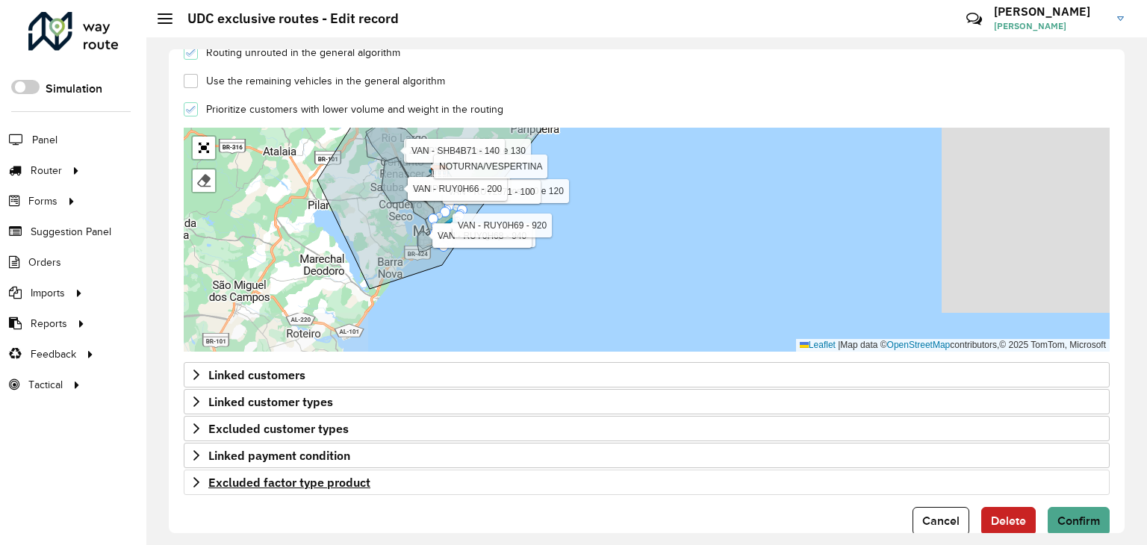
scroll to position [479, 0]
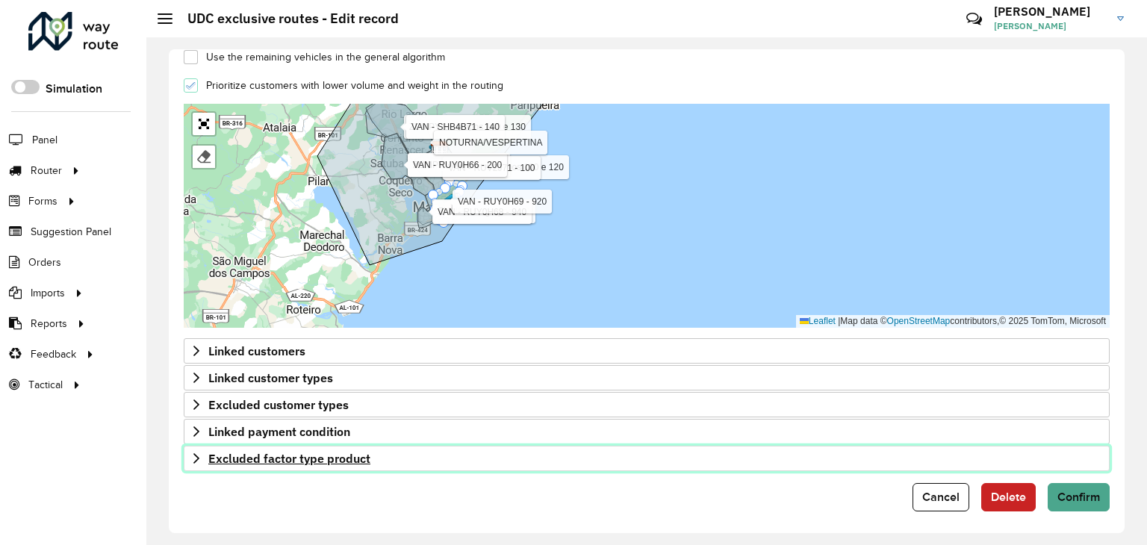
click at [196, 453] on icon at bounding box center [196, 459] width 12 height 12
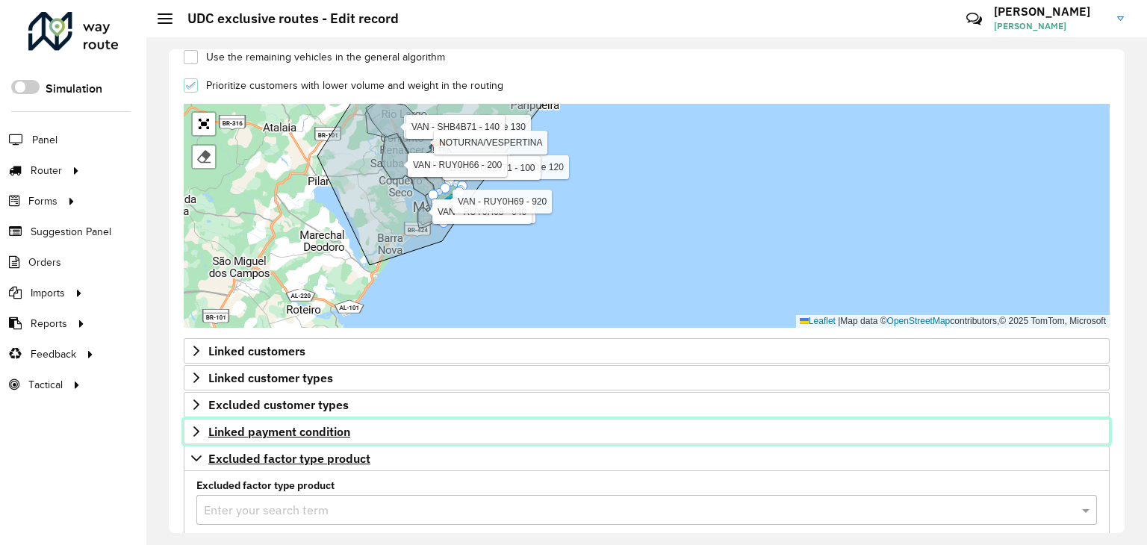
click at [196, 427] on icon at bounding box center [196, 432] width 12 height 12
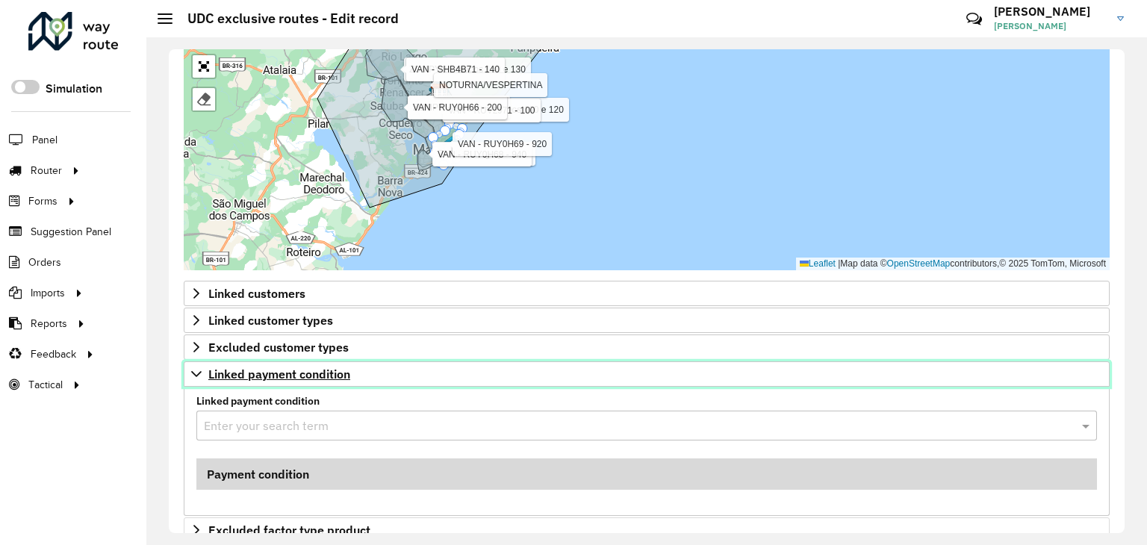
scroll to position [608, 0]
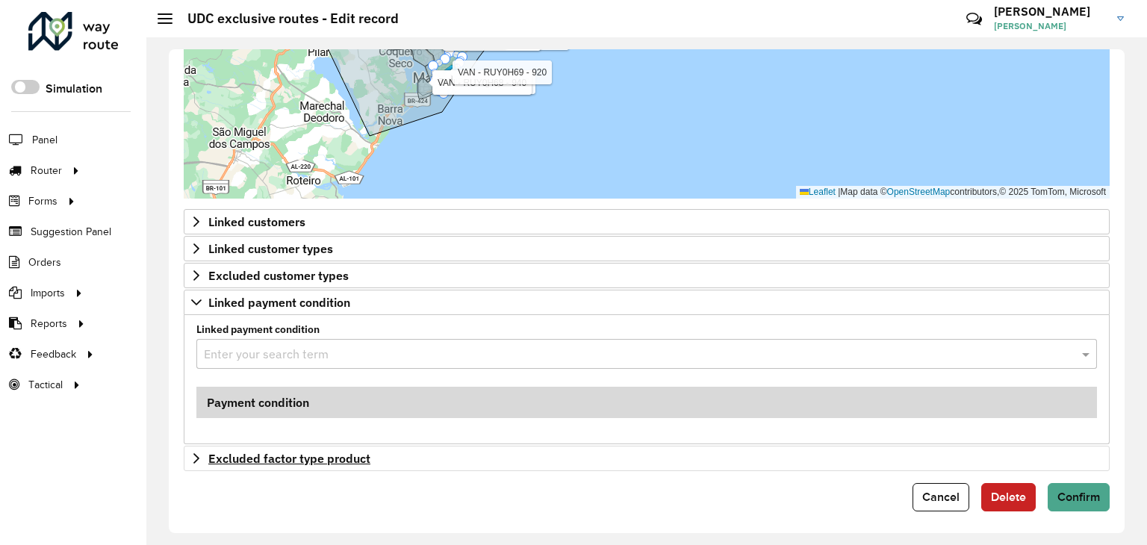
click at [188, 440] on div "Linked customers Linked customers Enter your search term Customer Business code…" at bounding box center [647, 340] width 926 height 262
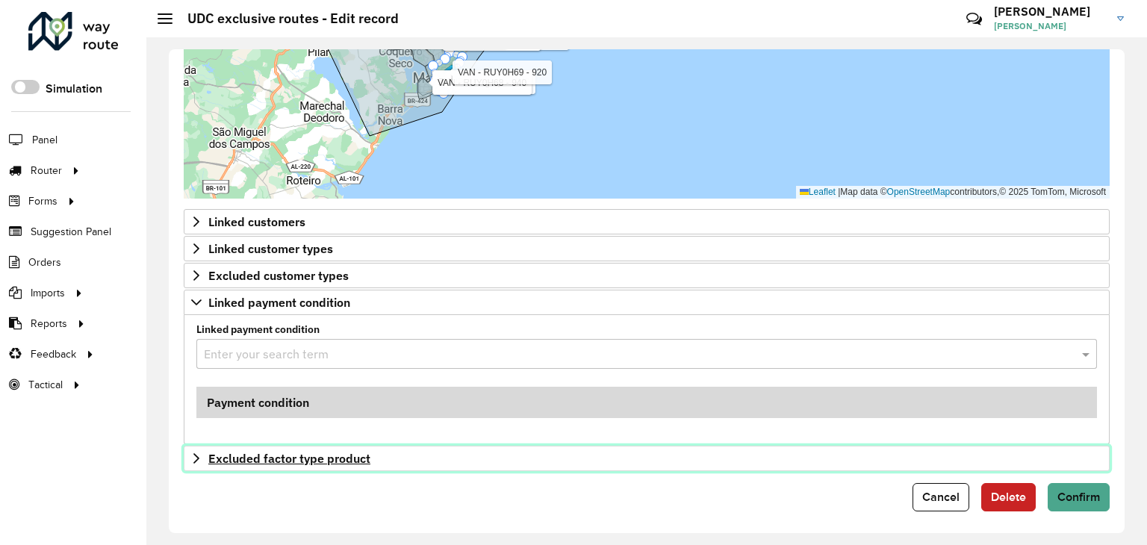
click at [191, 453] on icon at bounding box center [196, 459] width 12 height 12
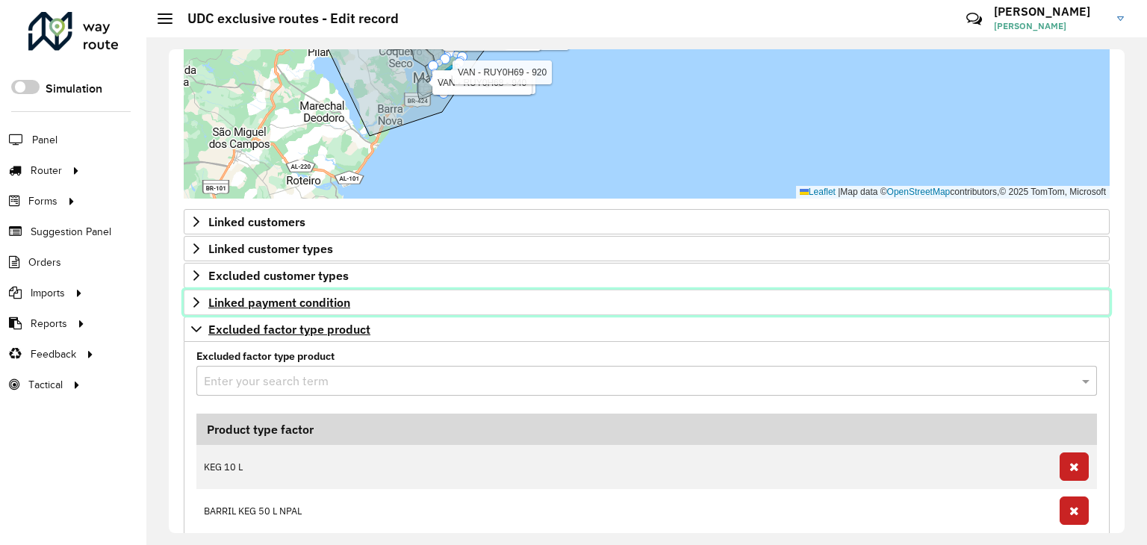
click at [196, 297] on icon at bounding box center [196, 302] width 6 height 10
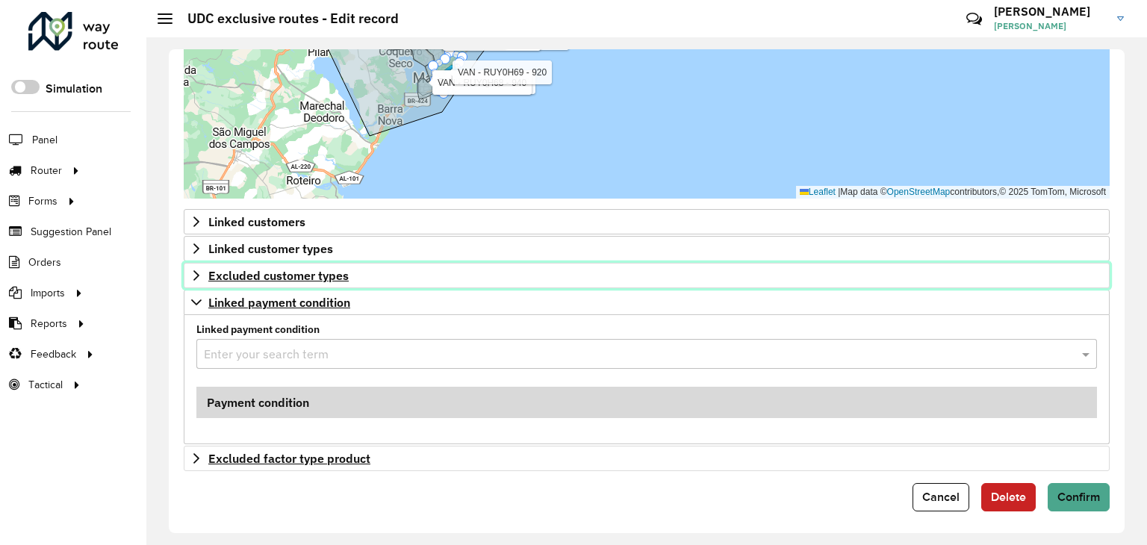
click at [194, 271] on icon at bounding box center [196, 276] width 12 height 12
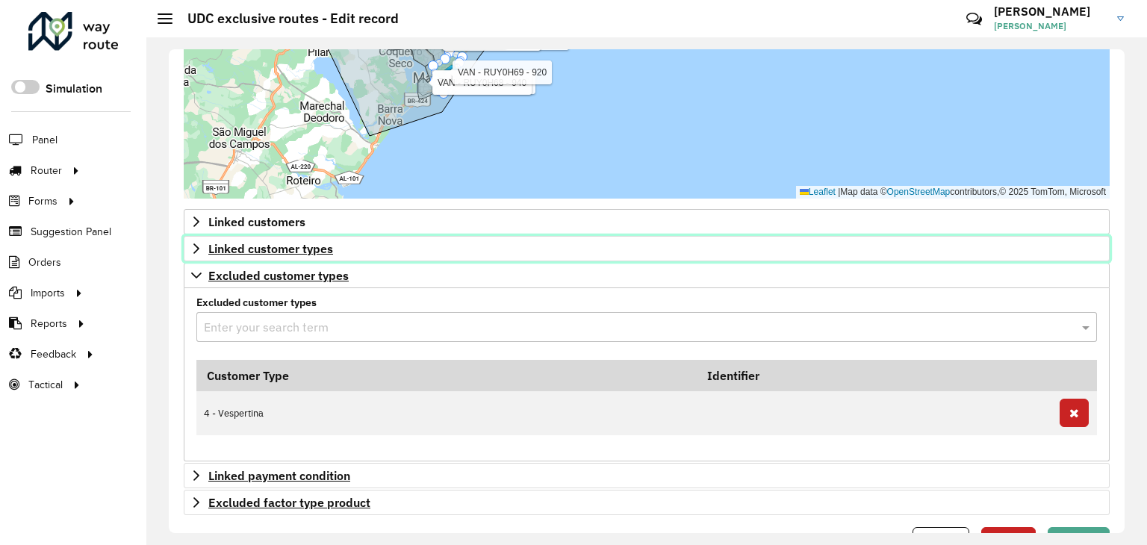
click at [195, 249] on icon at bounding box center [196, 249] width 12 height 12
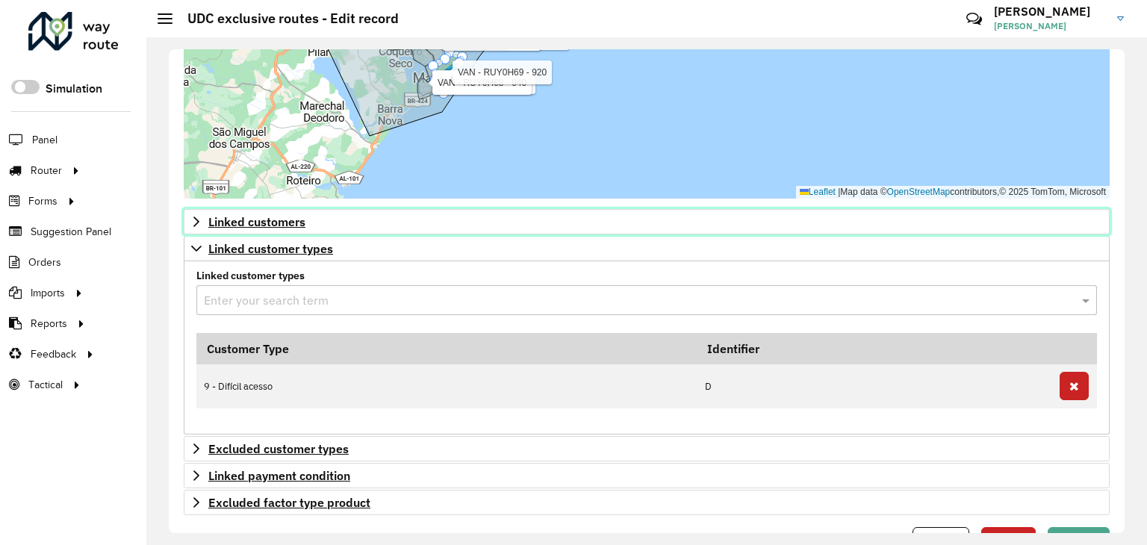
click at [197, 222] on icon at bounding box center [196, 222] width 12 height 12
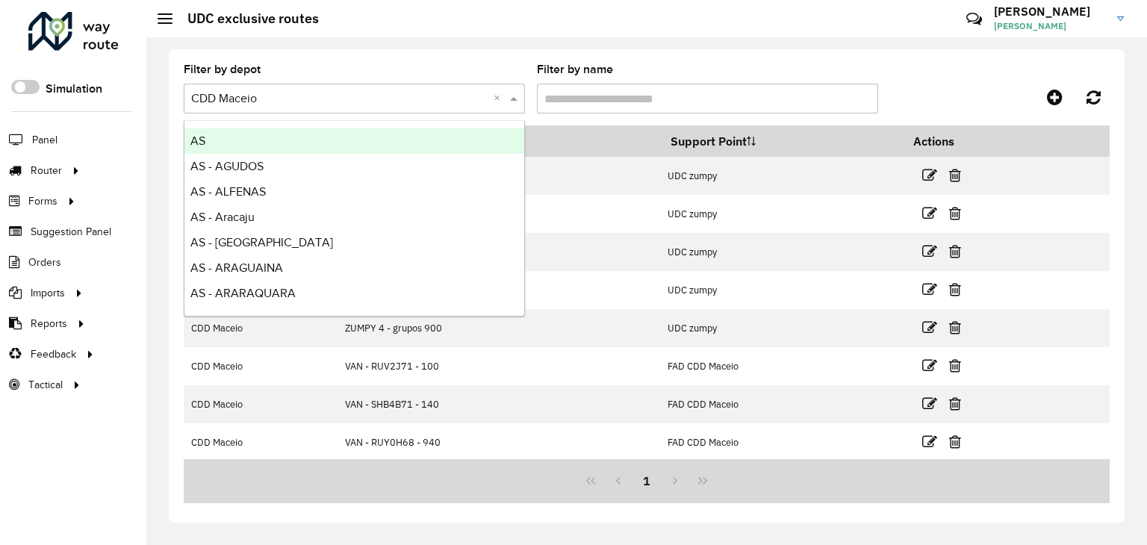
click at [281, 99] on input "text" at bounding box center [339, 99] width 297 height 18
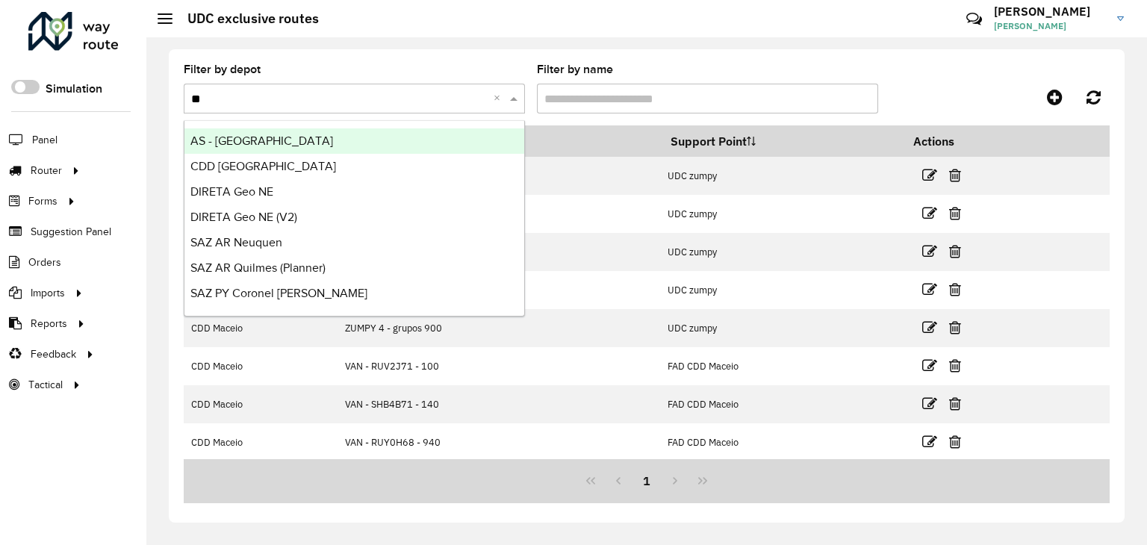
type input "*"
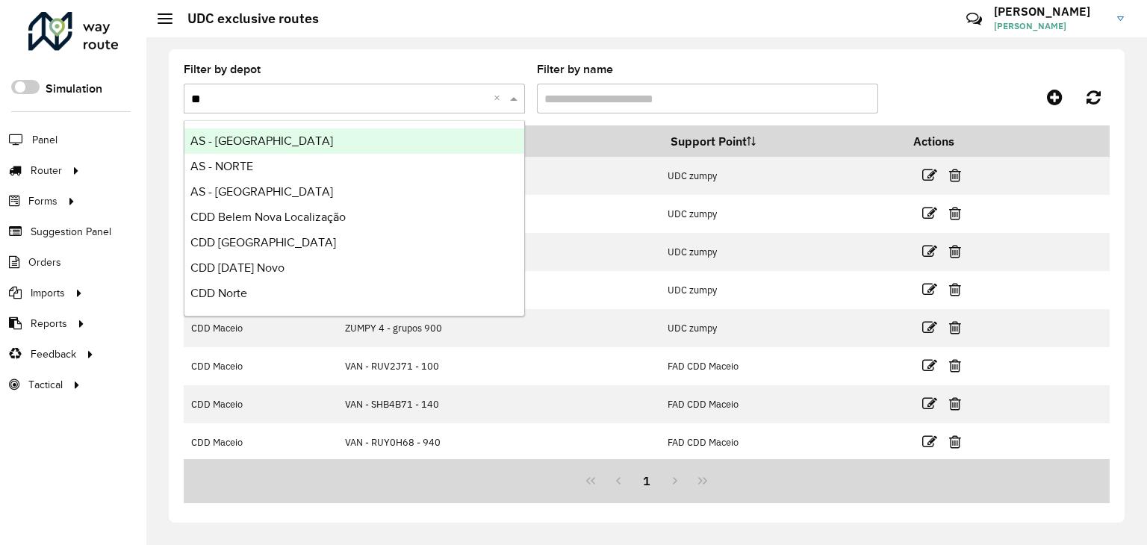
type input "*"
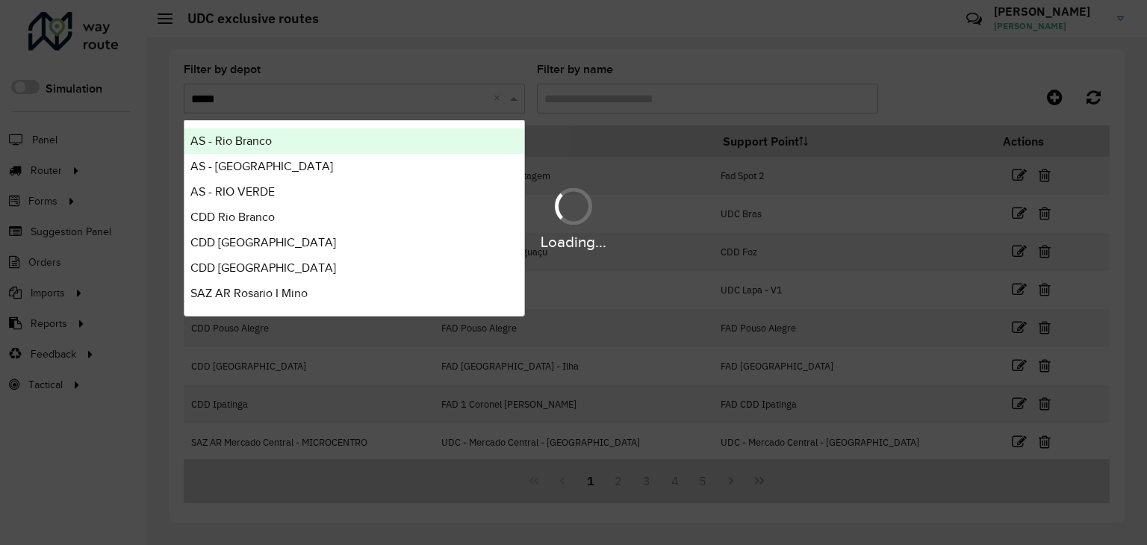
type input "******"
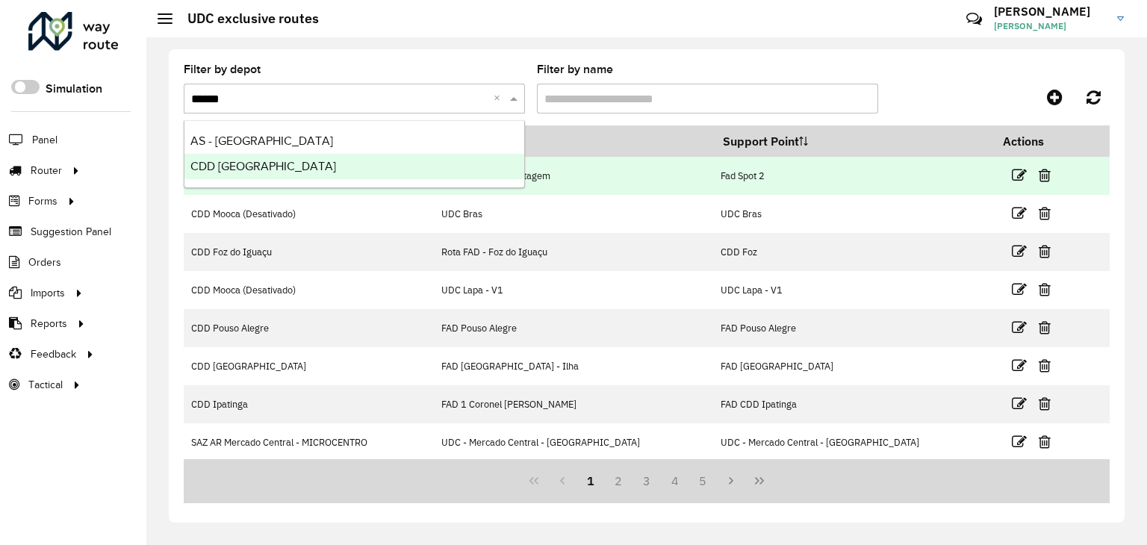
click at [242, 162] on span "CDD [GEOGRAPHIC_DATA]" at bounding box center [263, 166] width 146 height 13
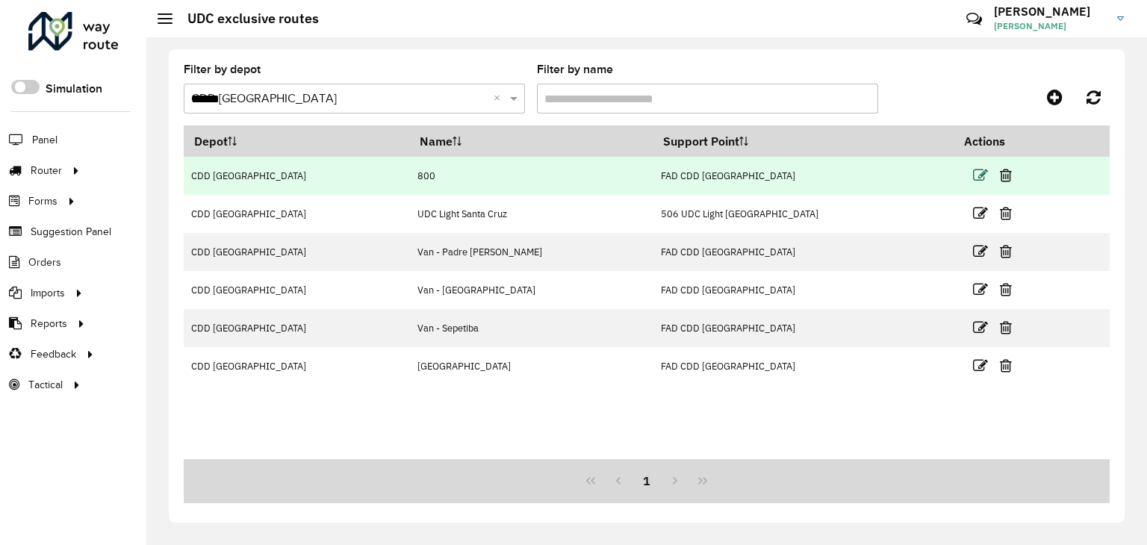
click at [973, 168] on icon at bounding box center [980, 175] width 15 height 15
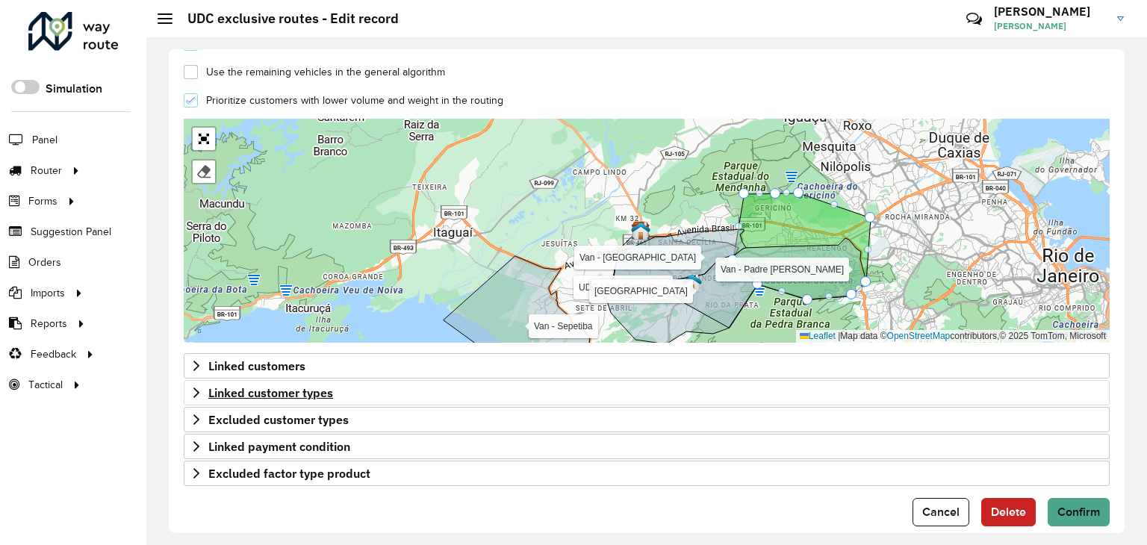
scroll to position [479, 0]
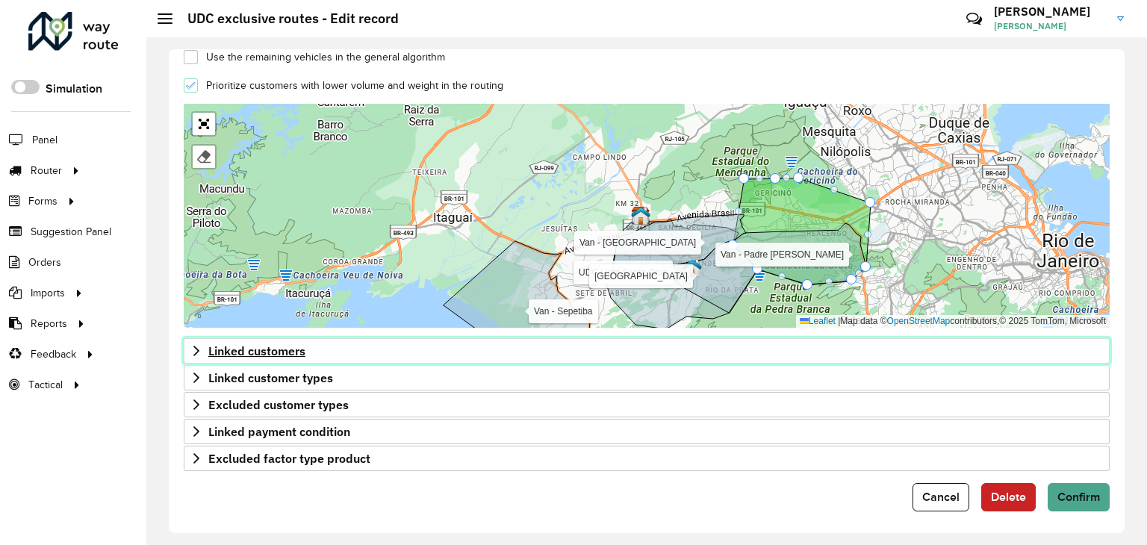
click at [192, 345] on icon at bounding box center [196, 351] width 12 height 12
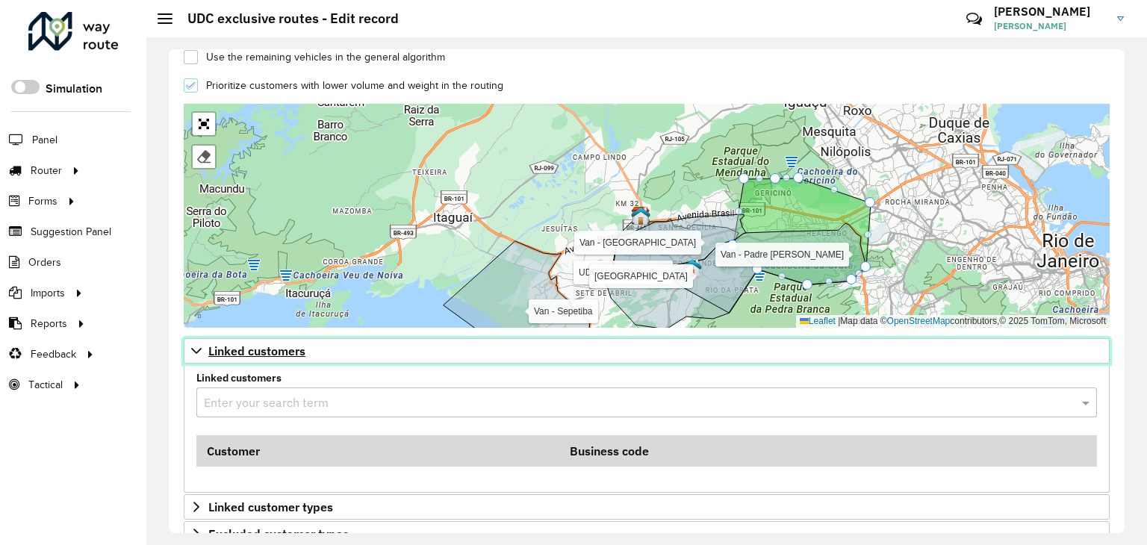
click at [192, 348] on icon at bounding box center [196, 351] width 10 height 6
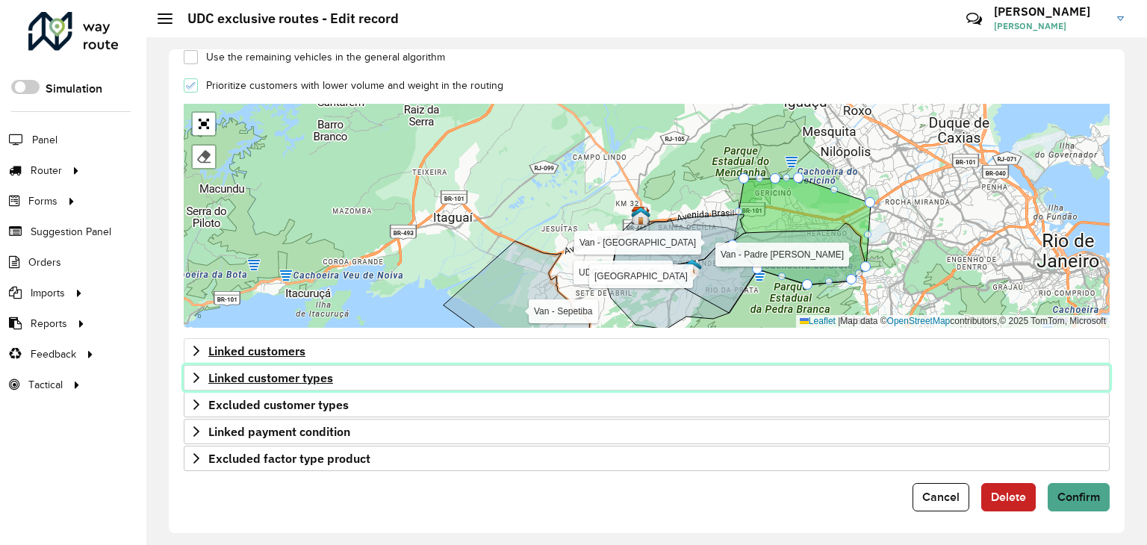
click at [190, 373] on icon at bounding box center [196, 378] width 12 height 12
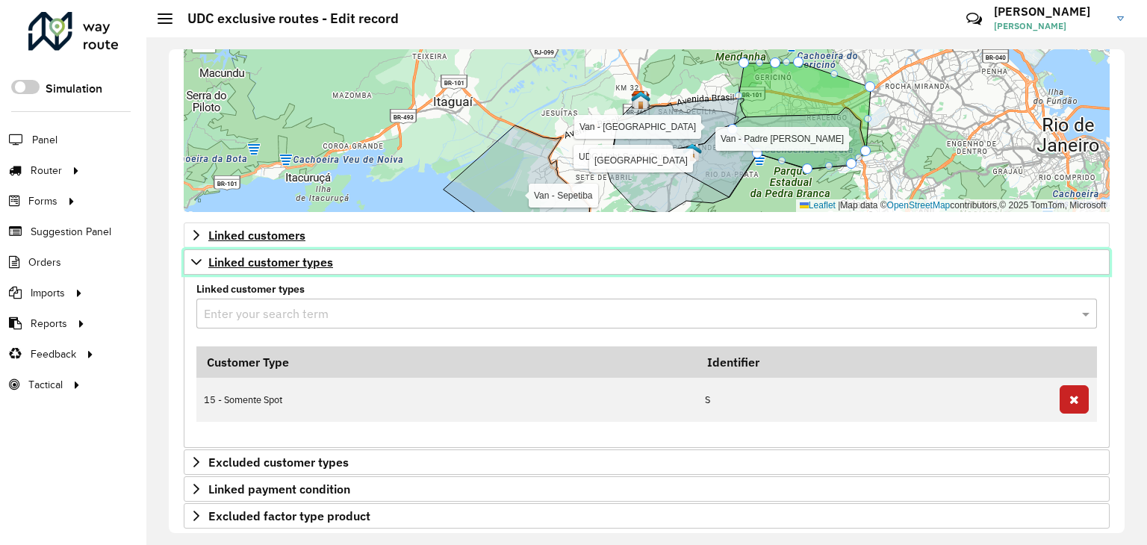
scroll to position [628, 0]
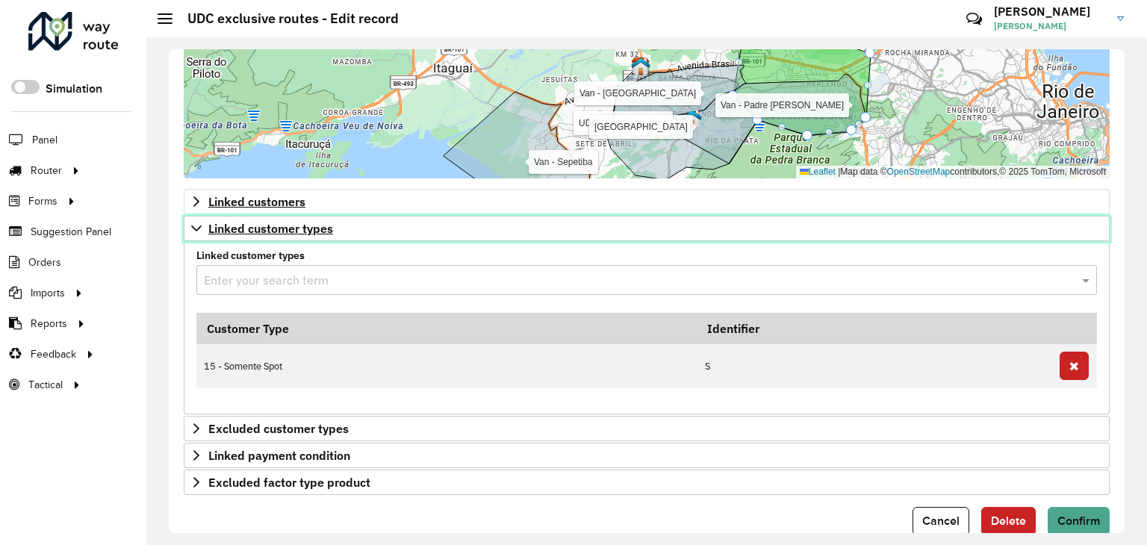
click at [197, 223] on icon at bounding box center [196, 229] width 12 height 12
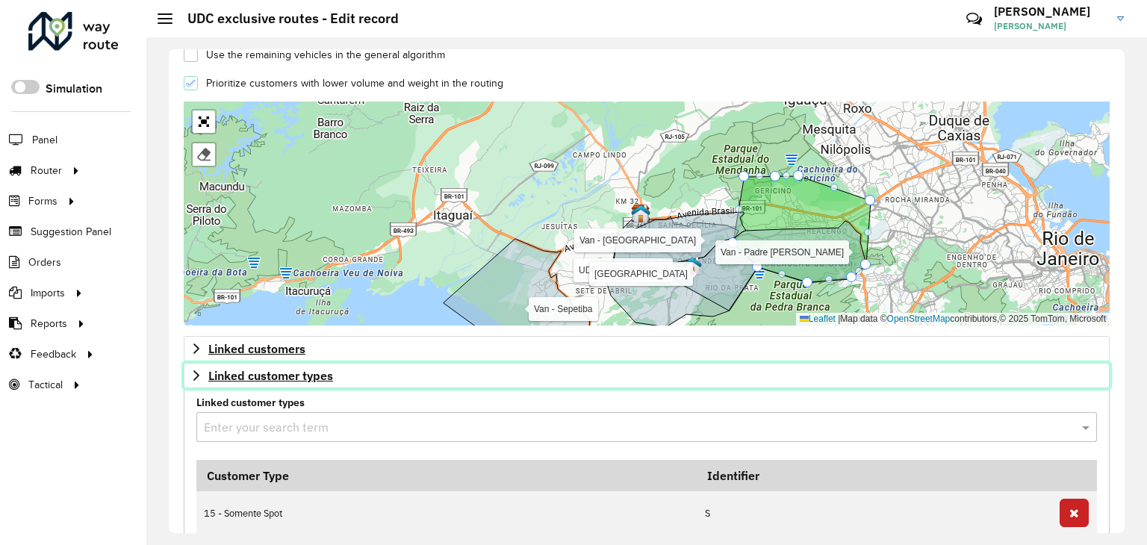
scroll to position [479, 0]
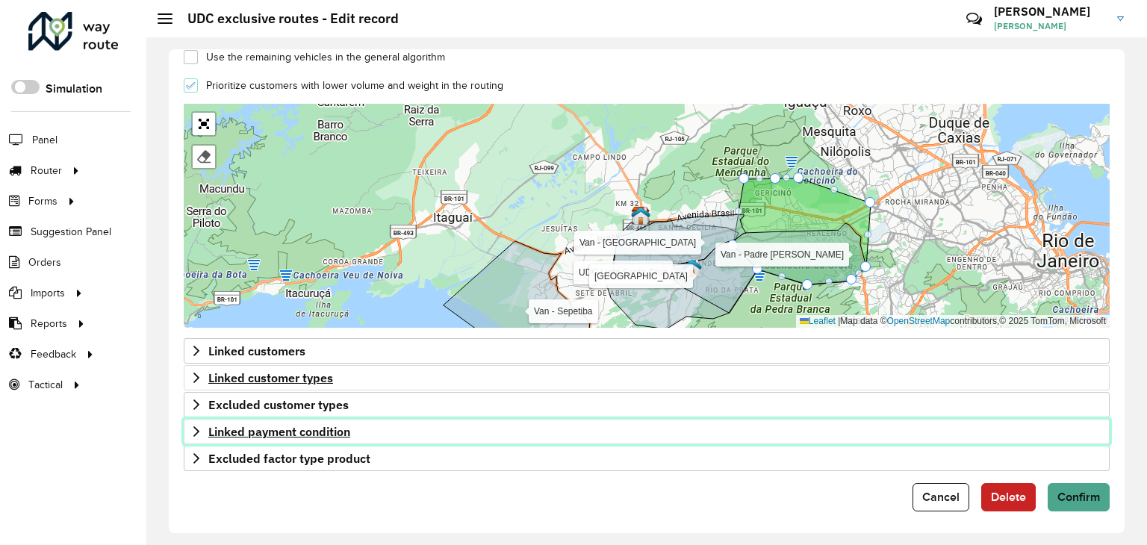
click at [188, 429] on link "Linked payment condition" at bounding box center [647, 431] width 926 height 25
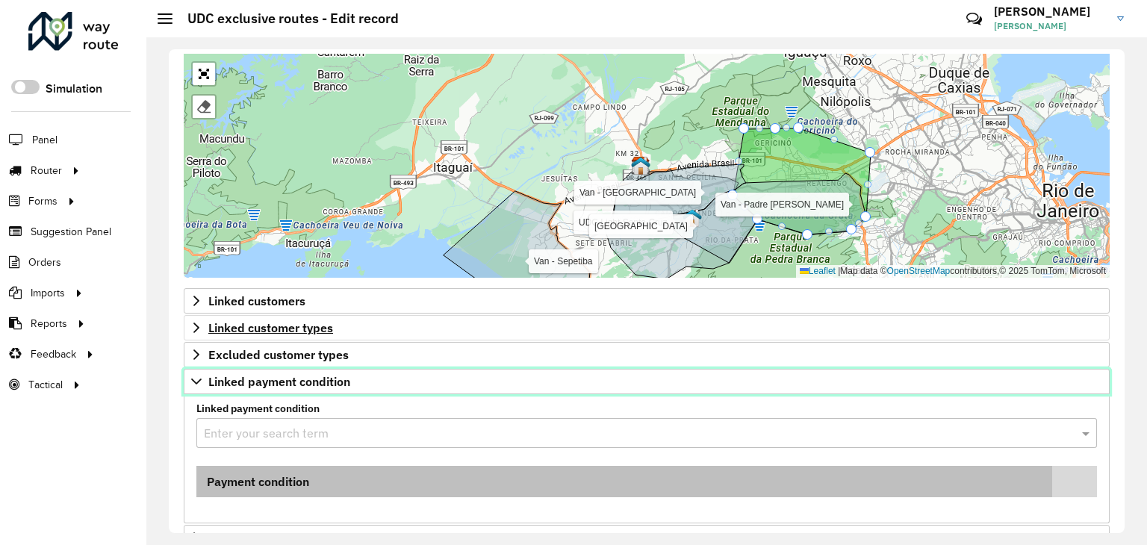
scroll to position [608, 0]
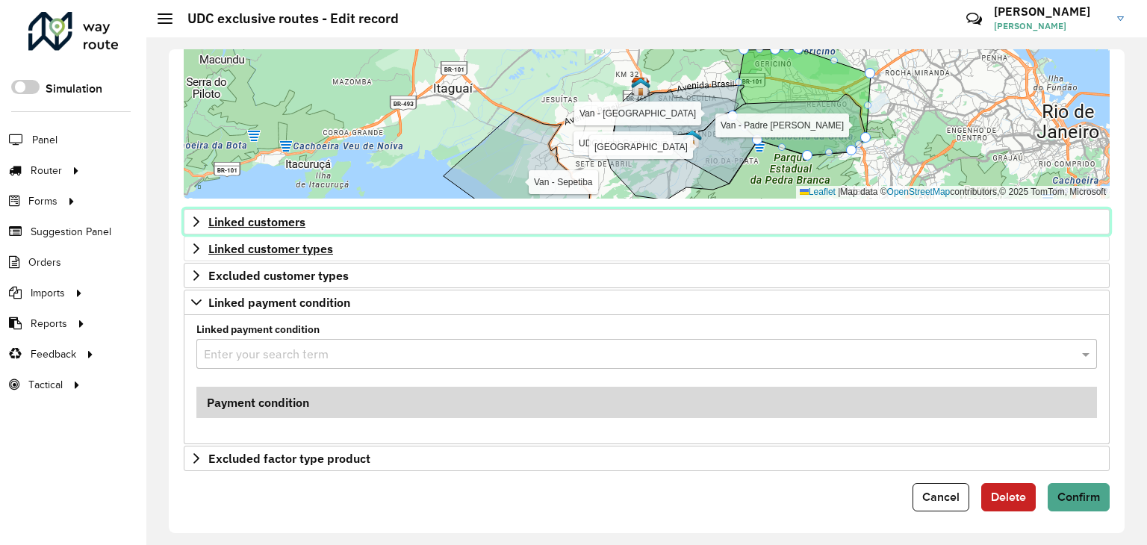
click at [191, 221] on icon at bounding box center [196, 222] width 12 height 12
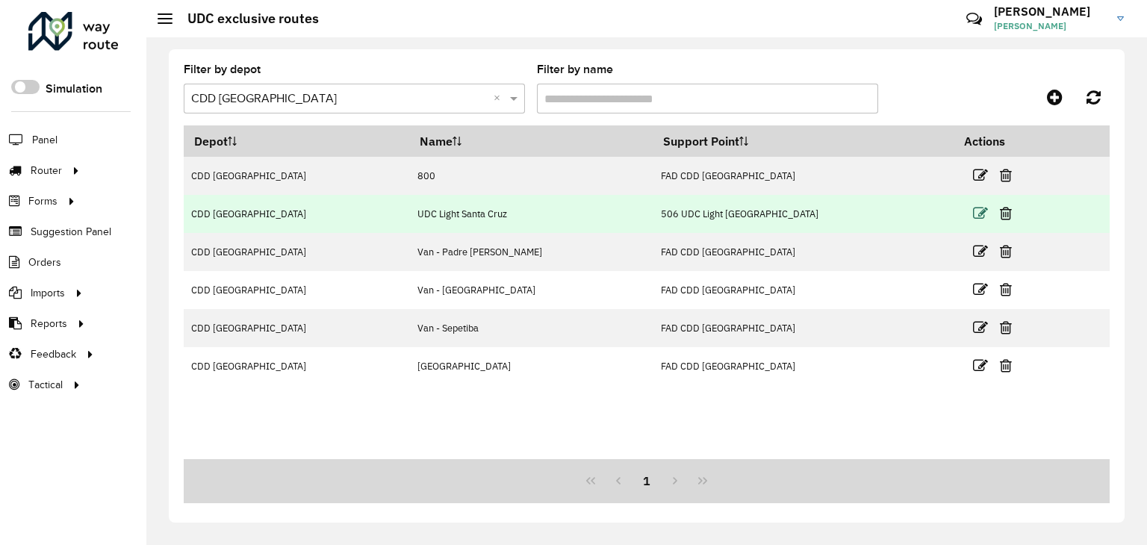
click at [973, 213] on icon at bounding box center [980, 213] width 15 height 15
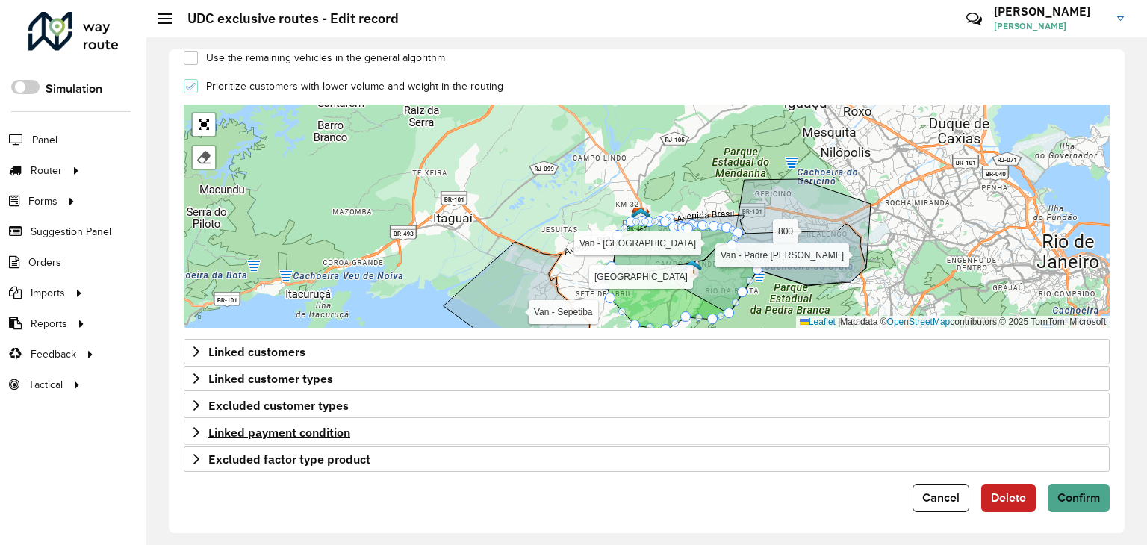
scroll to position [479, 0]
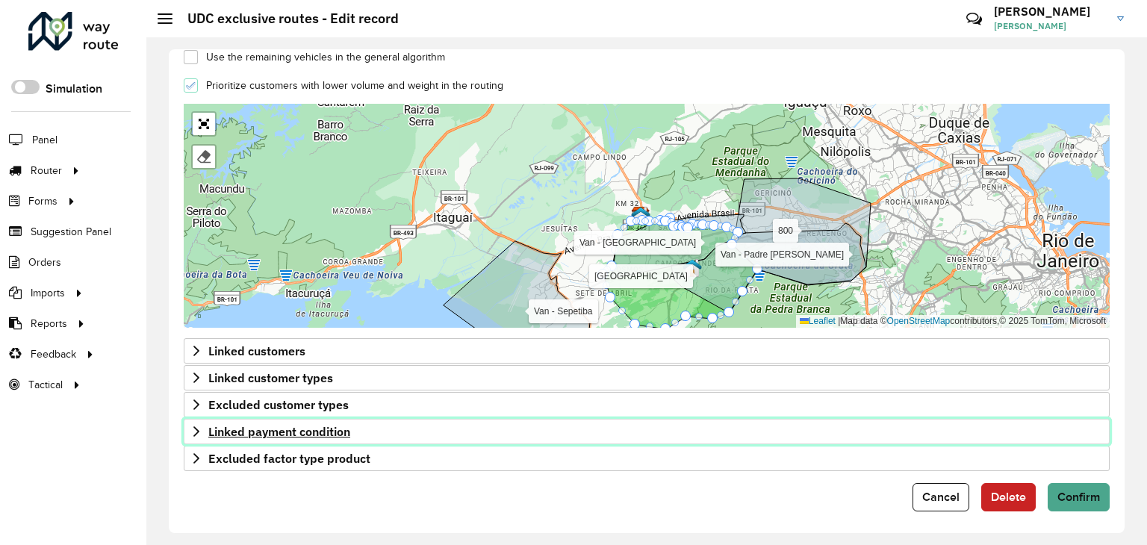
click at [197, 419] on link "Linked payment condition" at bounding box center [647, 431] width 926 height 25
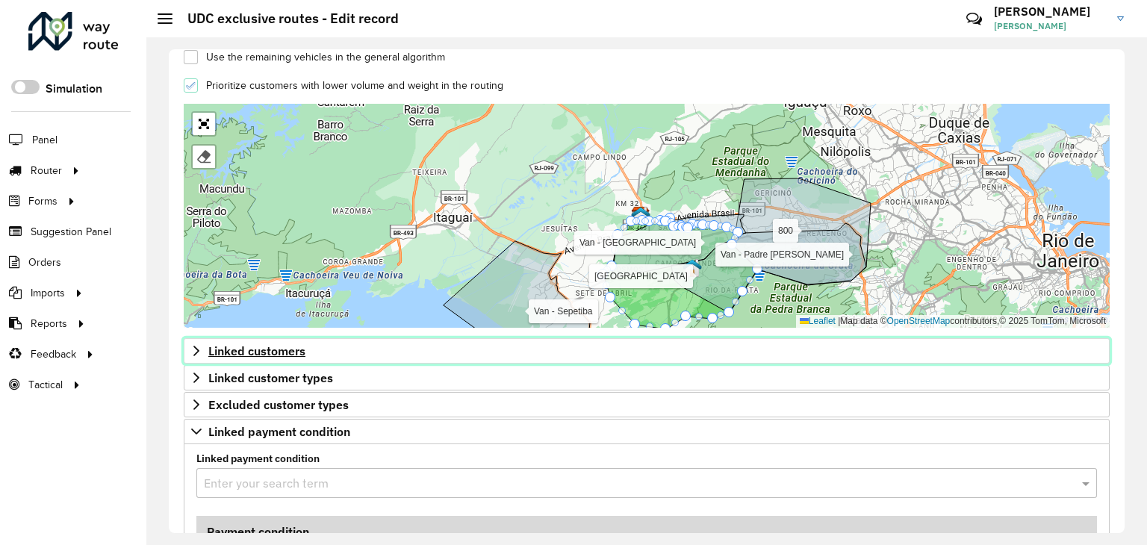
click at [193, 345] on icon at bounding box center [196, 351] width 12 height 12
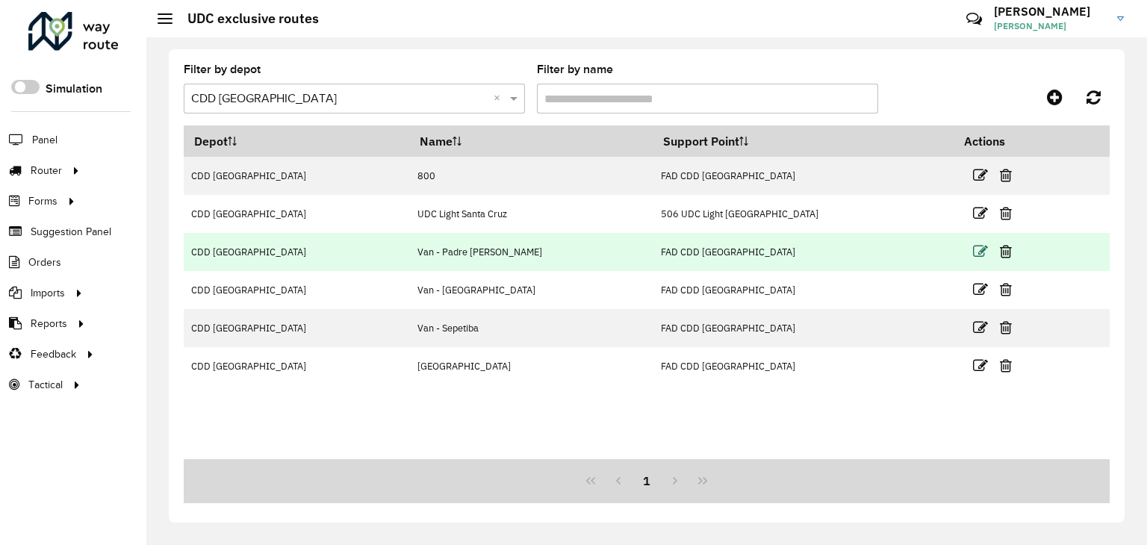
click at [973, 254] on icon at bounding box center [980, 251] width 15 height 15
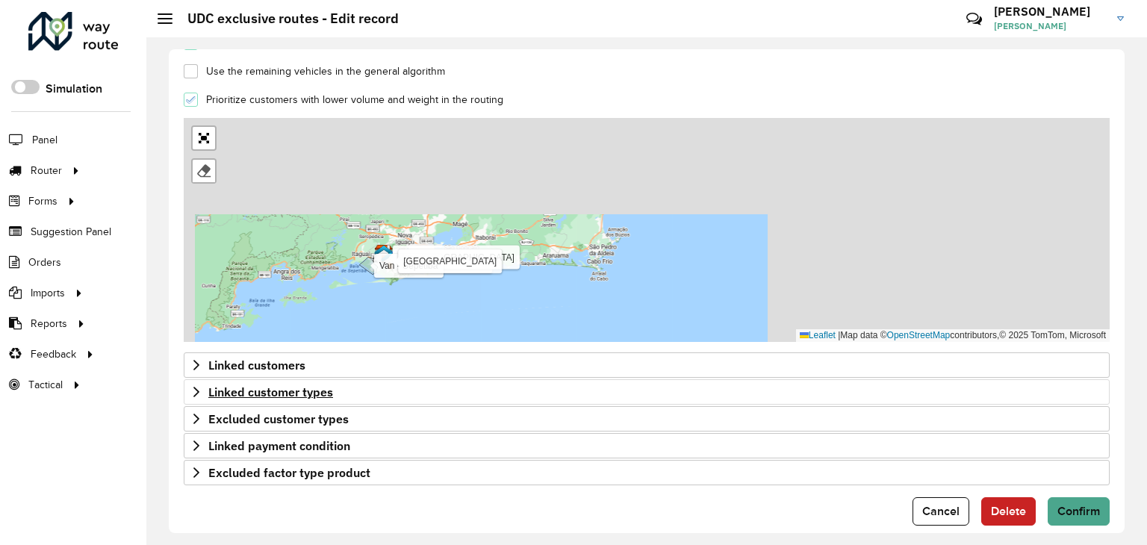
scroll to position [479, 0]
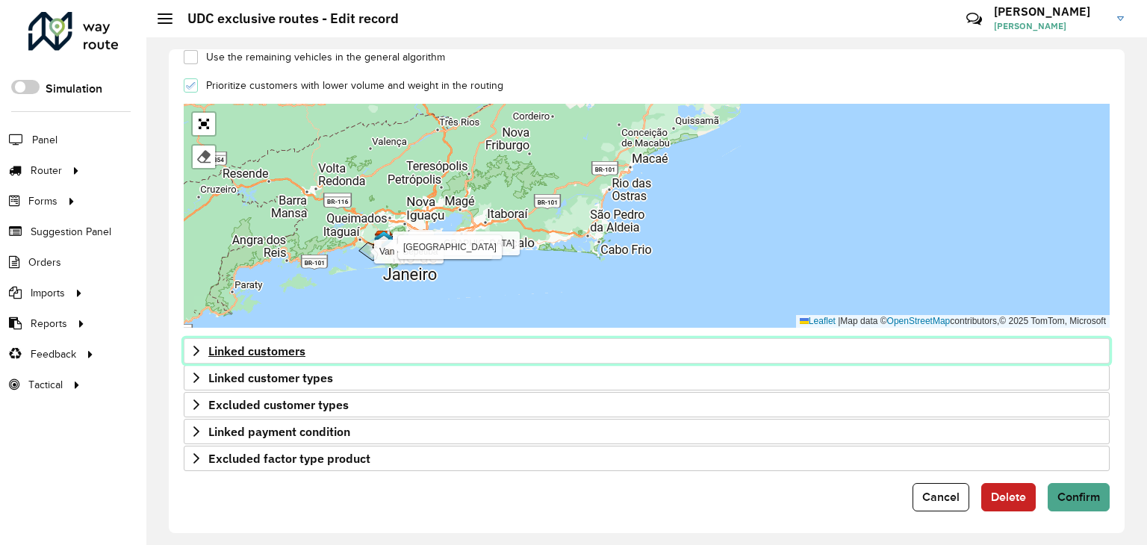
click at [188, 344] on link "Linked customers" at bounding box center [647, 350] width 926 height 25
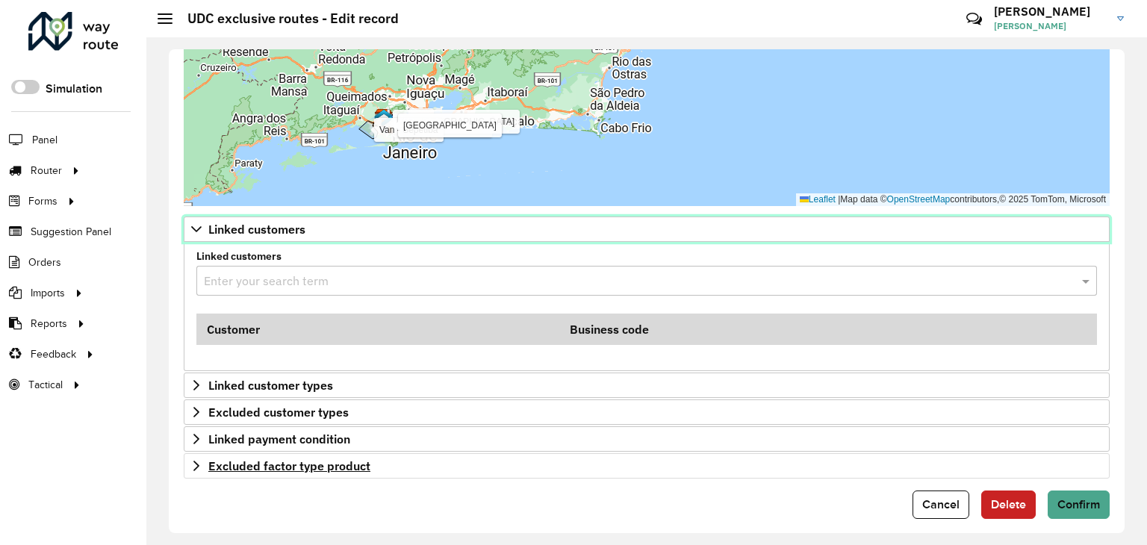
scroll to position [608, 0]
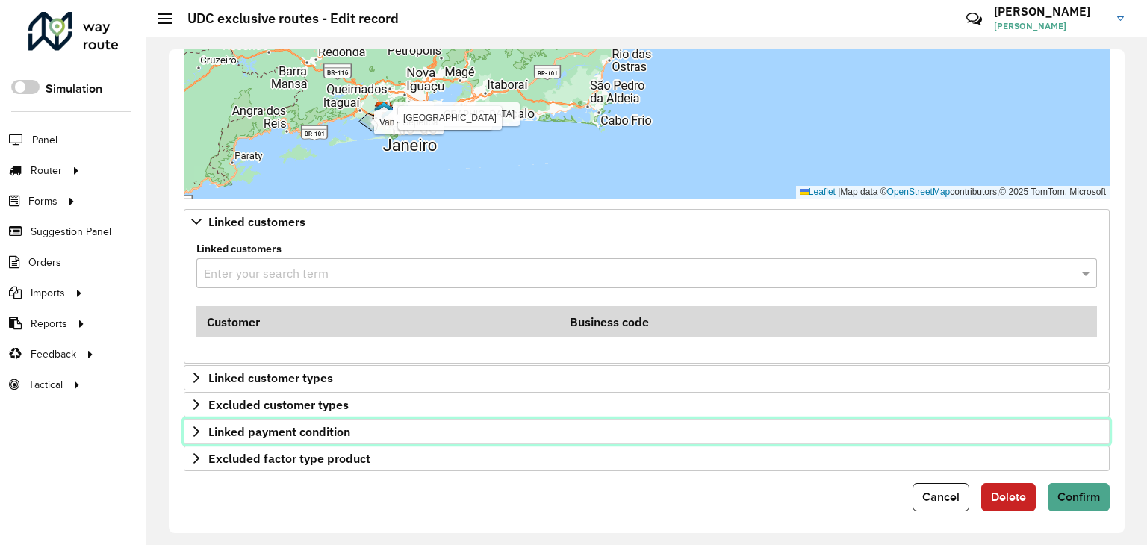
click at [195, 429] on icon at bounding box center [196, 431] width 6 height 10
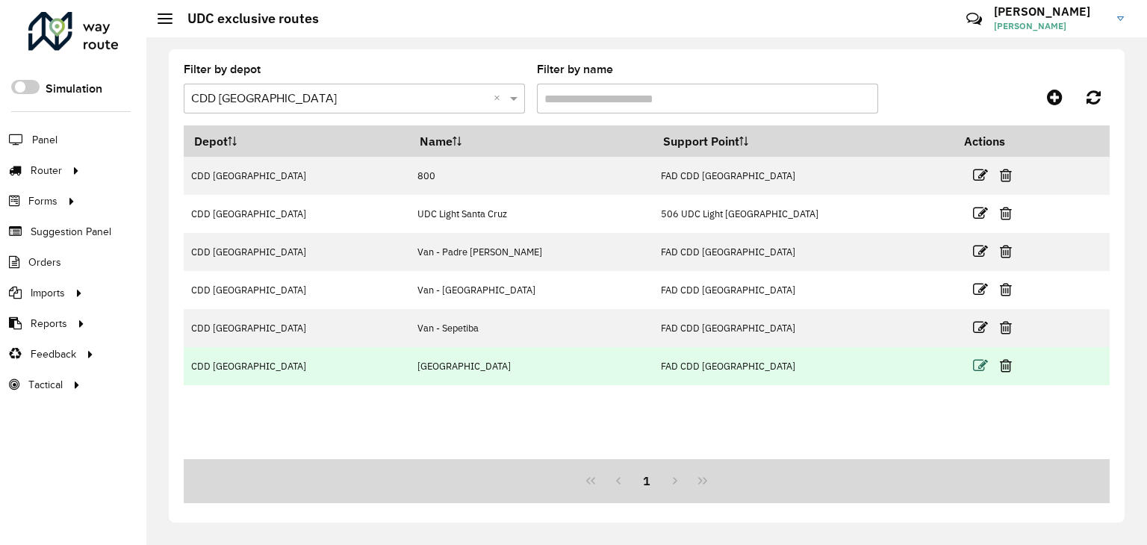
click at [973, 362] on icon at bounding box center [980, 366] width 15 height 15
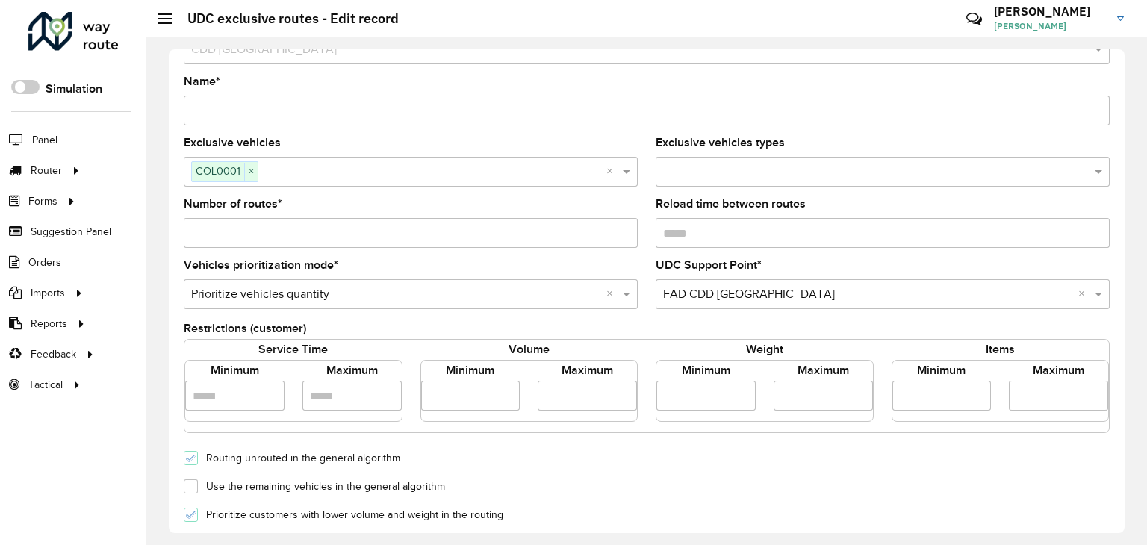
scroll to position [75, 0]
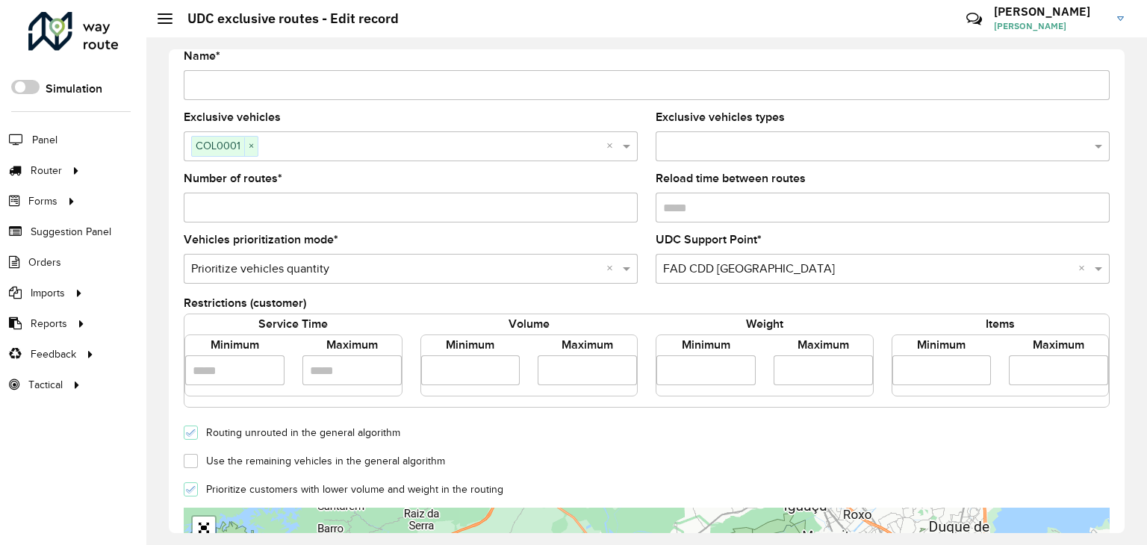
drag, startPoint x: 384, startPoint y: 497, endPoint x: 860, endPoint y: 454, distance: 478.4
click at [866, 457] on div "Use the remaining vehicles in the general algorithm" at bounding box center [647, 460] width 944 height 18
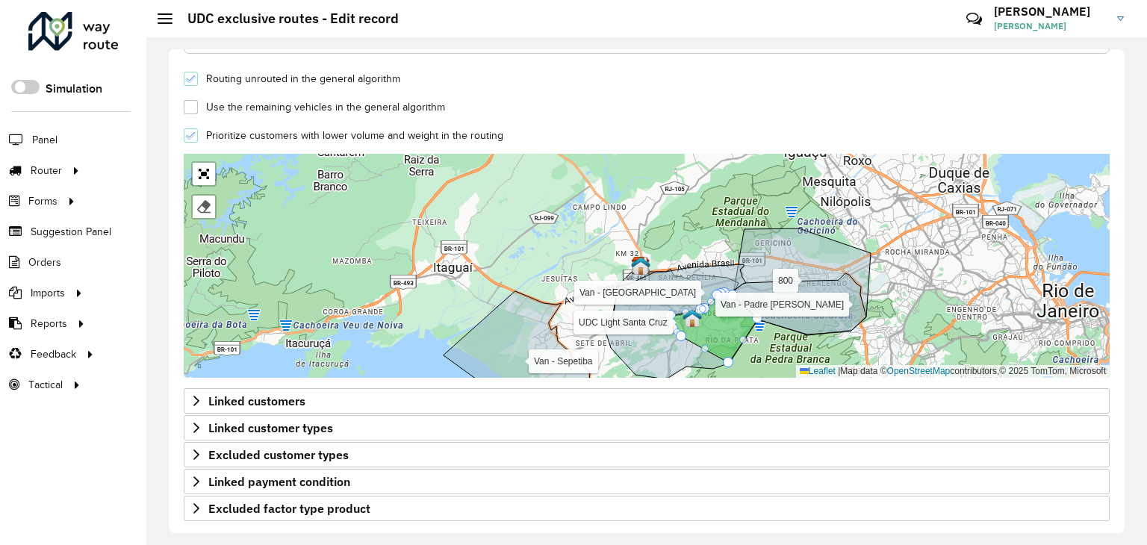
scroll to position [479, 0]
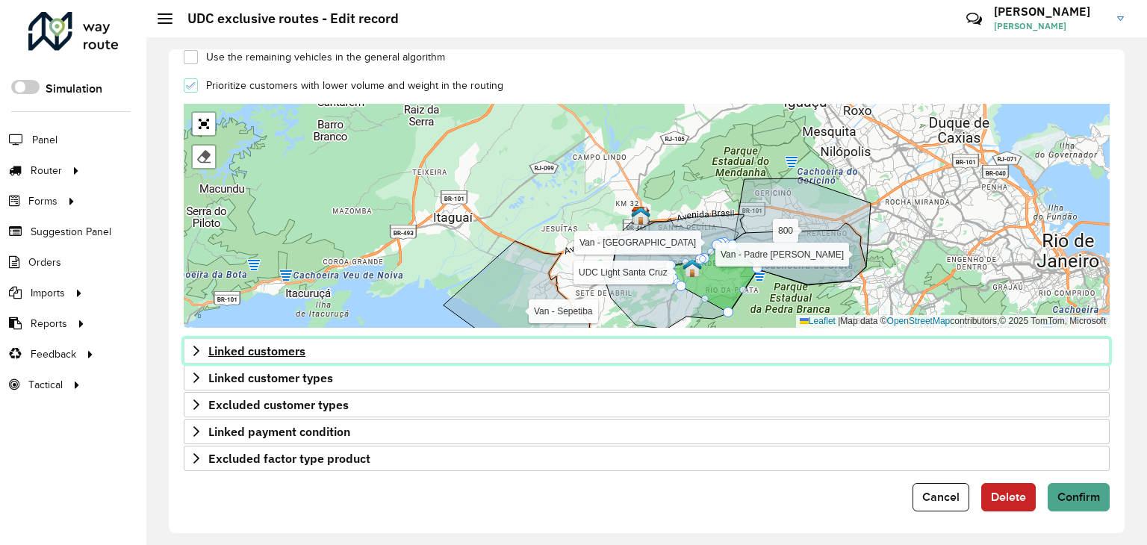
click at [190, 345] on icon at bounding box center [196, 351] width 12 height 12
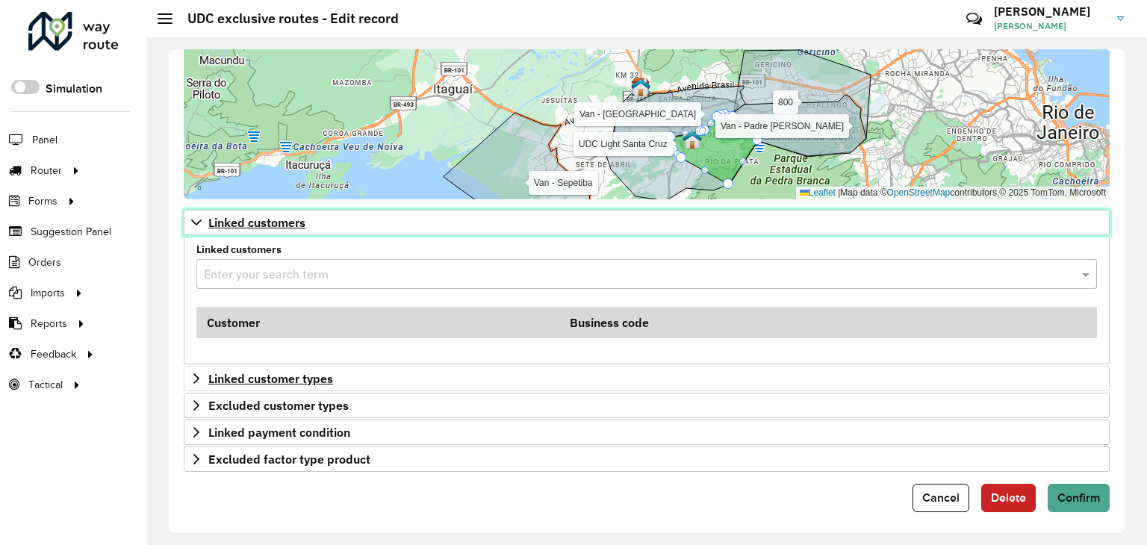
scroll to position [608, 0]
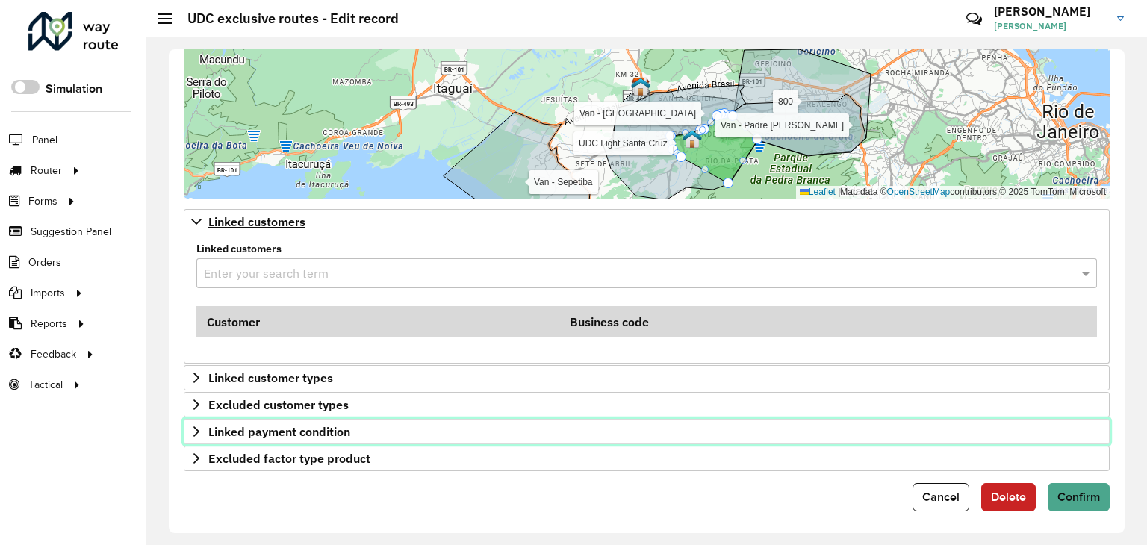
click at [190, 426] on icon at bounding box center [196, 432] width 12 height 12
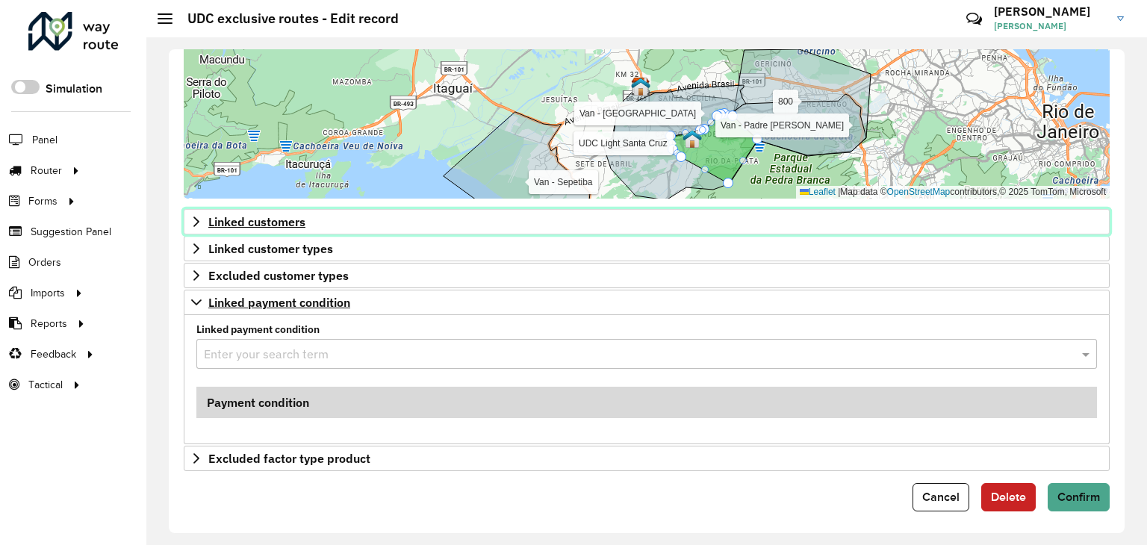
click at [198, 222] on icon at bounding box center [196, 222] width 12 height 12
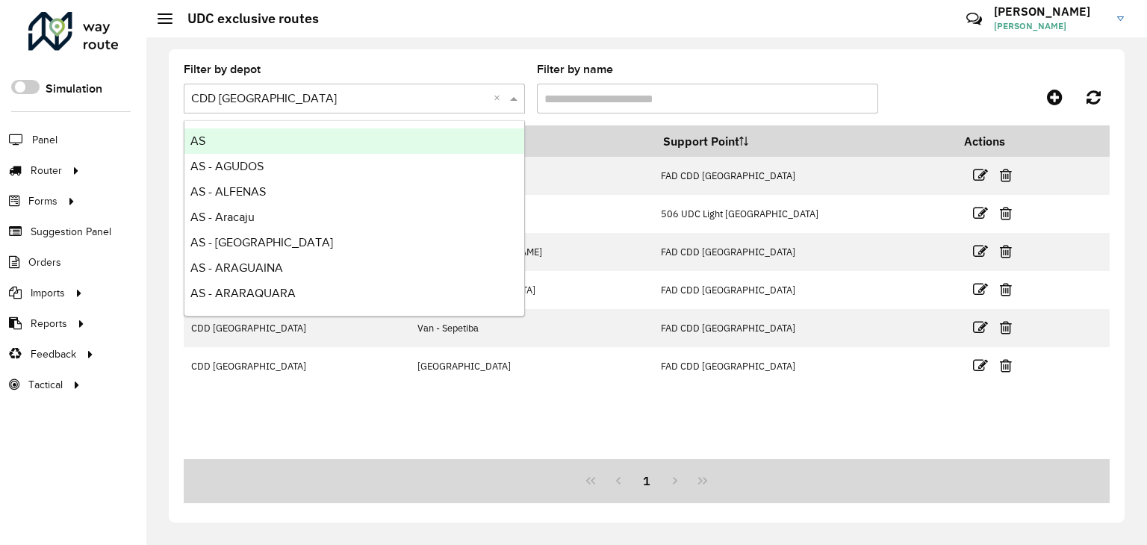
click at [350, 93] on input "text" at bounding box center [339, 99] width 297 height 18
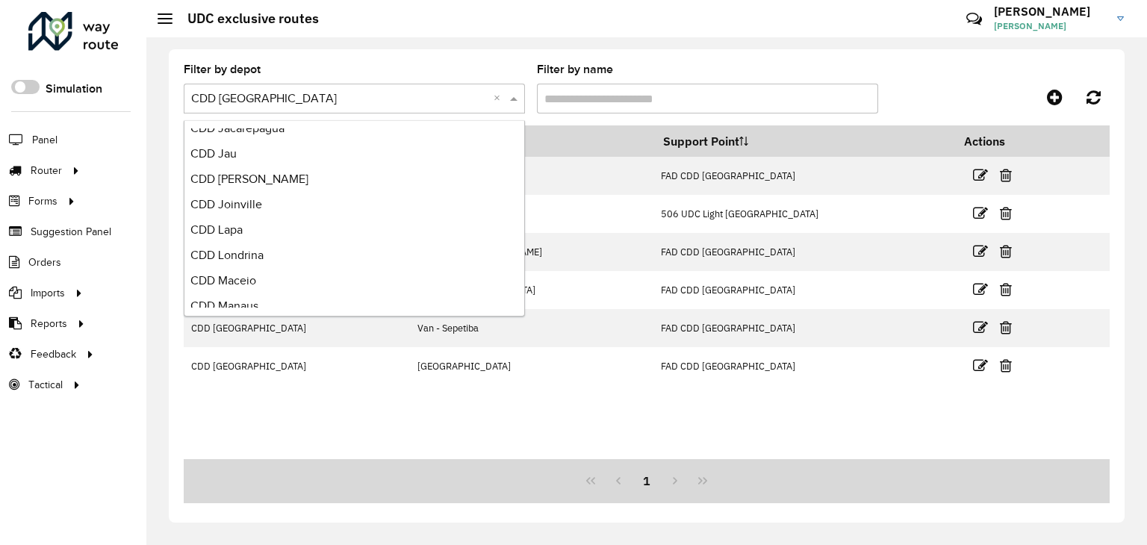
scroll to position [3590, 0]
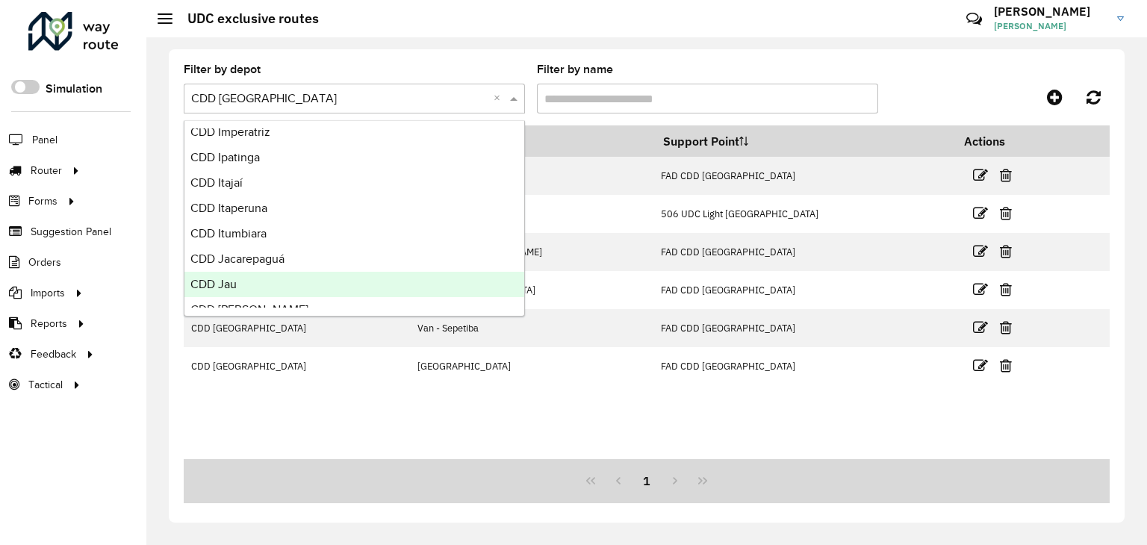
click at [360, 282] on div "CDD Jau" at bounding box center [354, 284] width 340 height 25
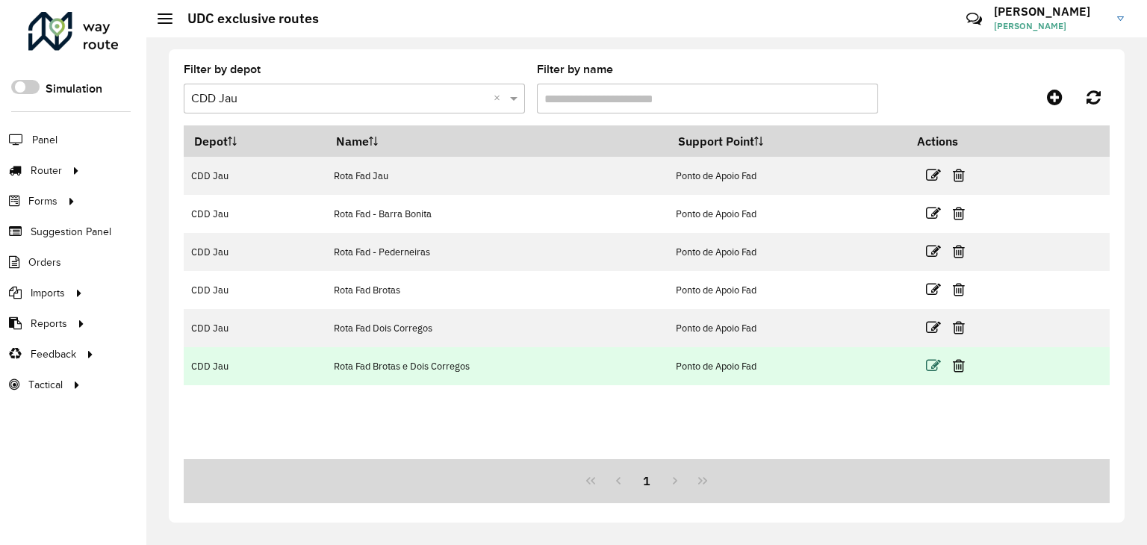
click at [931, 365] on icon at bounding box center [933, 366] width 15 height 15
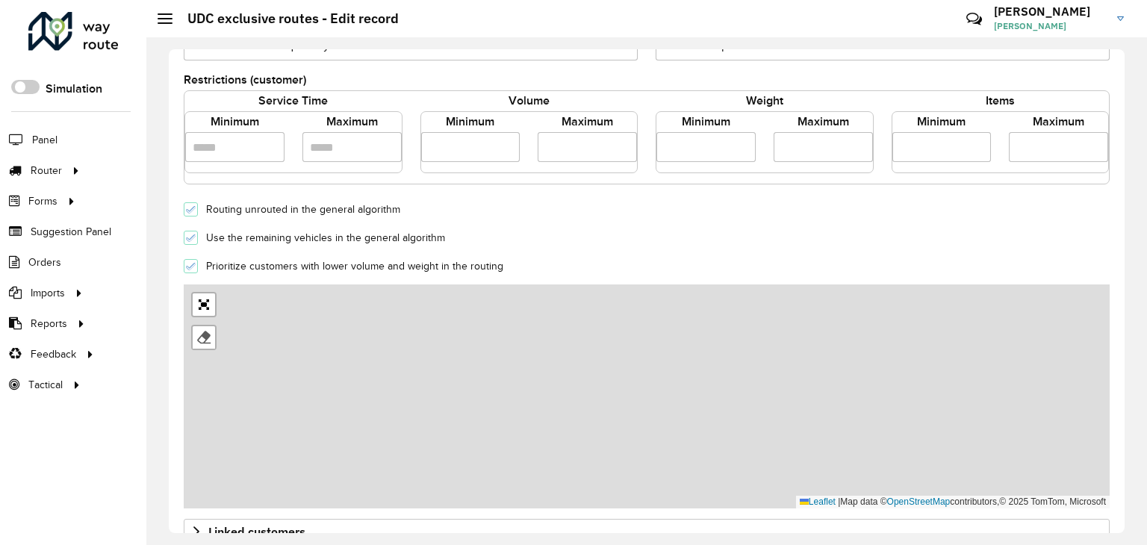
scroll to position [479, 0]
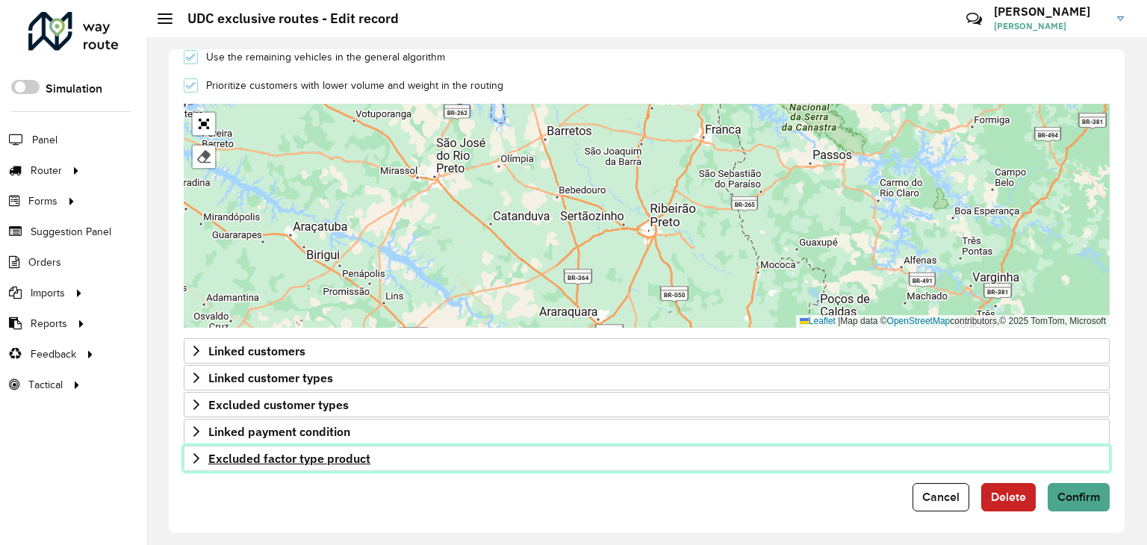
click at [192, 453] on icon at bounding box center [196, 459] width 12 height 12
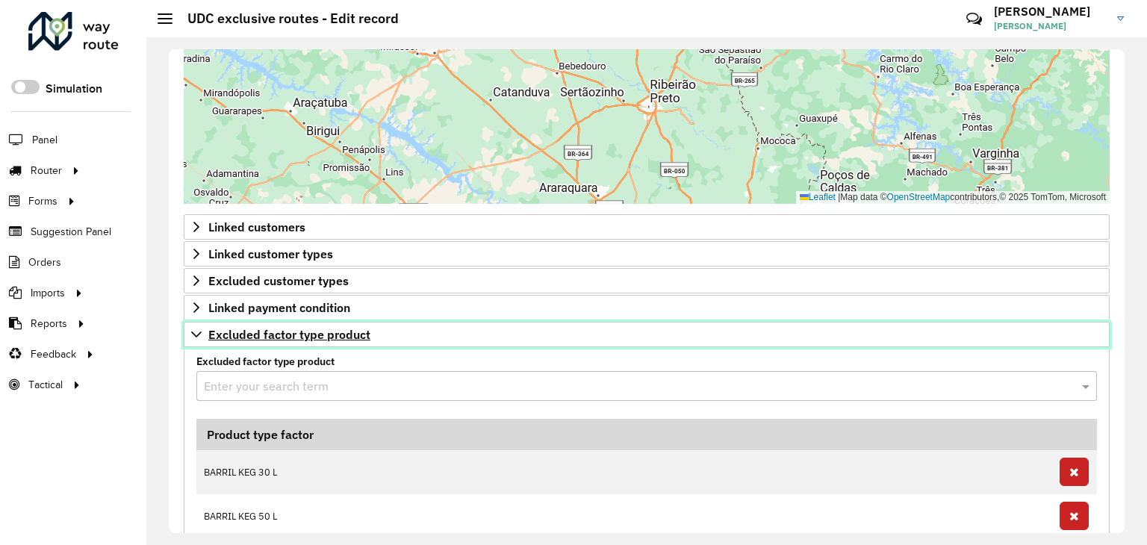
scroll to position [628, 0]
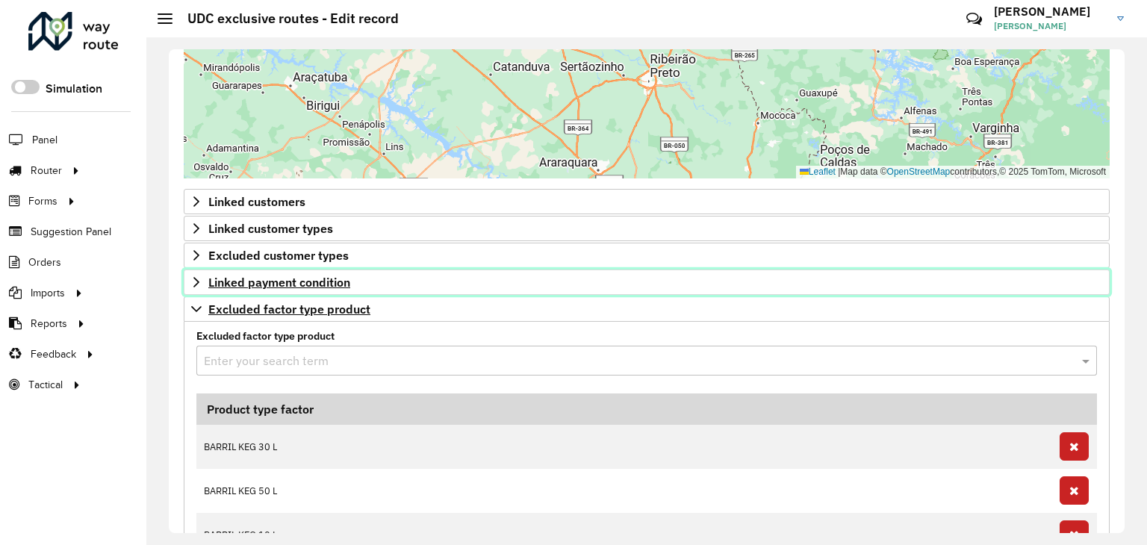
click at [196, 276] on icon at bounding box center [196, 282] width 12 height 12
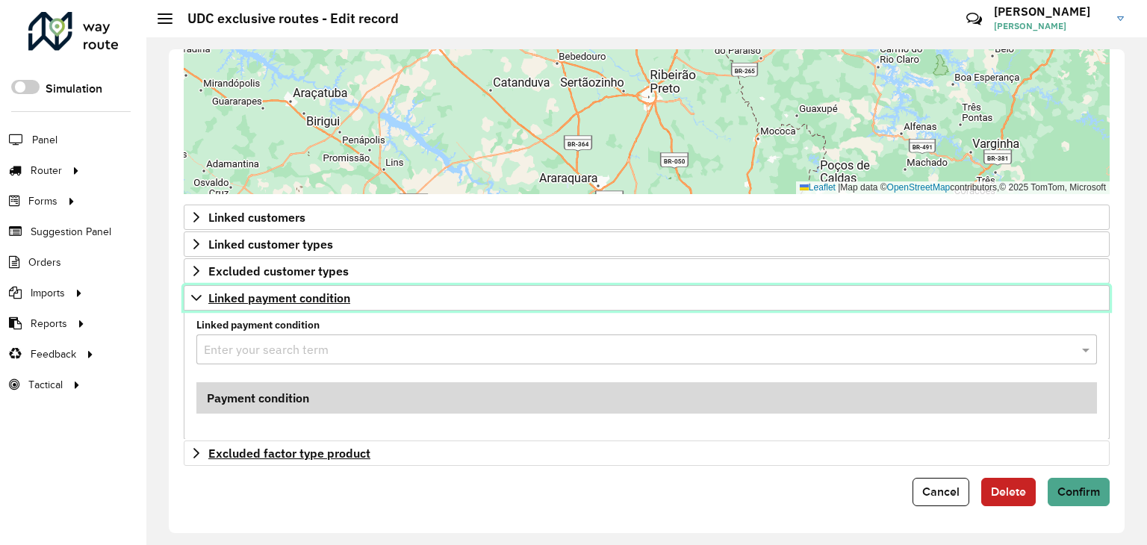
scroll to position [608, 0]
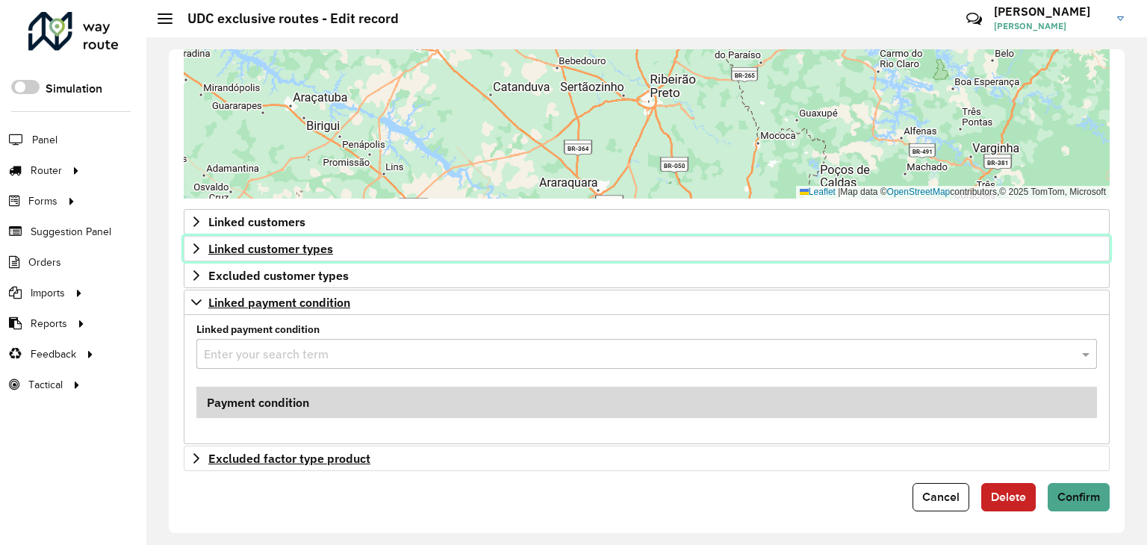
click at [194, 246] on icon at bounding box center [196, 249] width 12 height 12
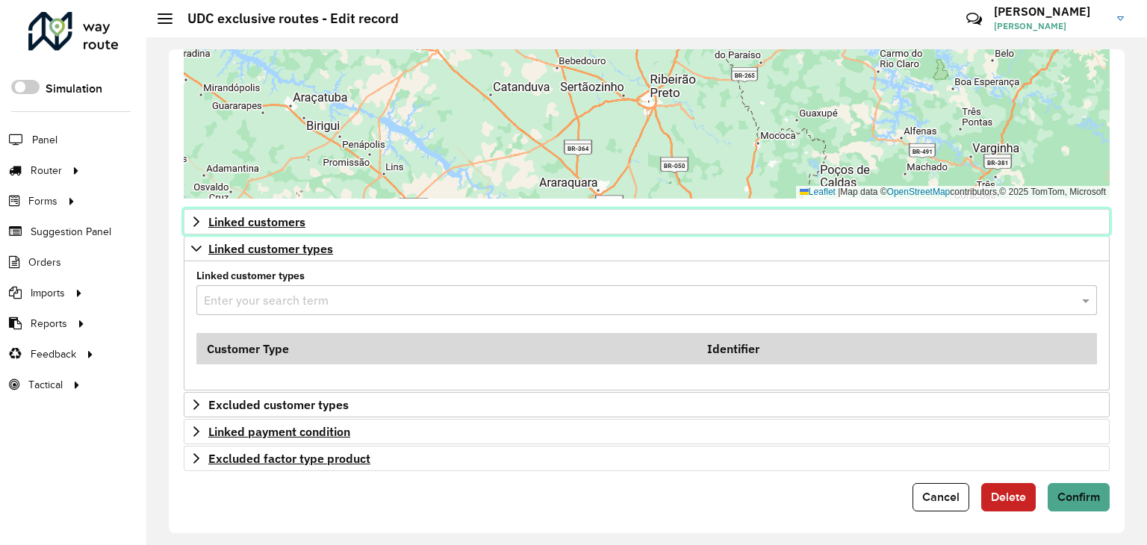
click at [194, 225] on link "Linked customers" at bounding box center [647, 221] width 926 height 25
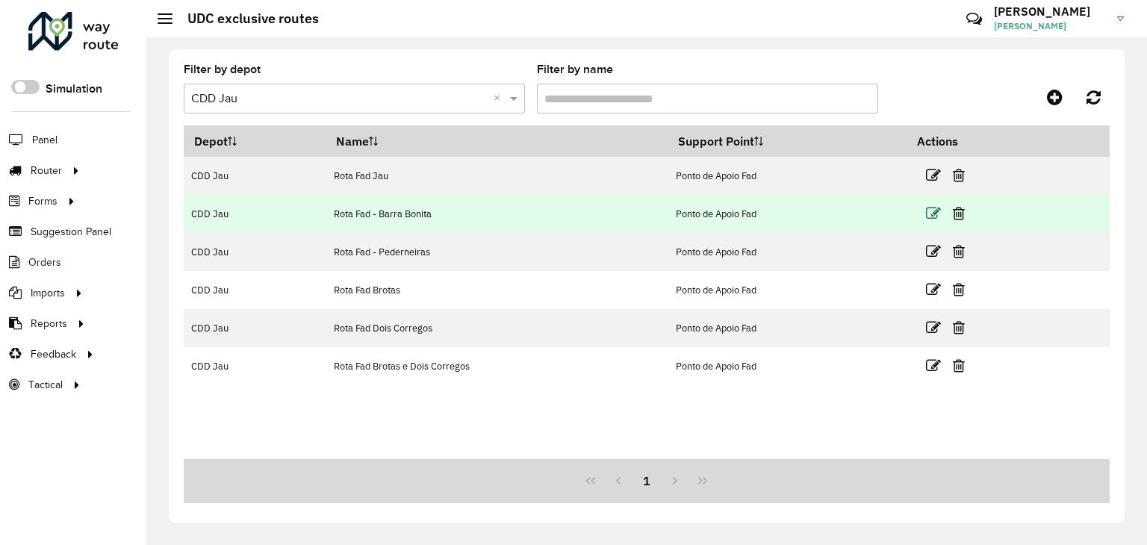
click at [938, 212] on icon at bounding box center [933, 213] width 15 height 15
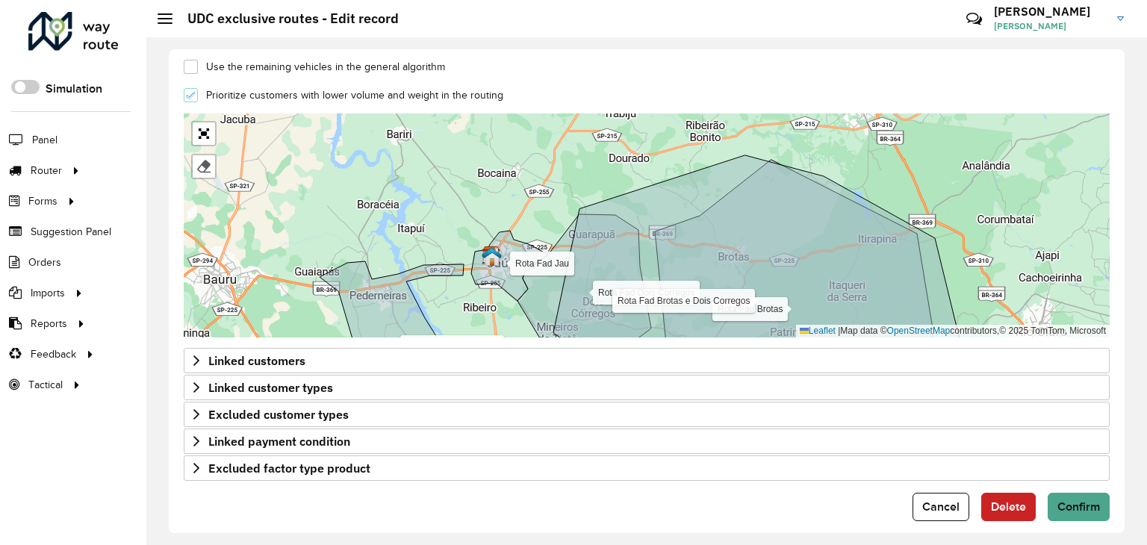
scroll to position [479, 0]
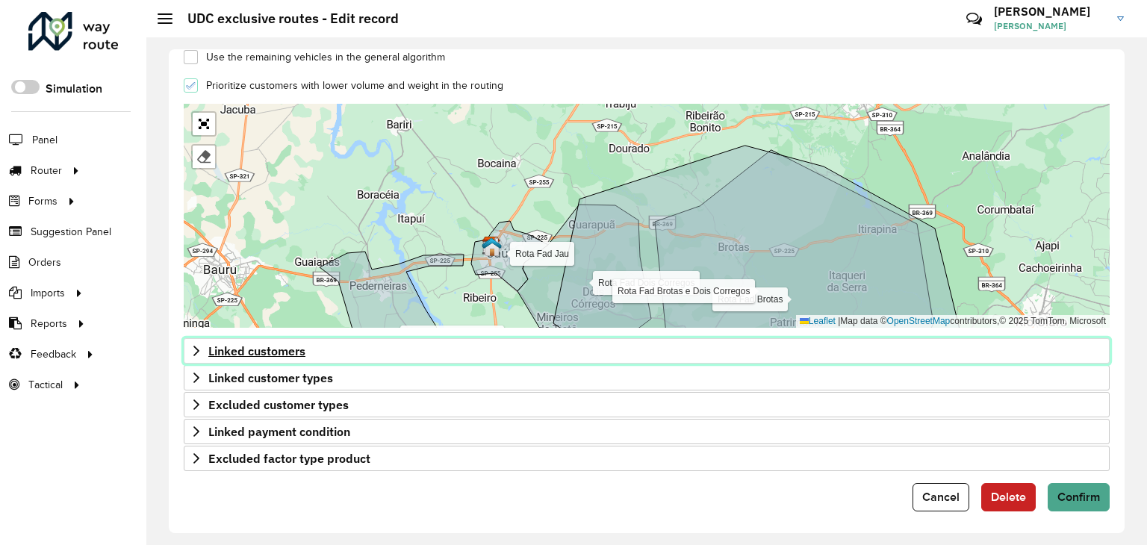
click at [194, 347] on icon at bounding box center [196, 351] width 12 height 12
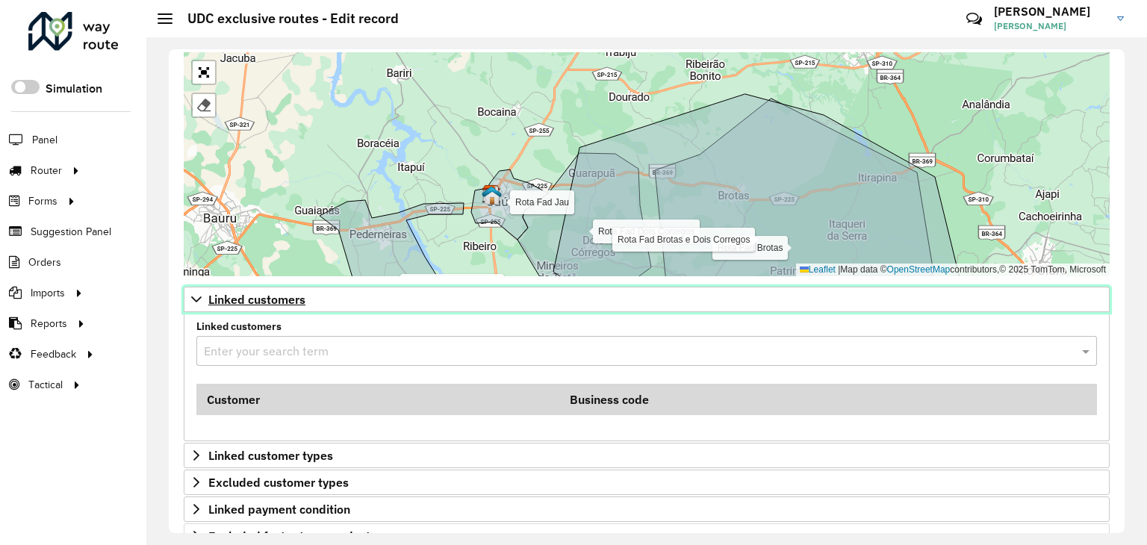
scroll to position [608, 0]
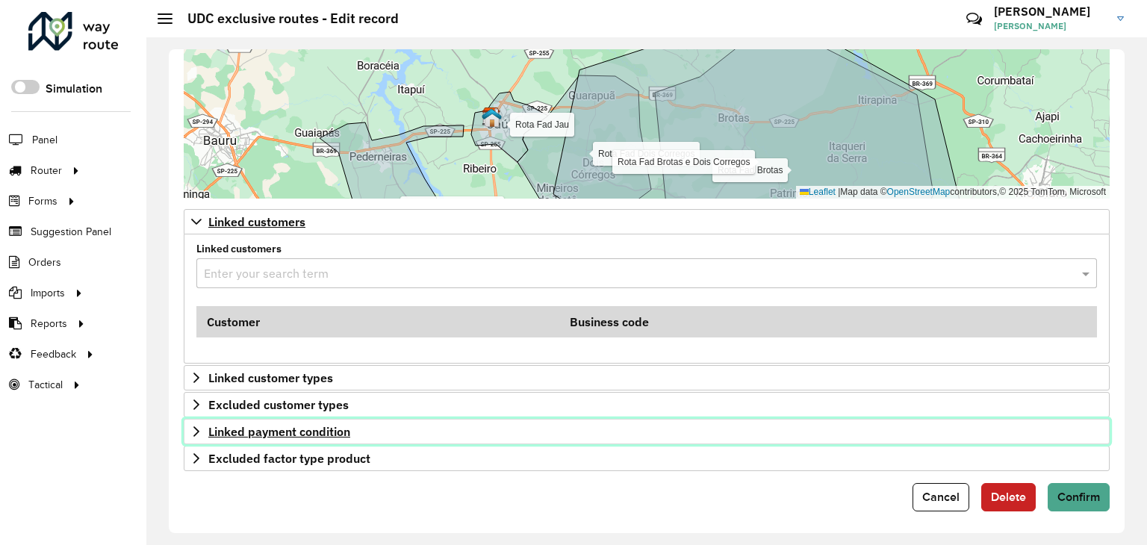
click at [193, 430] on icon at bounding box center [196, 432] width 12 height 12
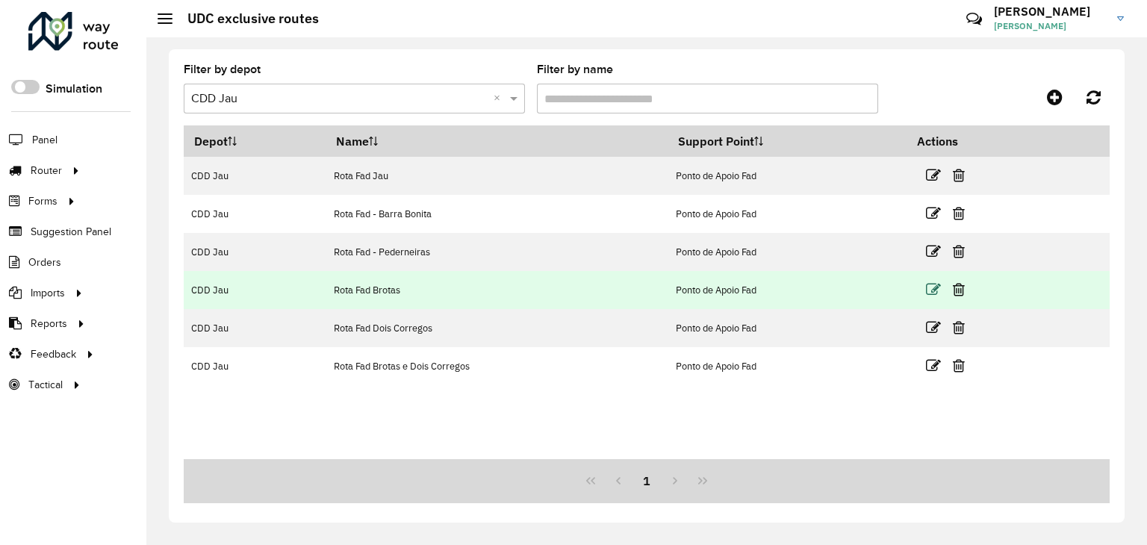
click at [934, 289] on icon at bounding box center [933, 289] width 15 height 15
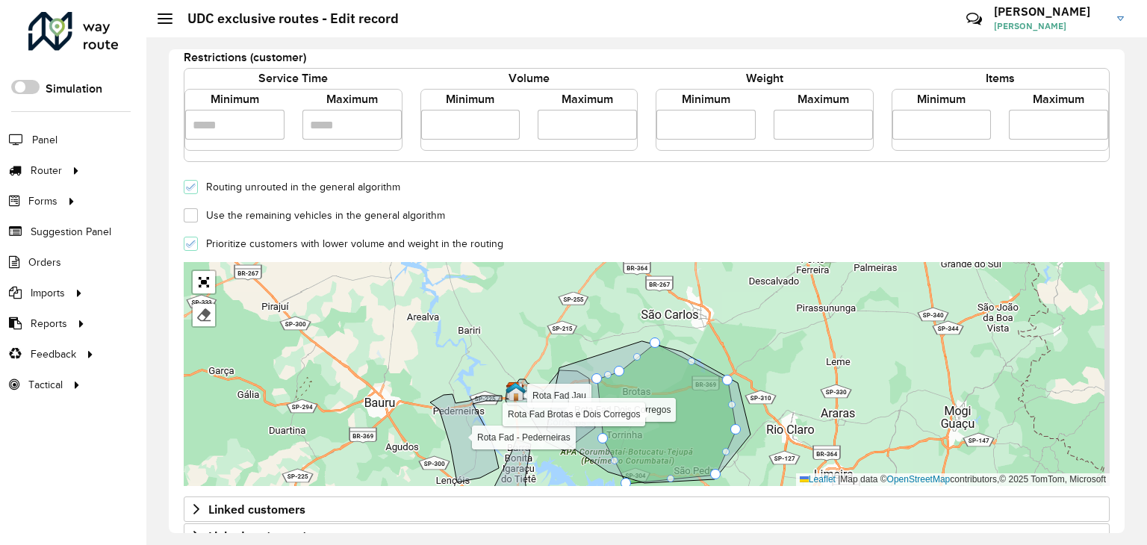
scroll to position [448, 0]
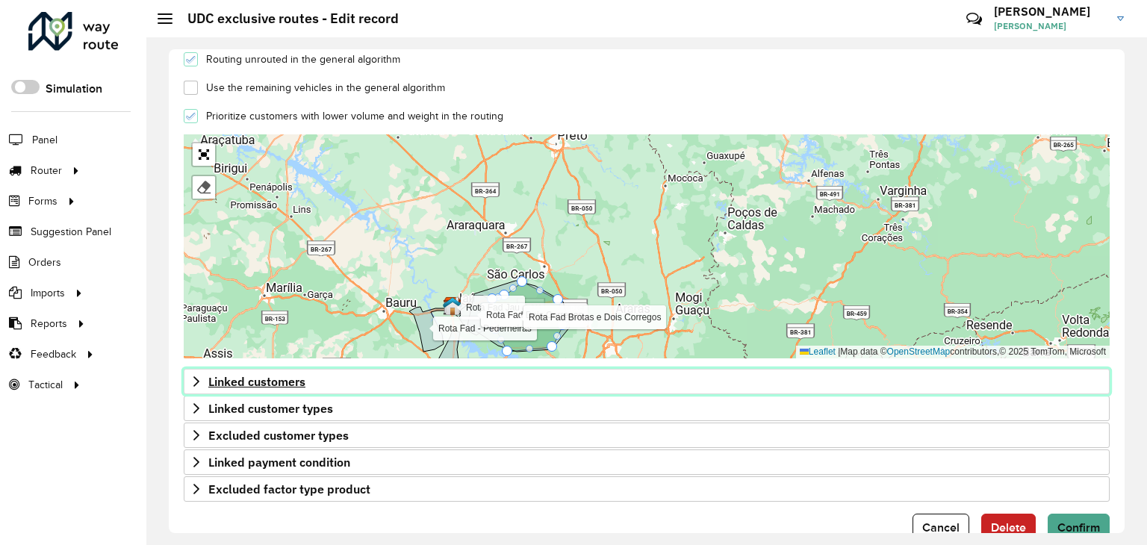
click at [194, 376] on icon at bounding box center [196, 381] width 6 height 10
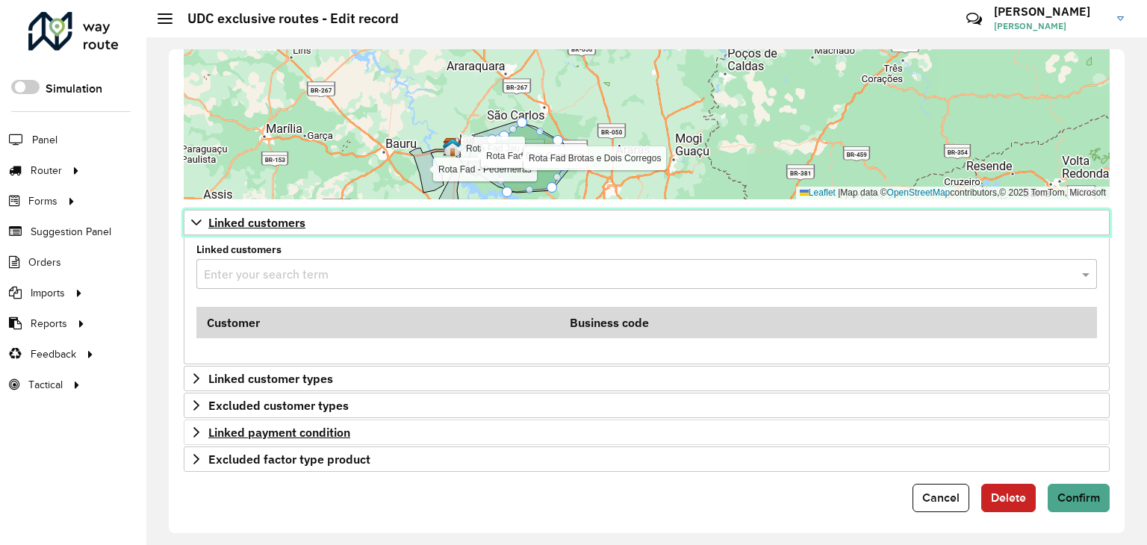
scroll to position [608, 0]
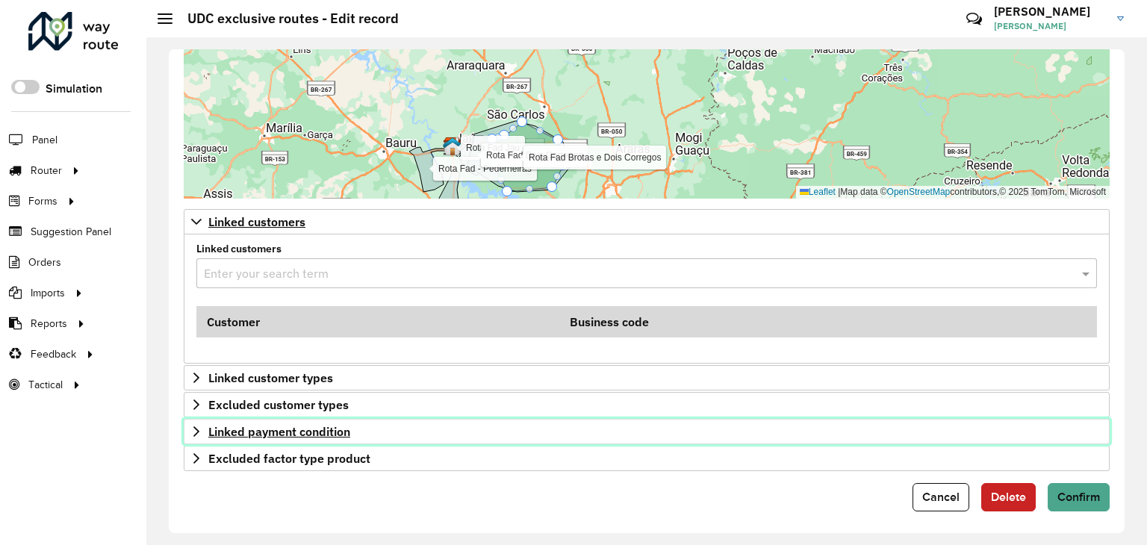
click at [191, 426] on icon at bounding box center [196, 432] width 12 height 12
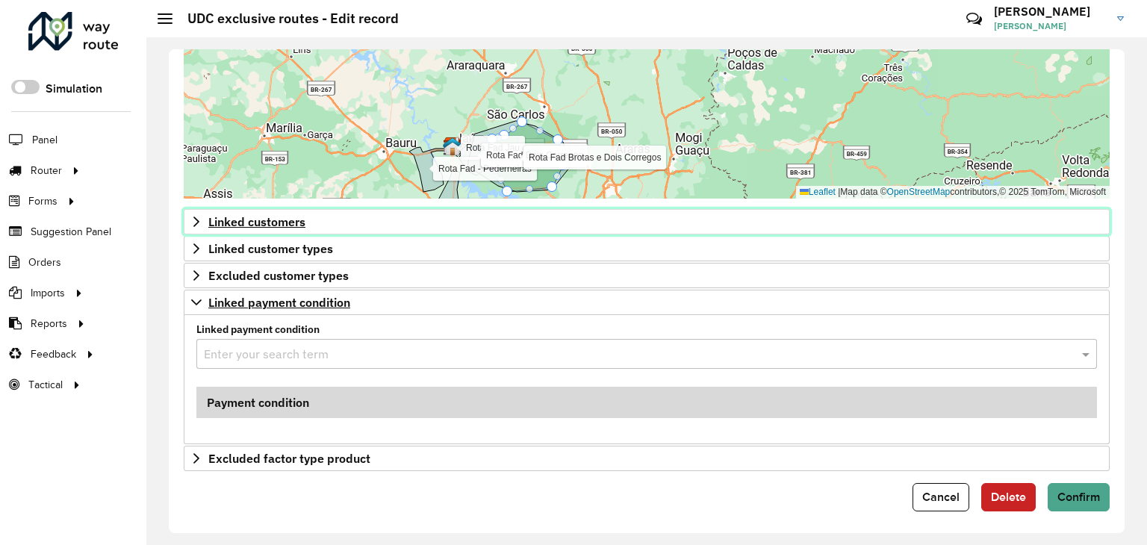
click at [196, 217] on icon at bounding box center [196, 222] width 6 height 10
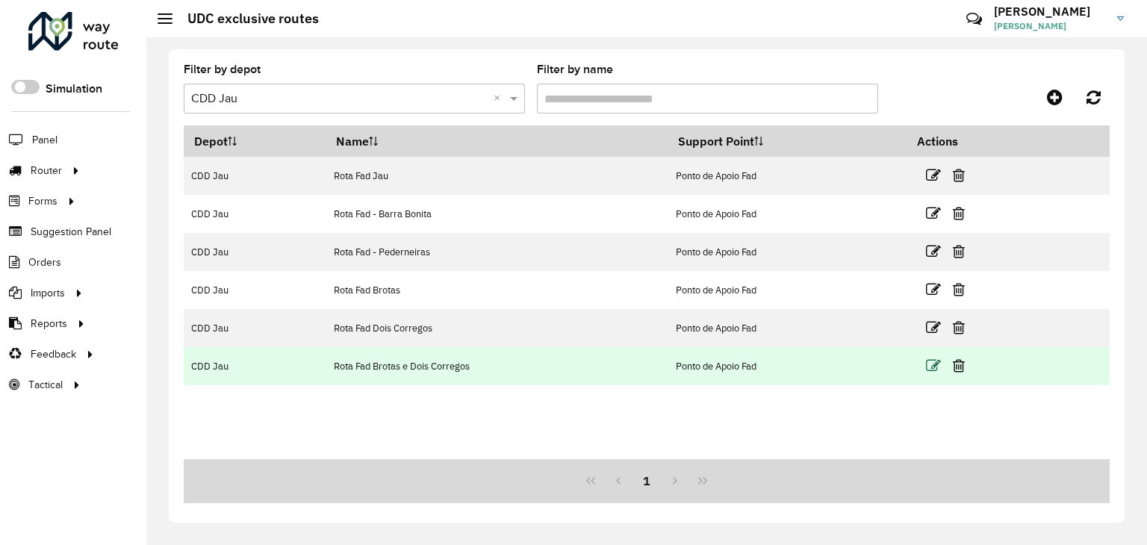
click at [930, 361] on icon at bounding box center [933, 366] width 15 height 15
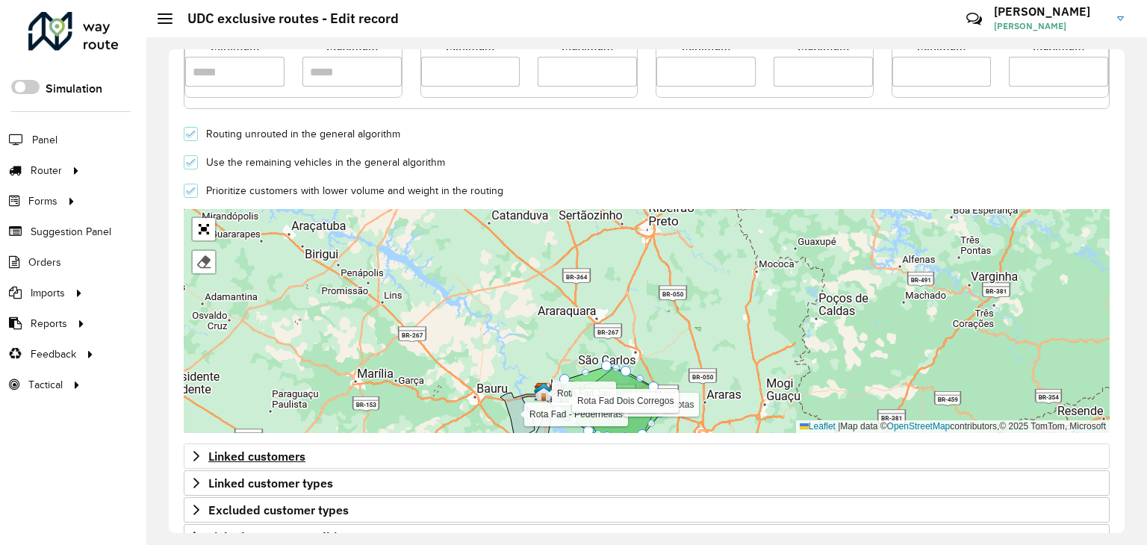
scroll to position [479, 0]
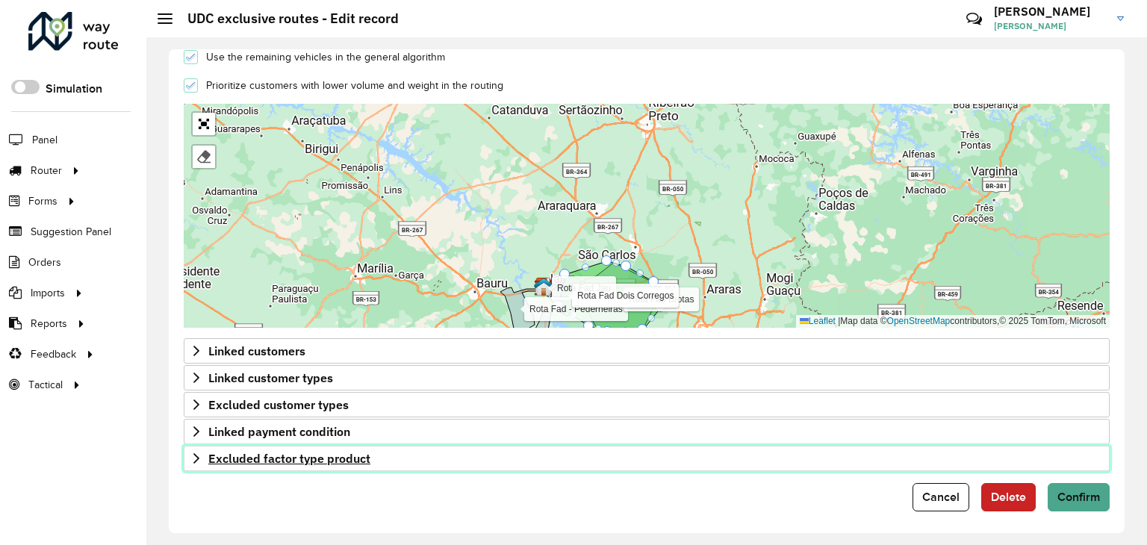
click at [200, 453] on icon at bounding box center [196, 459] width 12 height 12
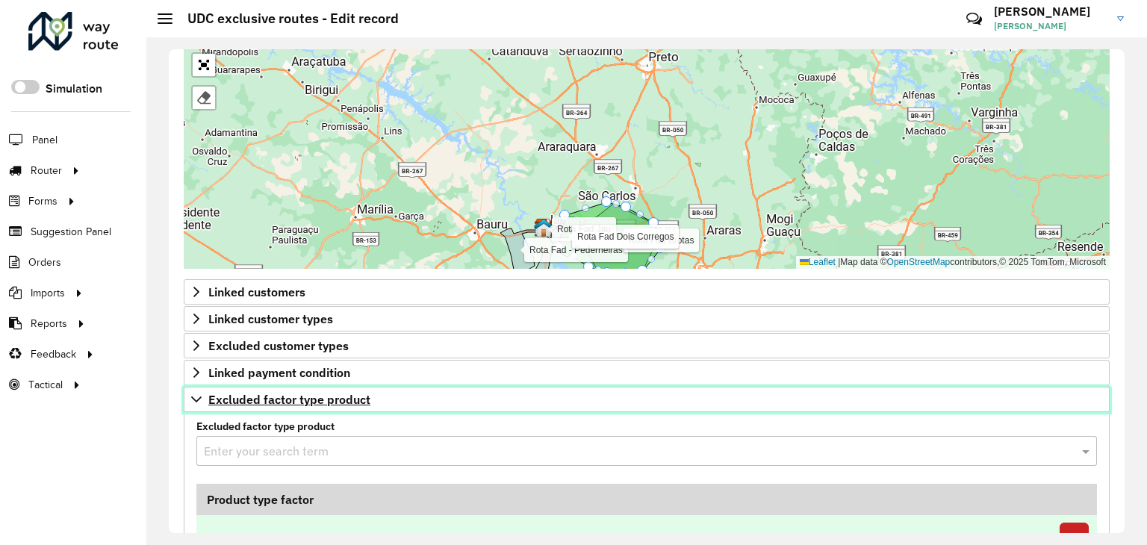
scroll to position [628, 0]
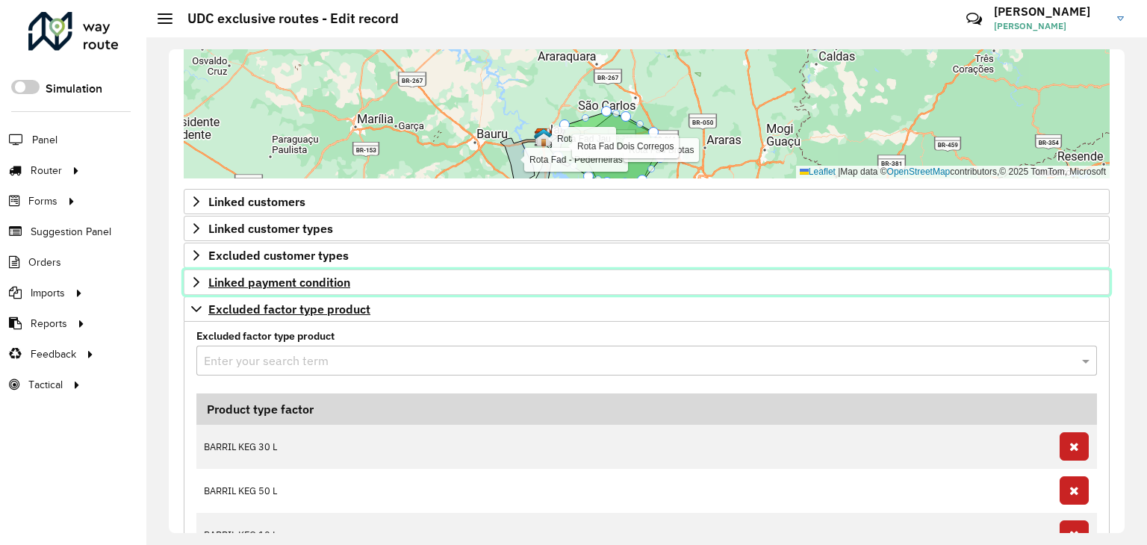
click at [188, 276] on link "Linked payment condition" at bounding box center [647, 282] width 926 height 25
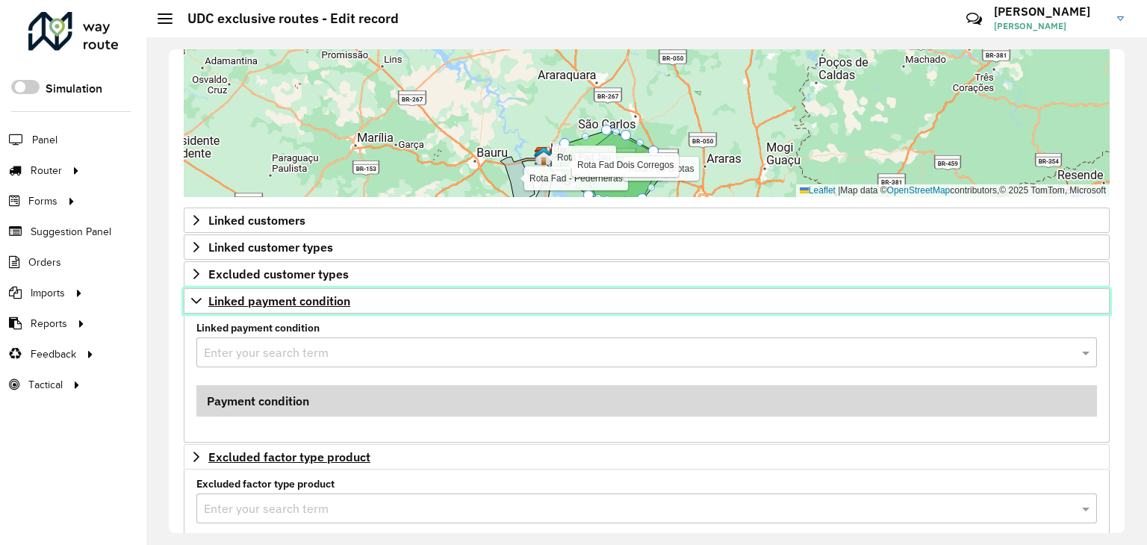
scroll to position [608, 0]
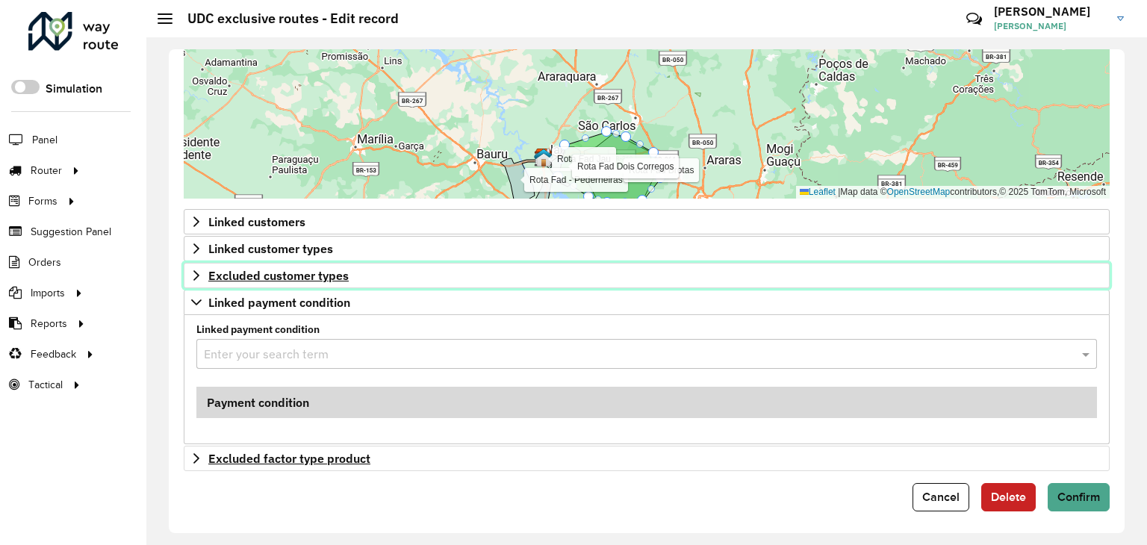
click at [191, 270] on icon at bounding box center [196, 276] width 12 height 12
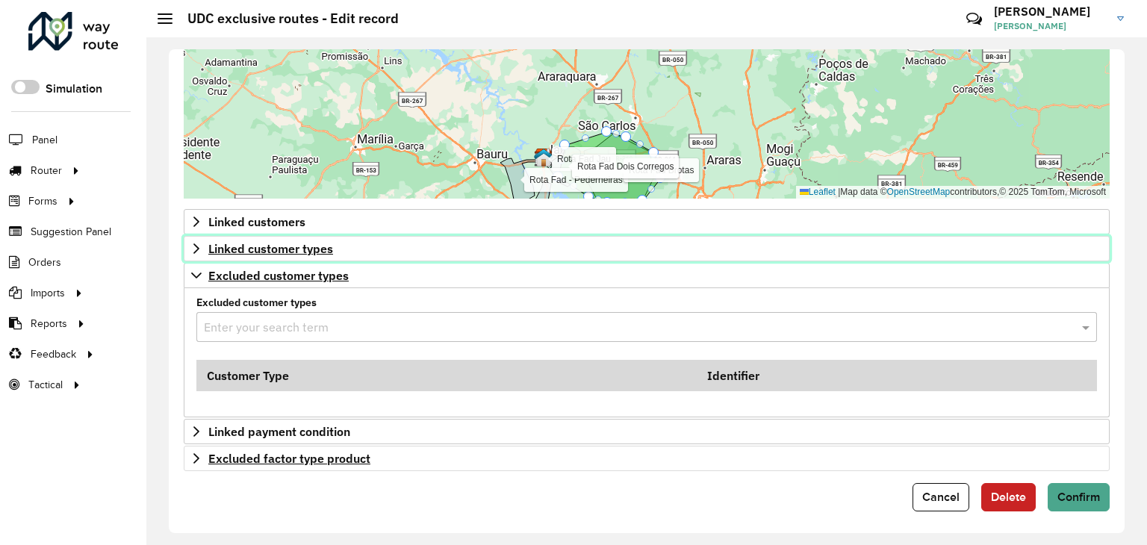
click at [192, 249] on icon at bounding box center [196, 249] width 12 height 12
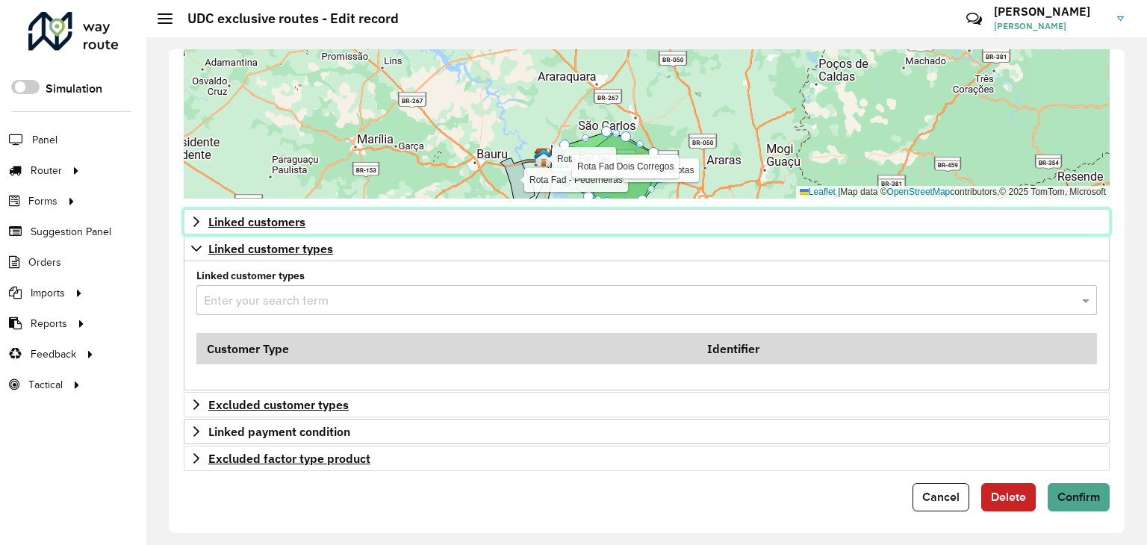
click at [192, 220] on icon at bounding box center [196, 222] width 12 height 12
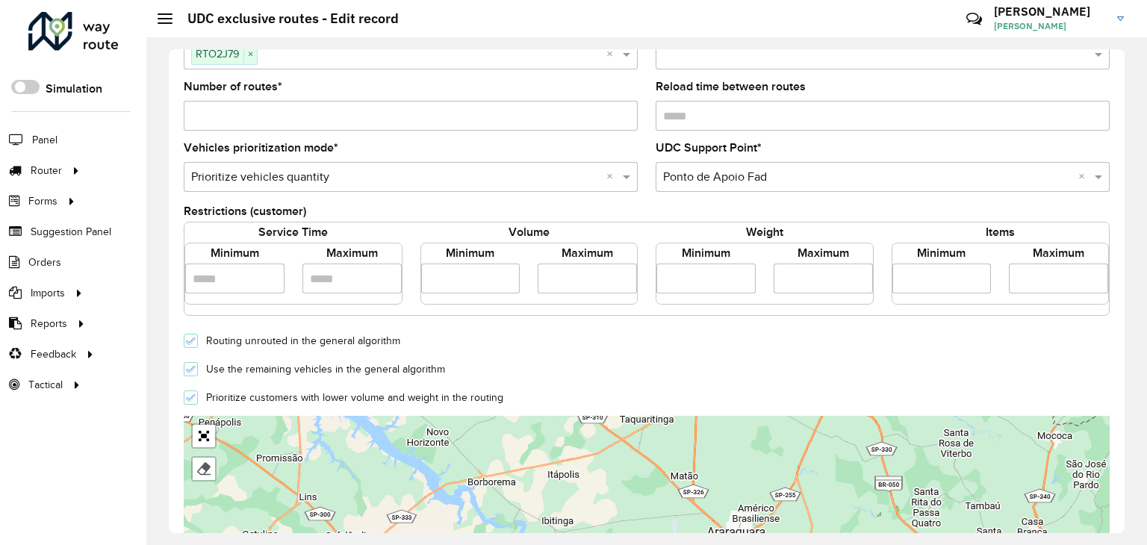
scroll to position [85, 0]
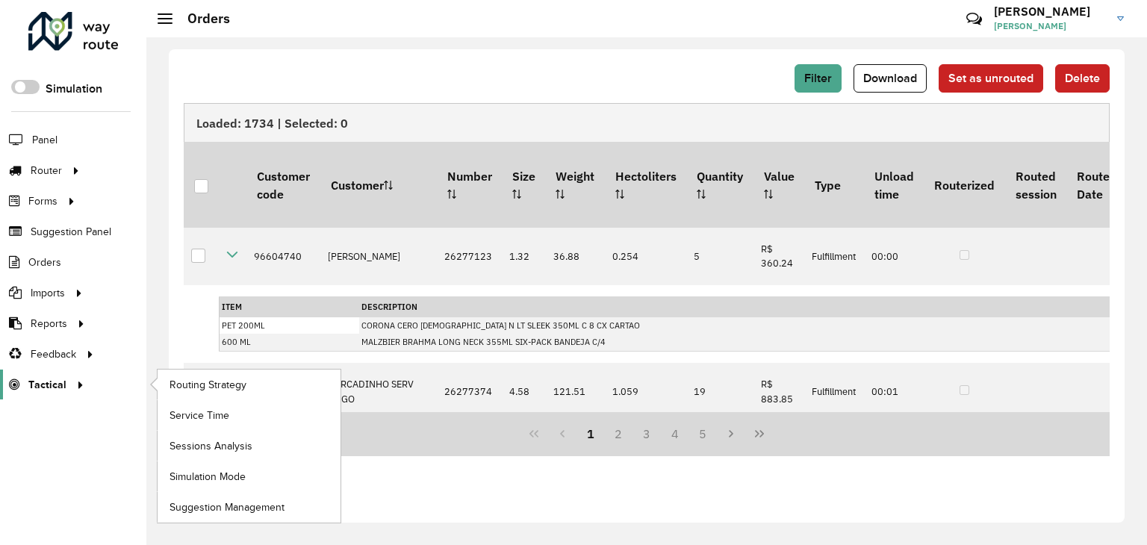
scroll to position [0, 819]
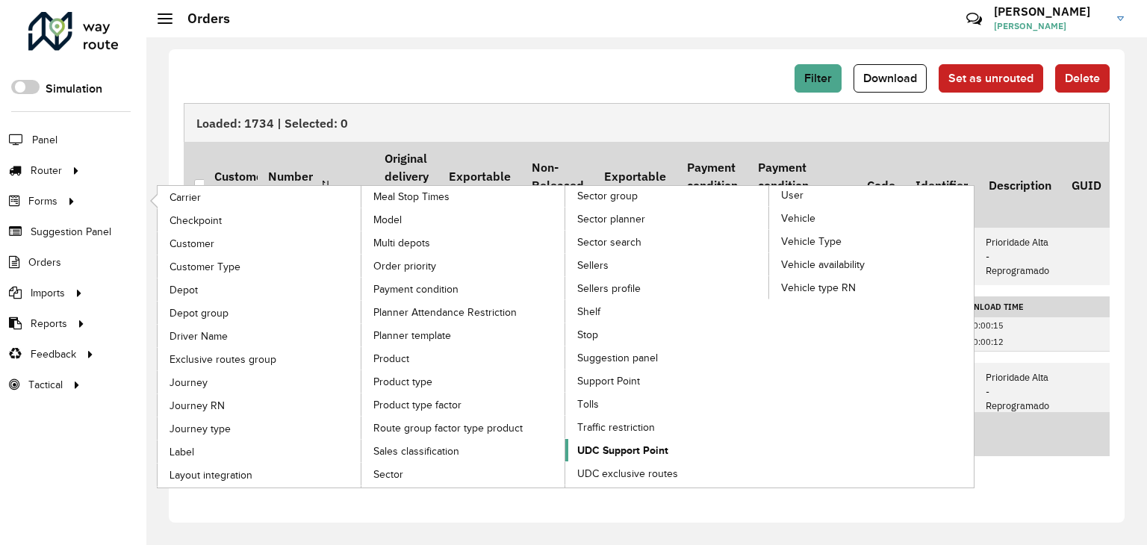
click at [637, 443] on span "UDC Support Point" at bounding box center [622, 451] width 91 height 16
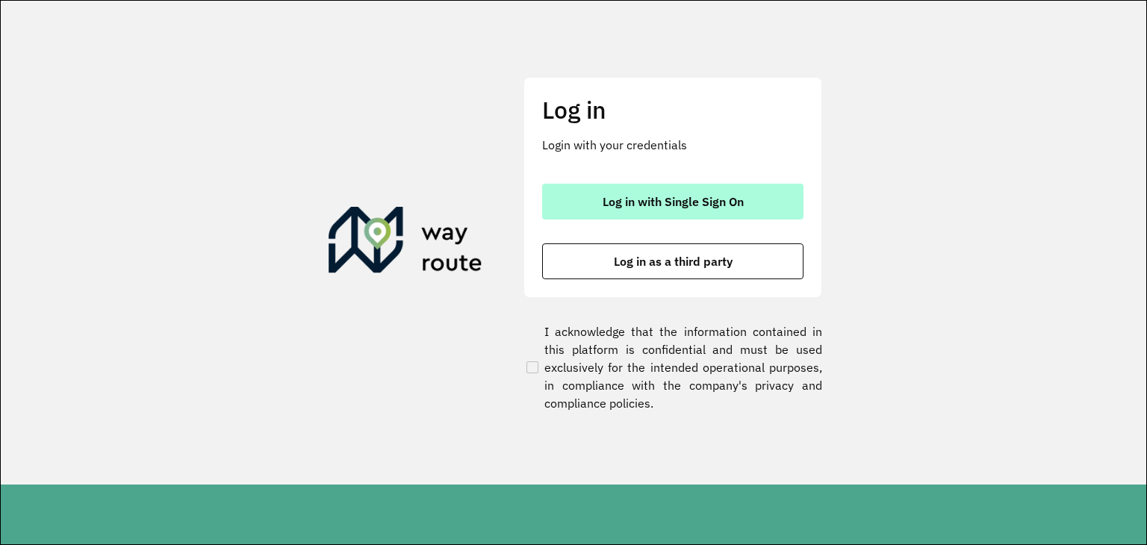
click at [636, 205] on span "Log in with Single Sign On" at bounding box center [673, 202] width 141 height 12
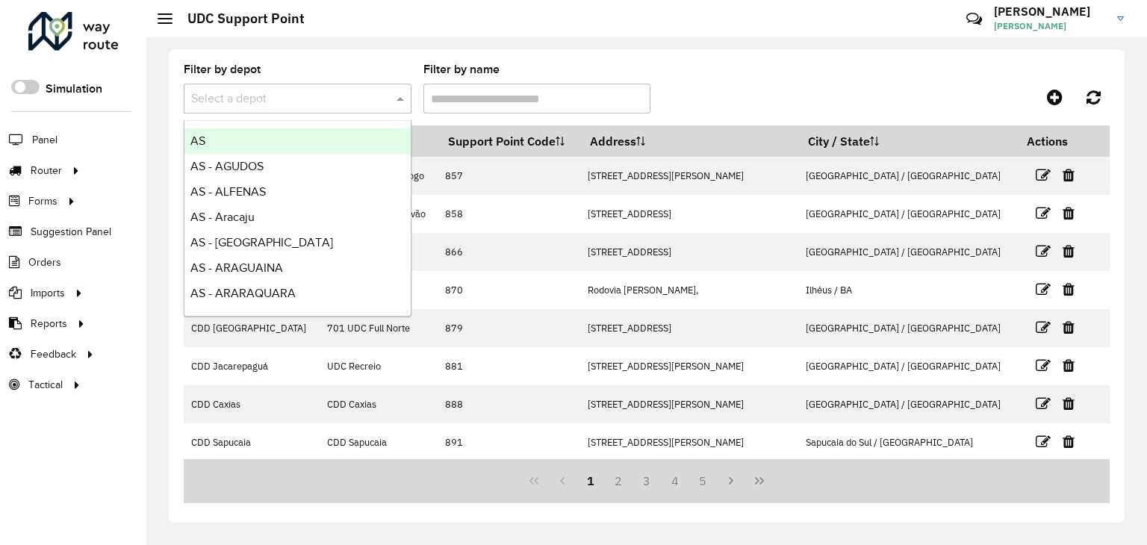
click at [307, 98] on input "text" at bounding box center [282, 99] width 183 height 18
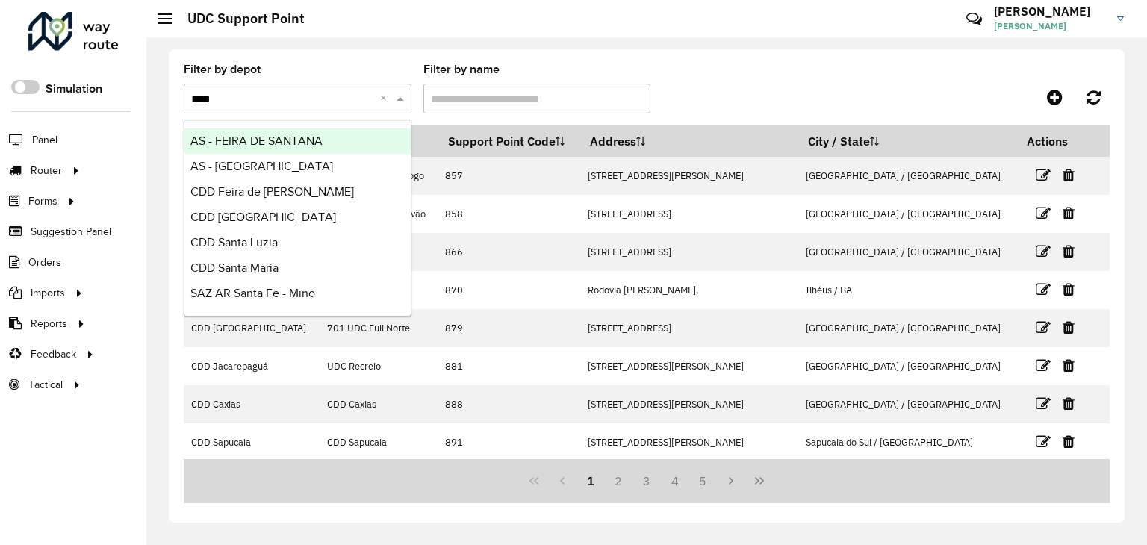
type input "*****"
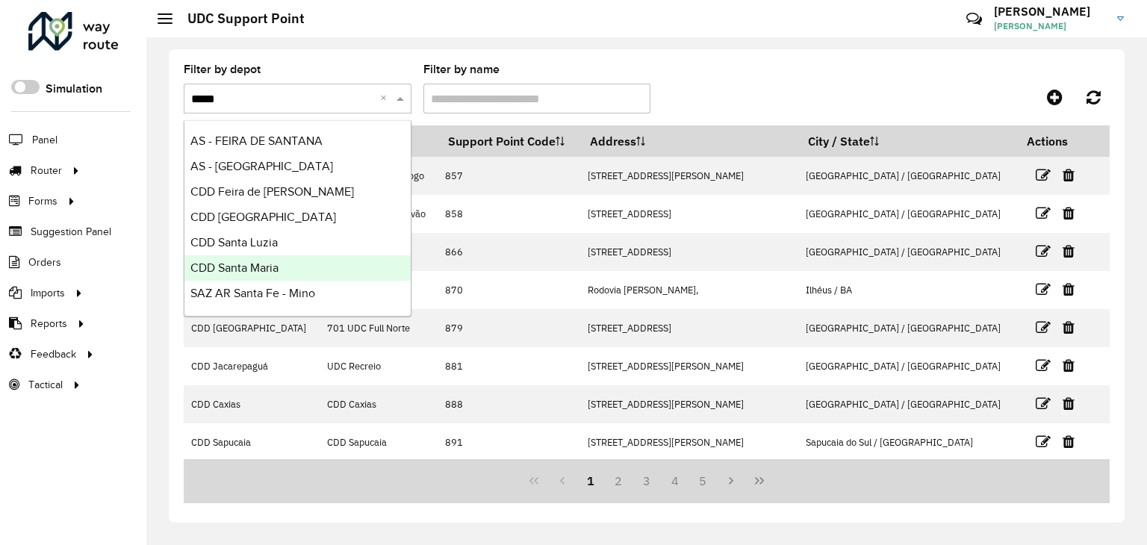
click at [268, 261] on div "CDD Santa Maria" at bounding box center [297, 267] width 226 height 25
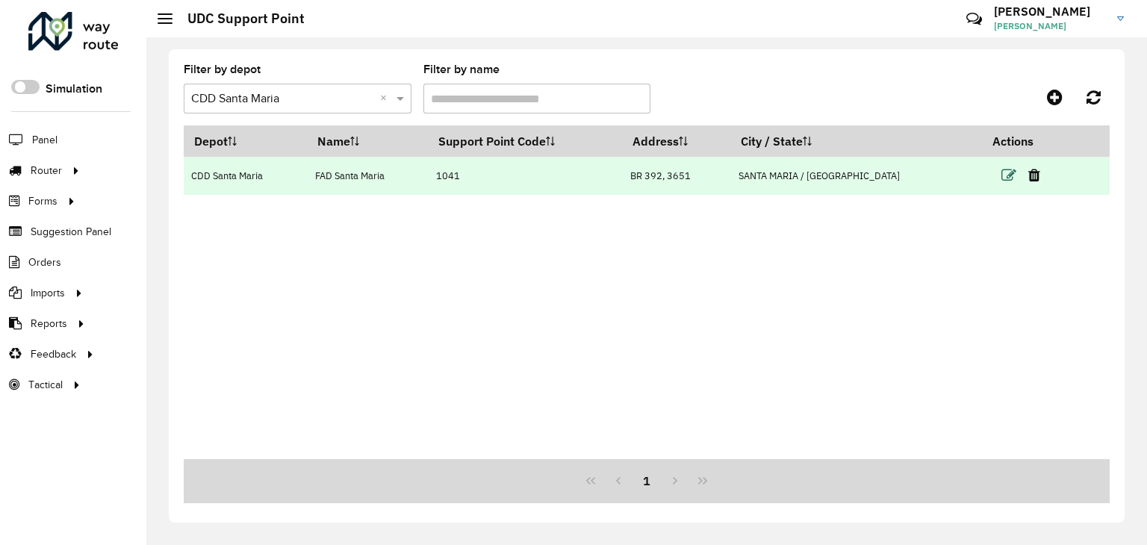
click at [1002, 174] on icon at bounding box center [1009, 175] width 15 height 15
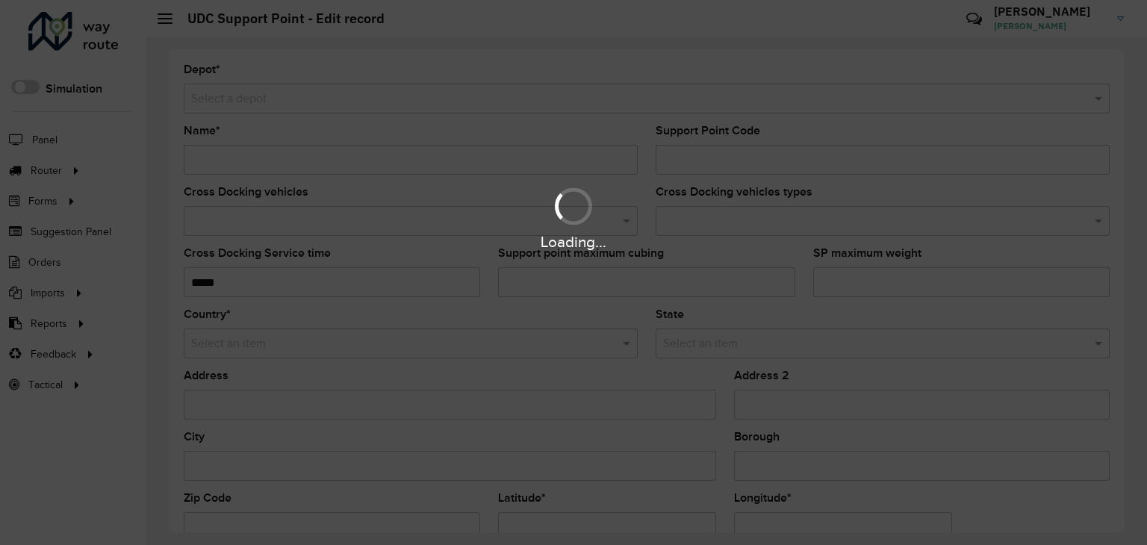
type input "**********"
type input "****"
type input "**********"
type input "****"
type input "**********"
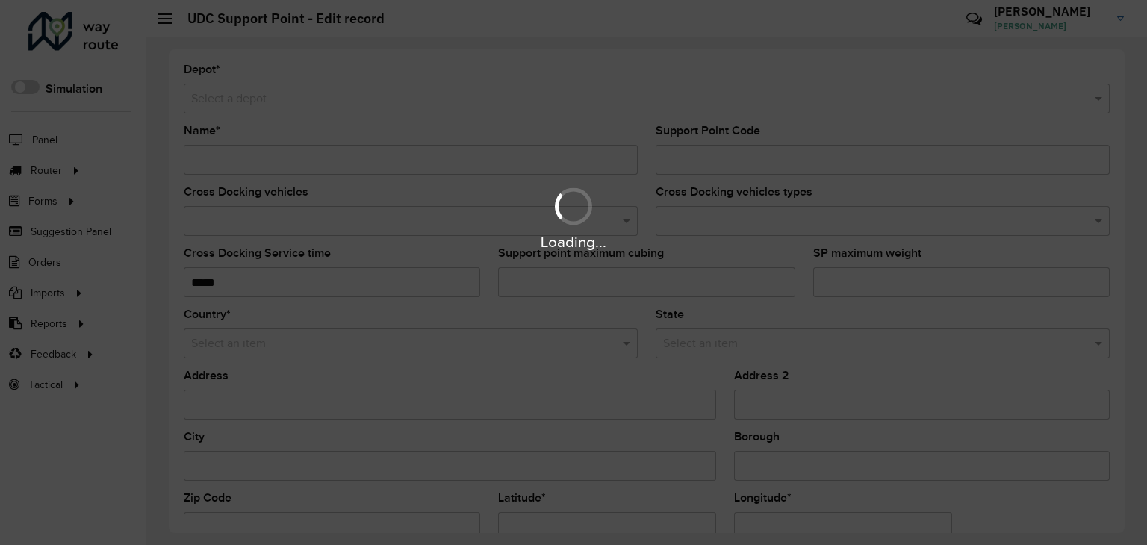
type input "**********"
type input "*********"
type input "**********"
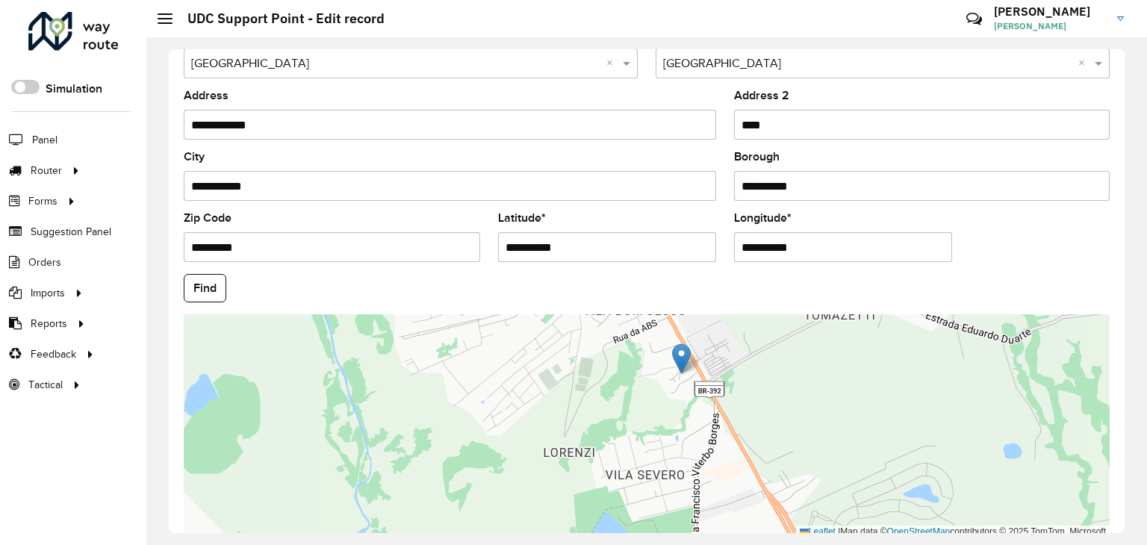
scroll to position [348, 0]
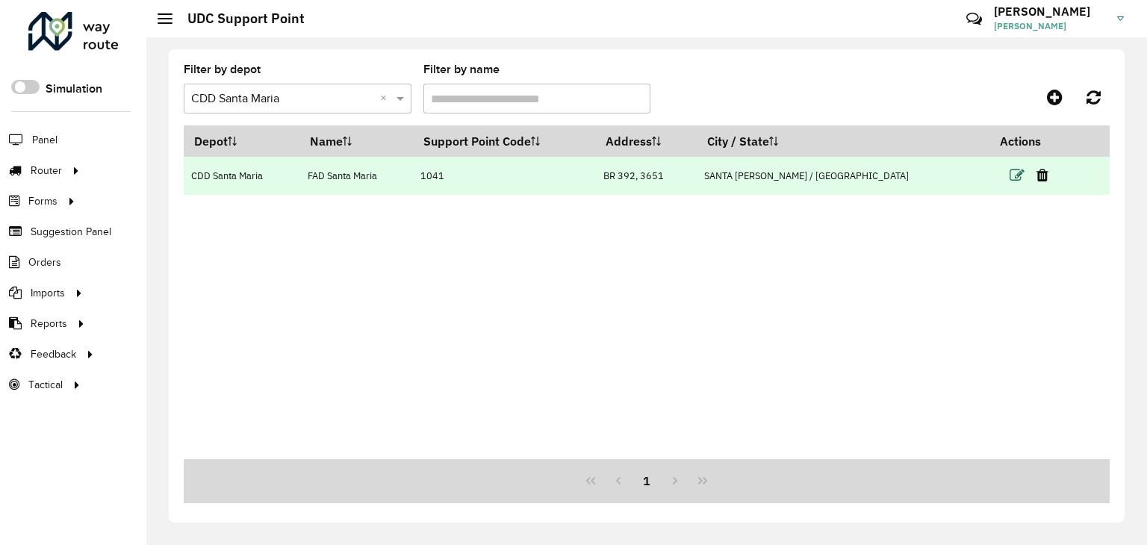
click at [1010, 173] on icon at bounding box center [1017, 175] width 15 height 15
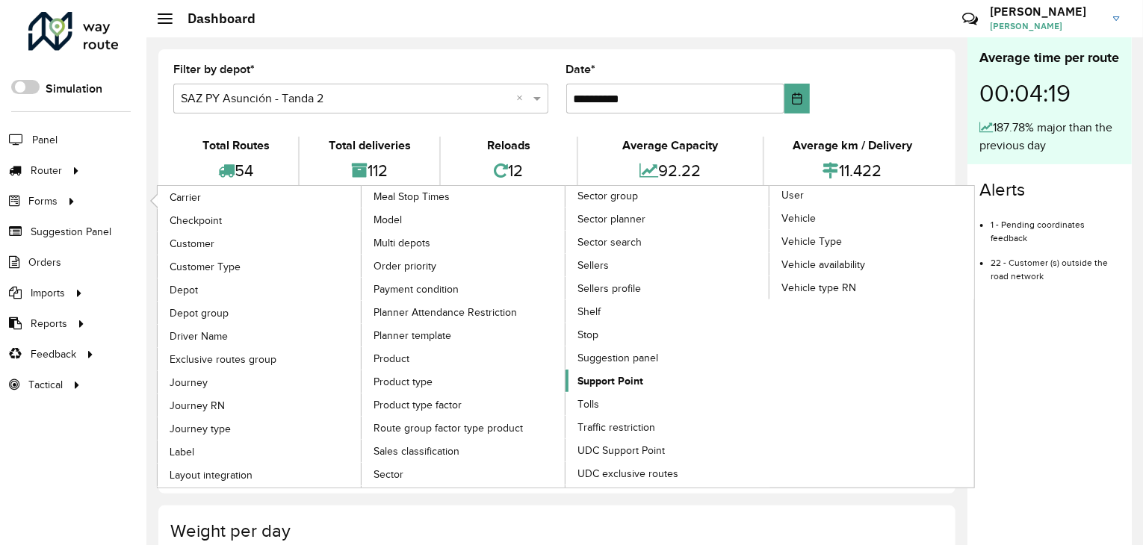
click at [601, 373] on span "Support Point" at bounding box center [610, 381] width 66 height 16
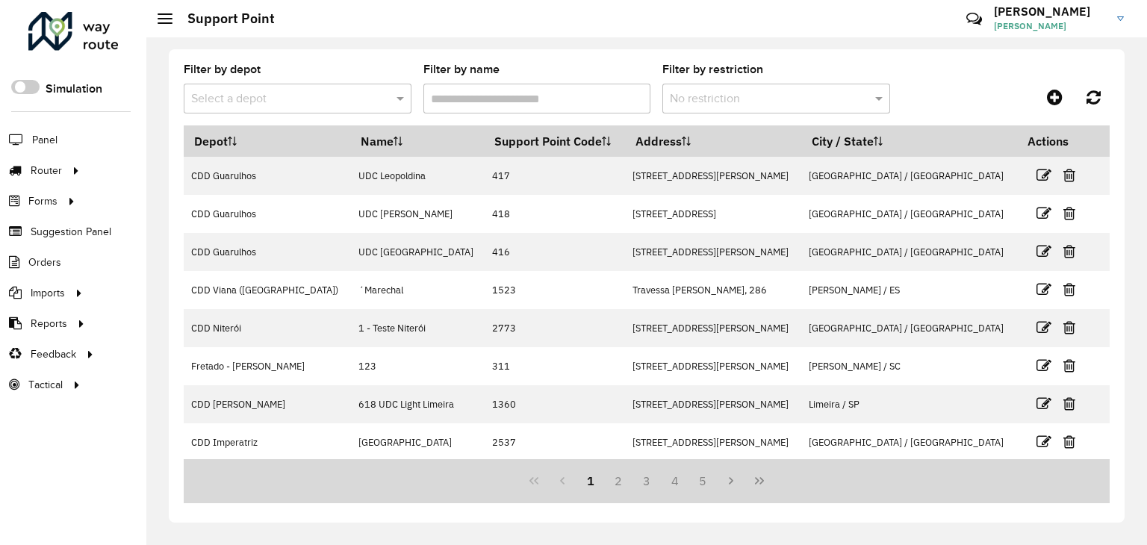
click at [341, 102] on input "text" at bounding box center [282, 99] width 183 height 18
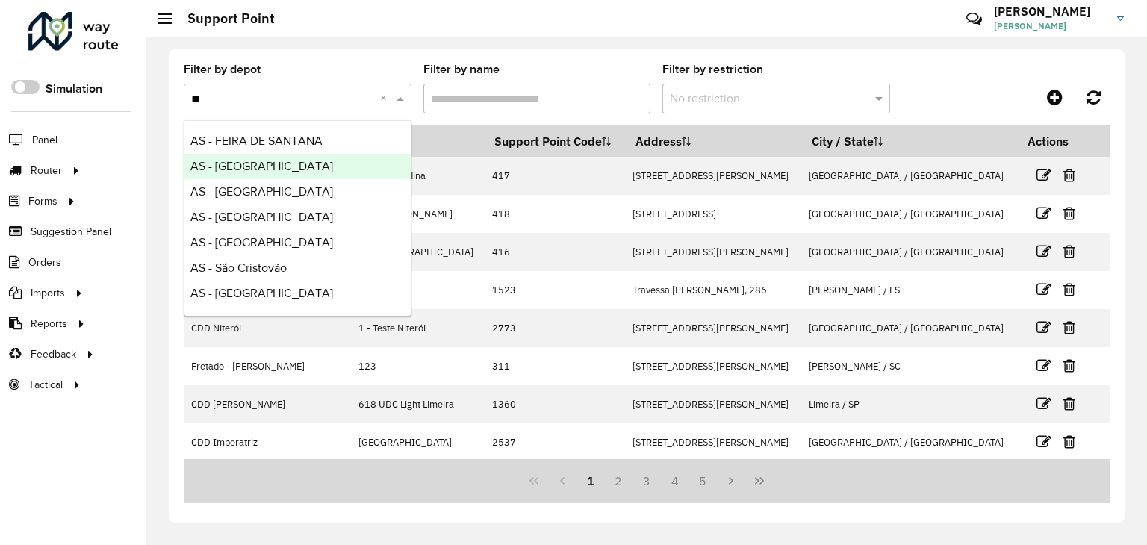
type input "***"
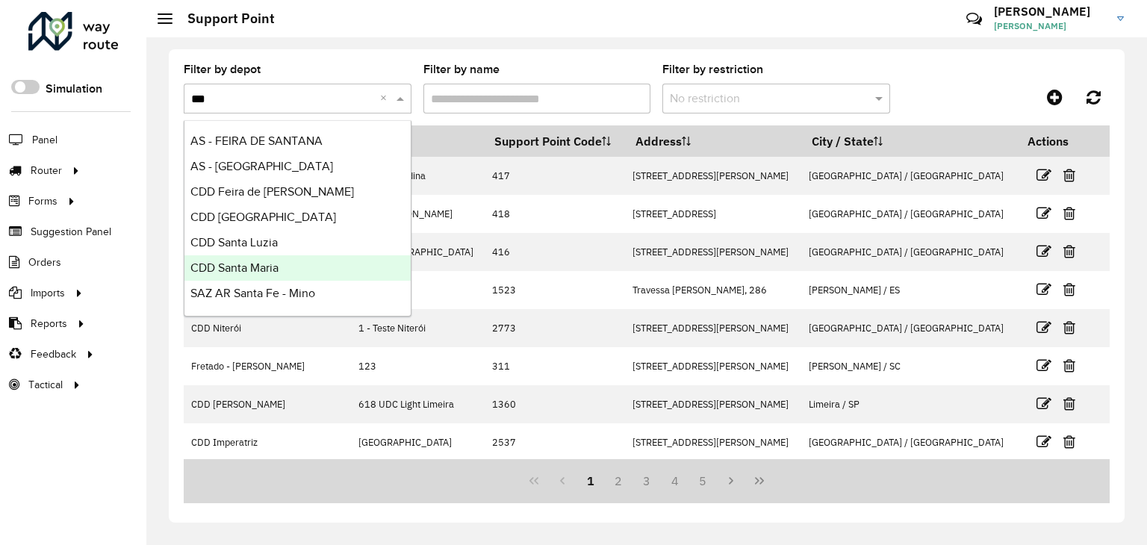
click at [275, 258] on div "CDD Santa Maria" at bounding box center [297, 267] width 226 height 25
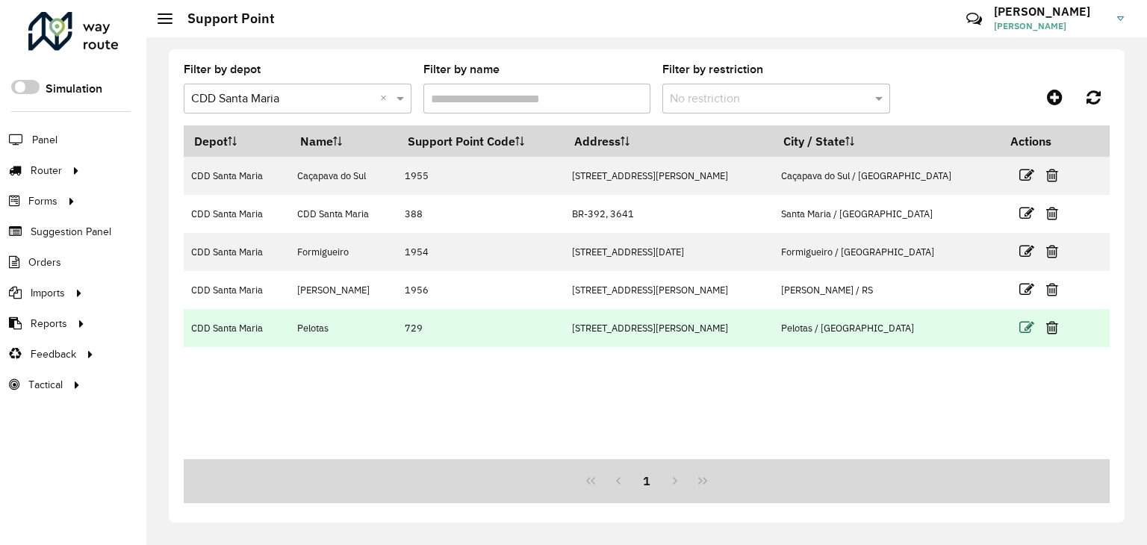
click at [1031, 325] on icon at bounding box center [1027, 327] width 15 height 15
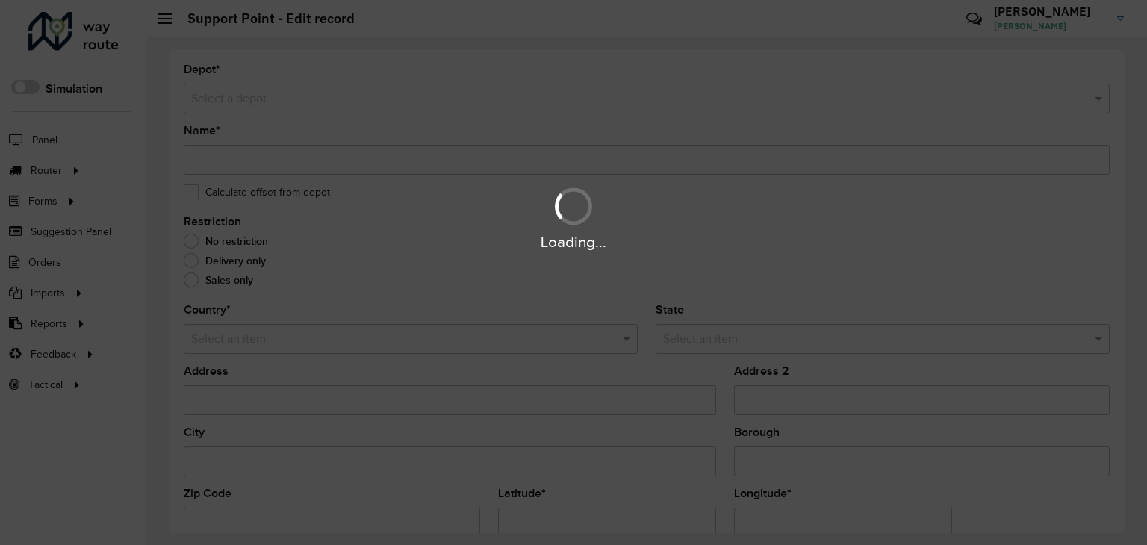
type input "*******"
type input "**********"
type input "*******"
type input "*********"
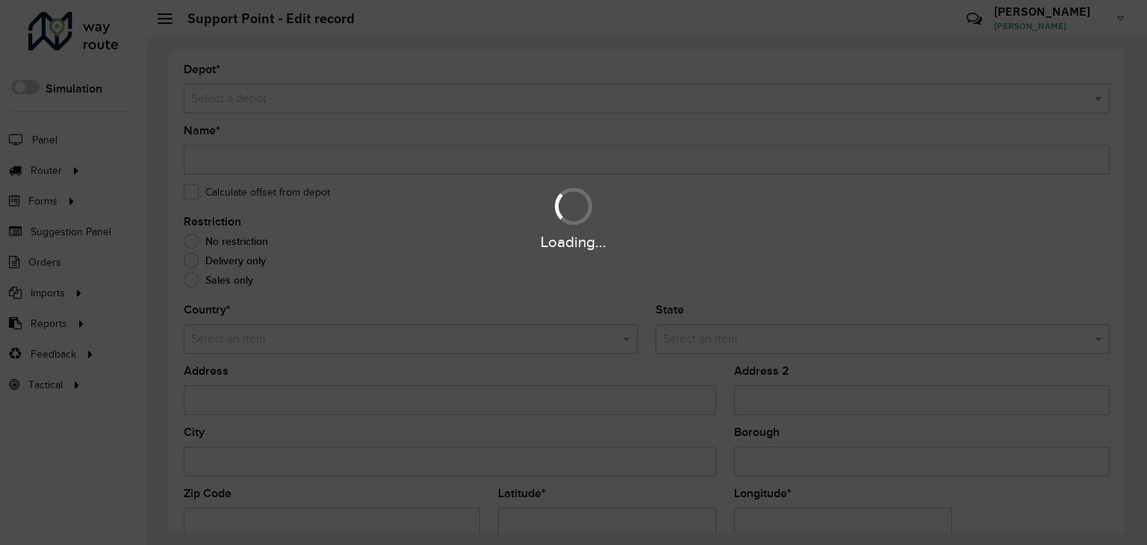
type input "**********"
